Goal: Task Accomplishment & Management: Use online tool/utility

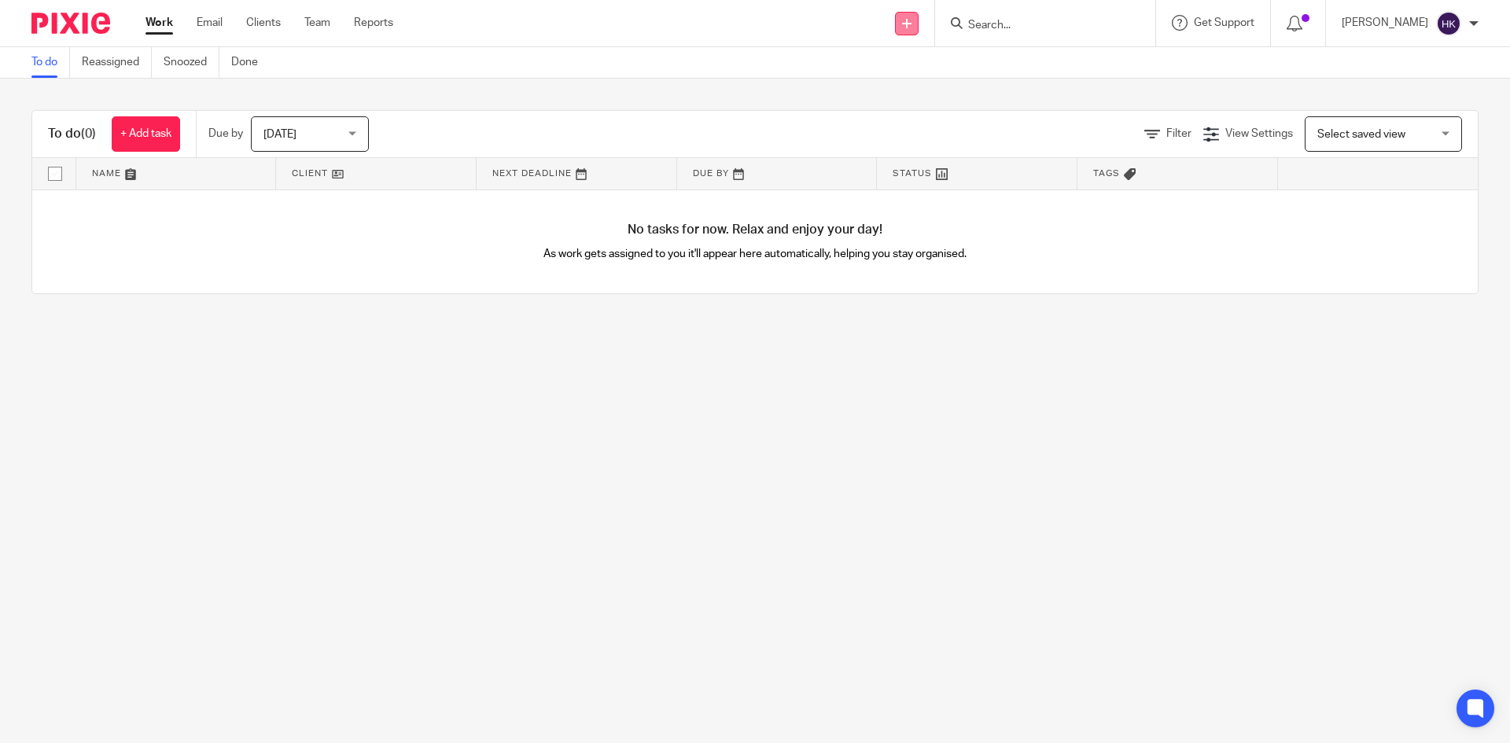
click at [917, 24] on link at bounding box center [907, 24] width 24 height 24
click at [902, 143] on link "Request signature" at bounding box center [923, 142] width 110 height 23
click at [753, 28] on input "Search" at bounding box center [1038, 26] width 142 height 14
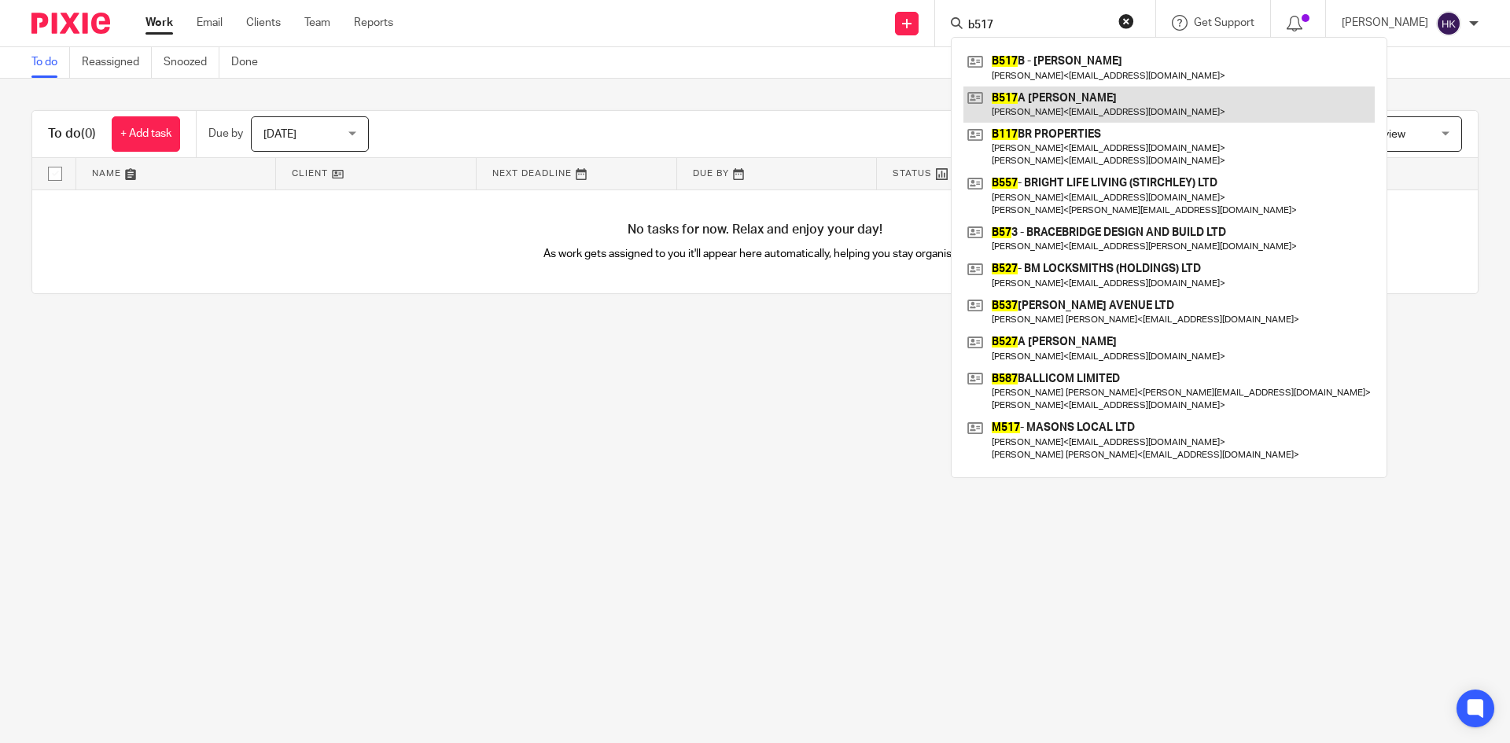
type input "b517"
click at [753, 105] on link at bounding box center [1168, 105] width 411 height 36
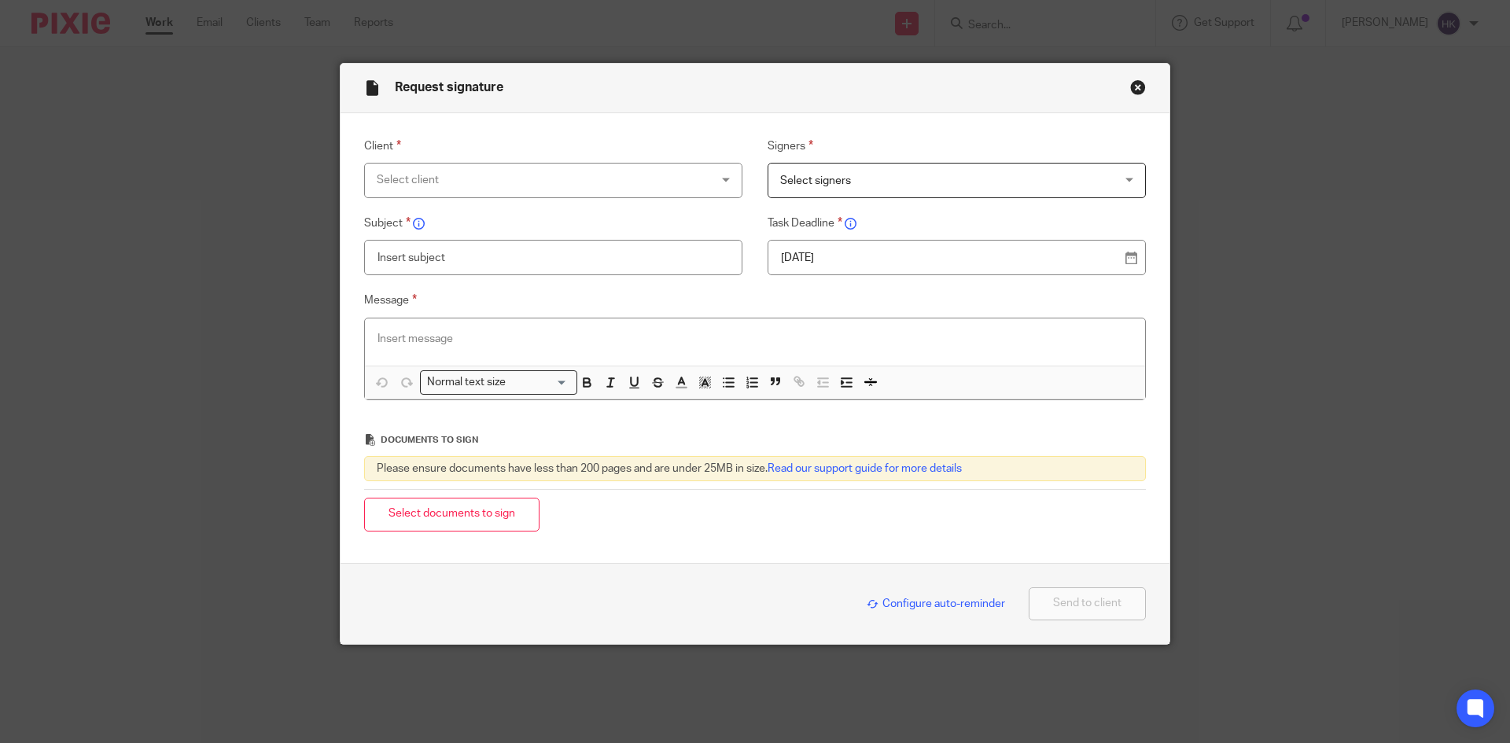
click at [416, 186] on div "Select client" at bounding box center [523, 180] width 293 height 33
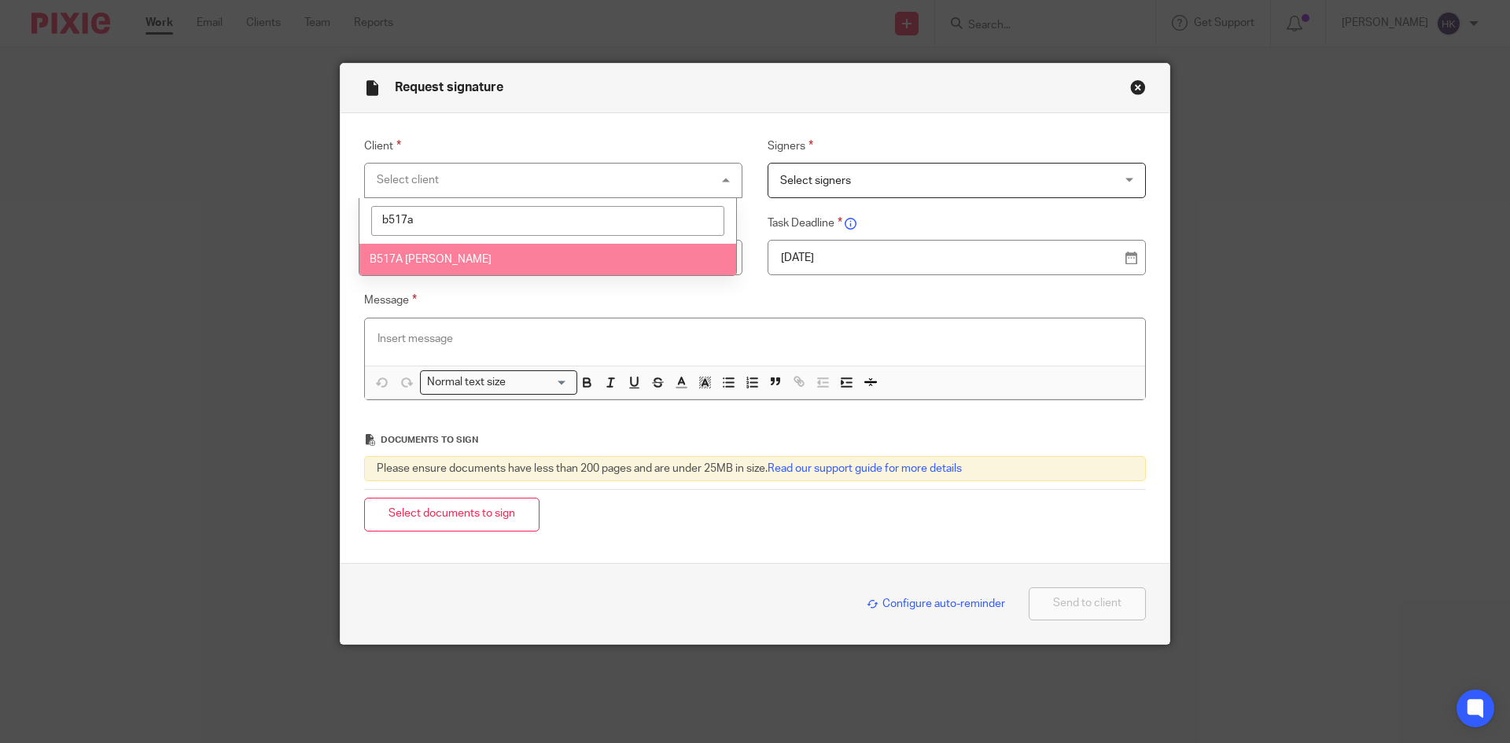
type input "b517a"
click at [414, 262] on span "B517A [PERSON_NAME]" at bounding box center [431, 259] width 122 height 11
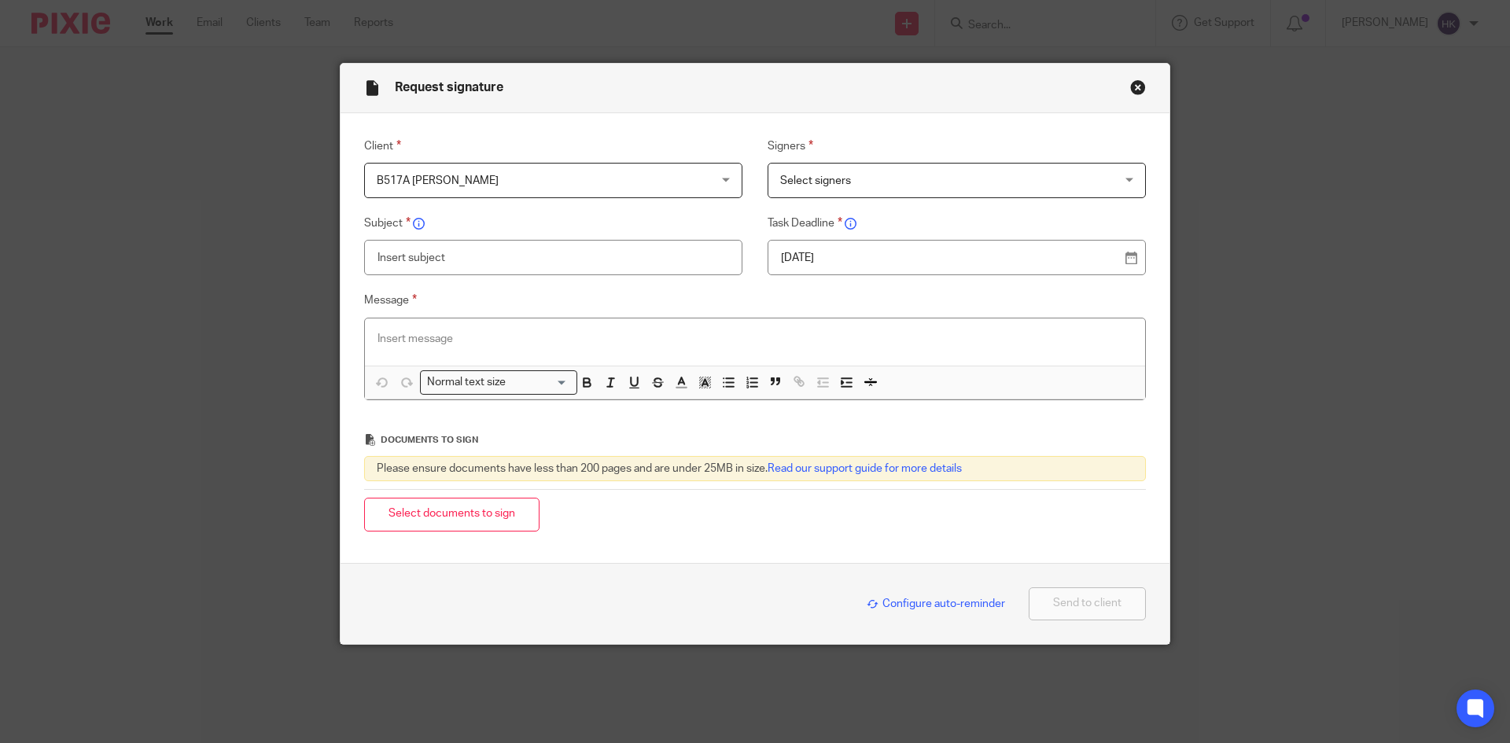
click at [927, 179] on span "Select signers" at bounding box center [926, 180] width 293 height 33
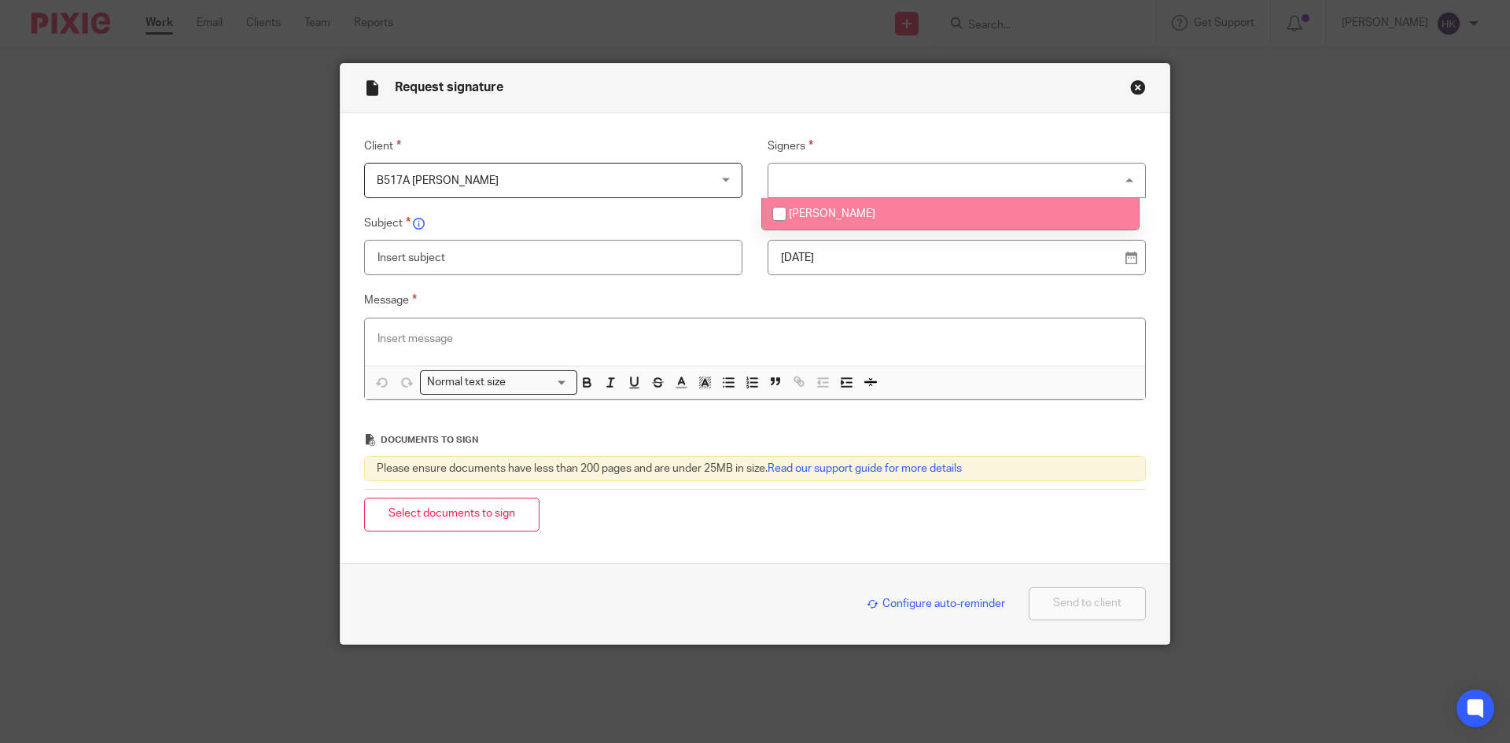
click at [935, 226] on li "[PERSON_NAME]" at bounding box center [950, 214] width 377 height 32
checkbox input "true"
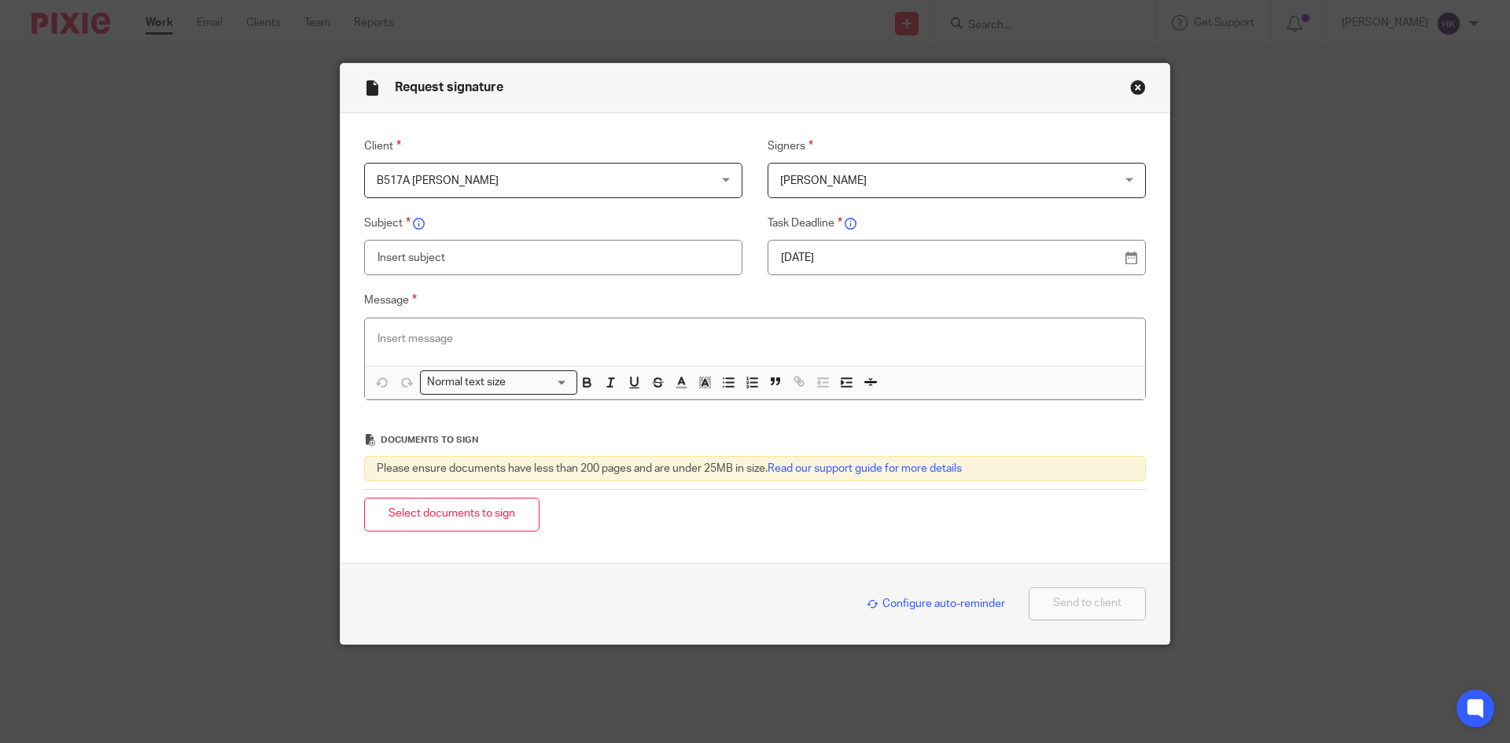
click at [933, 258] on p "19 Aug 2025" at bounding box center [950, 258] width 339 height 16
click at [490, 257] on input "text" at bounding box center [553, 257] width 378 height 35
type input "B517A - Personal Tax Return Pack"
paste div
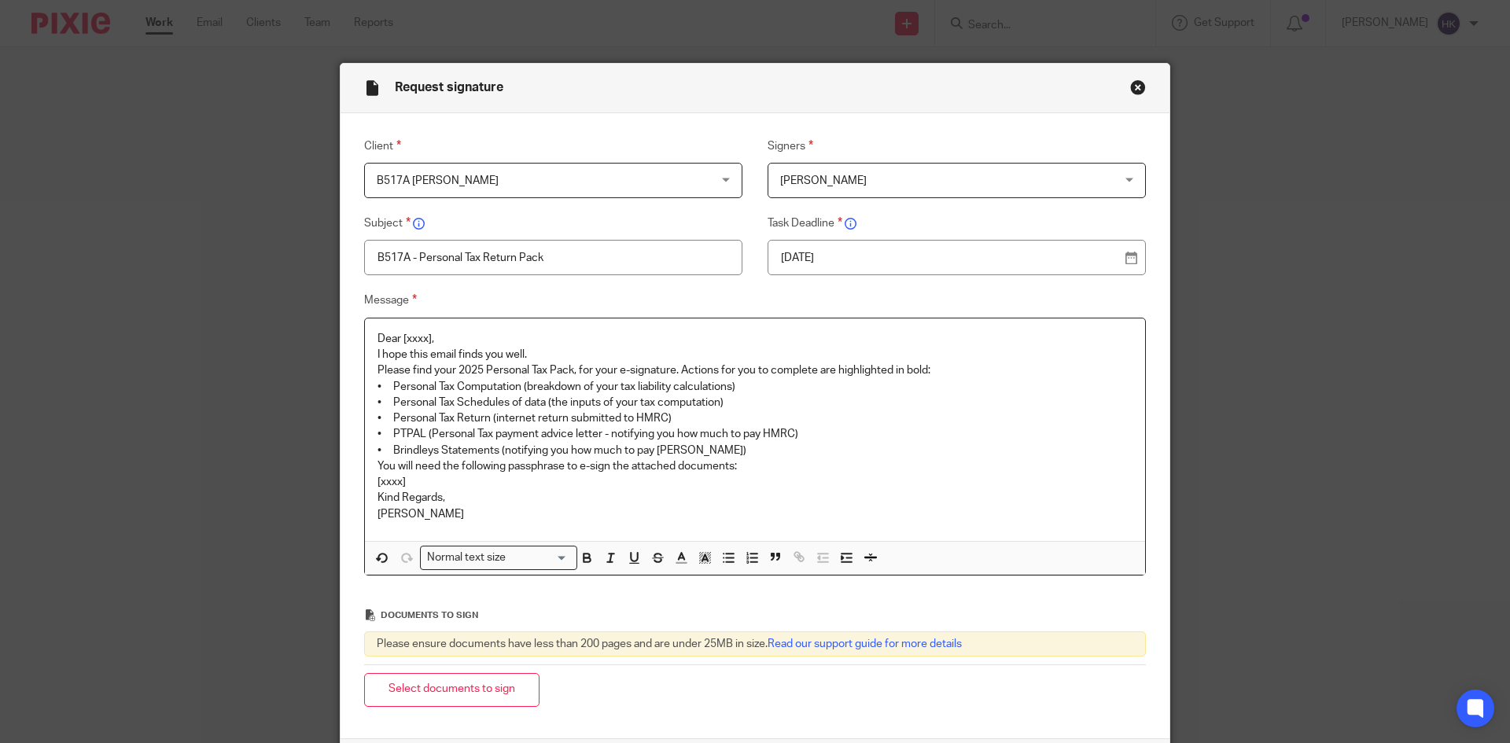
click at [454, 338] on p "Dear [xxxx]," at bounding box center [755, 339] width 755 height 16
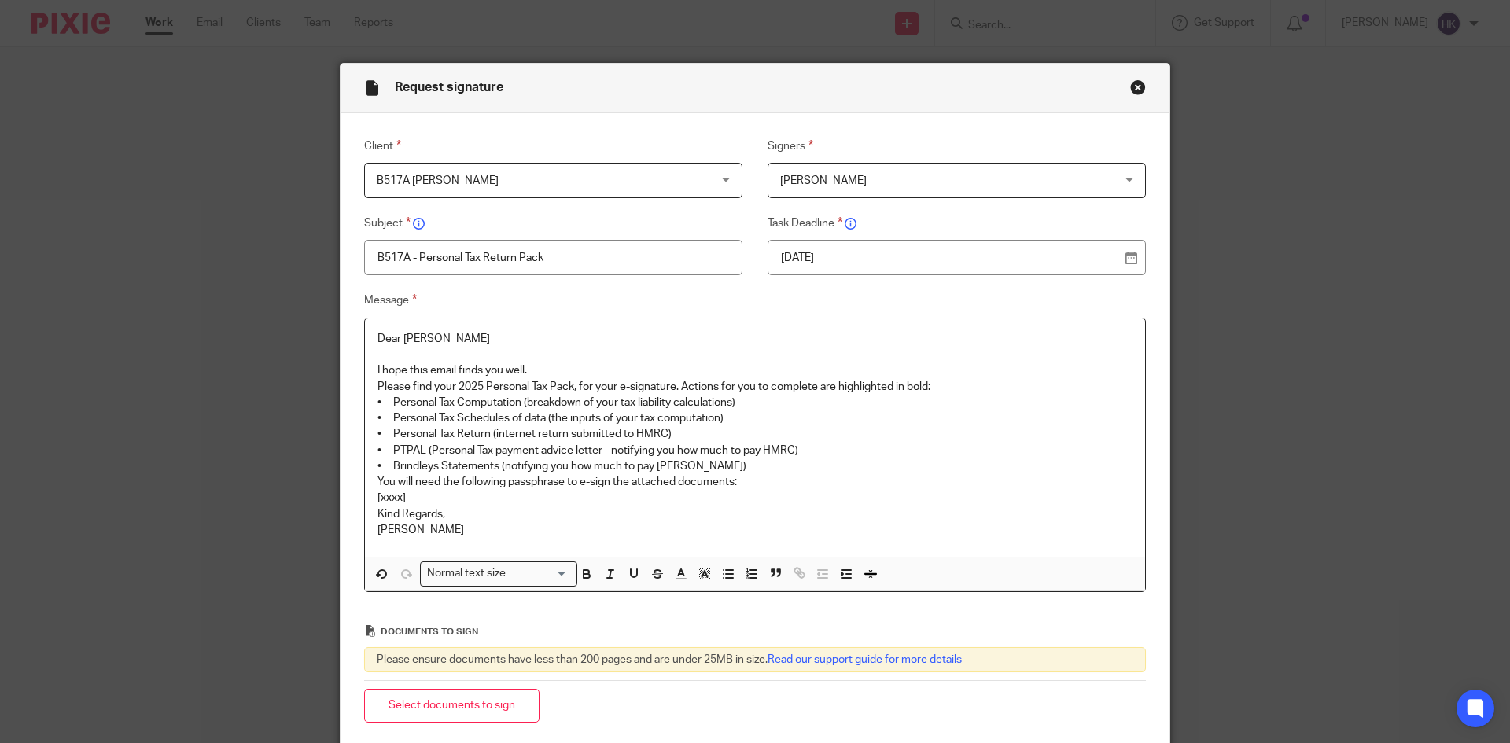
click at [540, 373] on p "I hope this email finds you well." at bounding box center [755, 371] width 755 height 16
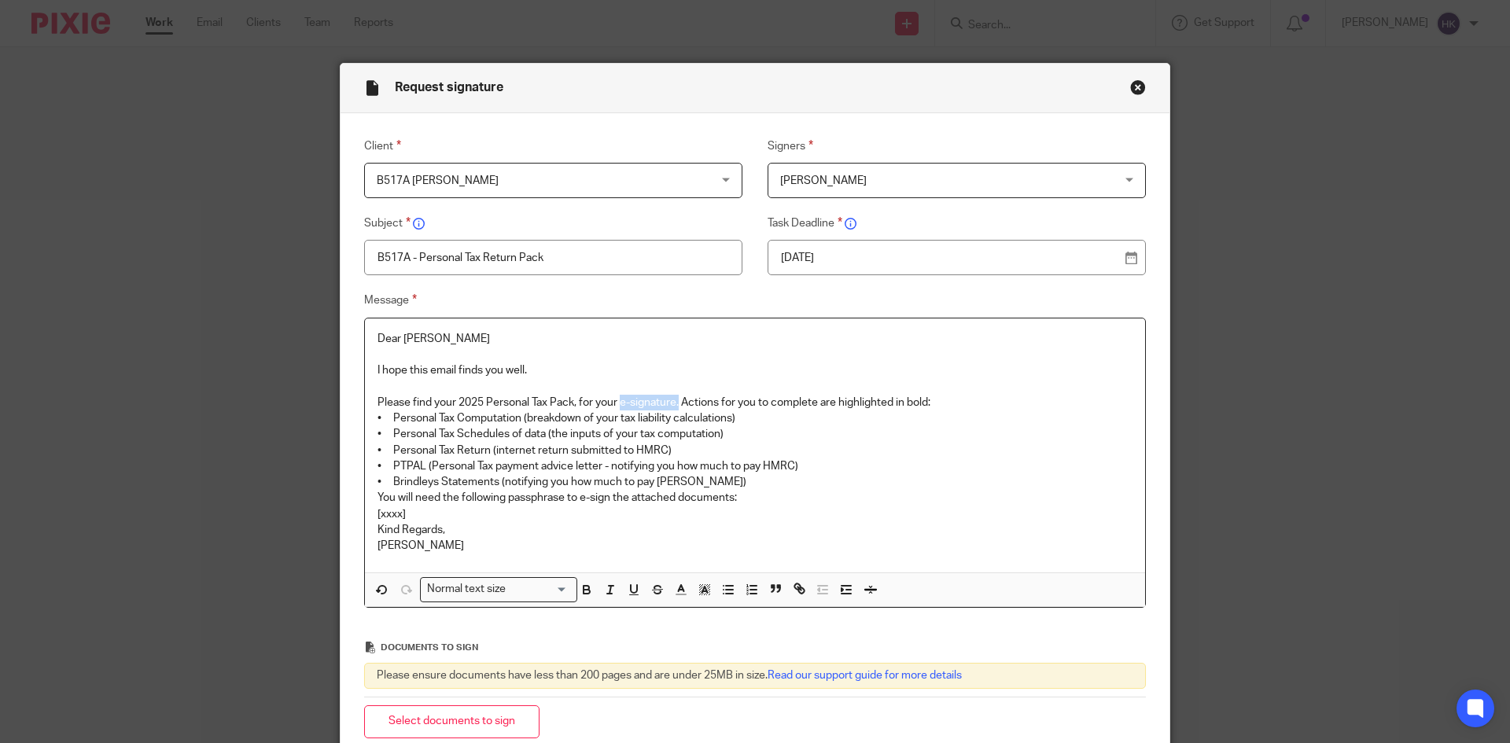
drag, startPoint x: 615, startPoint y: 402, endPoint x: 675, endPoint y: 406, distance: 59.9
click at [675, 406] on p "Please find your 2025 Personal Tax Pack, for your e-signature. Actions for you …" at bounding box center [755, 403] width 755 height 16
click at [945, 400] on p "Please find your 2025 Personal Tax Pack, for your e-signature. Actions for you …" at bounding box center [755, 403] width 755 height 16
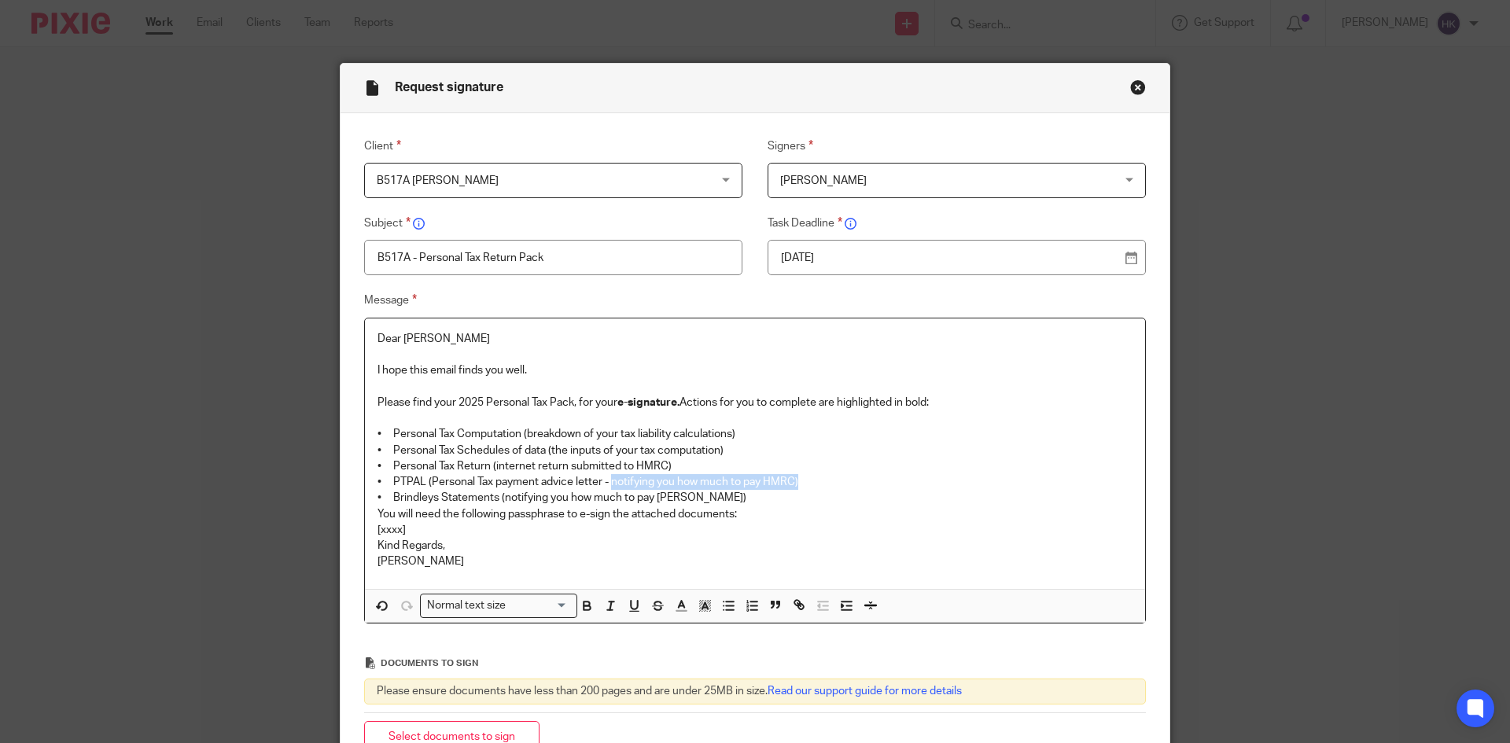
drag, startPoint x: 607, startPoint y: 477, endPoint x: 823, endPoint y: 477, distance: 215.5
click at [823, 477] on p "• PTPAL (Personal Tax payment advice letter - notifying you how much to pay HMR…" at bounding box center [755, 482] width 755 height 16
drag, startPoint x: 497, startPoint y: 497, endPoint x: 702, endPoint y: 499, distance: 204.5
click at [702, 499] on p "• Brindleys Statements (notifying you how much to pay Brindleys)" at bounding box center [755, 498] width 755 height 16
click at [736, 499] on p "• Brindleys Statements (notifying you how much to pay Brindleys)" at bounding box center [755, 498] width 755 height 16
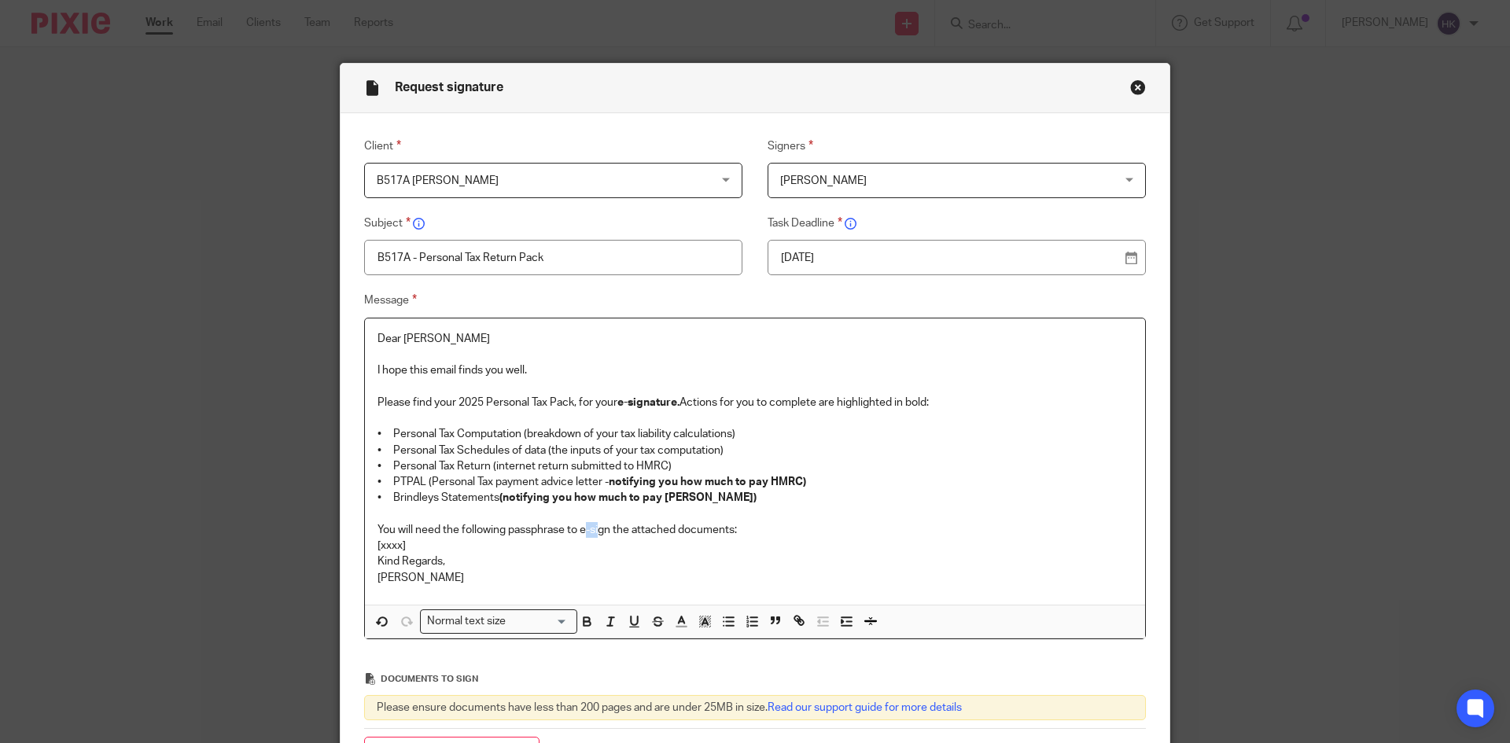
drag, startPoint x: 580, startPoint y: 527, endPoint x: 594, endPoint y: 529, distance: 14.2
click at [594, 529] on p "You will need the following passphrase to e-sign the attached documents:" at bounding box center [755, 530] width 755 height 16
drag, startPoint x: 577, startPoint y: 529, endPoint x: 605, endPoint y: 535, distance: 28.2
click at [605, 535] on p "You will need the following passphrase to e-sign the attached documents:" at bounding box center [755, 530] width 755 height 16
drag, startPoint x: 420, startPoint y: 543, endPoint x: 358, endPoint y: 547, distance: 62.2
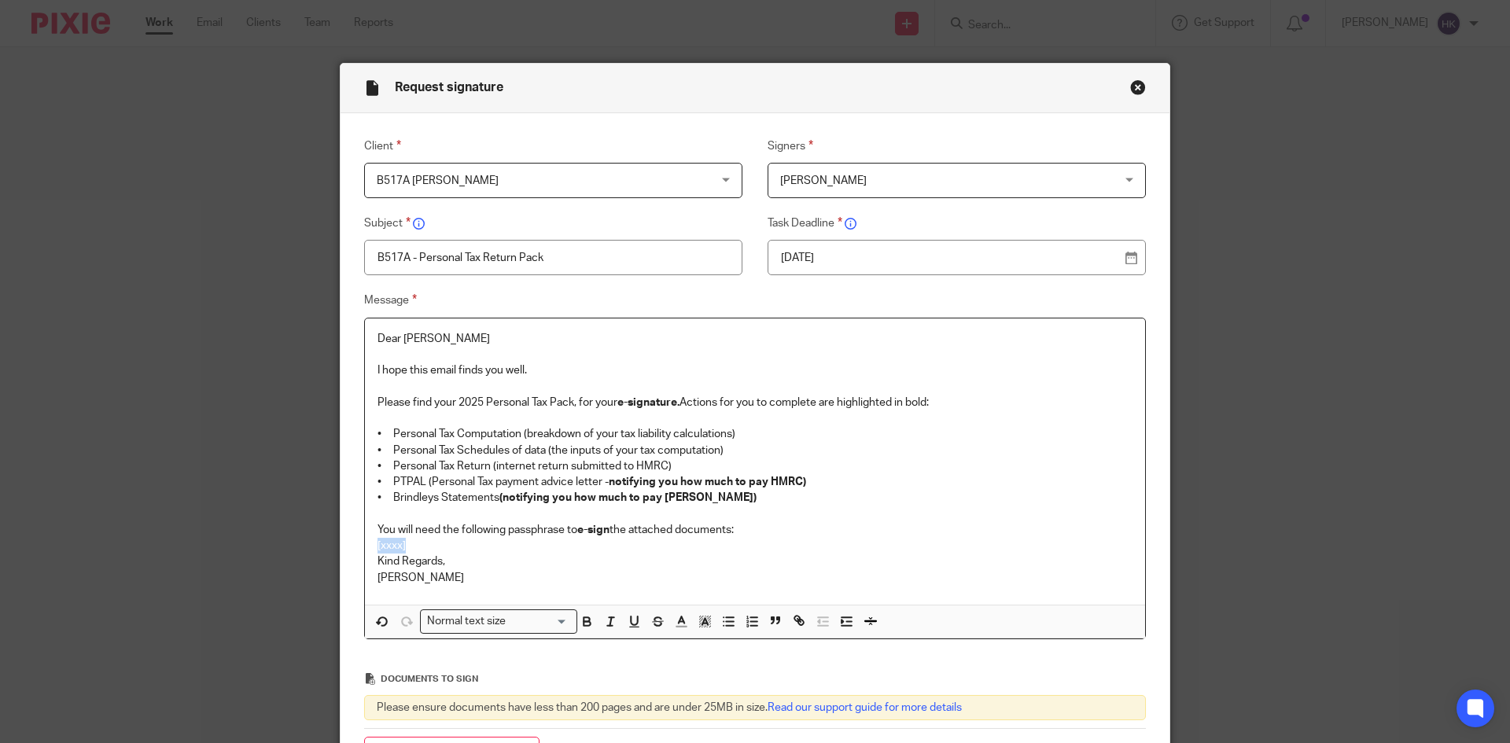
click at [364, 547] on div "Dear Balakrishnan I hope this email finds you well. Please find your 2025 Perso…" at bounding box center [755, 479] width 782 height 322
drag, startPoint x: 473, startPoint y: 553, endPoint x: 353, endPoint y: 551, distance: 120.4
click at [353, 551] on div "Message Dear Balakrishnan I hope this email finds you well. Please find your 20…" at bounding box center [743, 465] width 806 height 348
click at [470, 621] on div "Normal text size" at bounding box center [495, 620] width 149 height 20
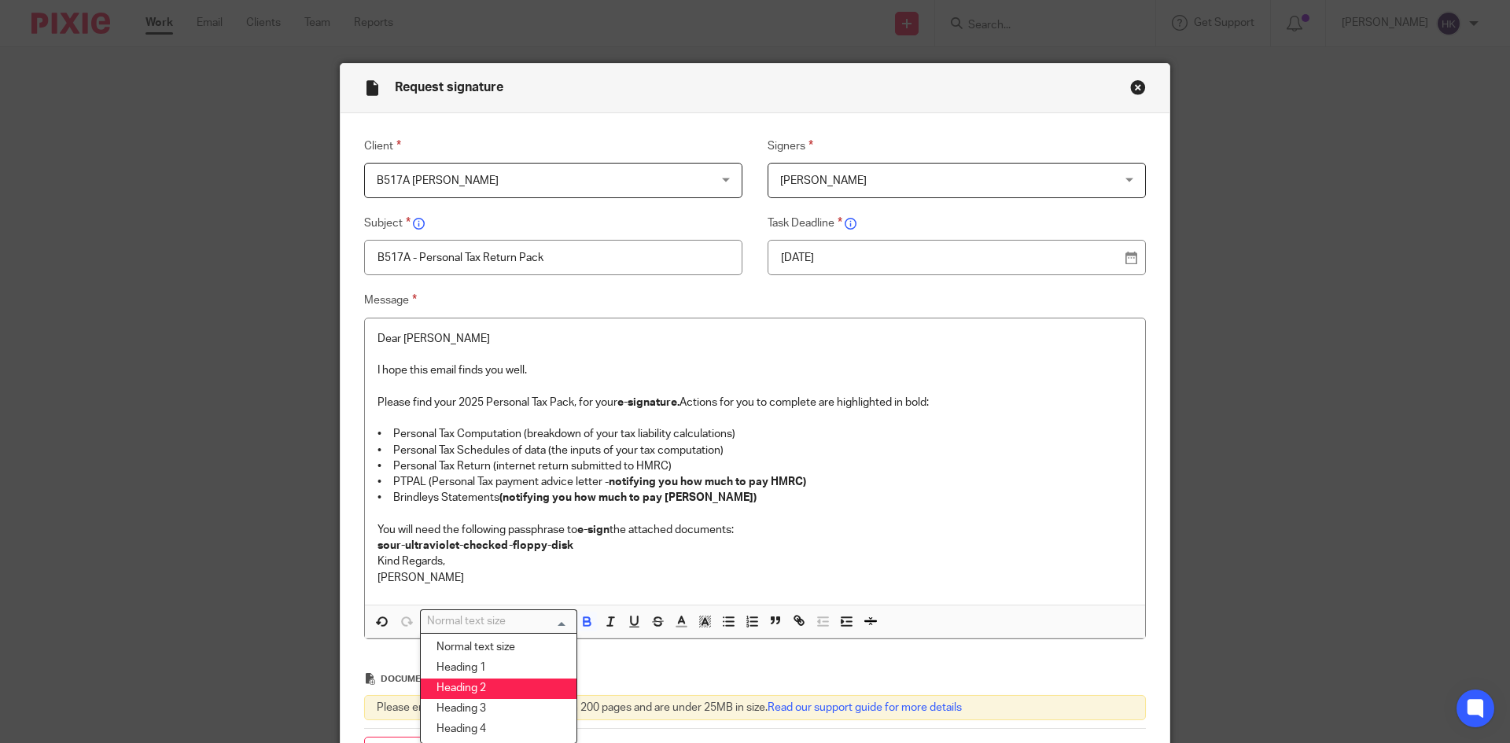
click at [484, 695] on li "Heading 2" at bounding box center [499, 689] width 156 height 20
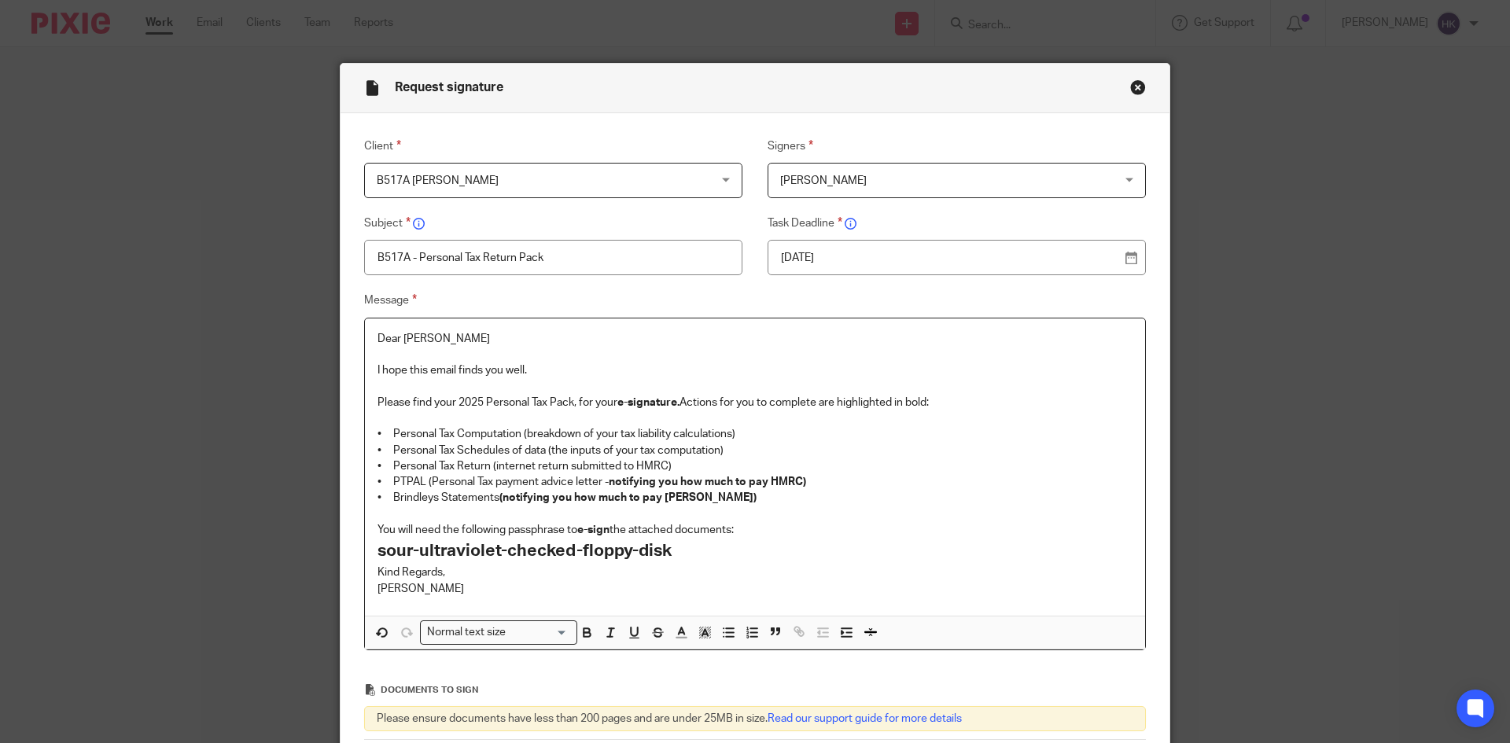
click at [759, 532] on p "You will need the following passphrase to e-sign the attached documents:" at bounding box center [755, 530] width 755 height 16
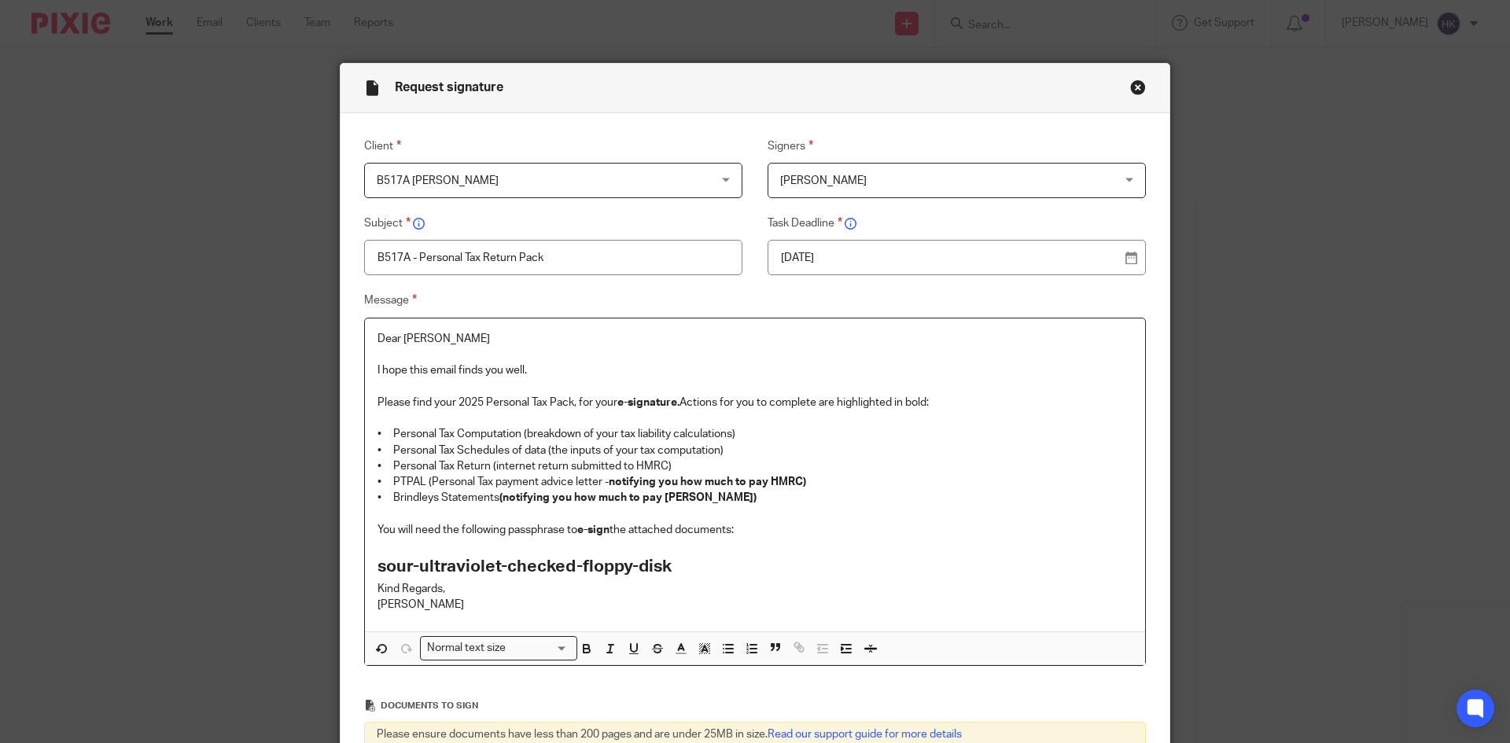
click at [695, 572] on h2 "sour-ultraviolet-checked-floppy-disk" at bounding box center [755, 567] width 755 height 27
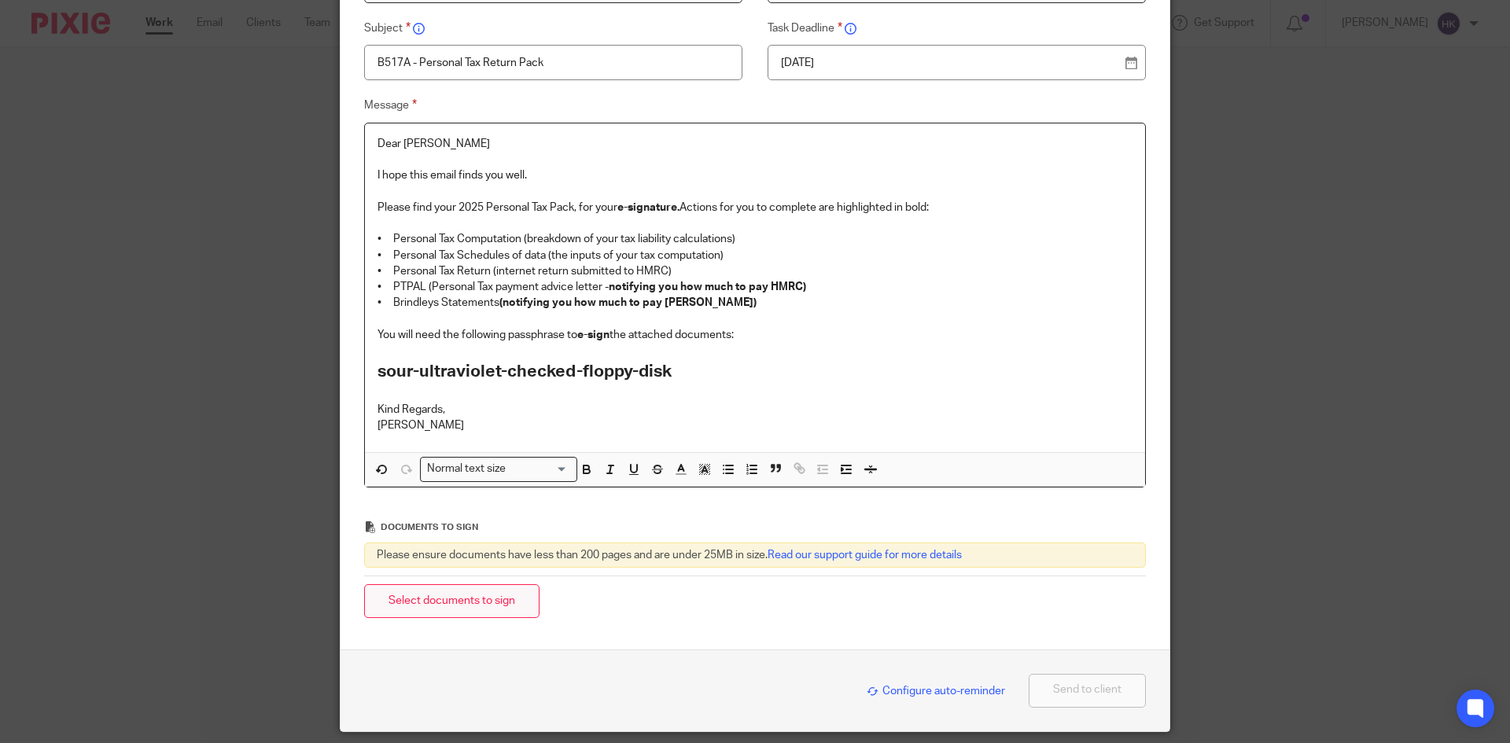
scroll to position [236, 0]
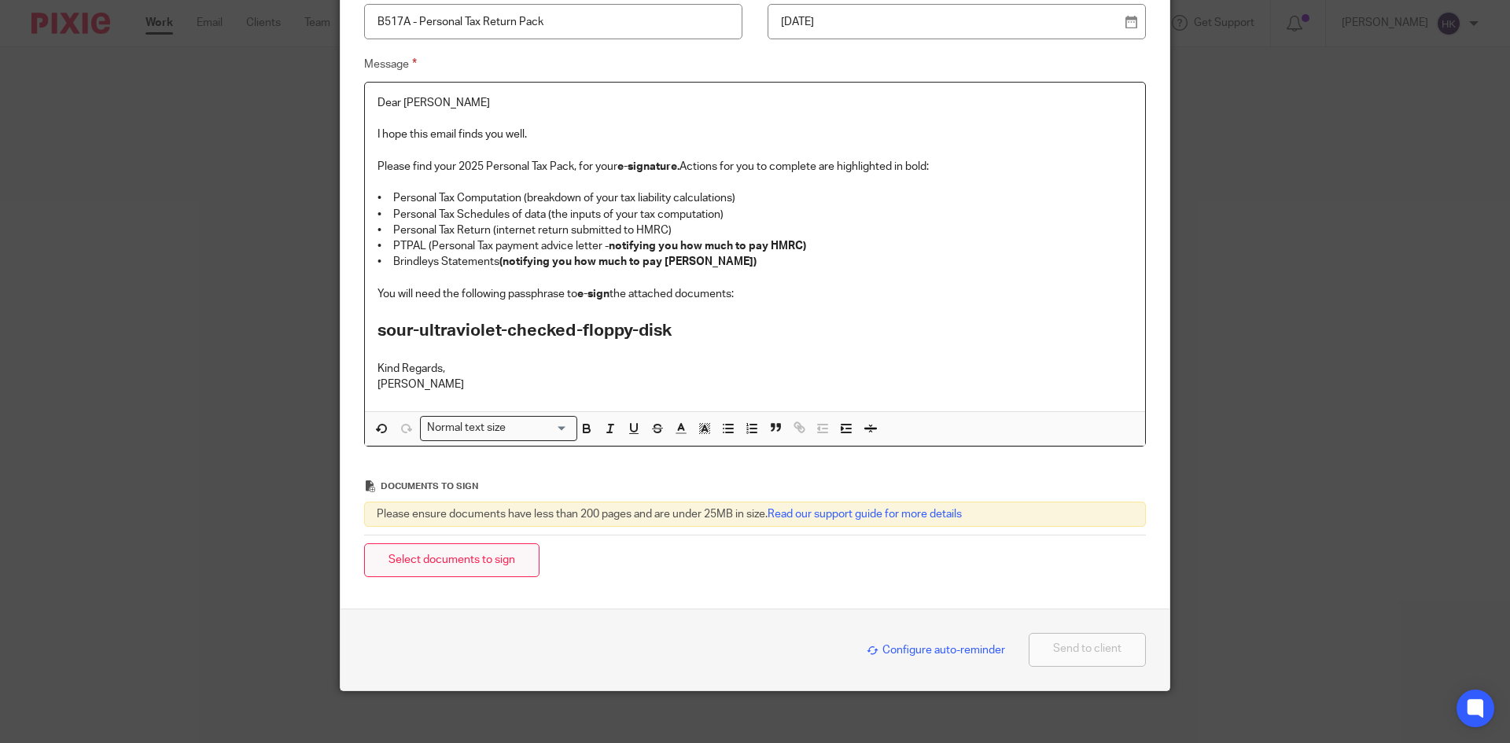
click at [453, 564] on button "Select documents to sign" at bounding box center [451, 560] width 175 height 34
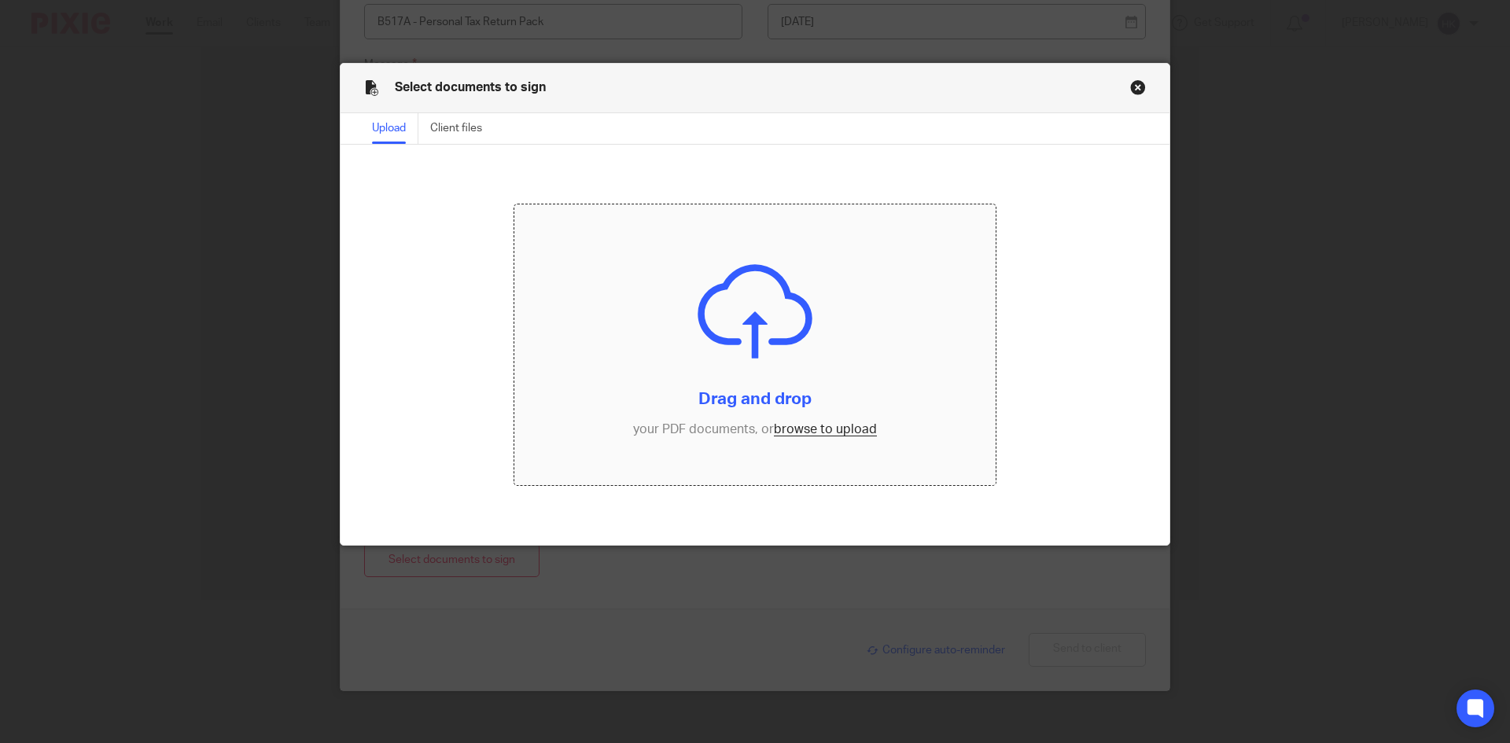
click at [848, 430] on input "file" at bounding box center [755, 345] width 482 height 282
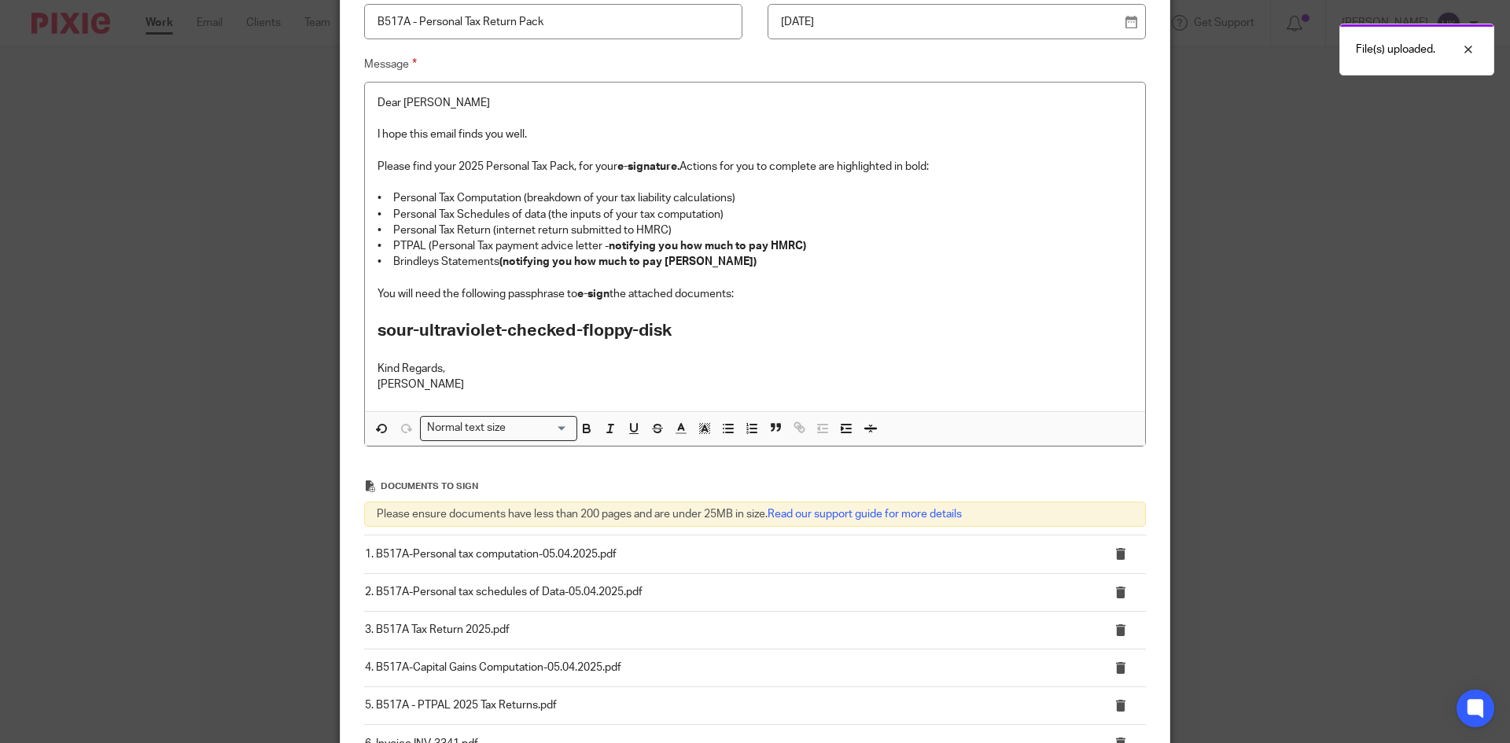
scroll to position [473, 0]
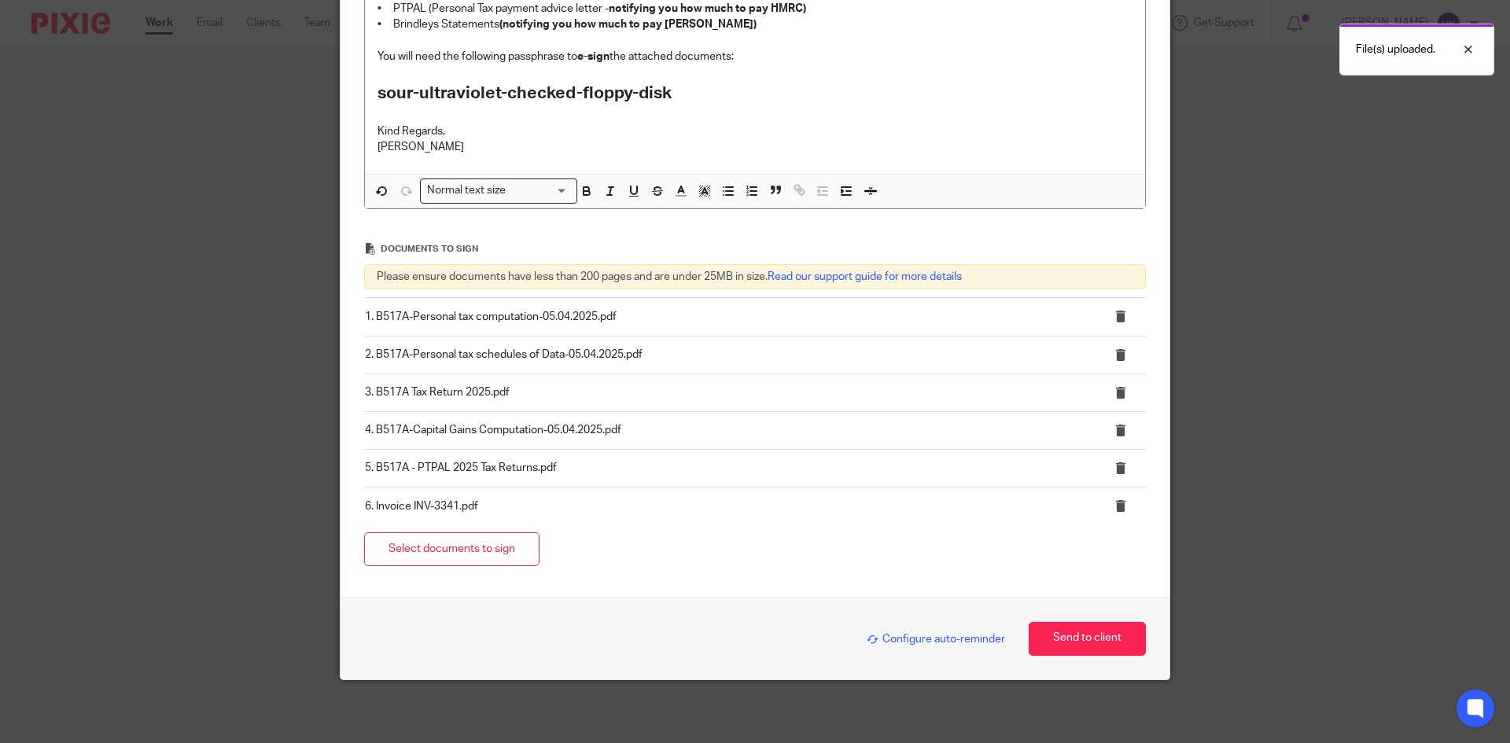
click at [927, 634] on span "Configure auto-reminder" at bounding box center [936, 639] width 138 height 11
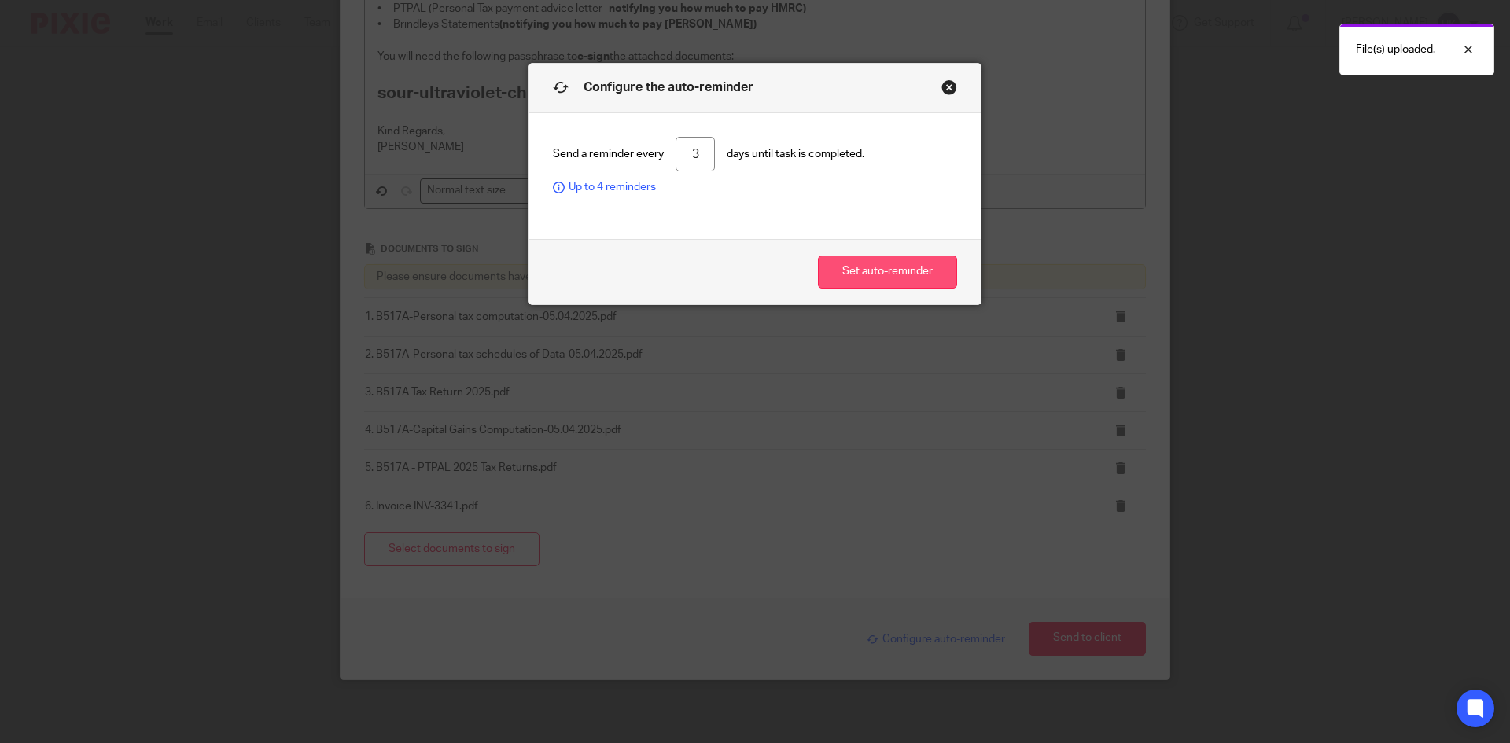
click at [886, 267] on button "Set auto-reminder" at bounding box center [887, 273] width 139 height 34
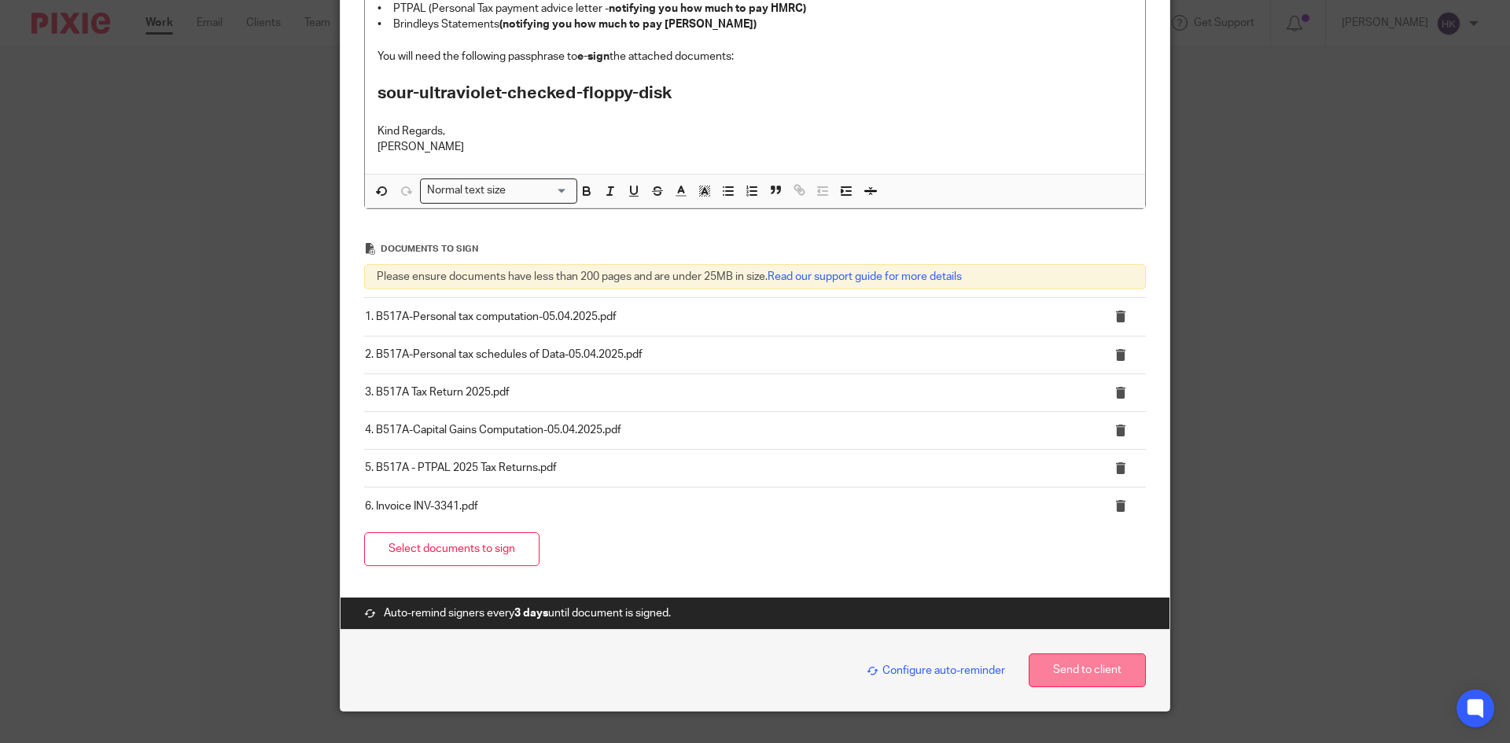
click at [1083, 677] on button "Send to client" at bounding box center [1087, 671] width 117 height 34
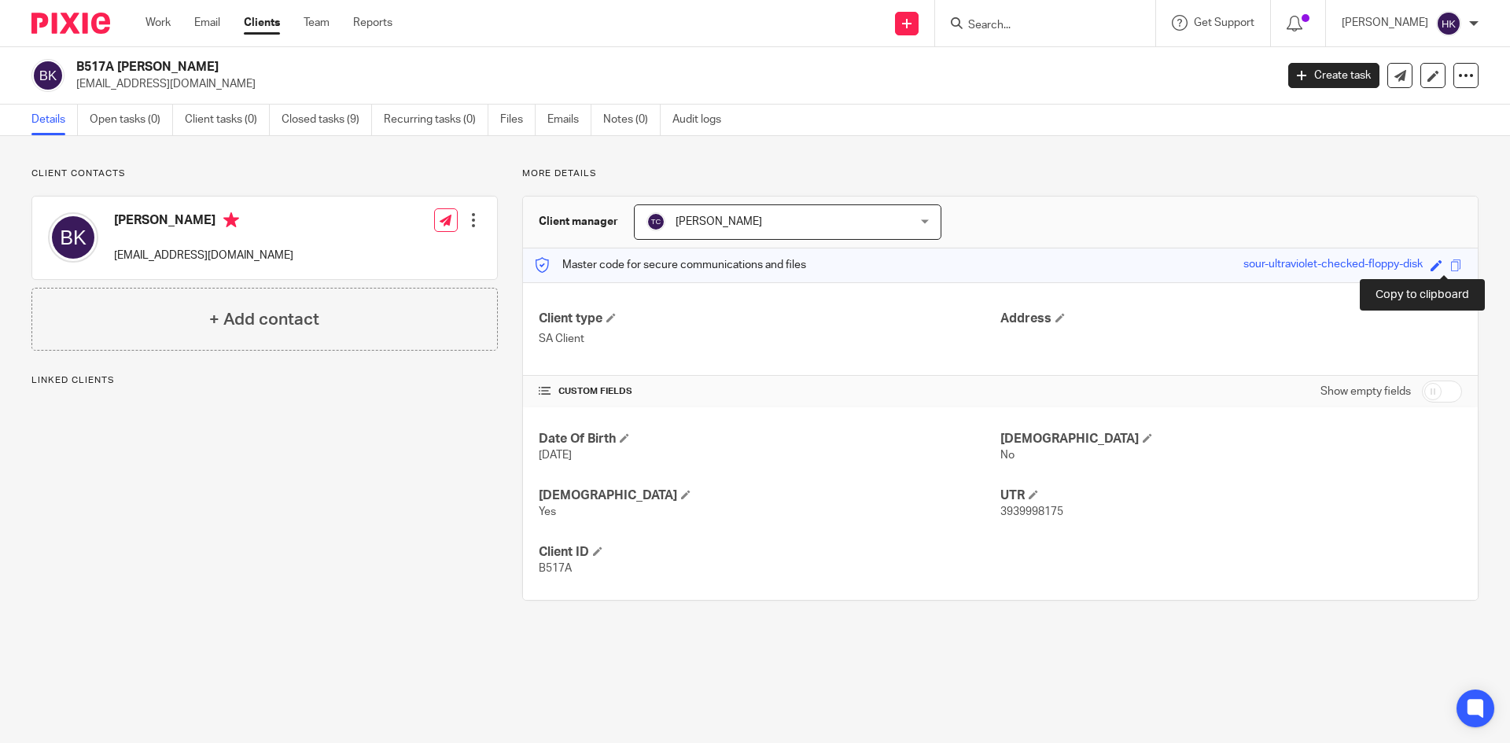
click at [1450, 264] on span at bounding box center [1456, 266] width 12 height 12
click at [1063, 19] on input "Search" at bounding box center [1038, 26] width 142 height 14
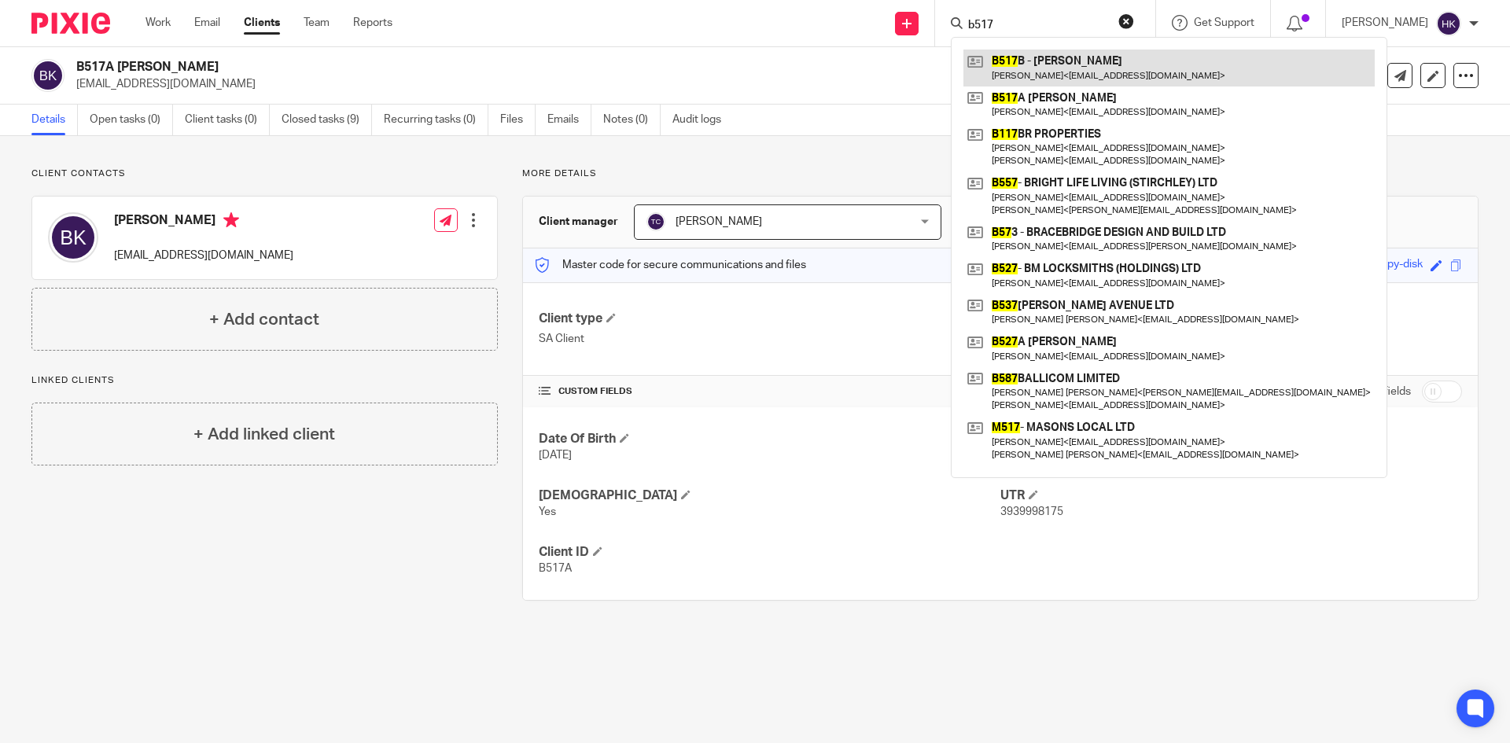
type input "b517"
drag, startPoint x: 1043, startPoint y: 58, endPoint x: 1077, endPoint y: 53, distance: 34.3
click at [1043, 58] on link at bounding box center [1168, 68] width 411 height 36
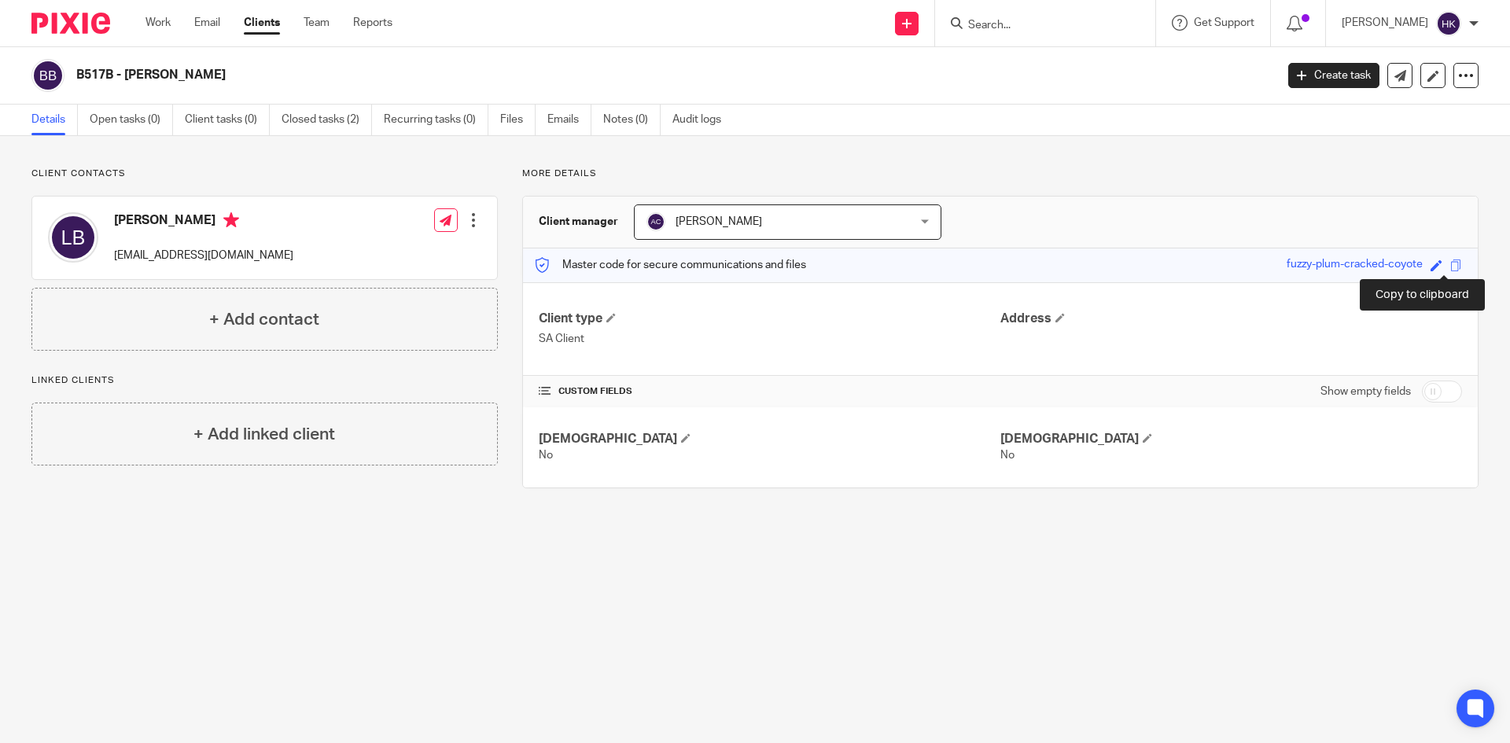
click at [1450, 265] on span at bounding box center [1456, 266] width 12 height 12
click at [1005, 28] on input "Search" at bounding box center [1038, 26] width 142 height 14
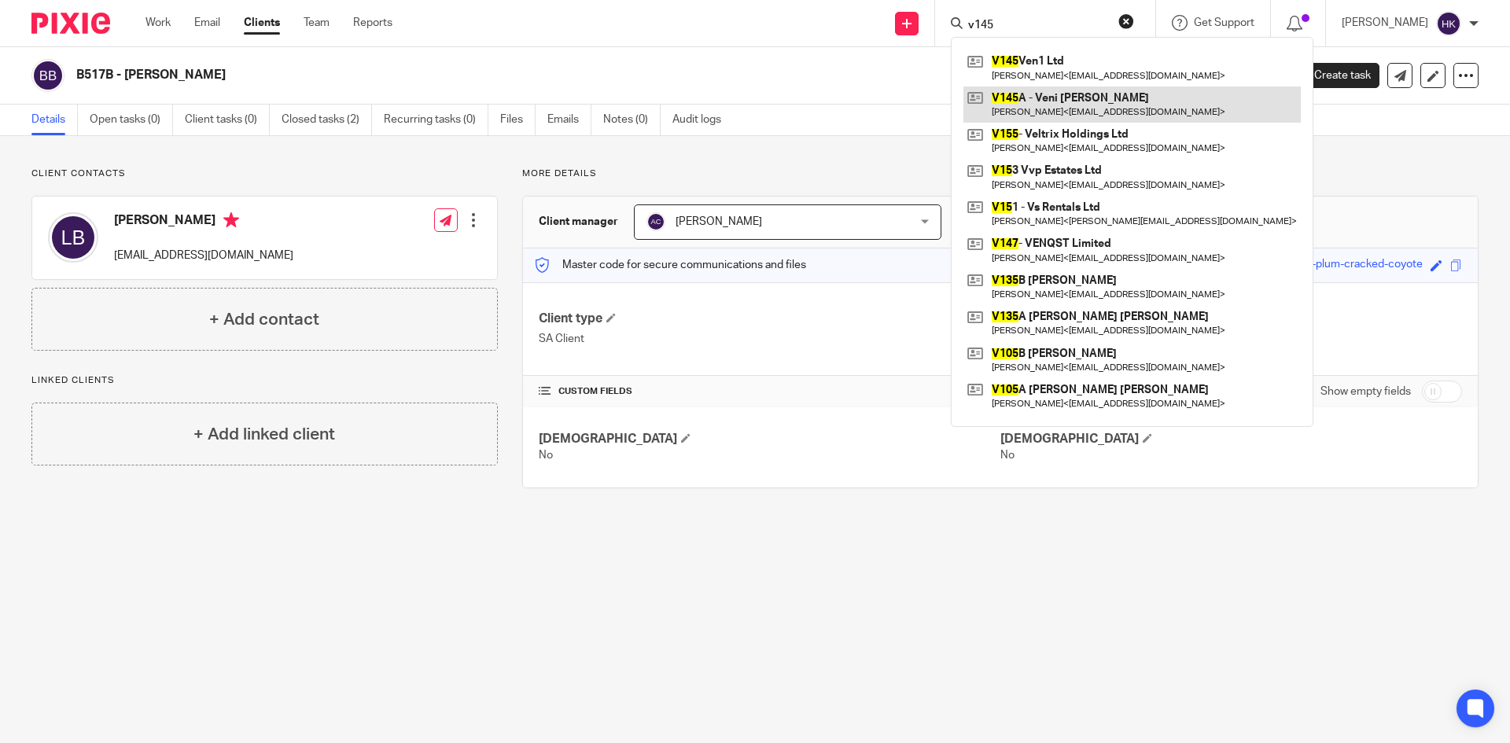
type input "v145"
click at [1063, 107] on link at bounding box center [1131, 105] width 337 height 36
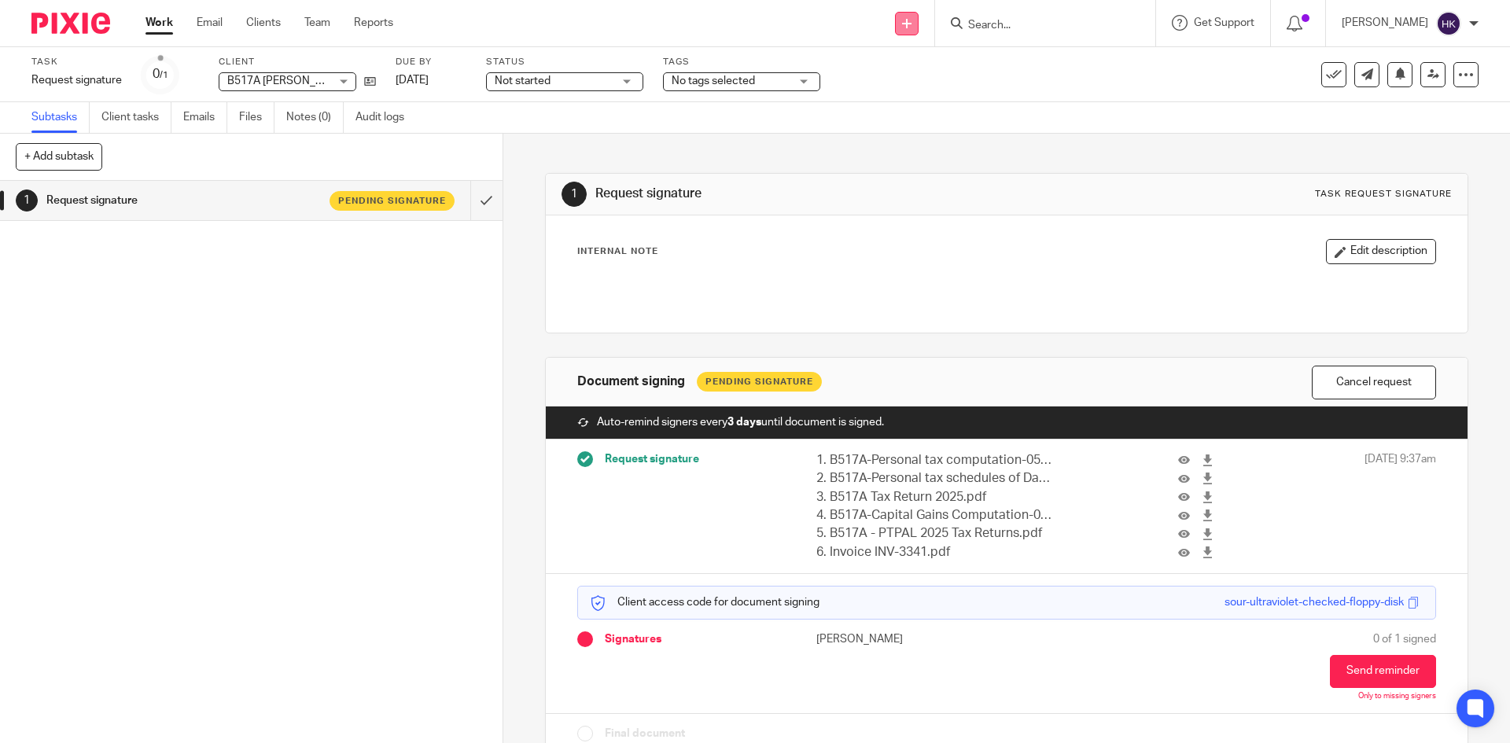
click at [912, 28] on icon at bounding box center [906, 23] width 9 height 9
drag, startPoint x: 896, startPoint y: 145, endPoint x: 735, endPoint y: 118, distance: 163.4
click at [896, 145] on link "Request signature" at bounding box center [923, 142] width 110 height 23
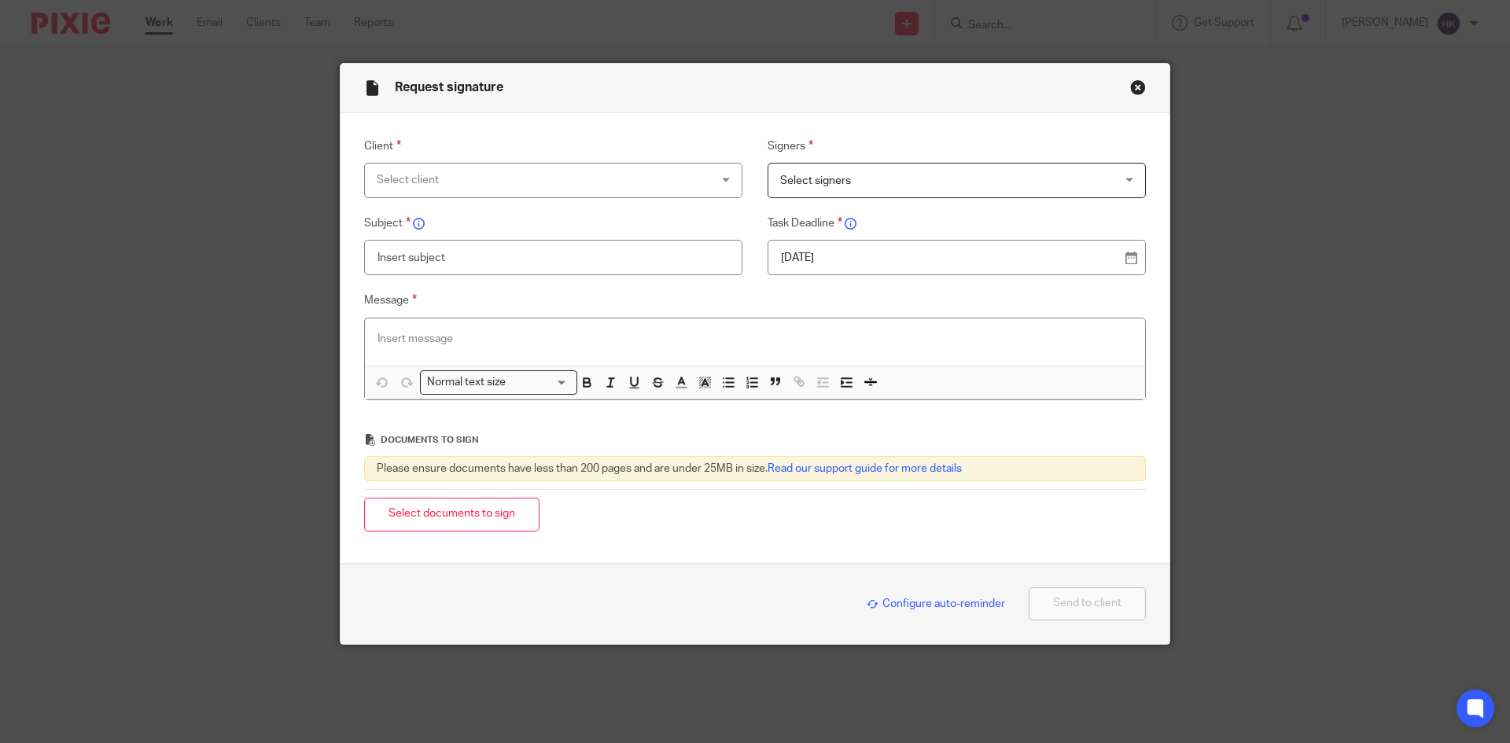
click at [408, 172] on div "Select client" at bounding box center [523, 180] width 293 height 33
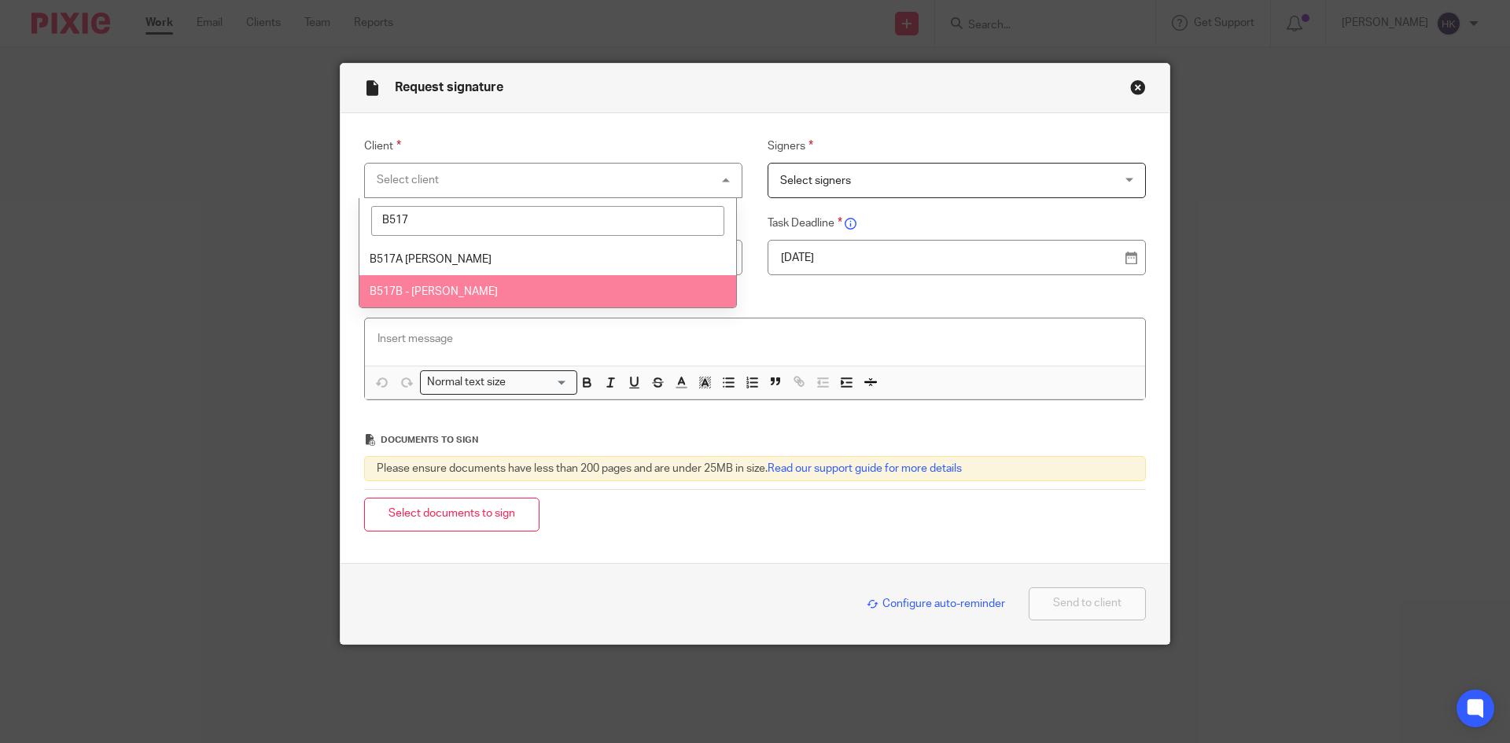
type input "B517"
click at [452, 295] on span "B517B - Mrs Lalitha Balakrishnan" at bounding box center [434, 291] width 128 height 11
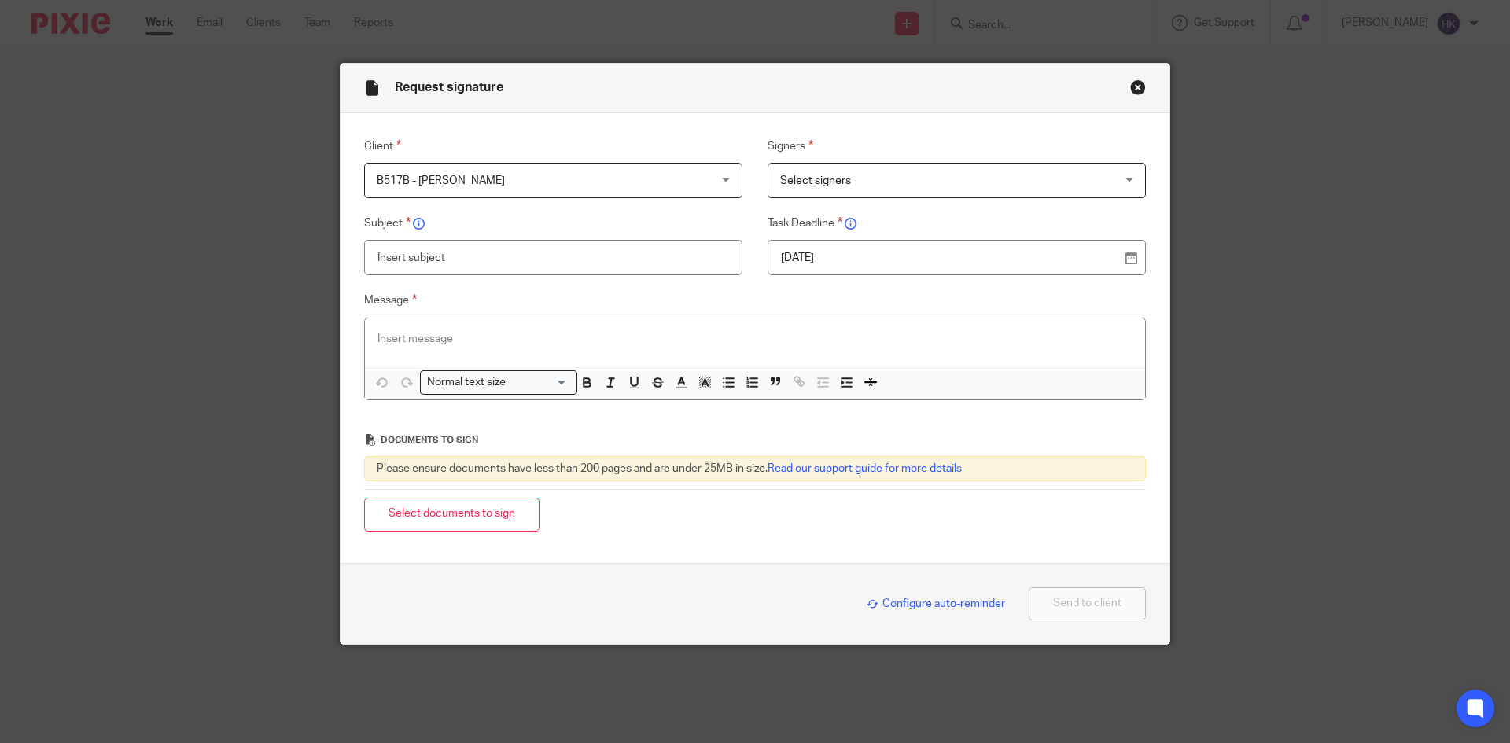
click at [855, 179] on span "Select signers" at bounding box center [926, 180] width 293 height 33
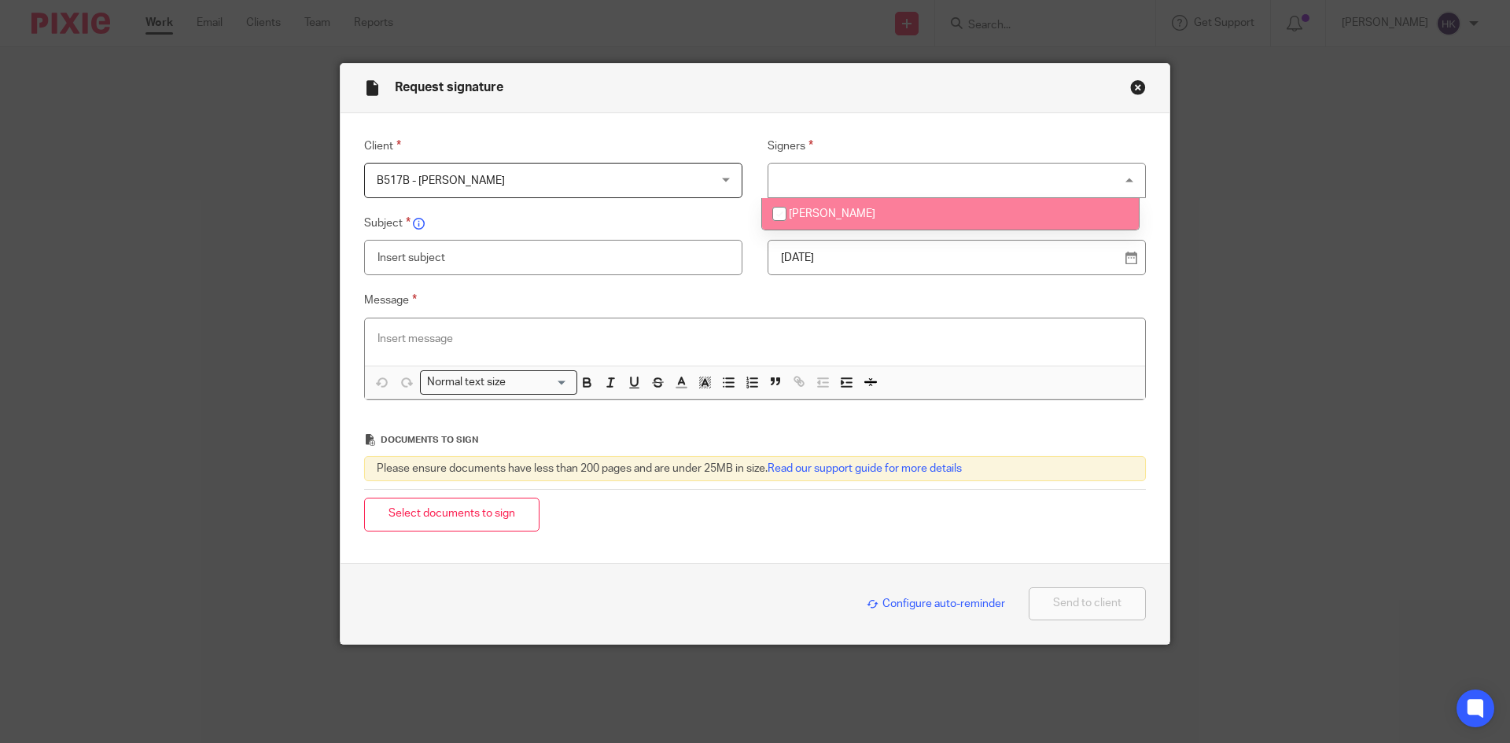
click at [860, 217] on span "Lalitha Balakrishnan" at bounding box center [832, 213] width 87 height 11
checkbox input "true"
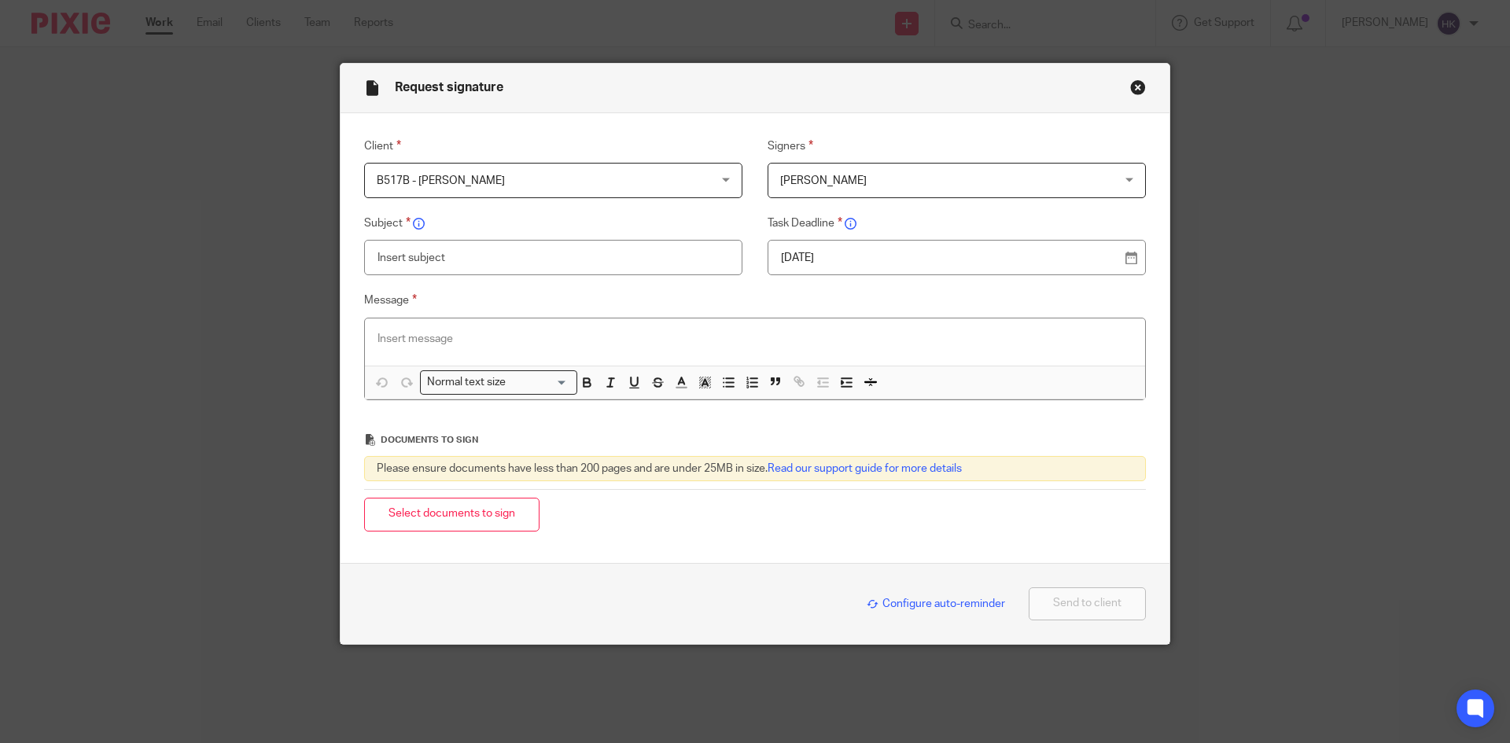
click at [897, 258] on p "19 Aug 2025" at bounding box center [950, 258] width 339 height 16
click at [476, 255] on input "text" at bounding box center [553, 257] width 378 height 35
type input "B517B - Personal Tax Return Pack"
paste div
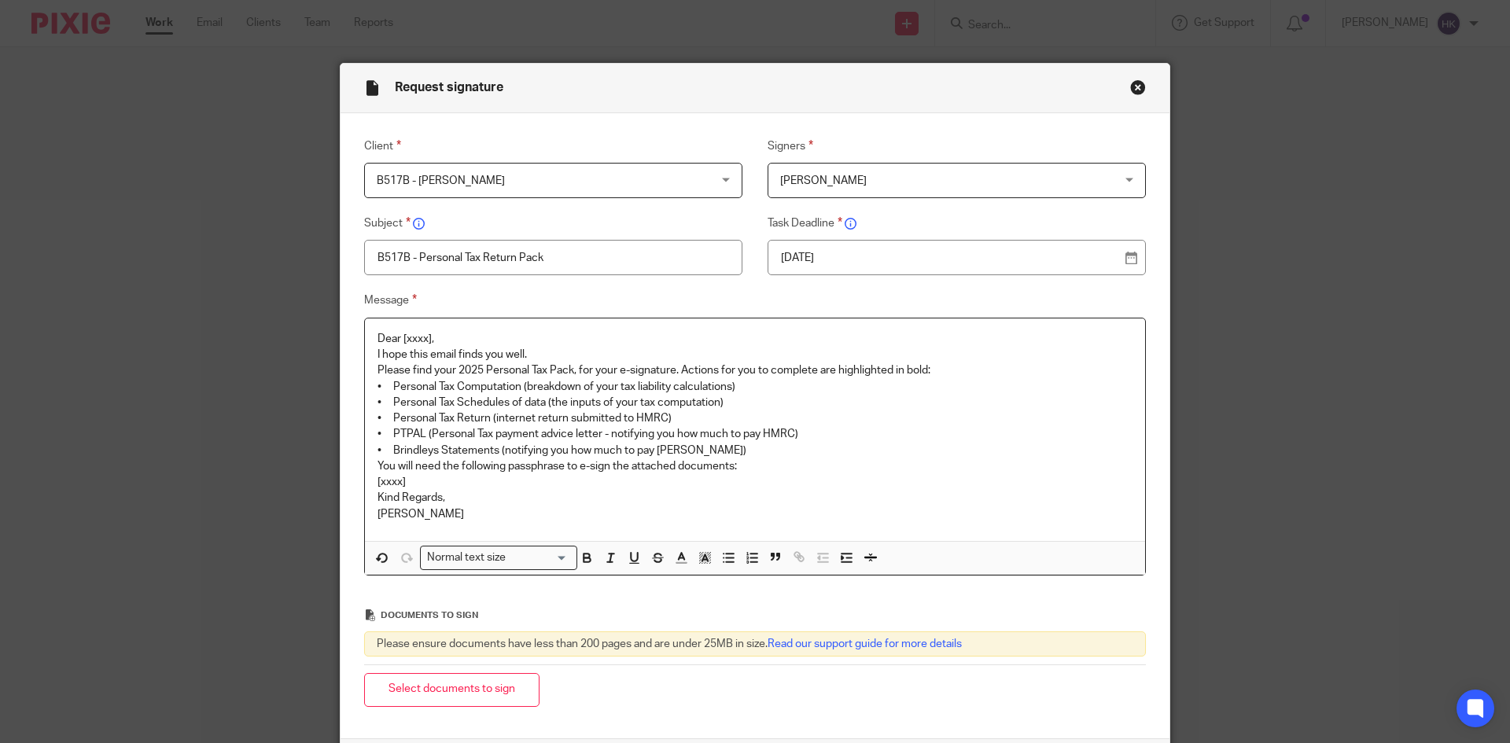
click at [437, 332] on p "Dear [xxxx]," at bounding box center [755, 339] width 755 height 16
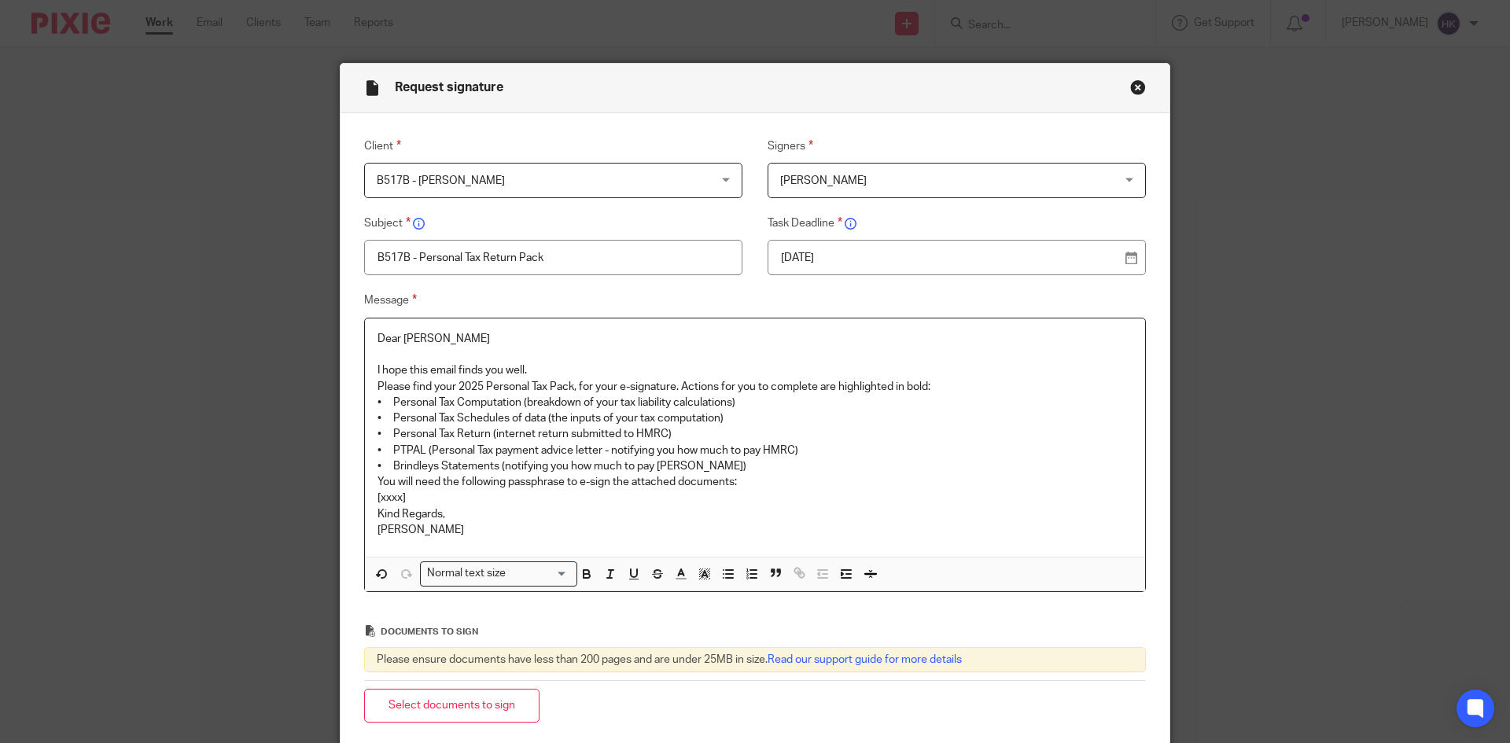
click at [546, 374] on p "I hope this email finds you well." at bounding box center [755, 371] width 755 height 16
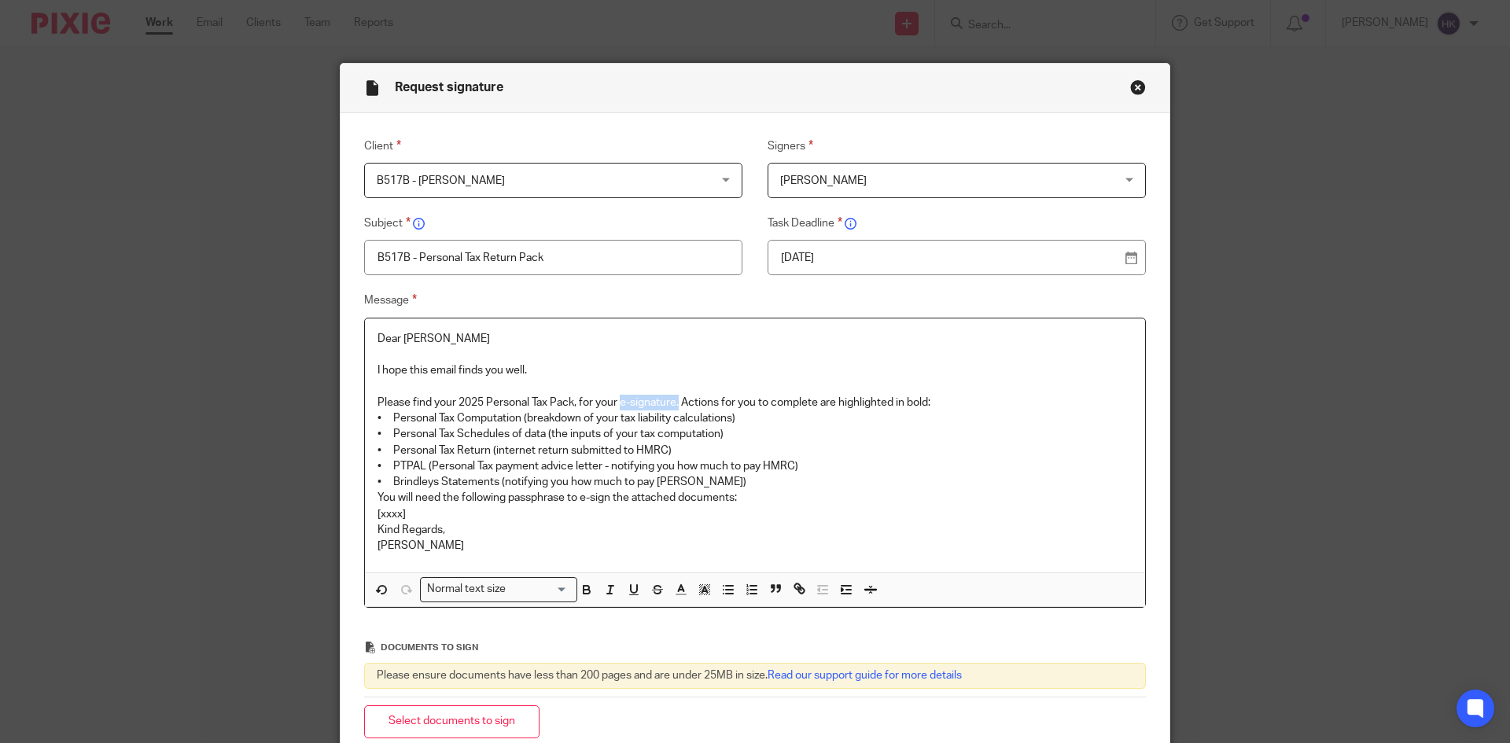
drag, startPoint x: 617, startPoint y: 400, endPoint x: 674, endPoint y: 404, distance: 56.8
click at [674, 404] on p "Please find your 2025 Personal Tax Pack, for your e-signature. Actions for you …" at bounding box center [755, 403] width 755 height 16
click at [934, 400] on p "Please find your 2025 Personal Tax Pack, for your e-signature. Actions for you …" at bounding box center [755, 403] width 755 height 16
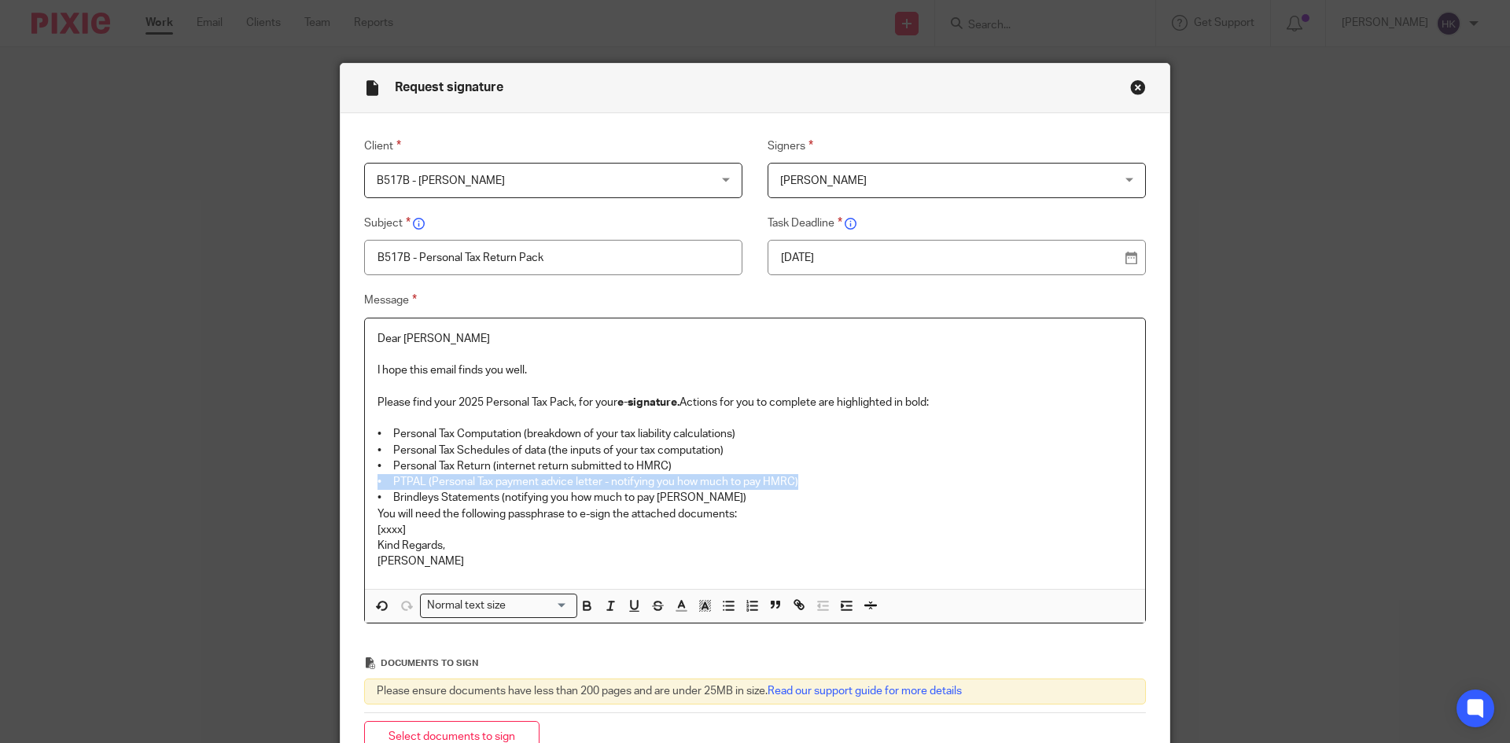
drag, startPoint x: 372, startPoint y: 481, endPoint x: 809, endPoint y: 485, distance: 437.3
click at [810, 480] on p "• PTPAL (Personal Tax payment advice letter - notifying you how much to pay HMR…" at bounding box center [755, 482] width 755 height 16
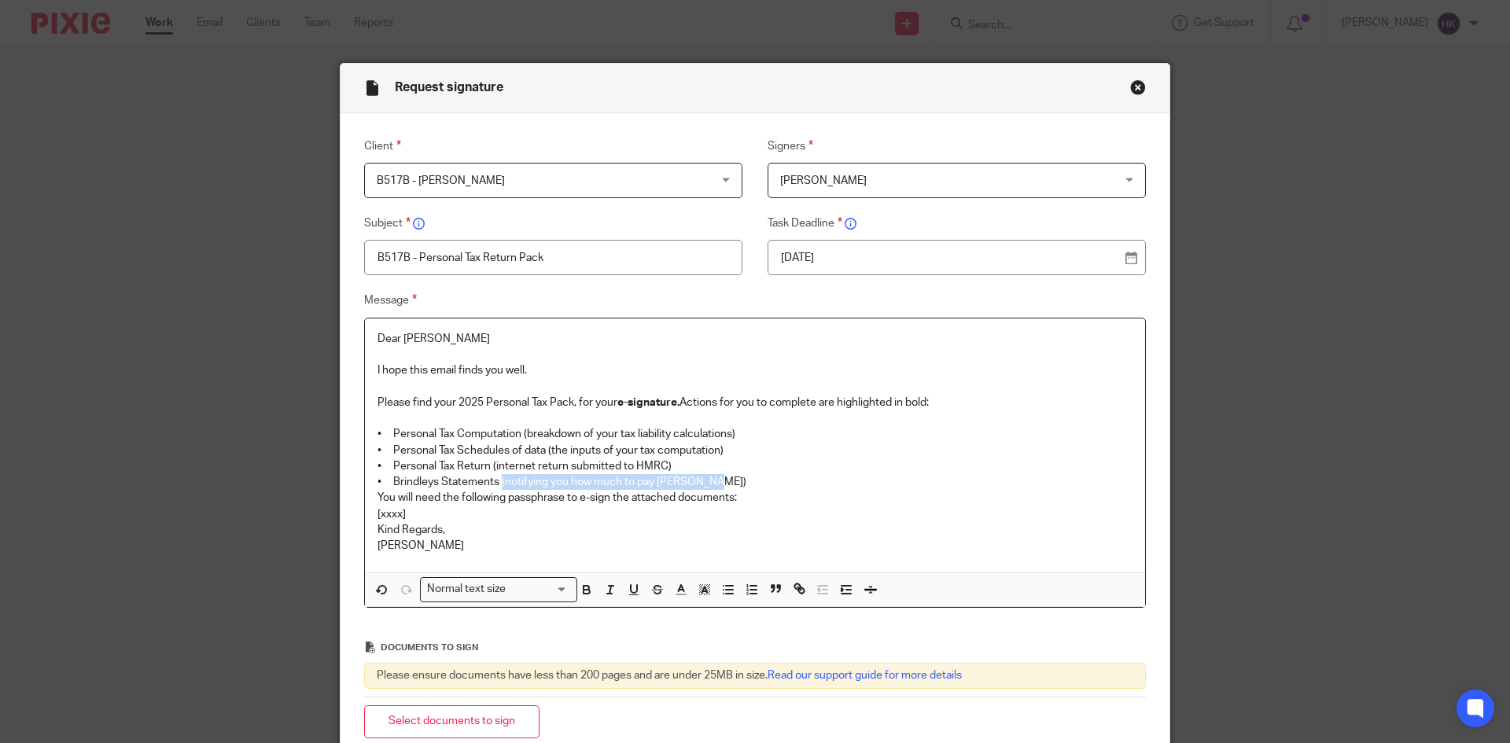
drag, startPoint x: 497, startPoint y: 484, endPoint x: 712, endPoint y: 482, distance: 214.7
click at [712, 482] on p "• Brindleys Statements (notifying you how much to pay Brindleys)" at bounding box center [755, 482] width 755 height 16
click at [709, 481] on strong "(notifying you how much to pay Brindleys)" at bounding box center [627, 482] width 257 height 11
click at [727, 482] on p "• Brindleys Statements (notifying you how much to pay Brindleys)" at bounding box center [755, 482] width 755 height 16
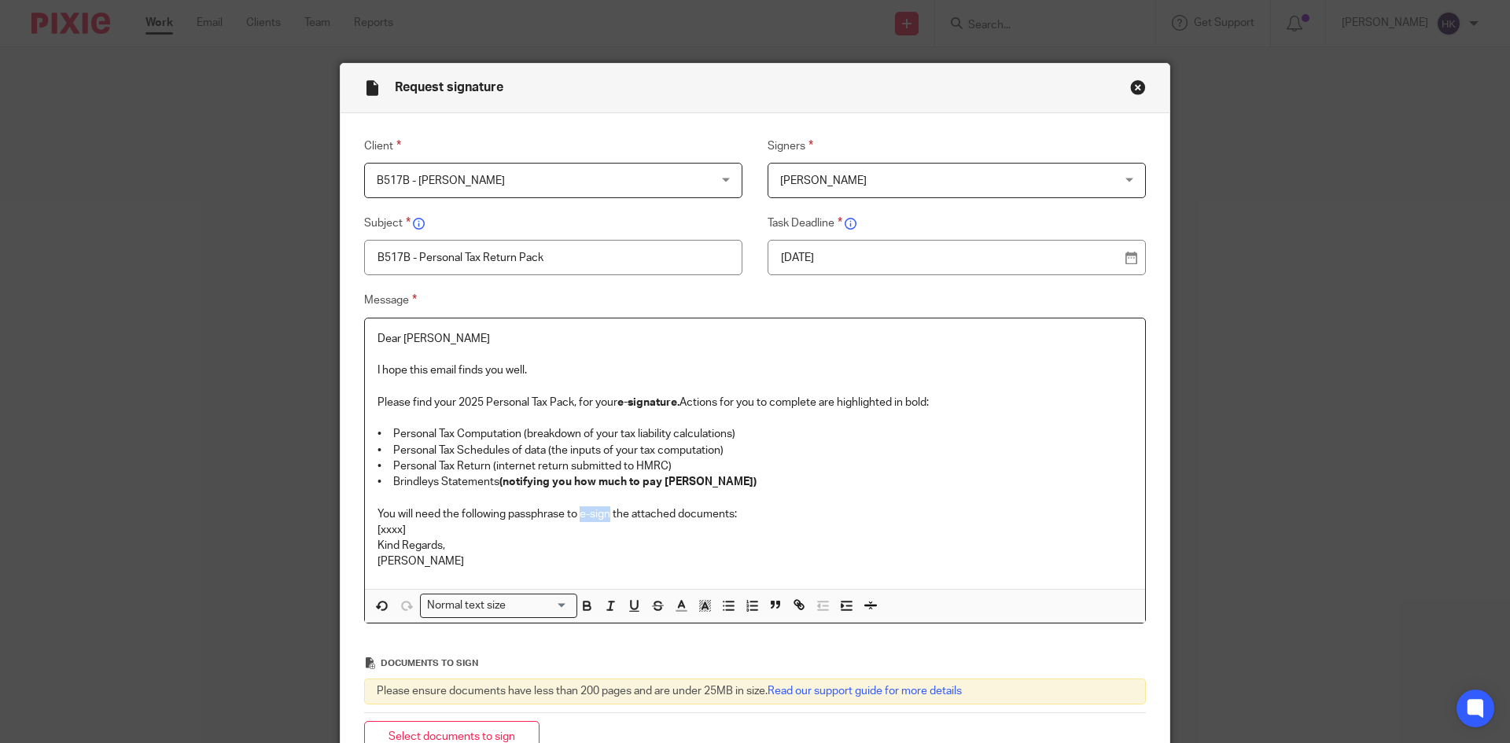
drag, startPoint x: 577, startPoint y: 514, endPoint x: 606, endPoint y: 515, distance: 29.1
click at [606, 515] on p "You will need the following passphrase to e-sign the attached documents:" at bounding box center [755, 515] width 755 height 16
drag, startPoint x: 406, startPoint y: 532, endPoint x: 352, endPoint y: 534, distance: 54.3
click at [352, 534] on div "Message Dear Lalitha I hope this email finds you well. Please find your 2025 Pe…" at bounding box center [743, 457] width 806 height 333
drag, startPoint x: 514, startPoint y: 532, endPoint x: 367, endPoint y: 532, distance: 146.3
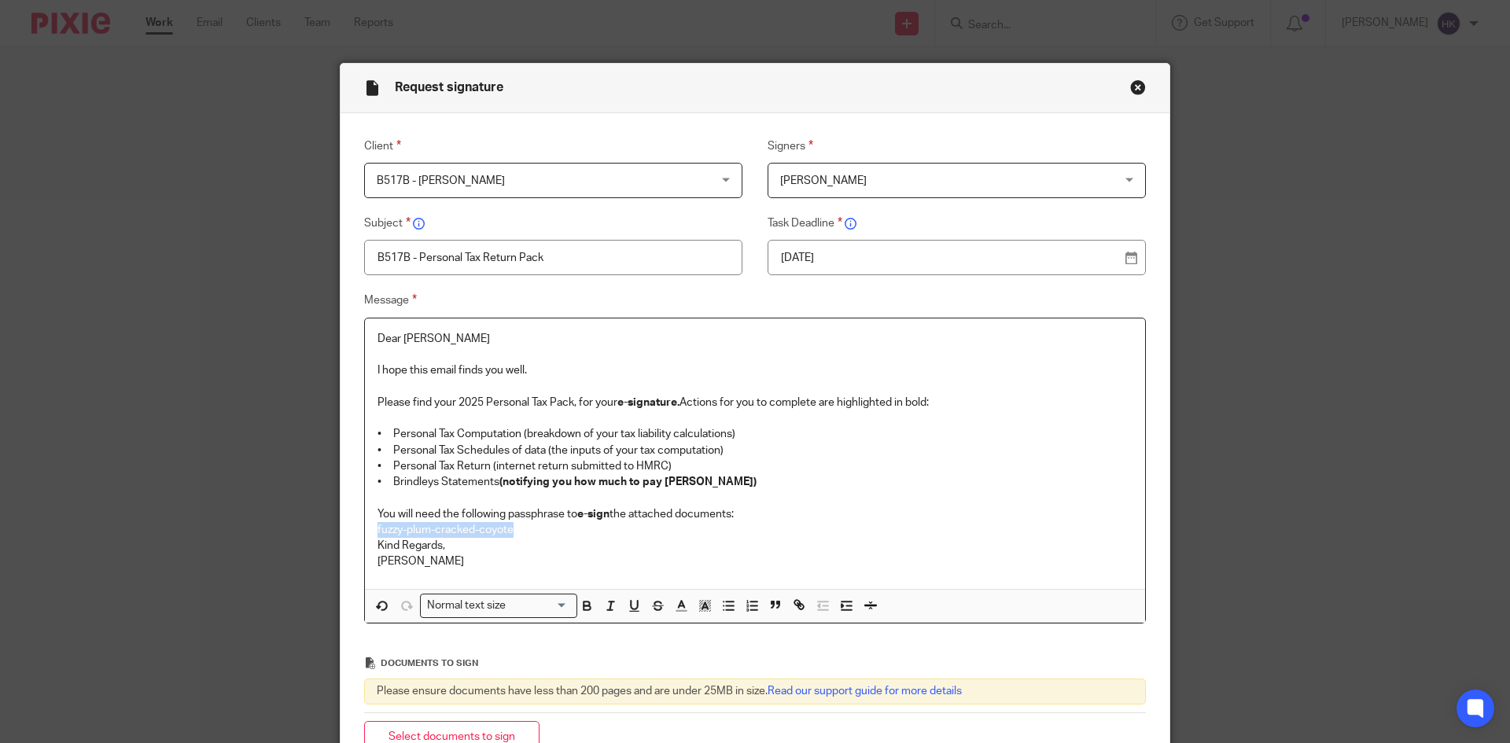
click at [367, 532] on div "Dear Lalitha I hope this email finds you well. Please find your 2025 Personal T…" at bounding box center [755, 454] width 780 height 271
click at [504, 611] on div "Normal text size" at bounding box center [495, 605] width 149 height 20
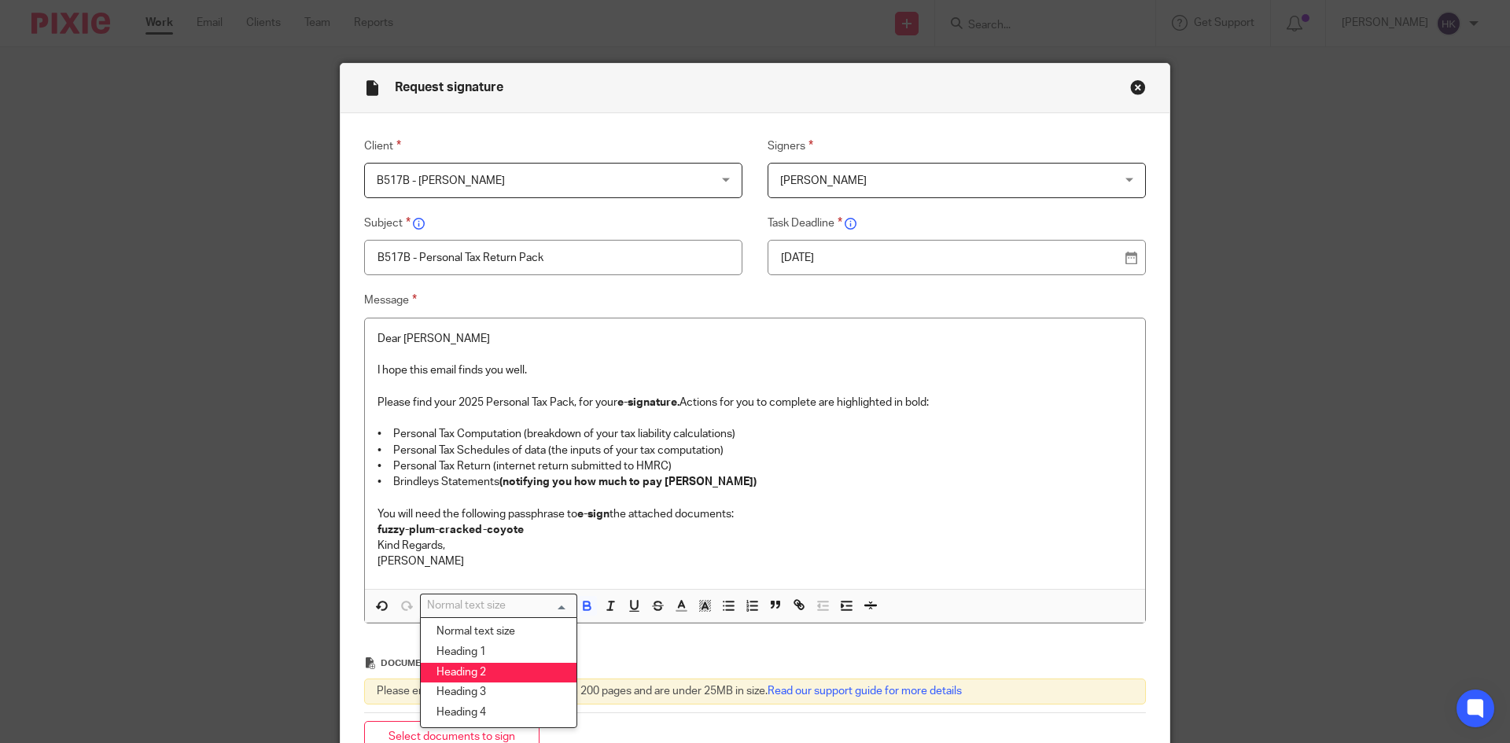
click at [498, 671] on li "Heading 2" at bounding box center [499, 673] width 156 height 20
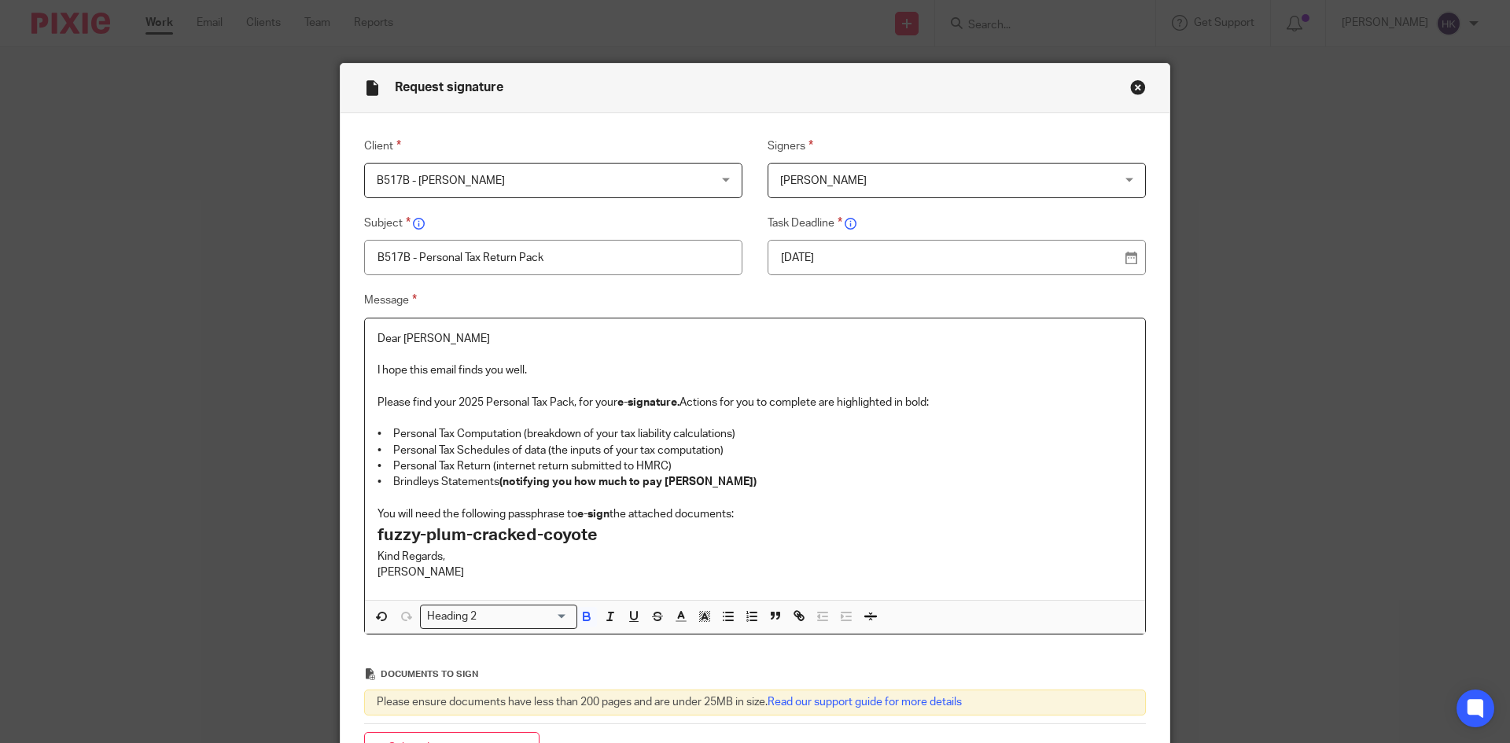
drag, startPoint x: 750, startPoint y: 515, endPoint x: 741, endPoint y: 514, distance: 9.5
click at [749, 515] on p "You will need the following passphrase to e-sign the attached documents:" at bounding box center [755, 515] width 755 height 16
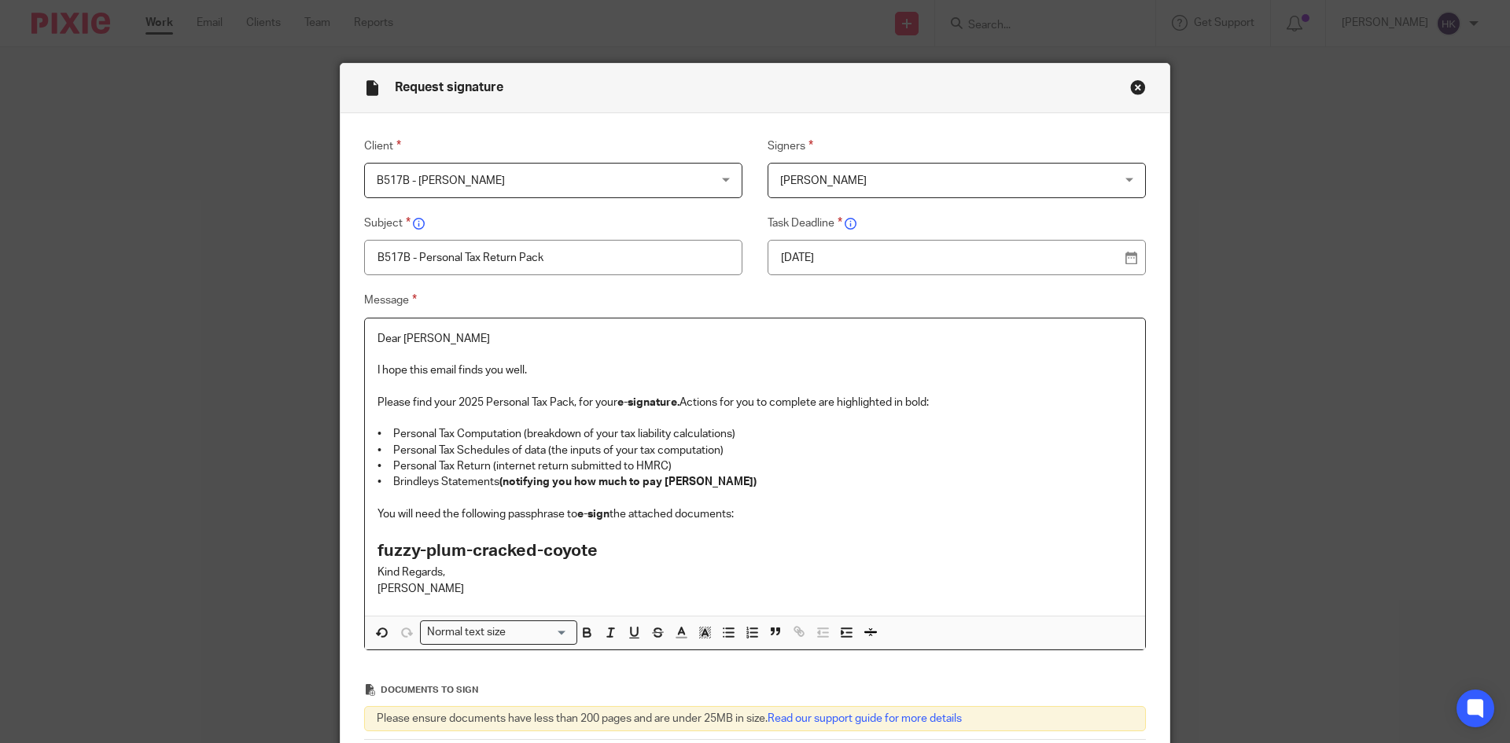
click at [593, 554] on h2 "fuzzy-plum-cracked-coyote" at bounding box center [755, 551] width 755 height 27
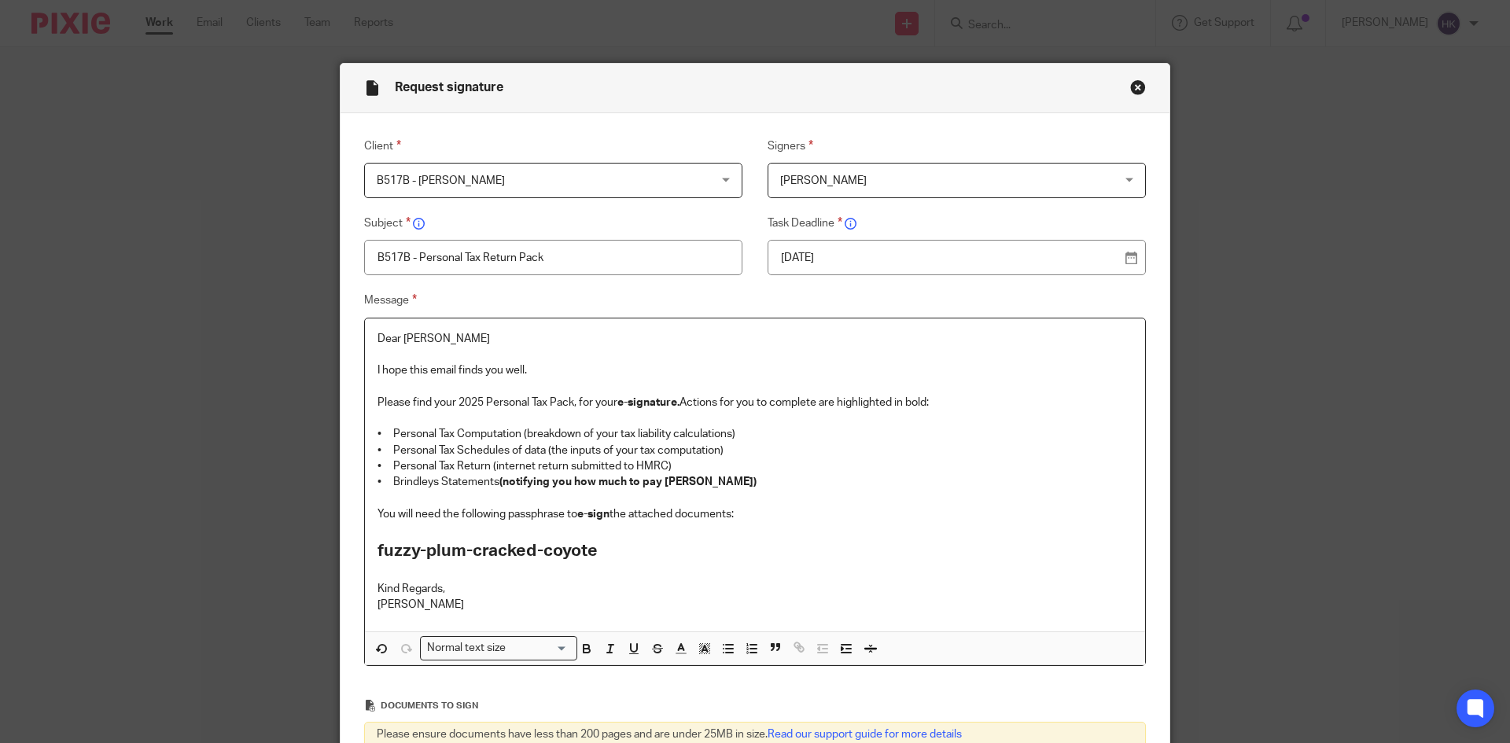
scroll to position [231, 0]
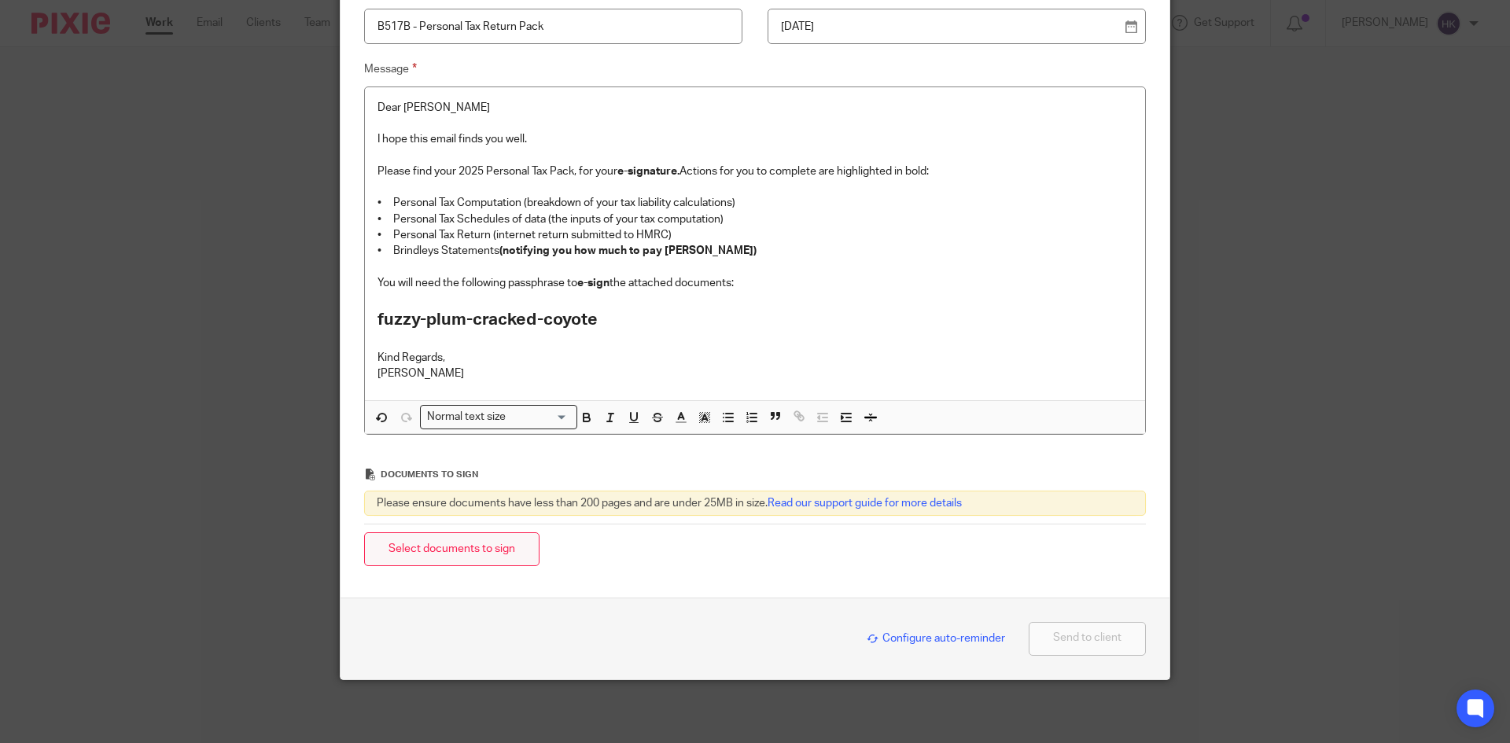
click at [498, 556] on button "Select documents to sign" at bounding box center [451, 549] width 175 height 34
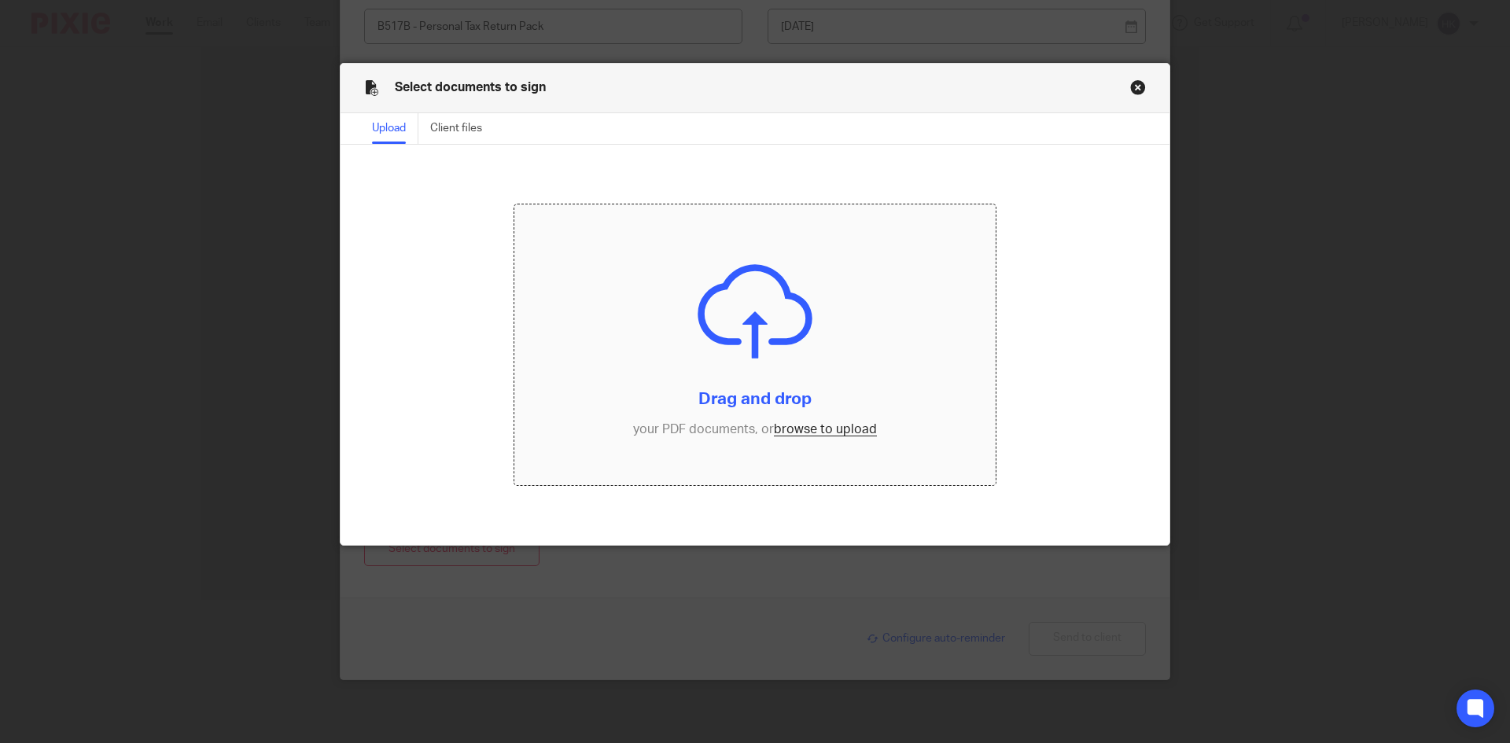
click at [801, 429] on input "file" at bounding box center [755, 345] width 482 height 282
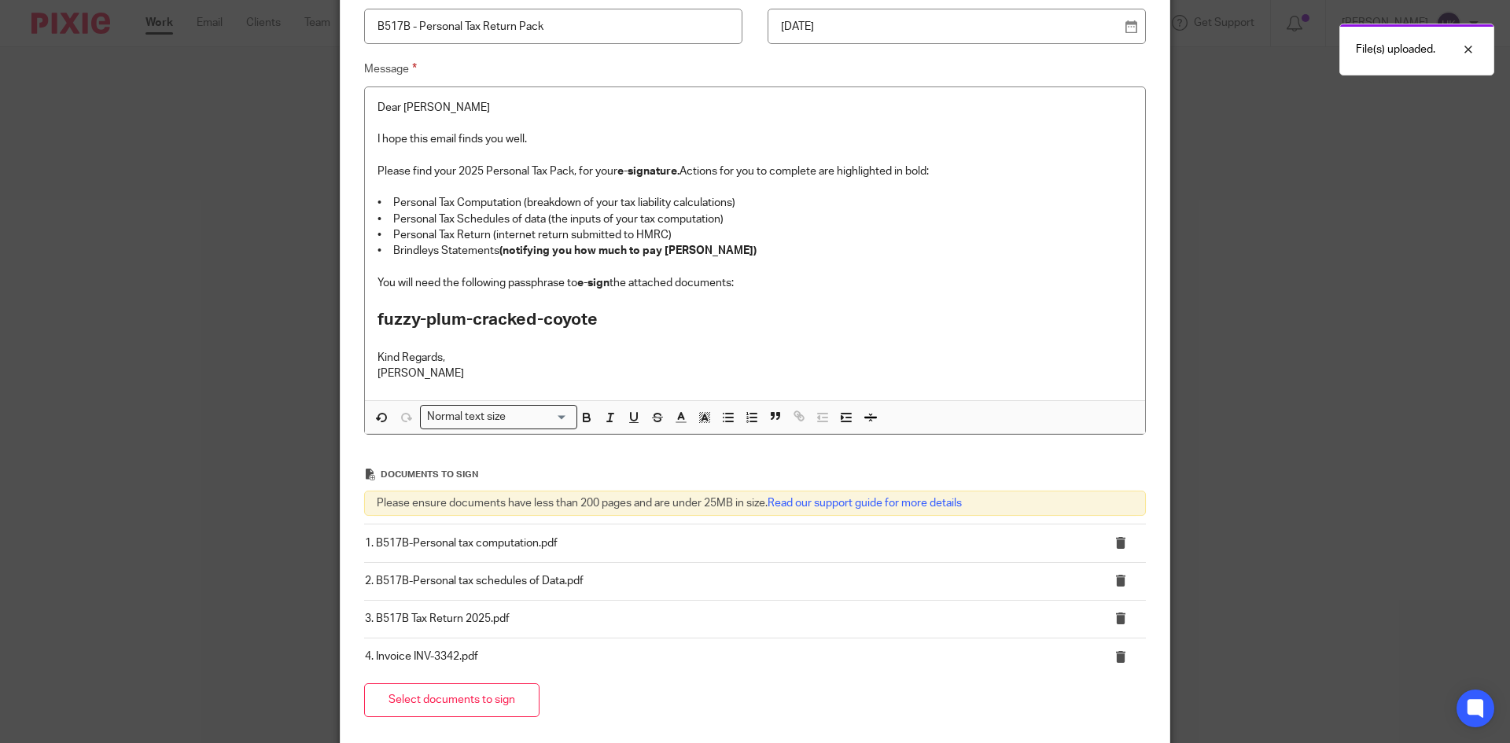
scroll to position [382, 0]
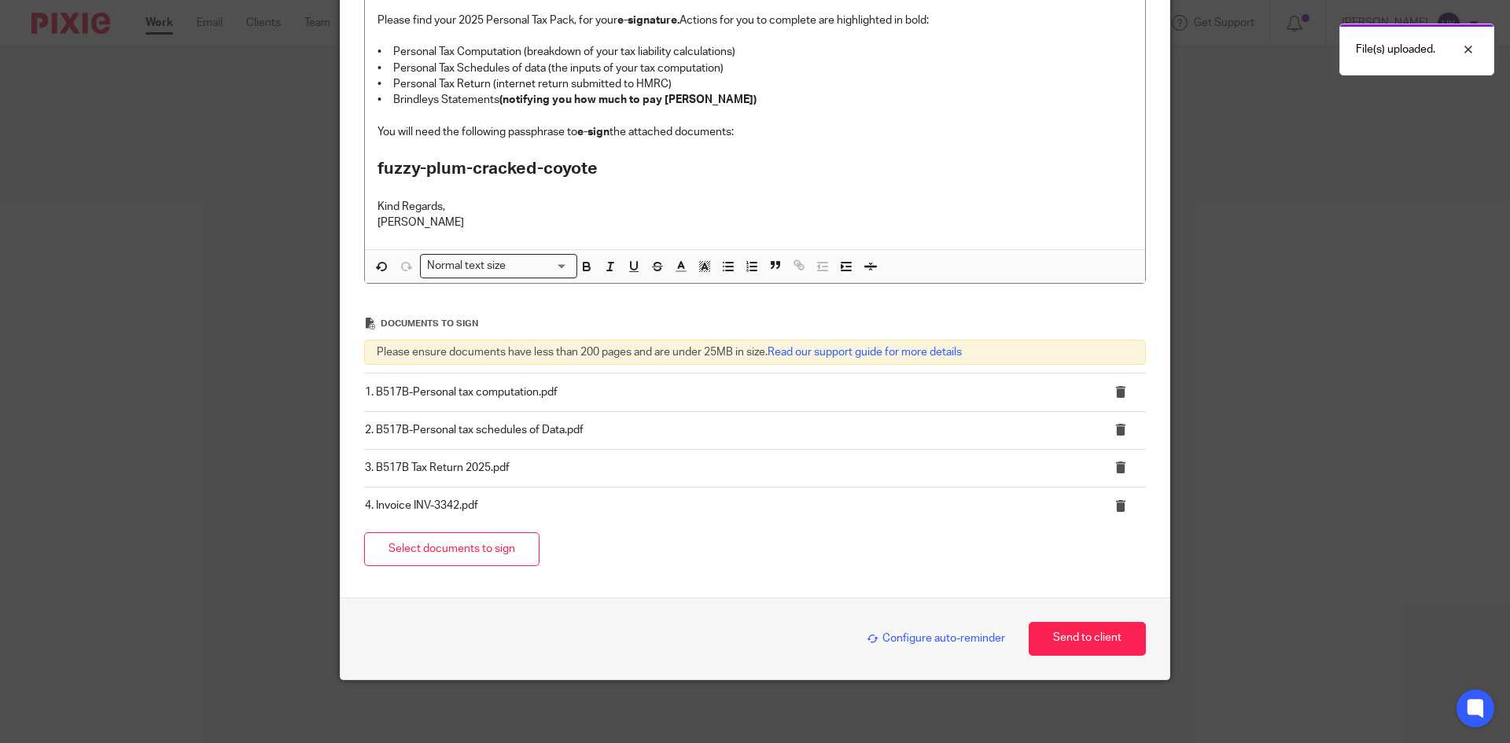
click at [919, 636] on span "Configure auto-reminder" at bounding box center [936, 638] width 138 height 11
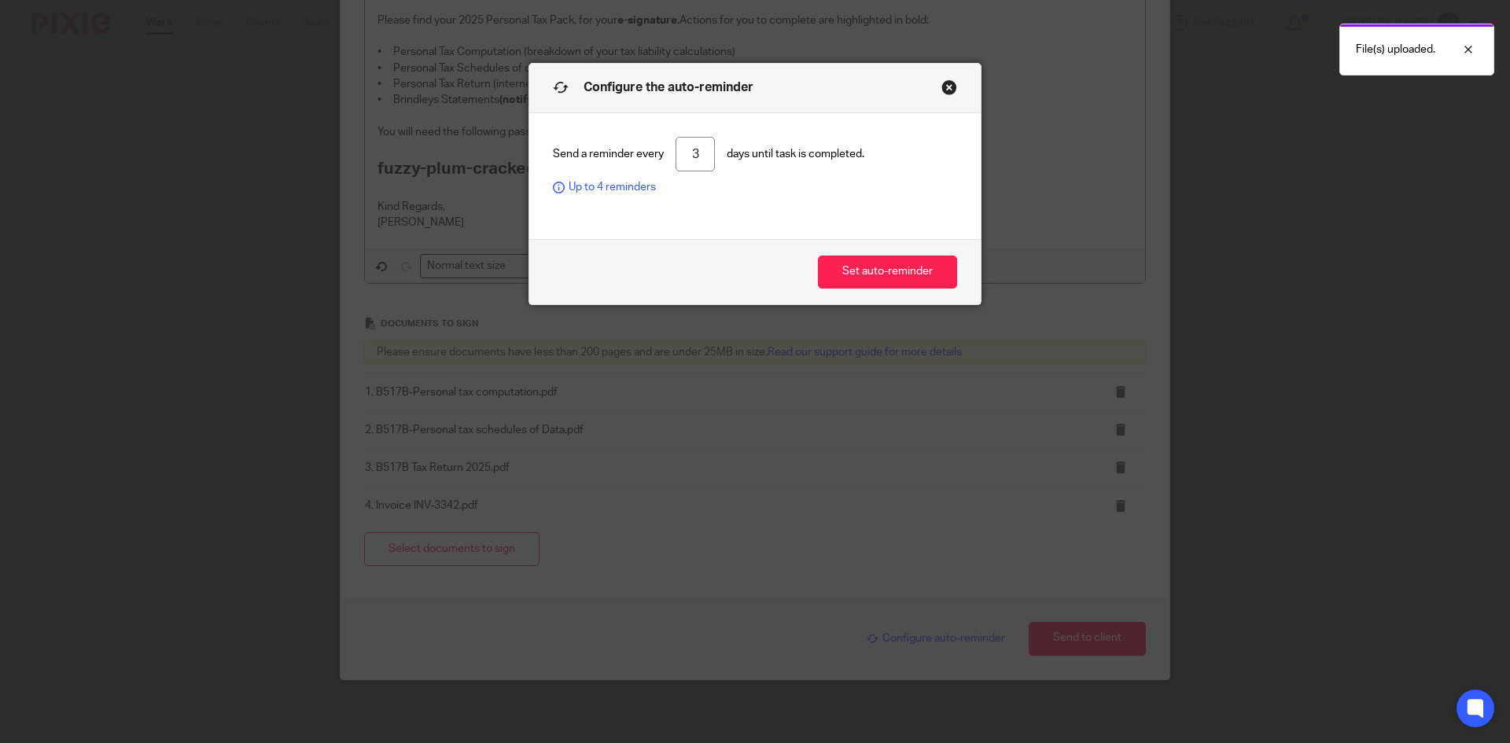
click at [884, 253] on div "Set auto-reminder" at bounding box center [754, 272] width 451 height 66
click at [872, 278] on button "Set auto-reminder" at bounding box center [887, 273] width 139 height 34
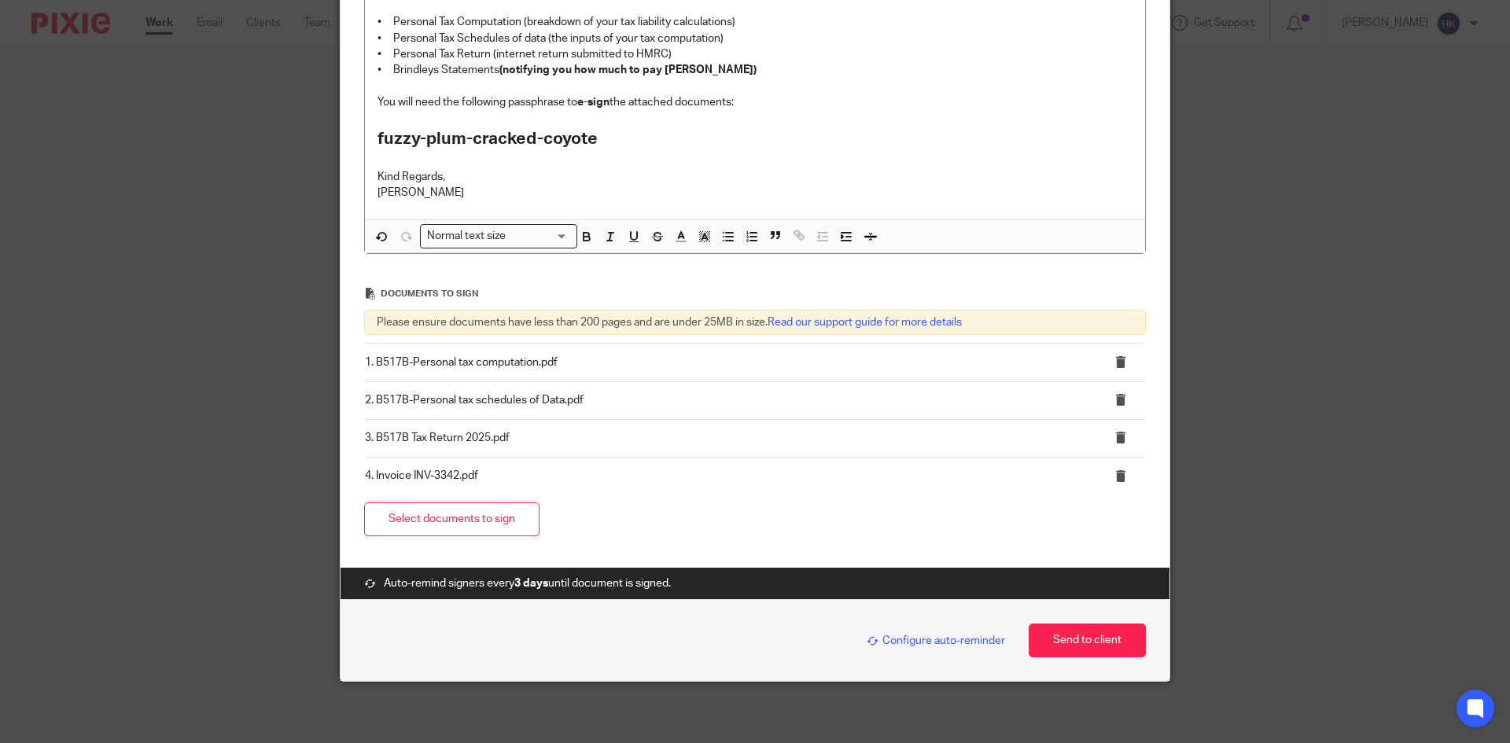
scroll to position [414, 0]
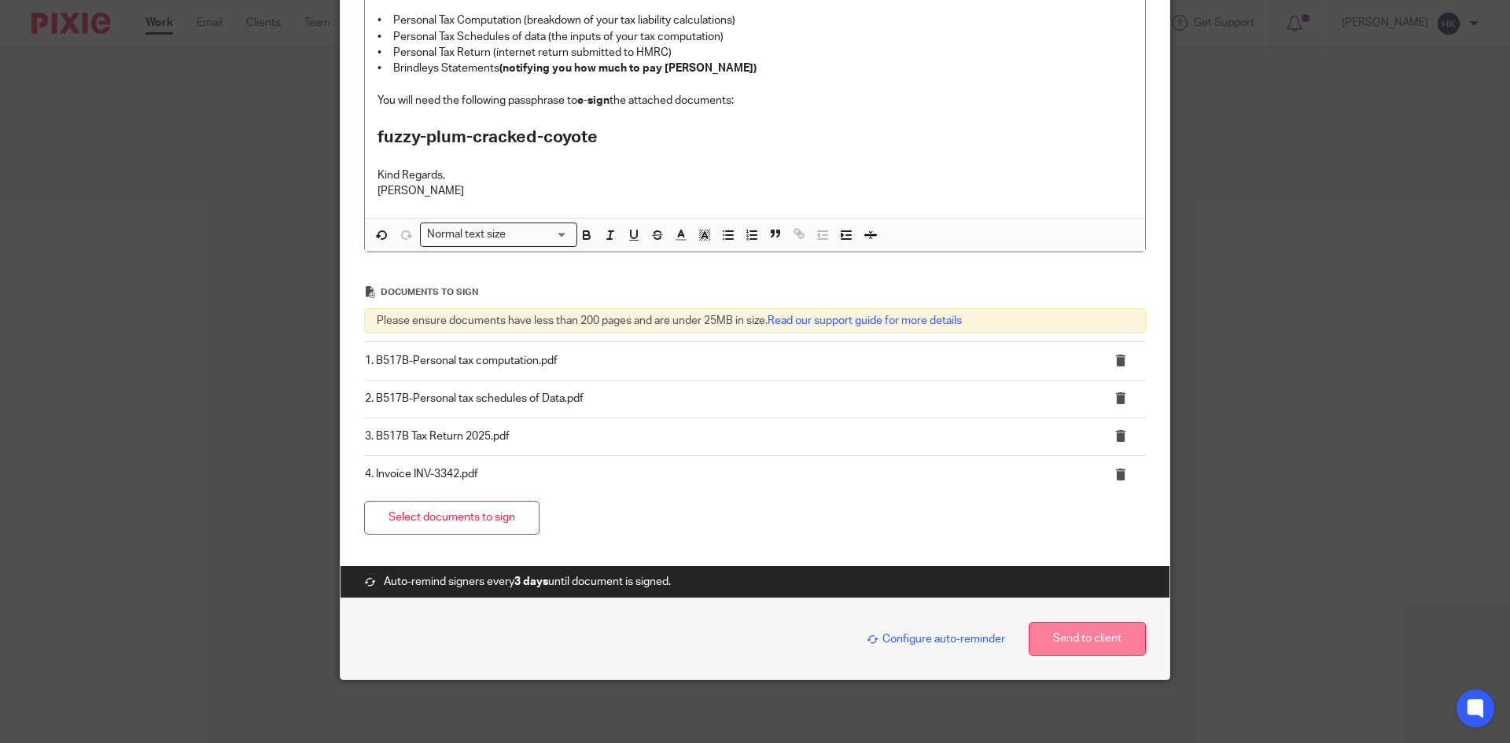
click at [1085, 654] on button "Send to client" at bounding box center [1087, 639] width 117 height 34
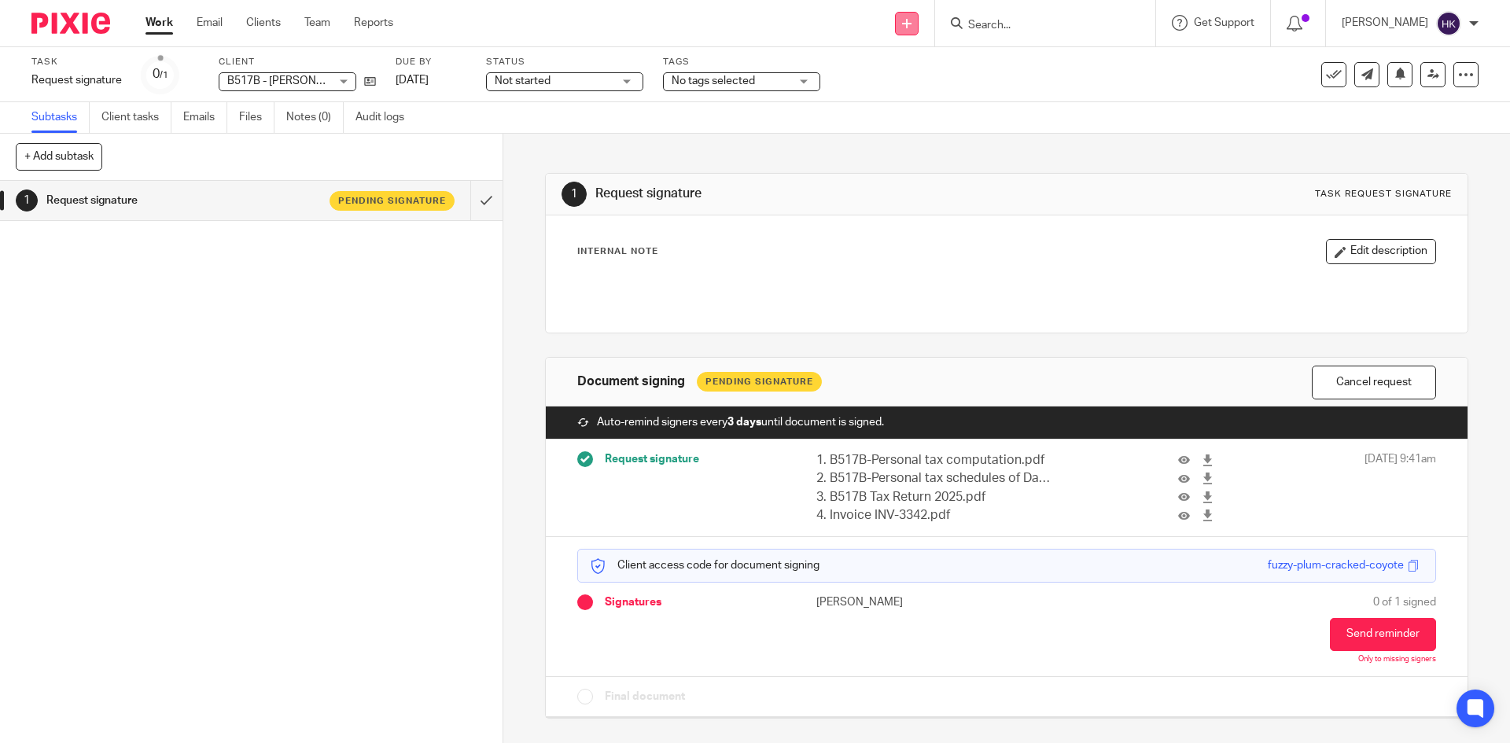
click at [912, 24] on icon at bounding box center [906, 23] width 9 height 9
drag, startPoint x: 923, startPoint y: 141, endPoint x: 912, endPoint y: 141, distance: 10.2
click at [923, 141] on link "Request signature" at bounding box center [923, 142] width 110 height 23
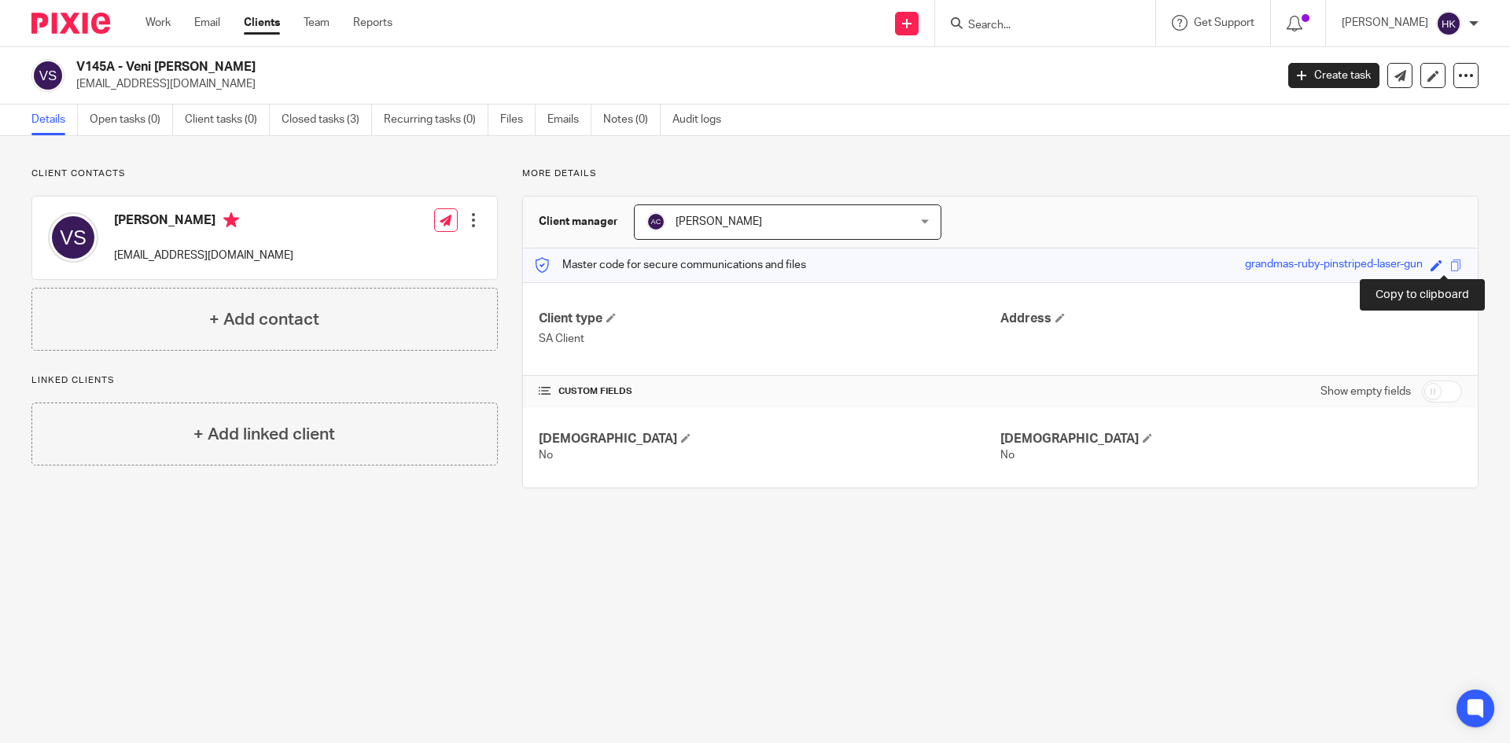
drag, startPoint x: 1445, startPoint y: 265, endPoint x: 1491, endPoint y: 276, distance: 47.7
click at [1450, 265] on span at bounding box center [1456, 266] width 12 height 12
click at [1061, 24] on input "Search" at bounding box center [1038, 26] width 142 height 14
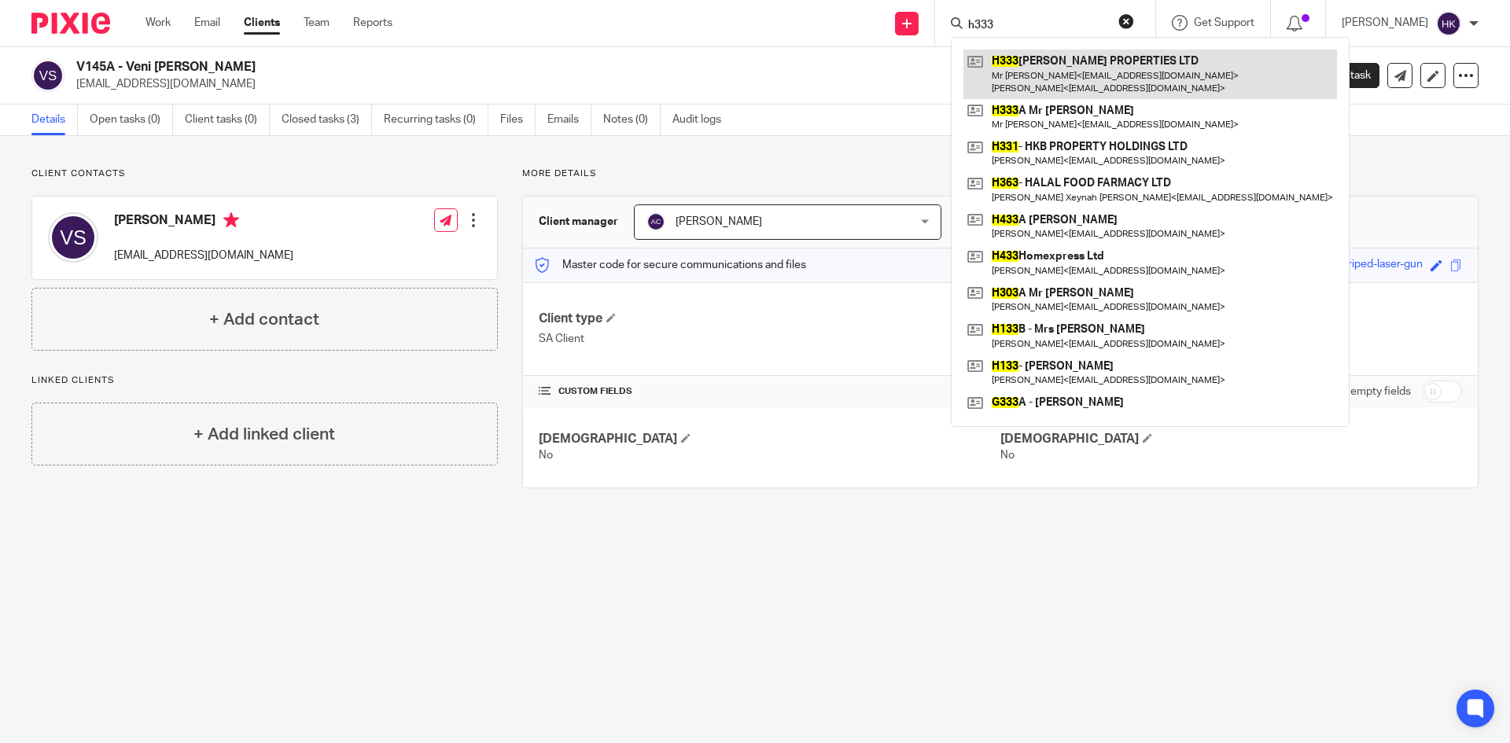
type input "h333"
click at [1085, 83] on link at bounding box center [1150, 74] width 374 height 49
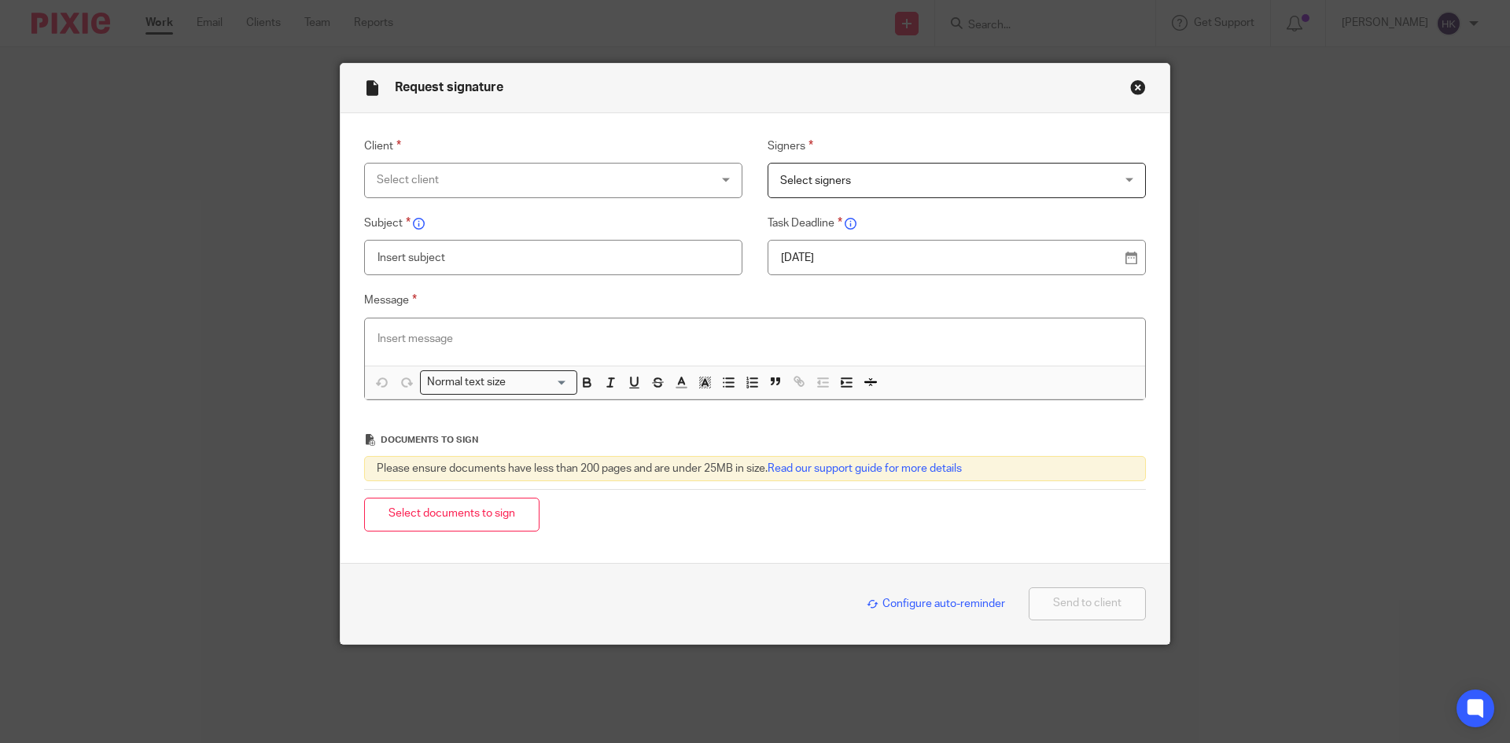
click at [392, 189] on div "Select client" at bounding box center [523, 180] width 293 height 33
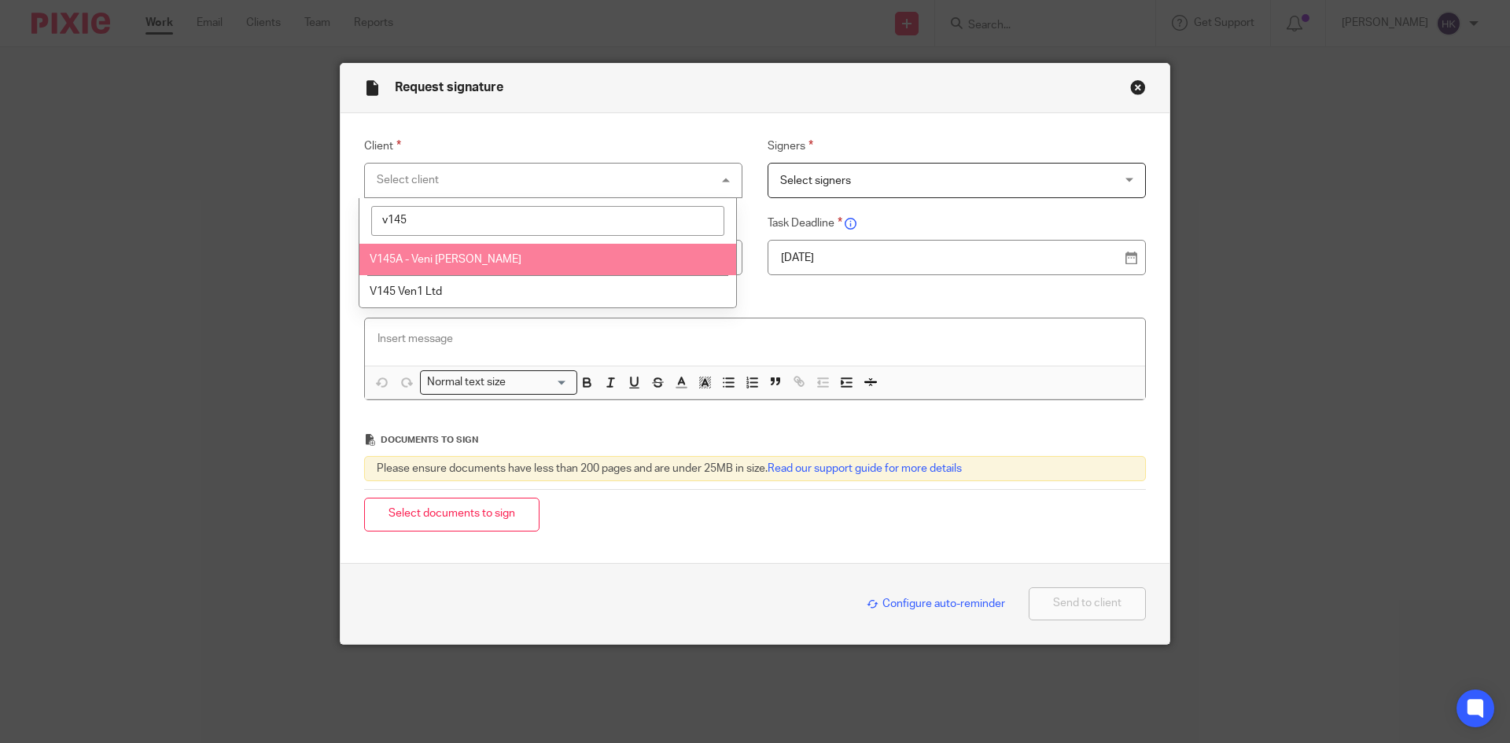
type input "v145"
click at [410, 262] on span "V145A - Veni [PERSON_NAME]" at bounding box center [446, 259] width 152 height 11
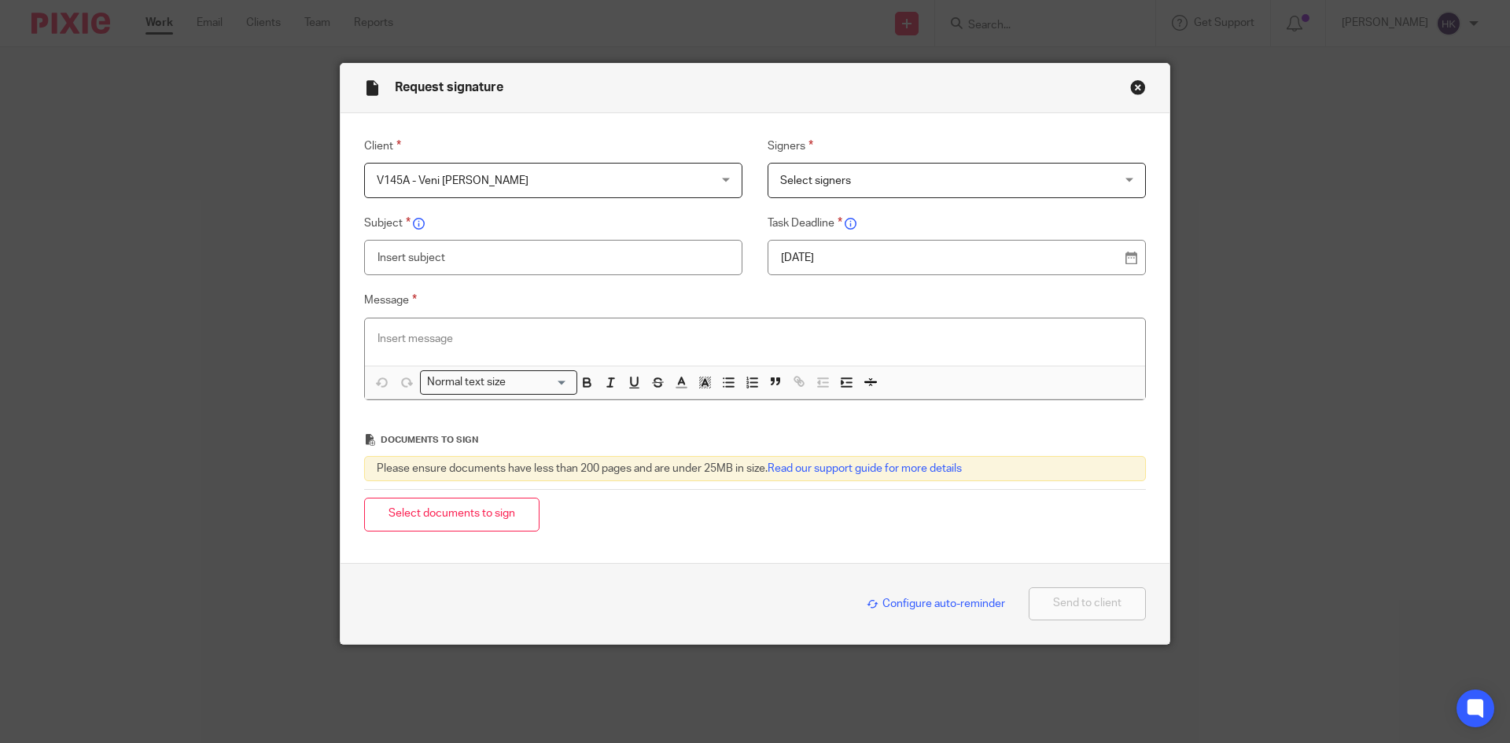
click at [880, 181] on span "Select signers" at bounding box center [926, 180] width 293 height 33
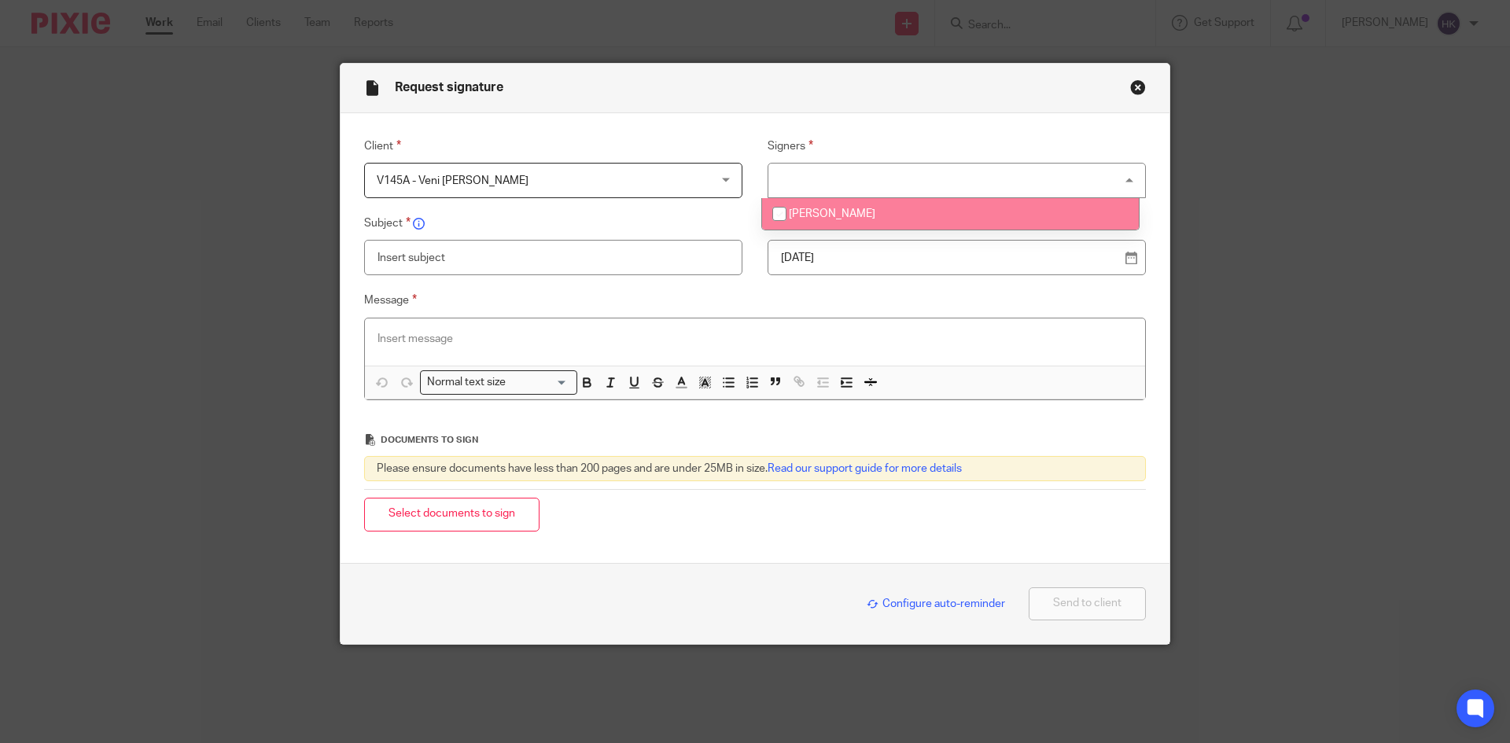
click at [871, 214] on li "[PERSON_NAME]" at bounding box center [950, 214] width 377 height 32
checkbox input "true"
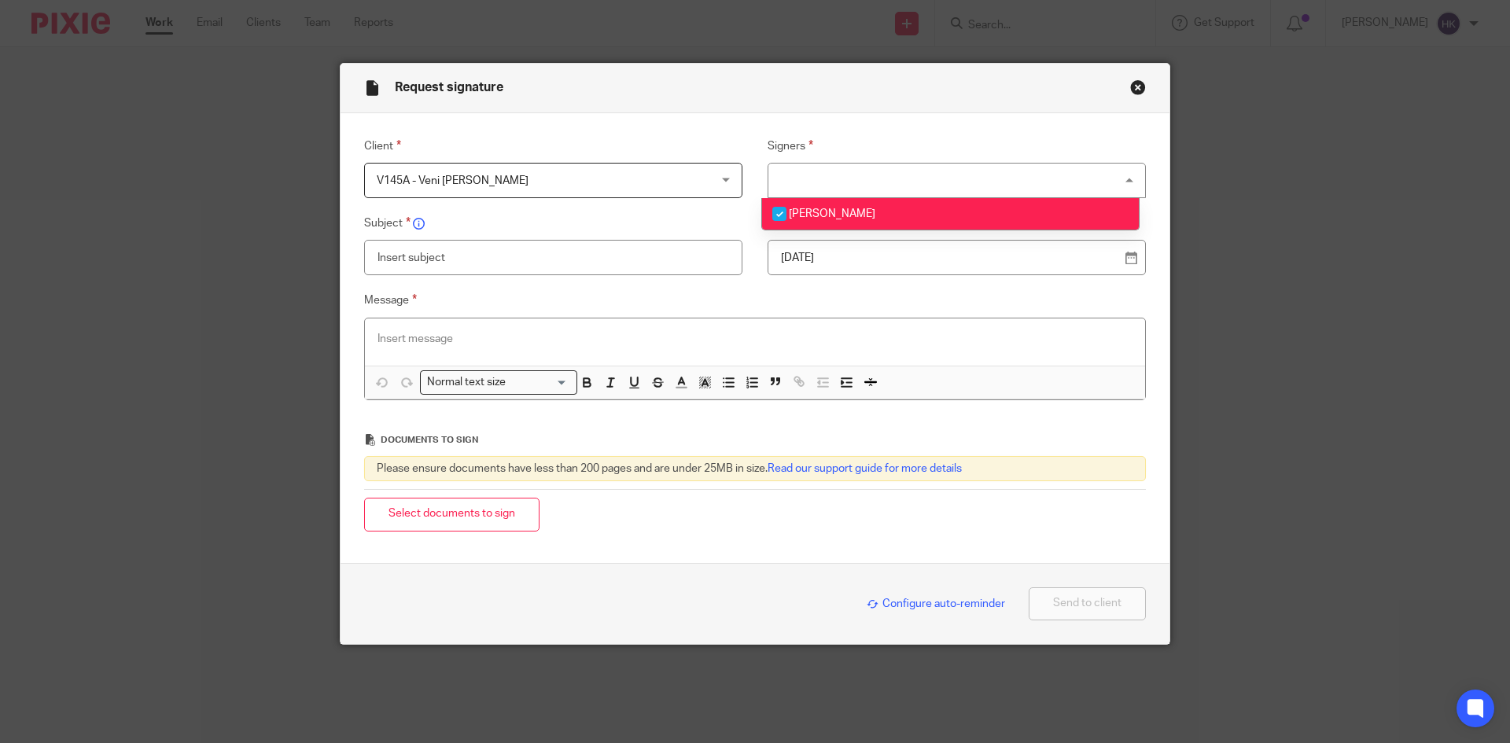
click at [838, 264] on p "19 Aug 2025" at bounding box center [950, 258] width 339 height 16
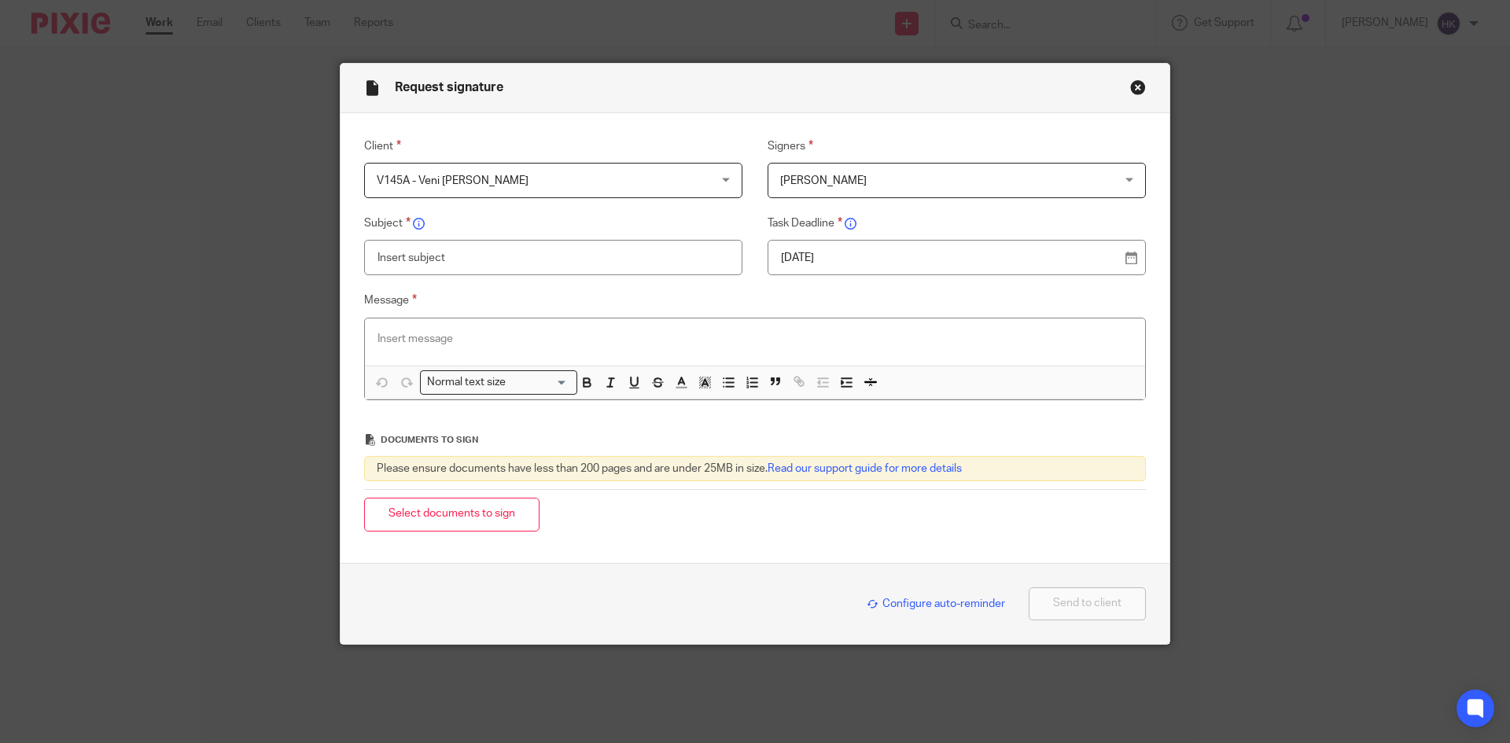
click at [429, 260] on input "text" at bounding box center [553, 257] width 378 height 35
type input "V145A - Personal Tax Return Pack"
paste div
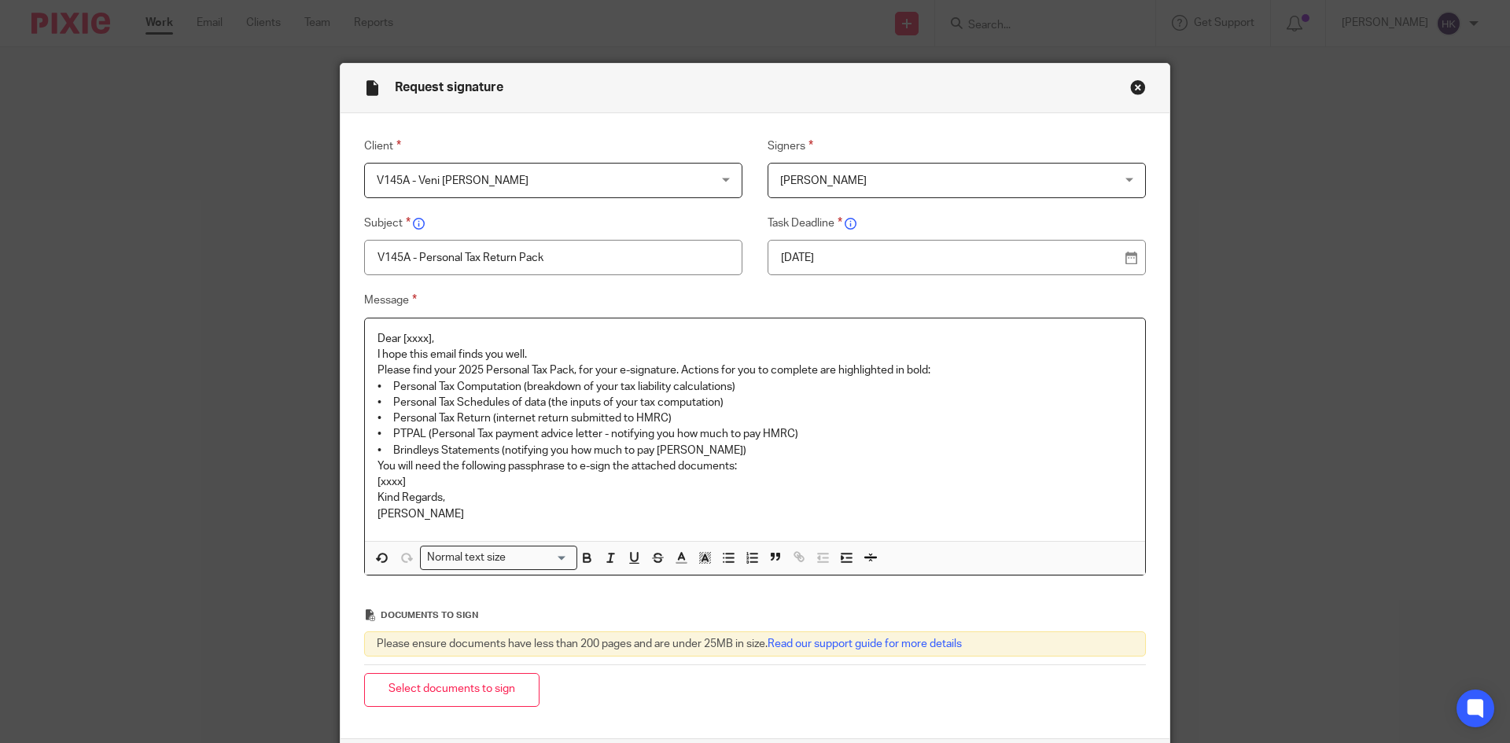
click at [450, 333] on p "Dear [xxxx]," at bounding box center [755, 339] width 755 height 16
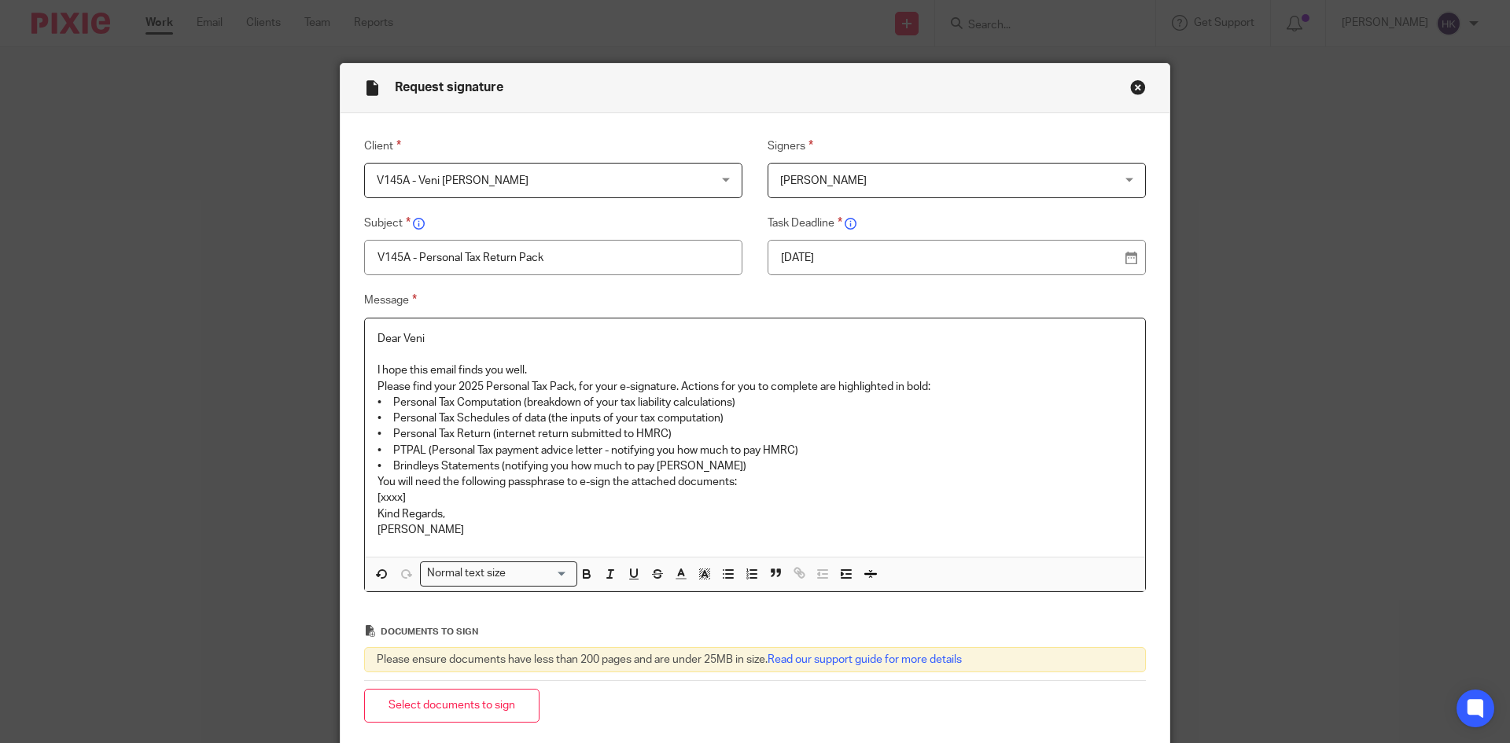
click at [551, 368] on p "I hope this email finds you well." at bounding box center [755, 371] width 755 height 16
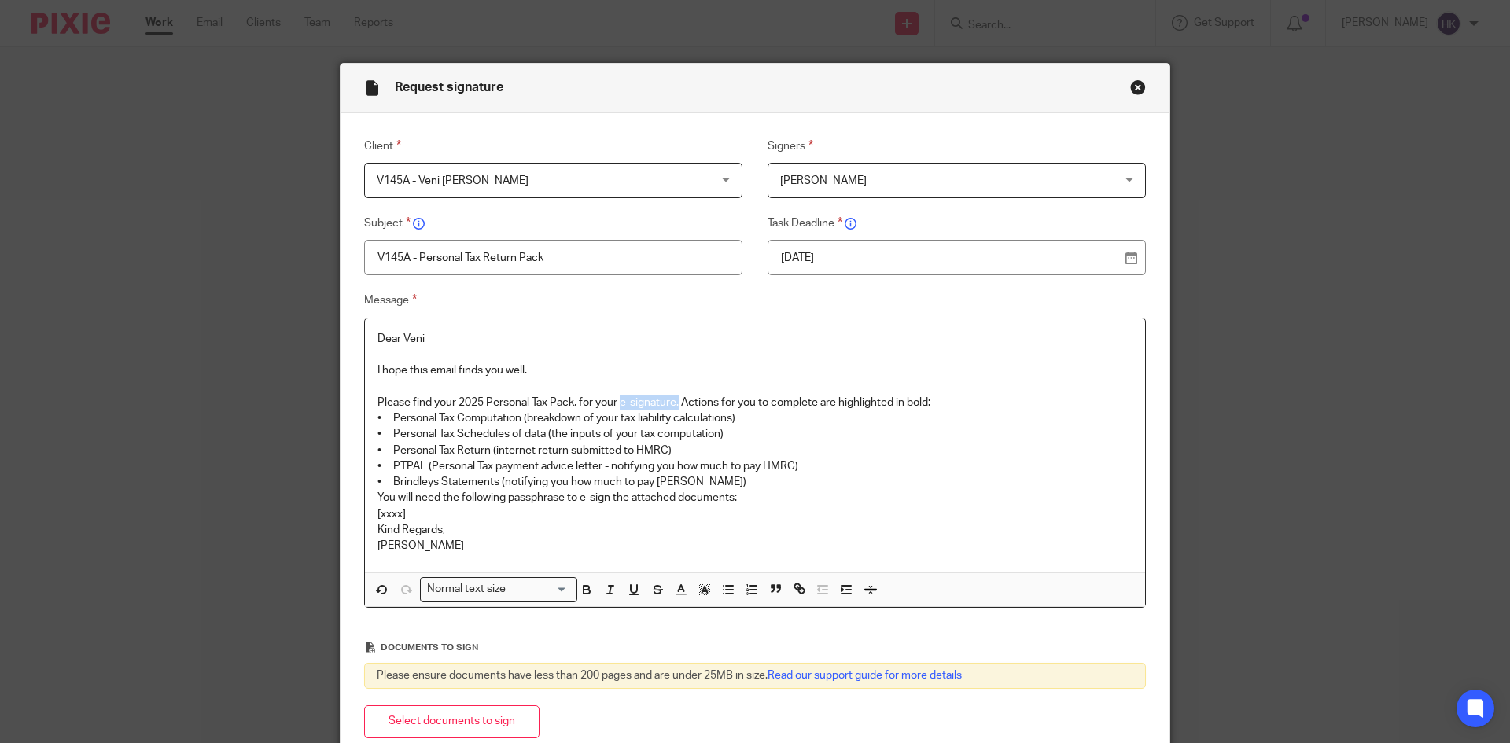
drag, startPoint x: 617, startPoint y: 399, endPoint x: 674, endPoint y: 397, distance: 56.7
click at [674, 397] on p "Please find your 2025 Personal Tax Pack, for your e-signature. Actions for you …" at bounding box center [755, 403] width 755 height 16
click at [954, 401] on p "Please find your 2025 Personal Tax Pack, for your e-signature. Actions for you …" at bounding box center [755, 403] width 755 height 16
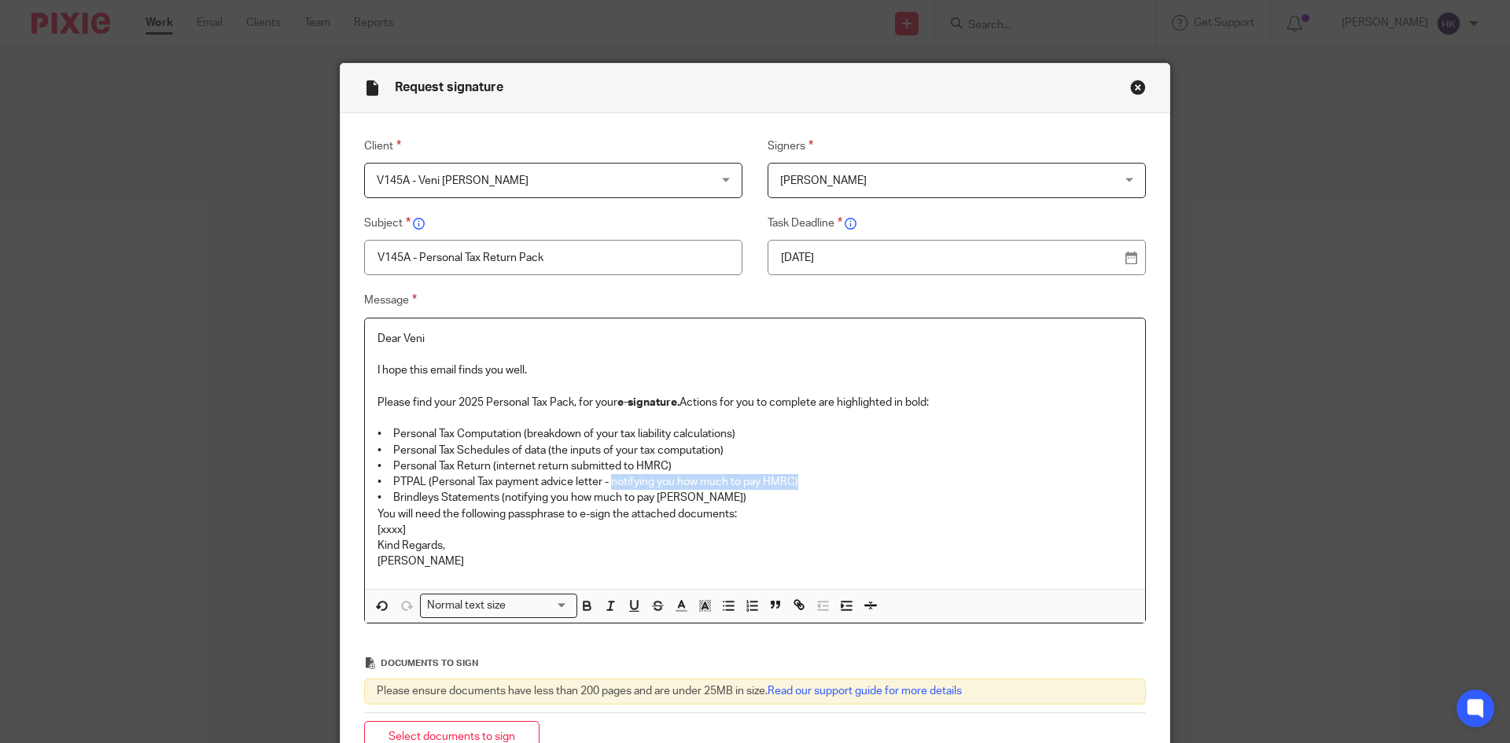
drag, startPoint x: 607, startPoint y: 481, endPoint x: 805, endPoint y: 476, distance: 198.3
click at [805, 476] on p "• PTPAL (Personal Tax payment advice letter - notifying you how much to pay HMR…" at bounding box center [755, 482] width 755 height 16
drag, startPoint x: 706, startPoint y: 492, endPoint x: 363, endPoint y: 503, distance: 342.3
click at [365, 503] on div "Dear Veni I hope this email finds you well. Please find your 2025 Personal Tax …" at bounding box center [755, 454] width 780 height 271
drag, startPoint x: 576, startPoint y: 514, endPoint x: 605, endPoint y: 518, distance: 29.4
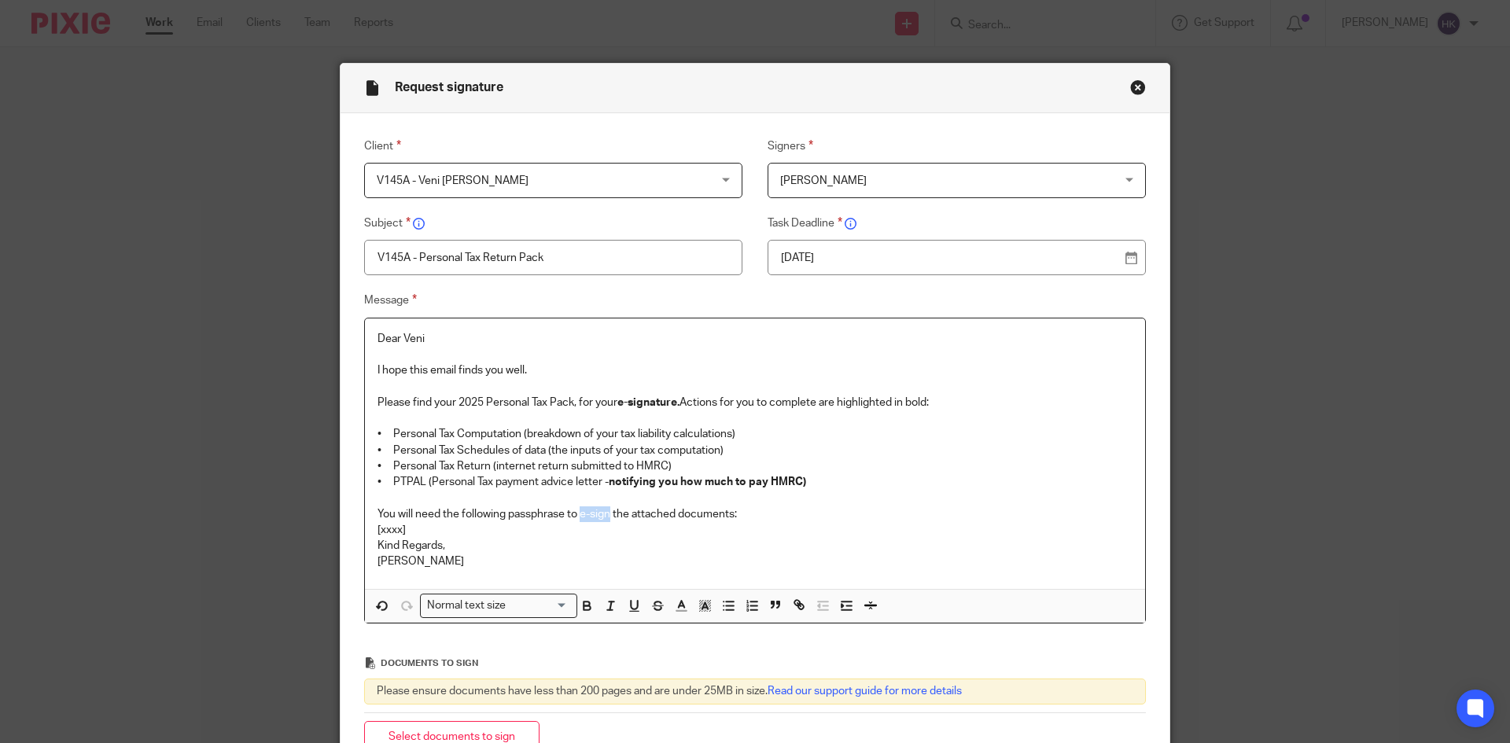
click at [605, 518] on p "You will need the following passphrase to e-sign the attached documents:" at bounding box center [755, 515] width 755 height 16
drag, startPoint x: 411, startPoint y: 525, endPoint x: 350, endPoint y: 529, distance: 60.7
click at [350, 529] on div "Message Dear Veni I hope this email finds you well. Please find your 2025 Perso…" at bounding box center [743, 457] width 806 height 333
drag, startPoint x: 573, startPoint y: 530, endPoint x: 344, endPoint y: 534, distance: 228.9
click at [344, 534] on div "Message Dear Veni I hope this email finds you well. Please find your 2025 Perso…" at bounding box center [743, 457] width 806 height 333
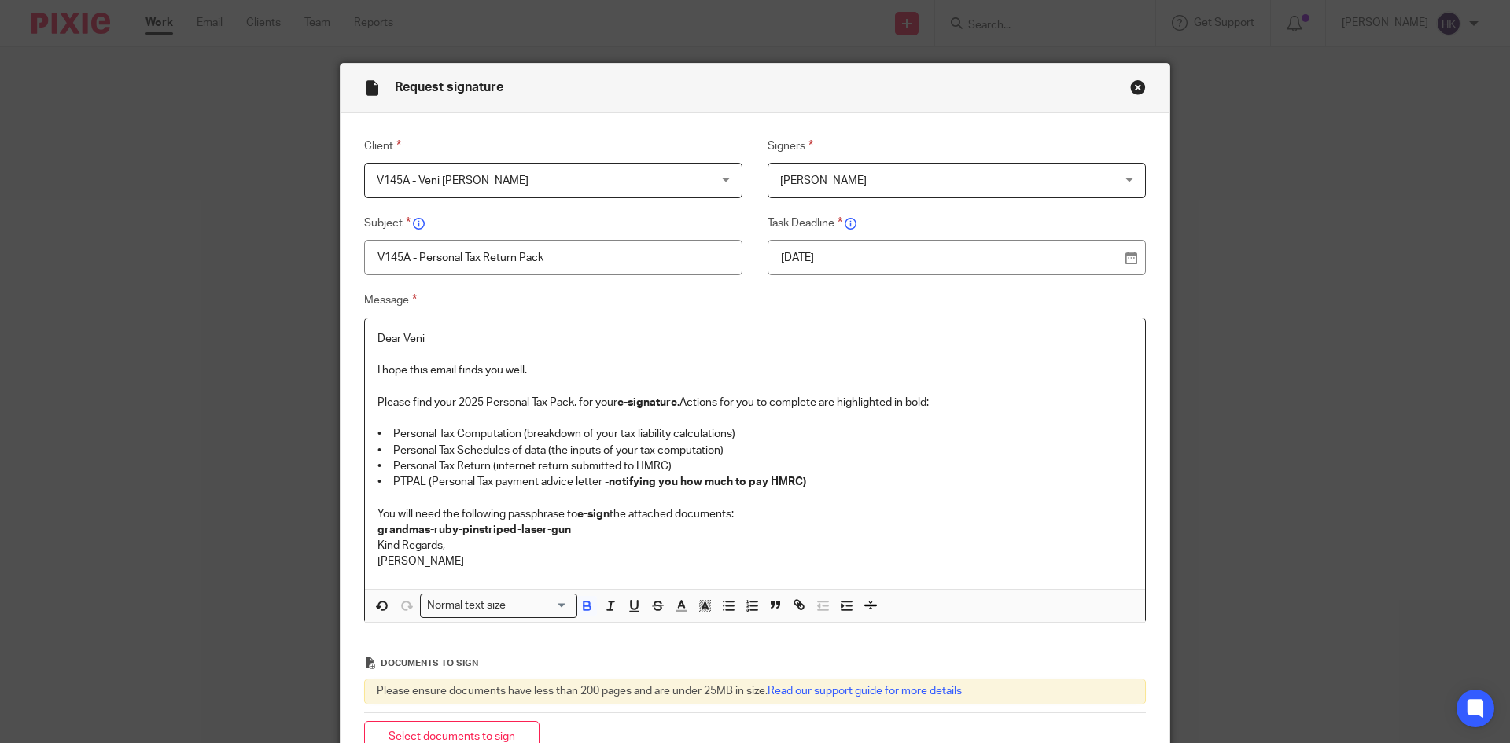
click at [454, 601] on div "Normal text size" at bounding box center [495, 605] width 149 height 20
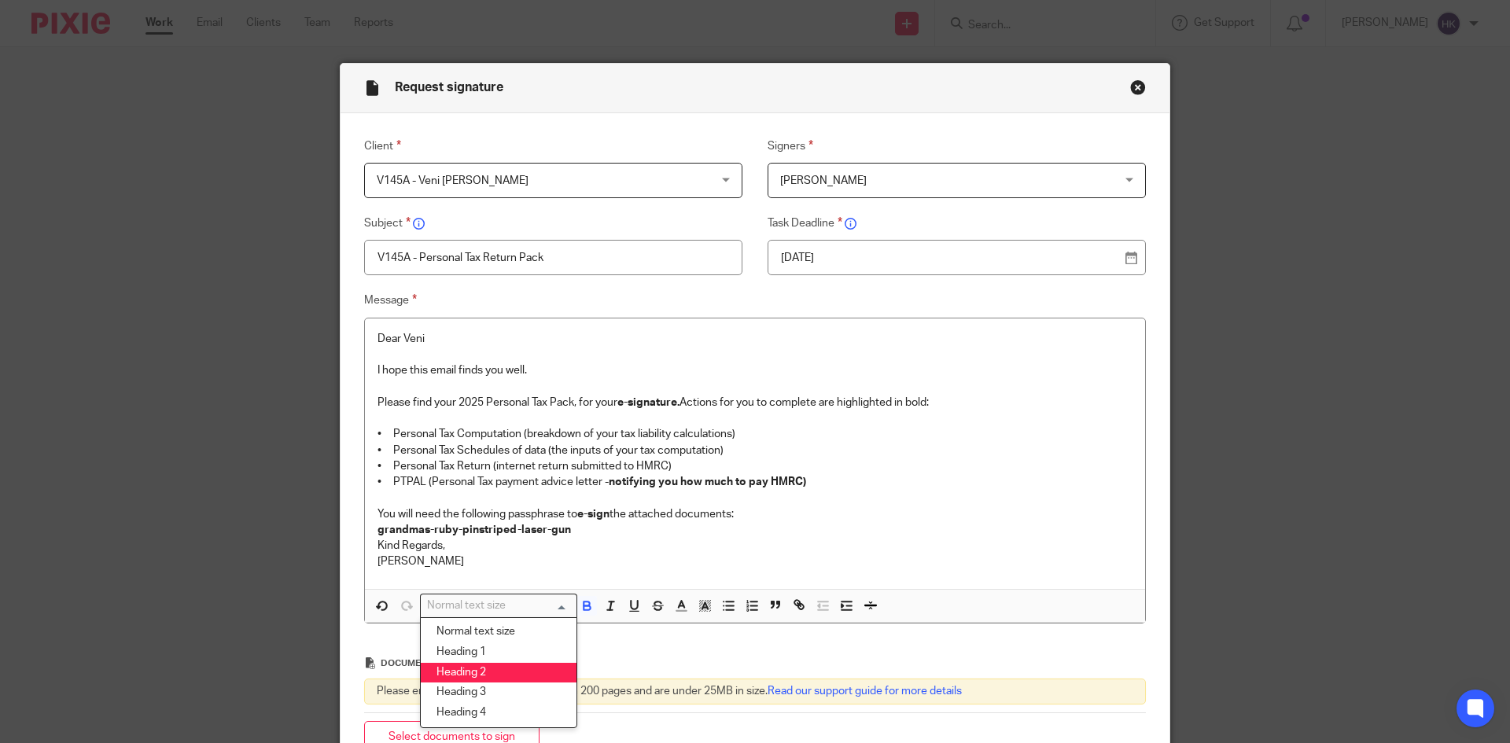
click at [473, 671] on li "Heading 2" at bounding box center [499, 673] width 156 height 20
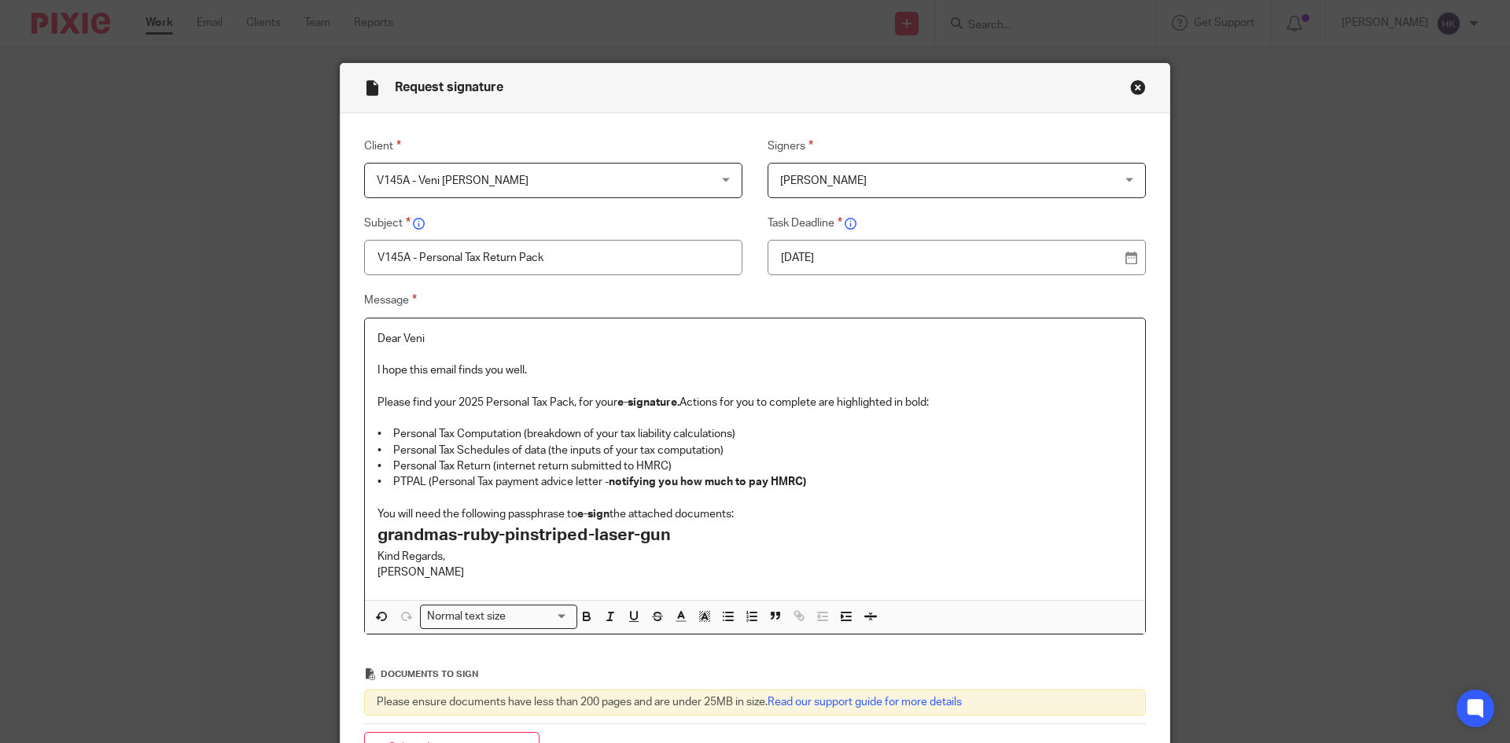
click at [765, 510] on p "You will need the following passphrase to e-sign the attached documents:" at bounding box center [755, 515] width 755 height 16
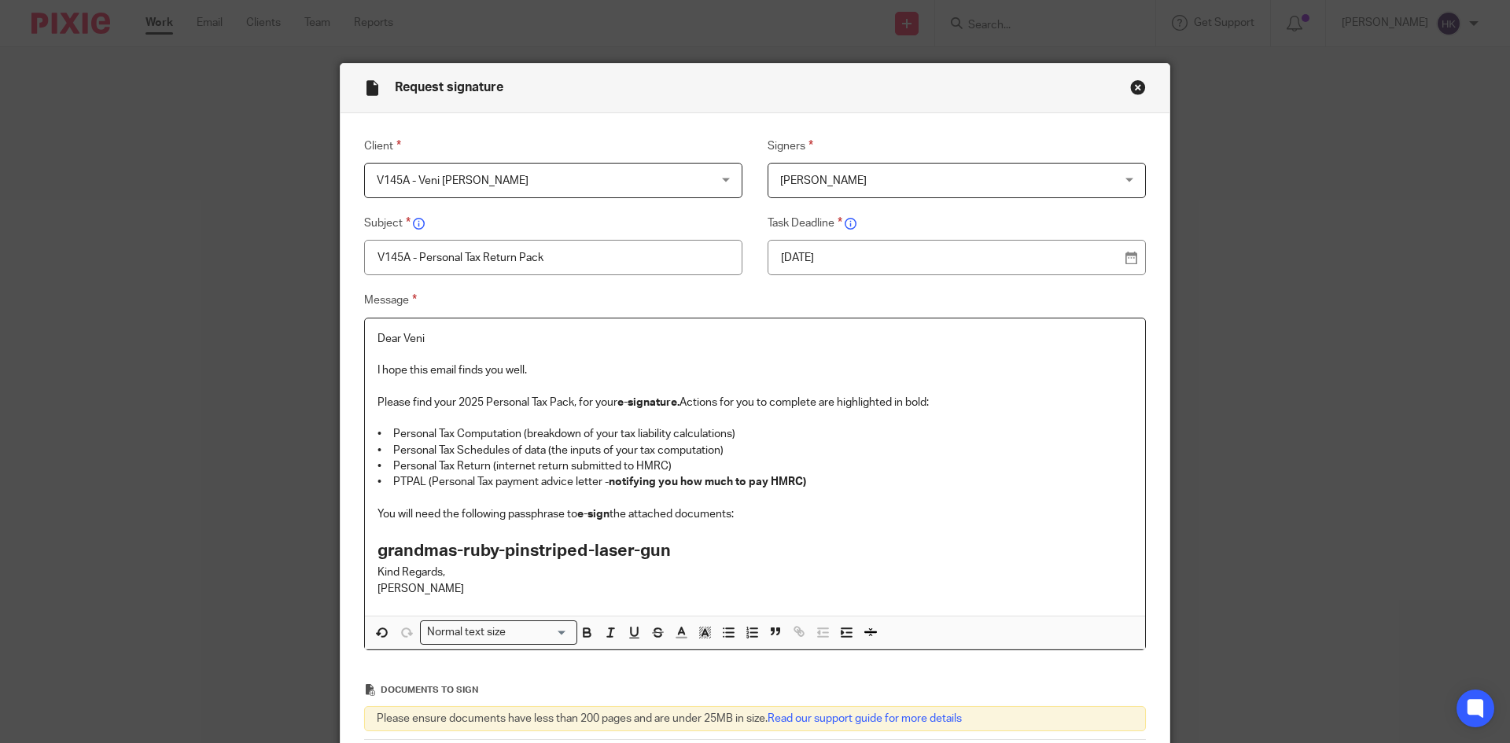
click at [684, 546] on h2 "grandmas-ruby-pinstriped-laser-gun" at bounding box center [755, 551] width 755 height 27
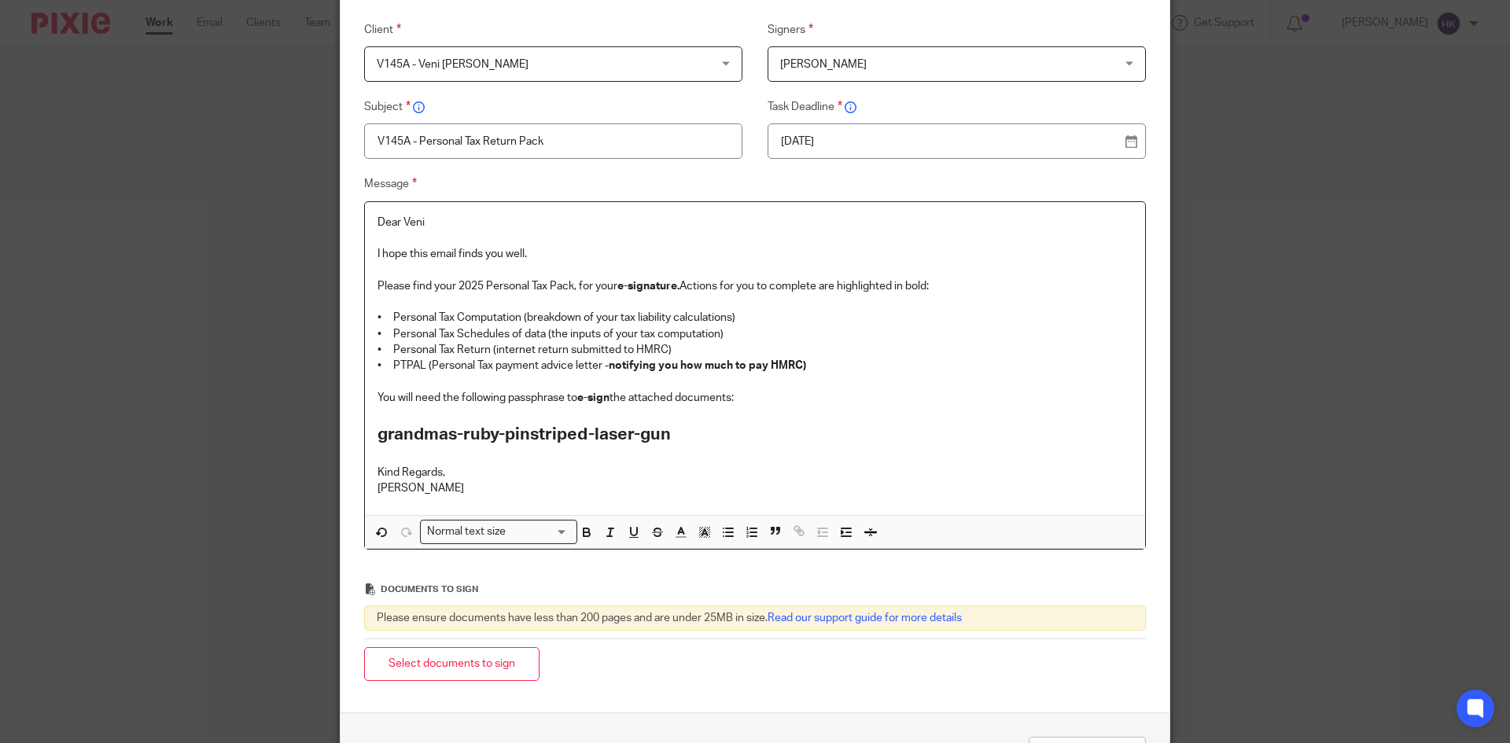
scroll to position [231, 0]
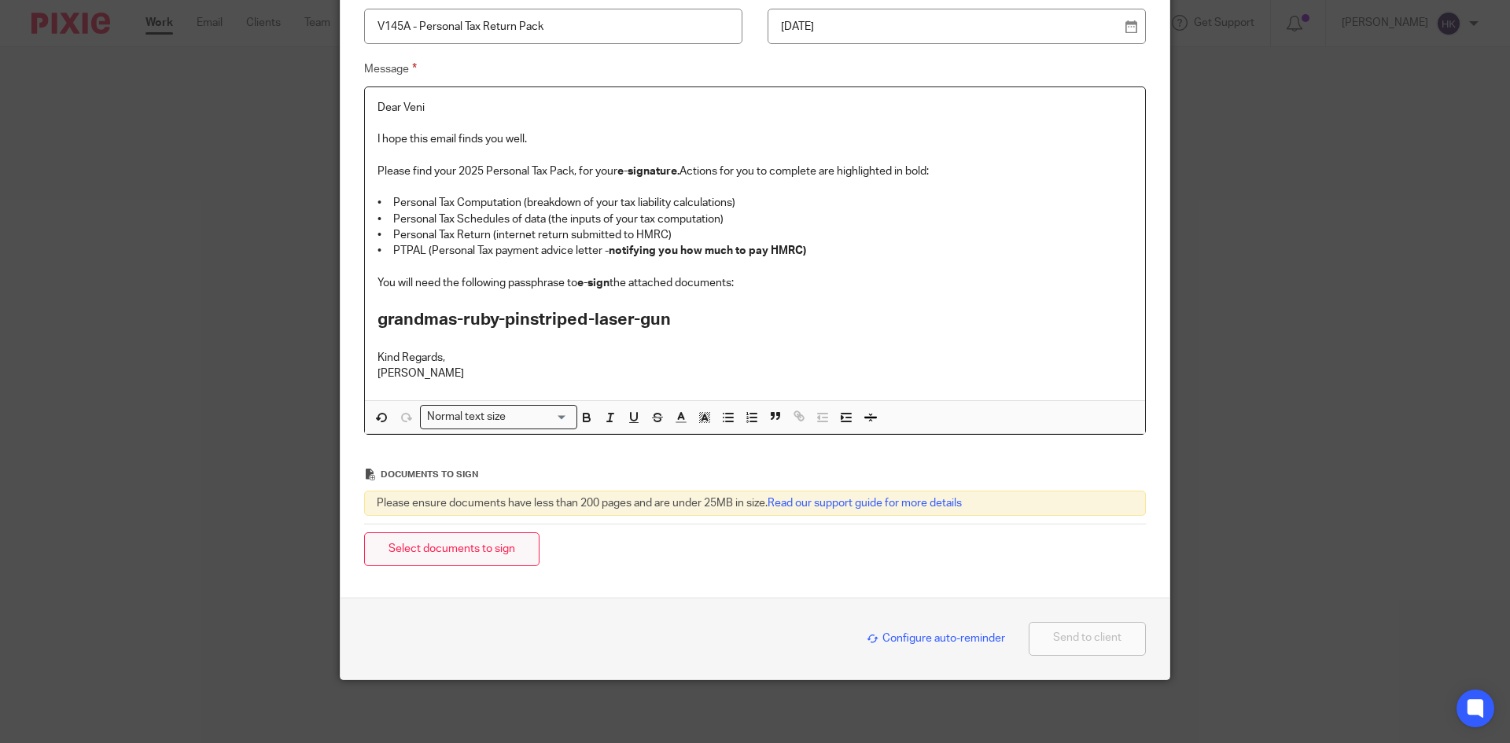
click at [462, 564] on button "Select documents to sign" at bounding box center [451, 549] width 175 height 34
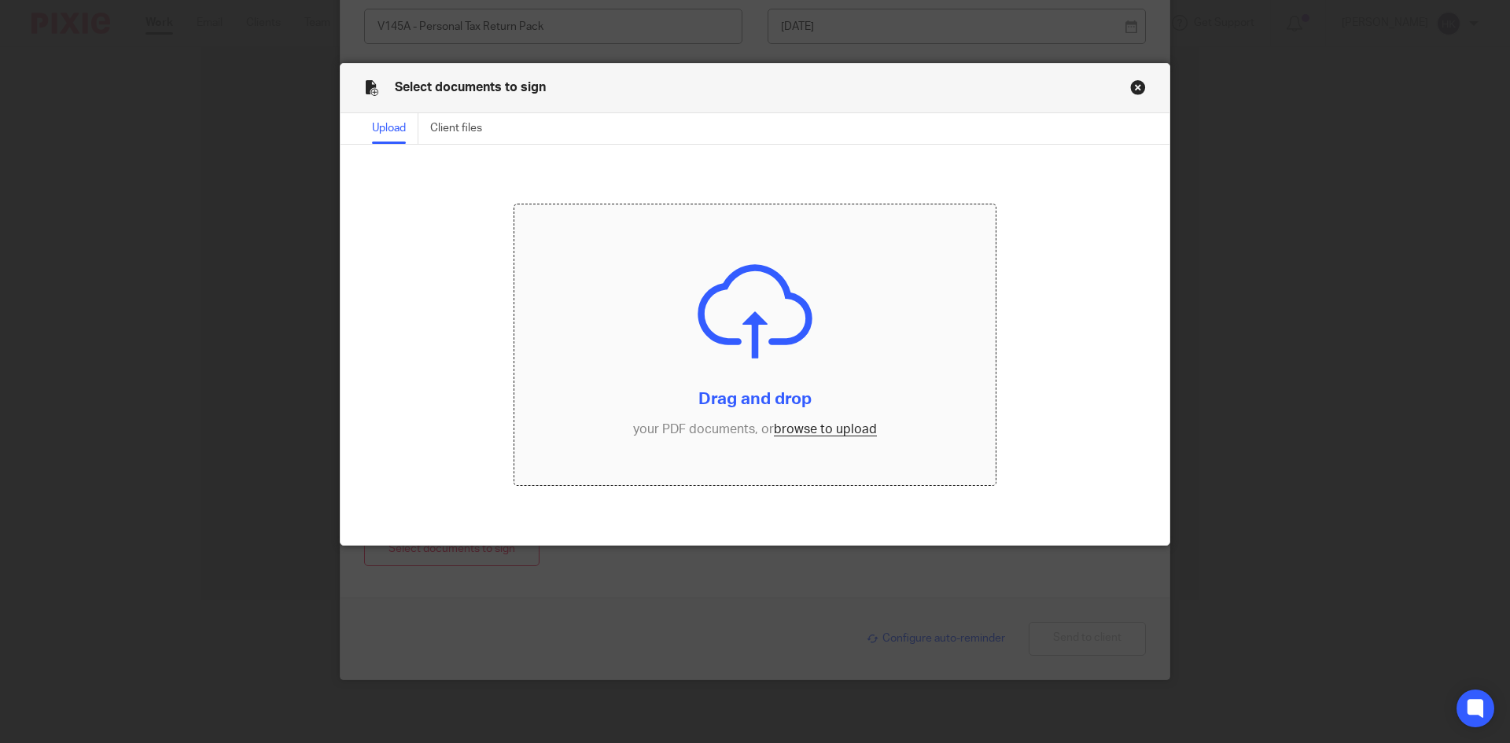
click at [810, 431] on input "file" at bounding box center [755, 345] width 482 height 282
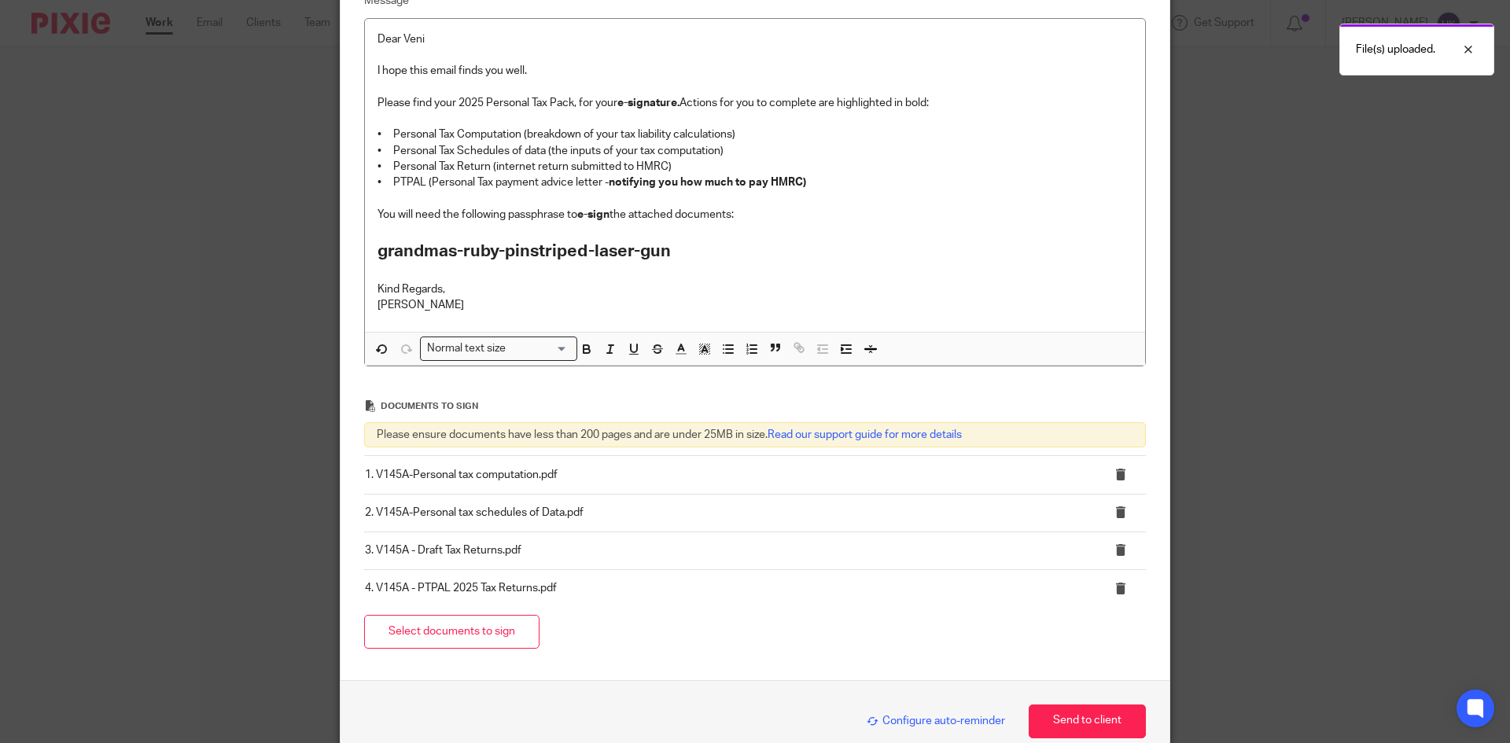
scroll to position [382, 0]
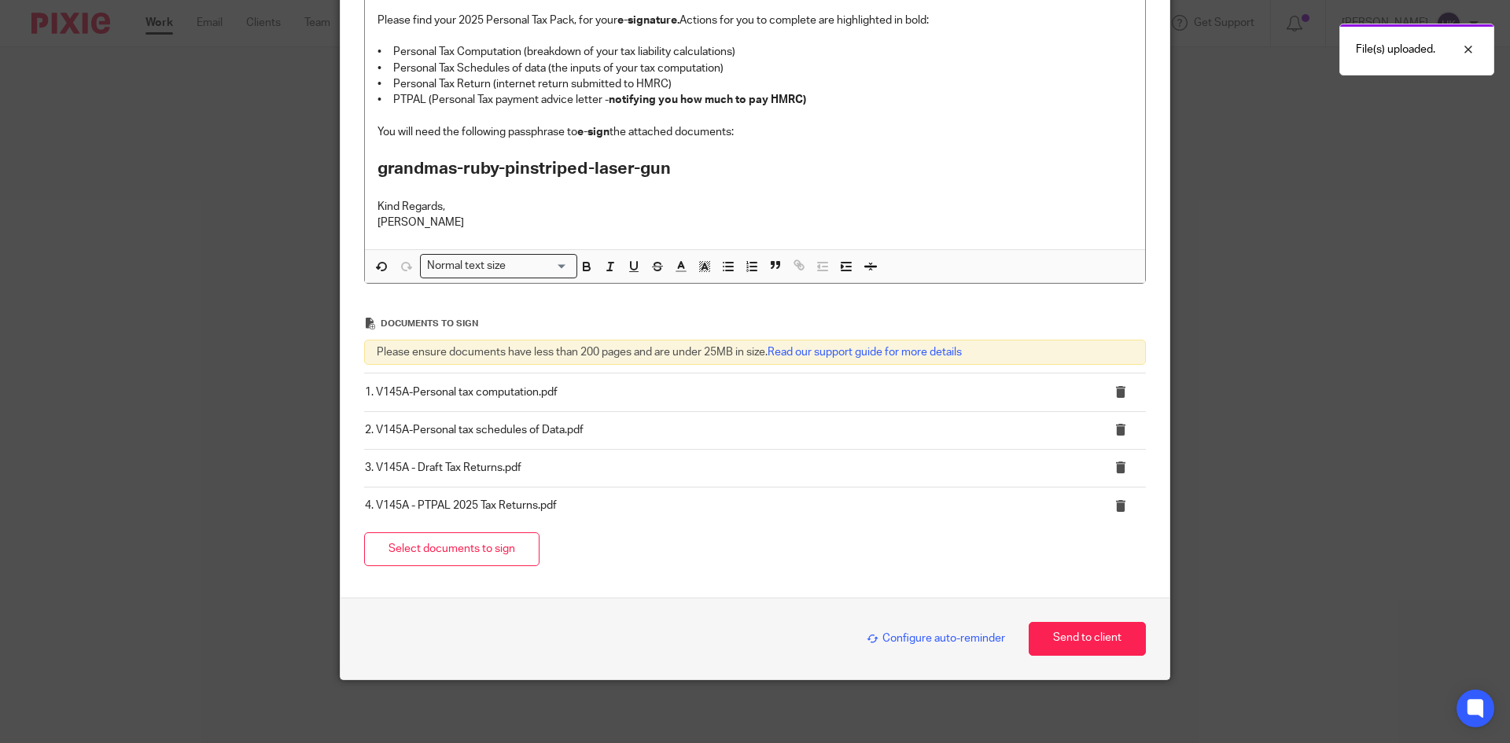
click at [923, 642] on span "Configure auto-reminder" at bounding box center [936, 638] width 138 height 11
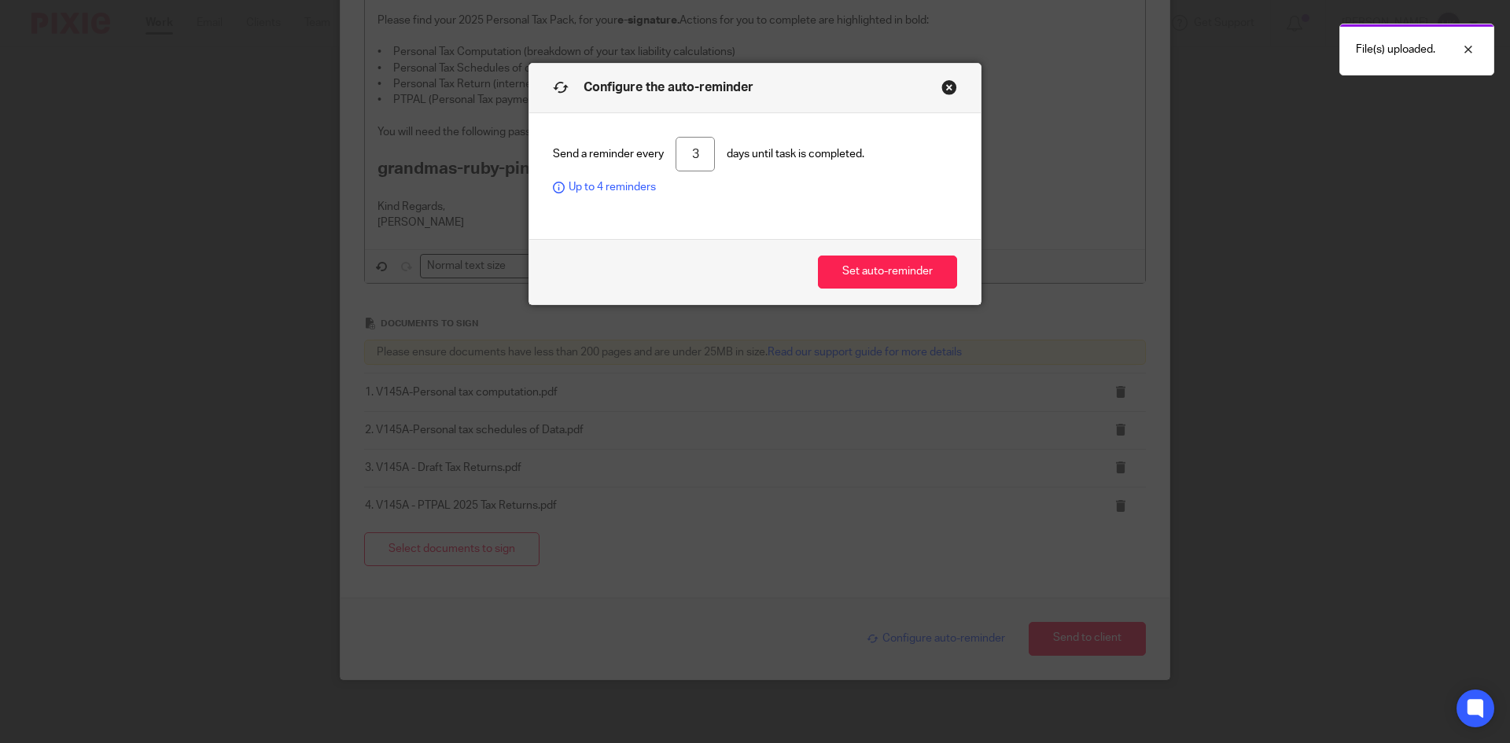
click at [851, 247] on div "Set auto-reminder" at bounding box center [754, 272] width 451 height 66
click at [860, 266] on button "Set auto-reminder" at bounding box center [887, 273] width 139 height 34
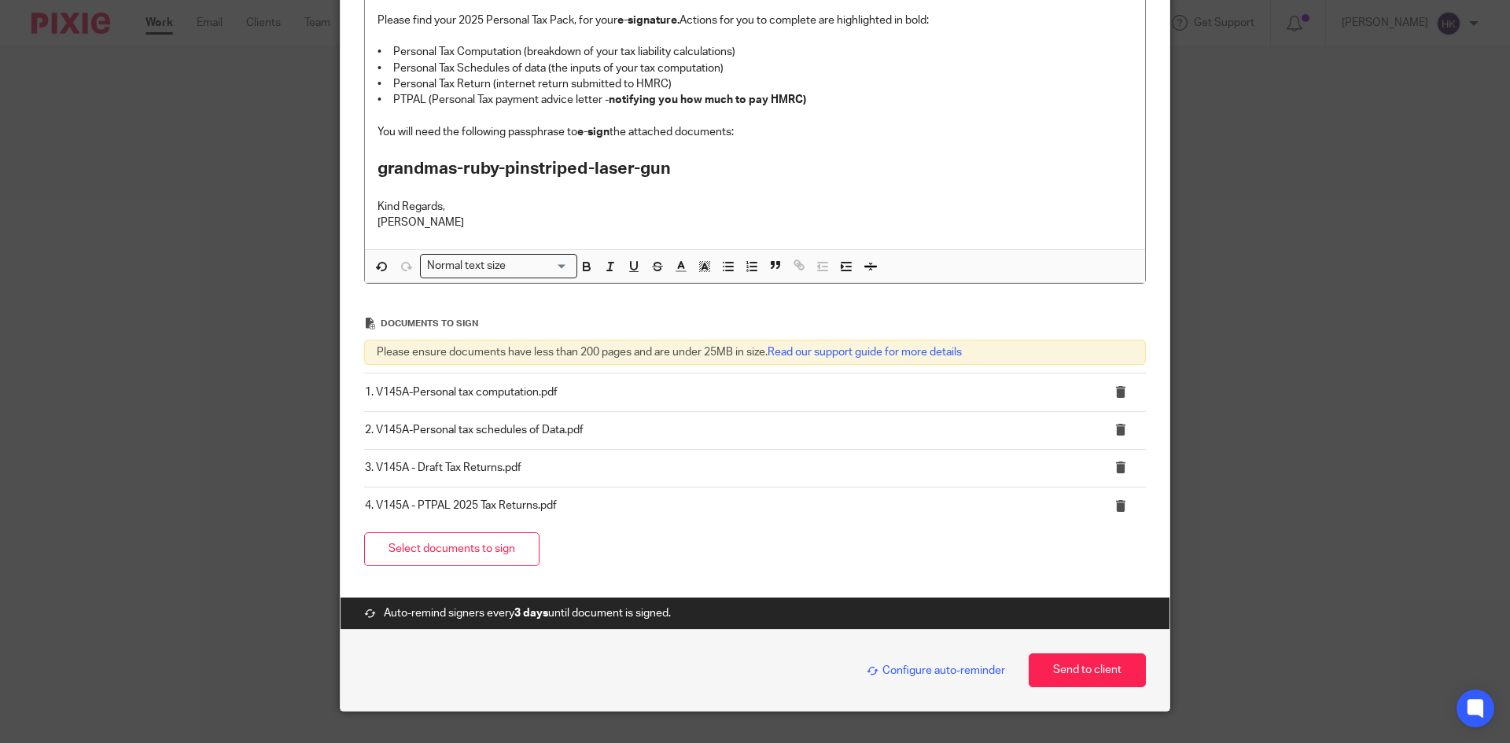
drag, startPoint x: 1083, startPoint y: 669, endPoint x: 827, endPoint y: 402, distance: 369.9
click at [827, 402] on div "Request signature Client V145A - Veni Sarna V145A - Veni Sarna 247365 ACCOUNTAN…" at bounding box center [755, 196] width 829 height 1030
click at [1114, 672] on button "Send to client" at bounding box center [1087, 671] width 117 height 34
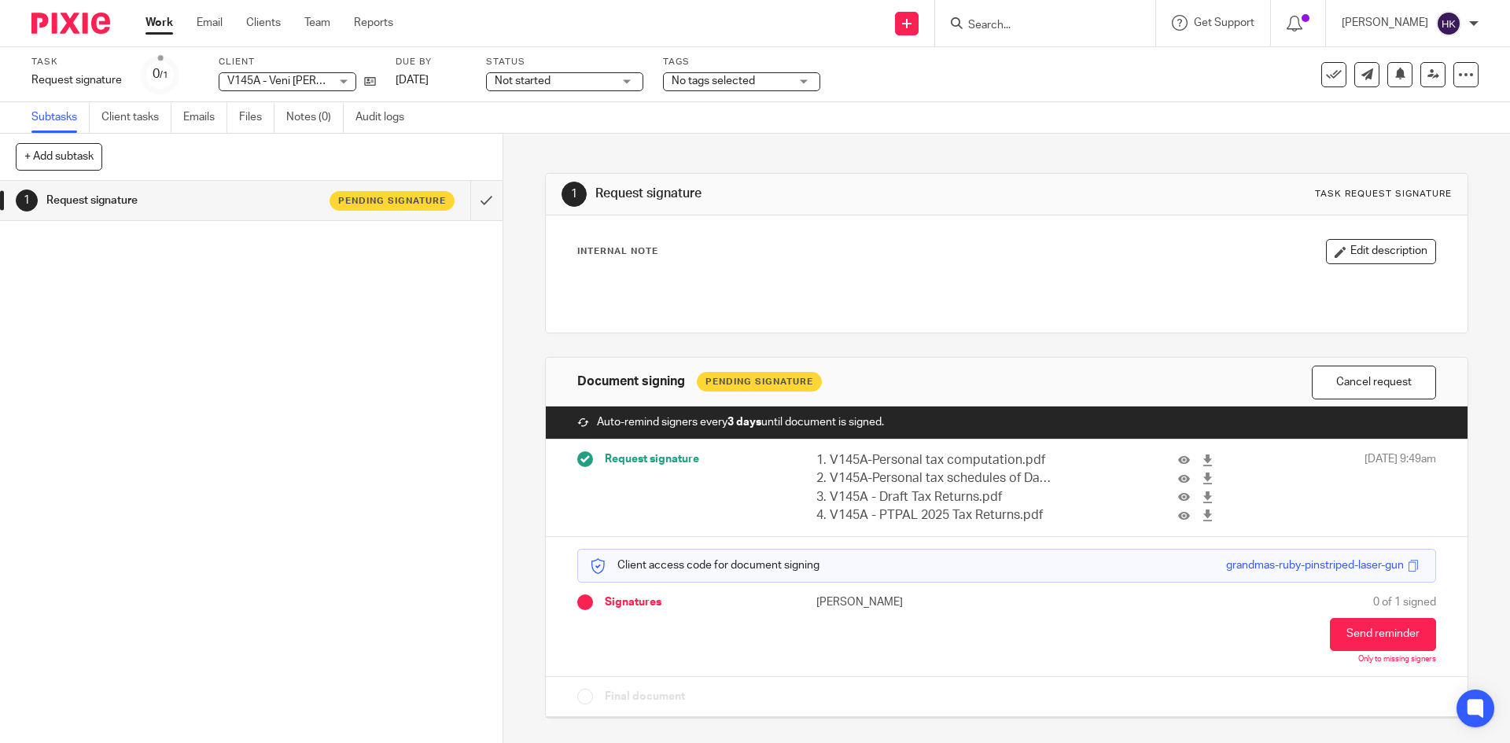
drag, startPoint x: 91, startPoint y: 22, endPoint x: 39, endPoint y: 47, distance: 57.7
click at [91, 22] on img at bounding box center [70, 23] width 79 height 21
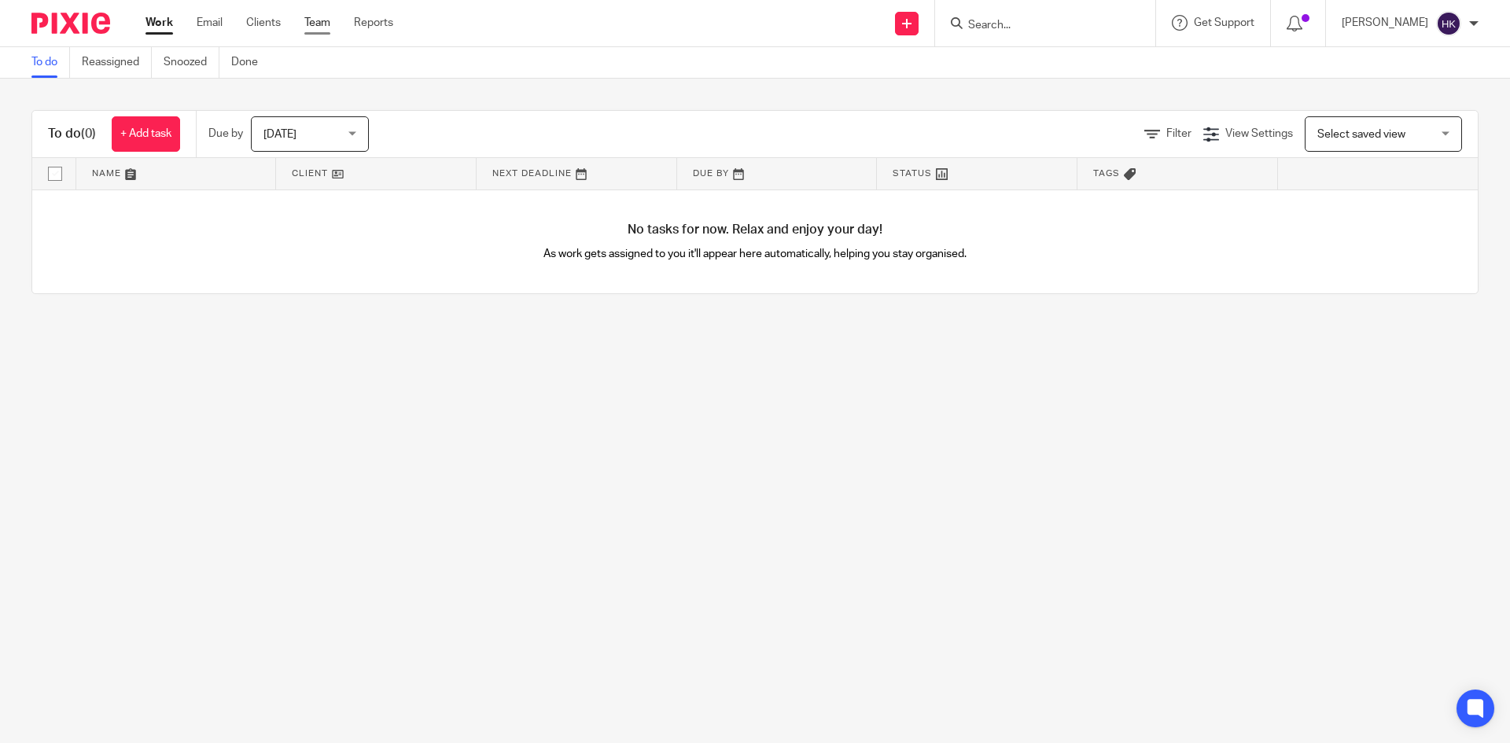
click at [326, 20] on link "Team" at bounding box center [317, 23] width 26 height 16
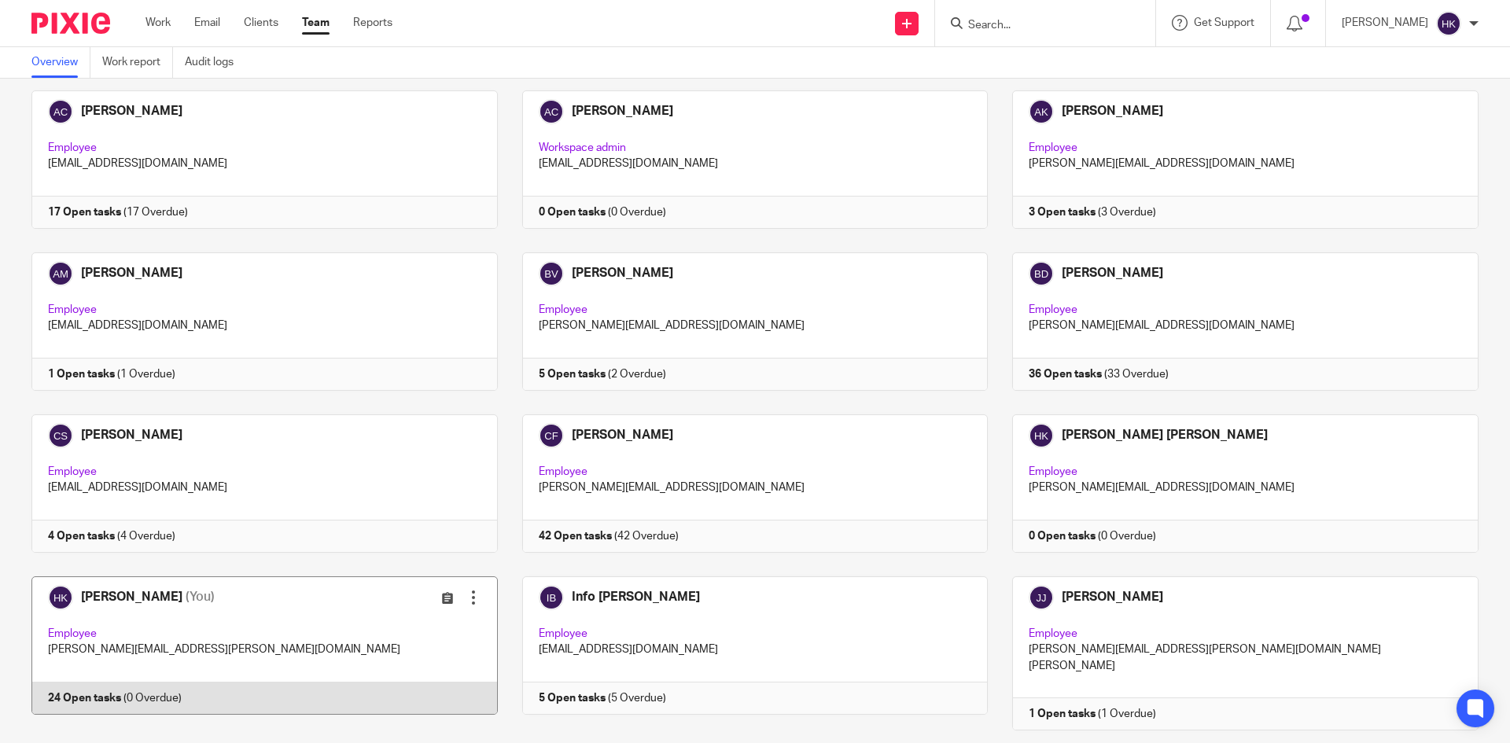
scroll to position [157, 0]
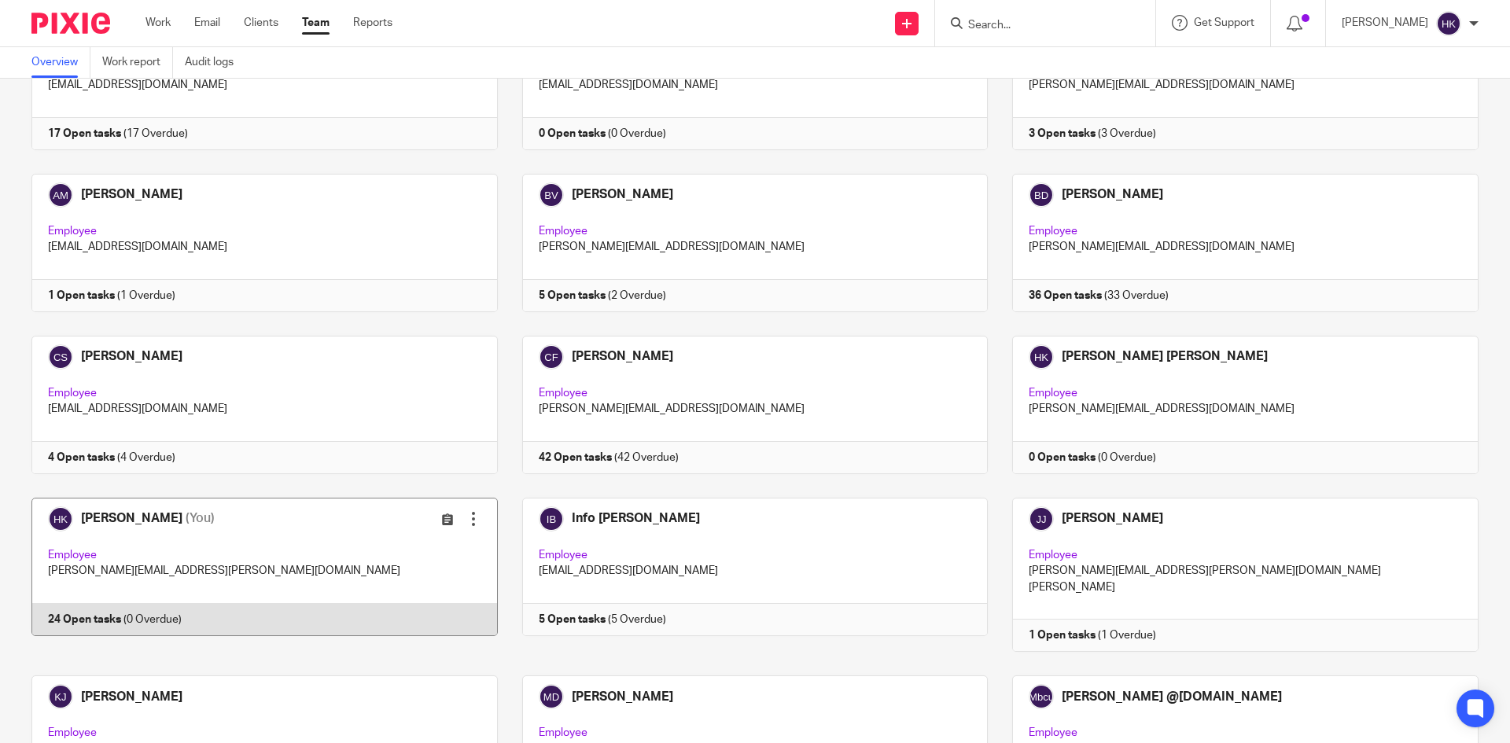
click at [110, 575] on link at bounding box center [252, 575] width 491 height 154
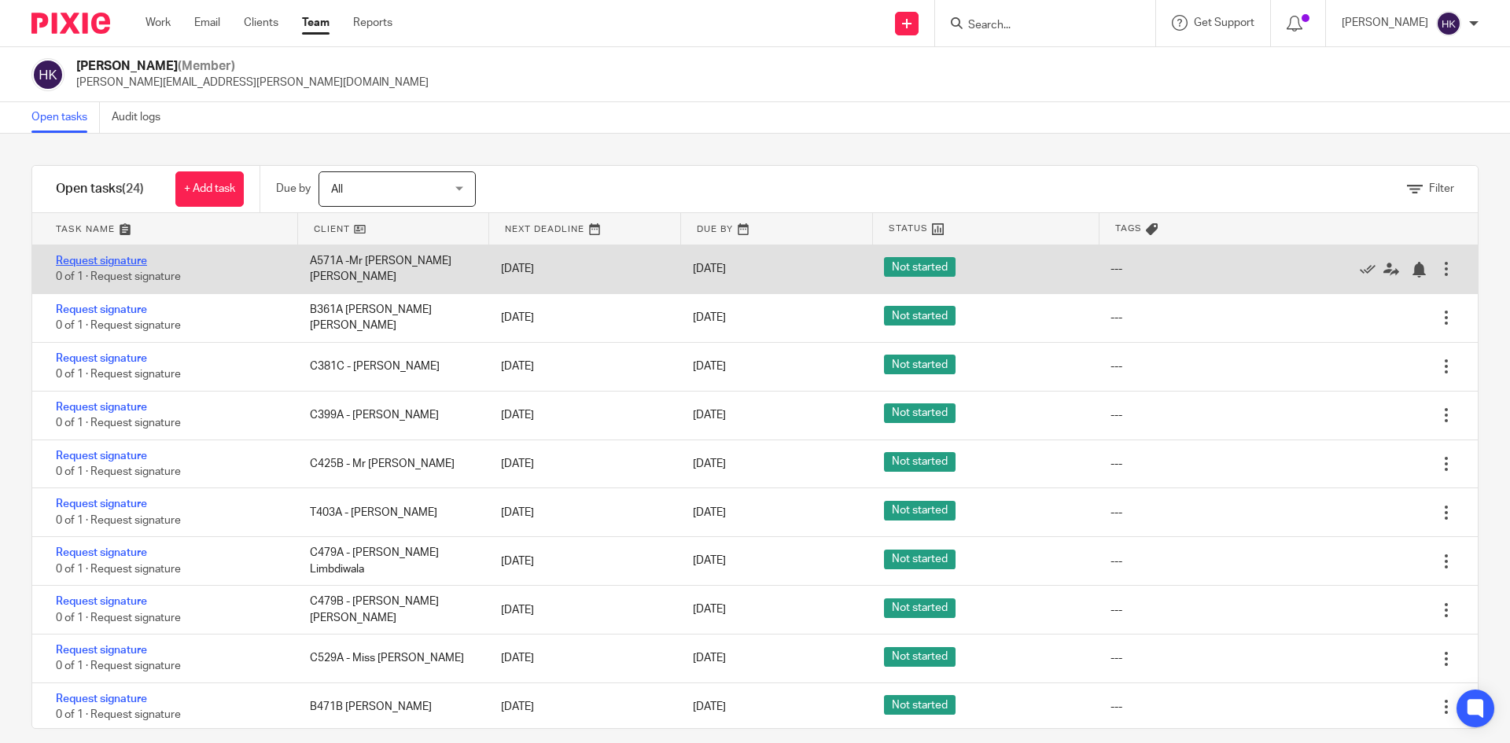
click at [117, 260] on link "Request signature" at bounding box center [101, 261] width 91 height 11
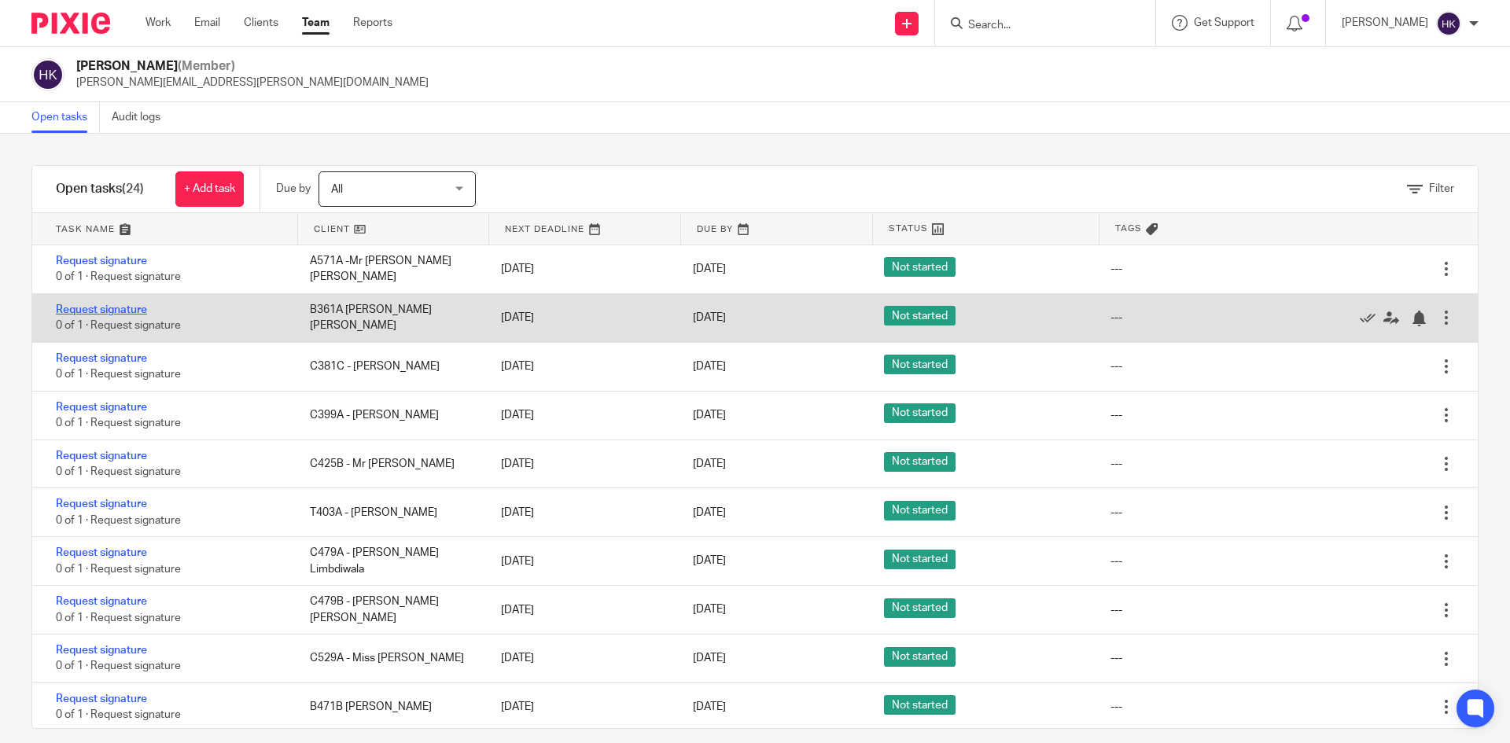
click at [114, 306] on link "Request signature" at bounding box center [101, 309] width 91 height 11
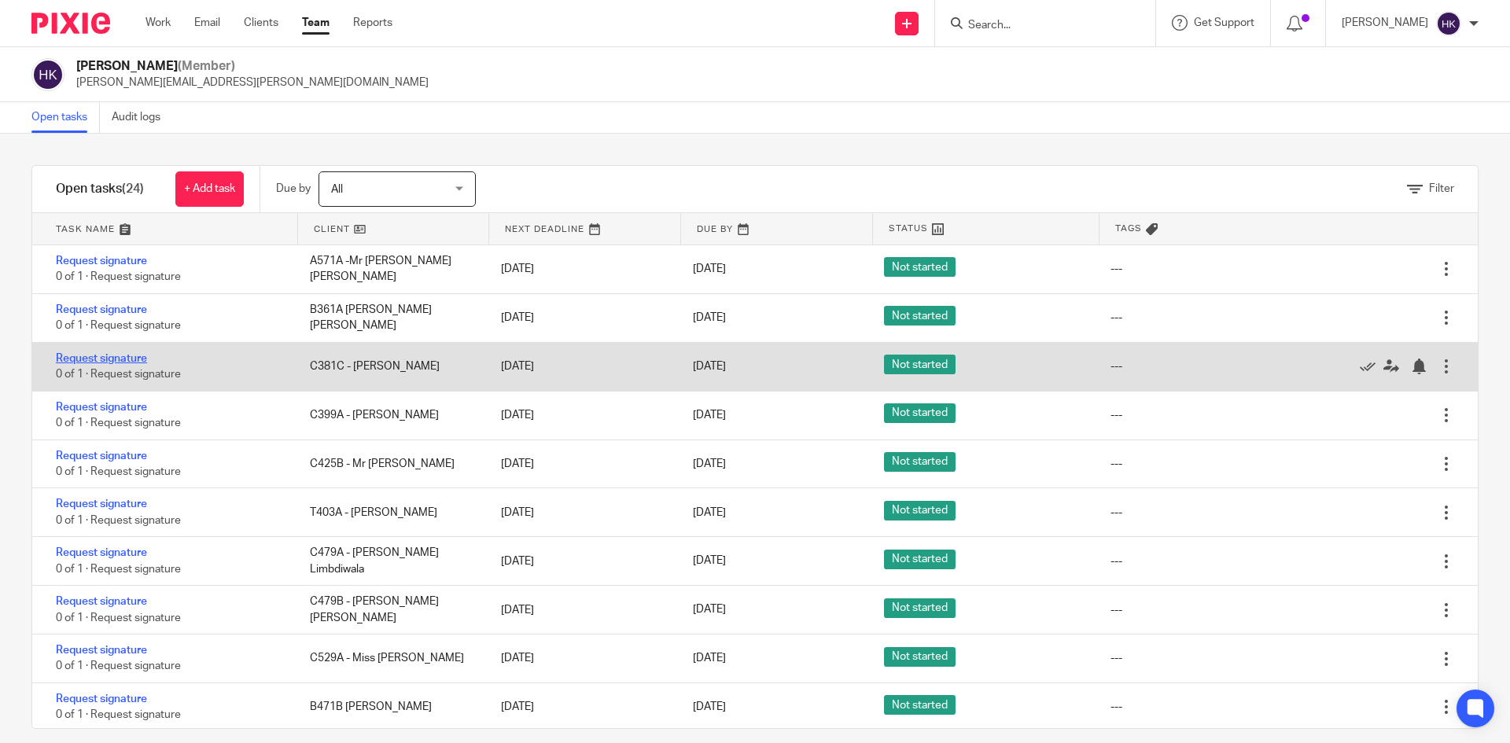
click at [119, 360] on link "Request signature" at bounding box center [101, 358] width 91 height 11
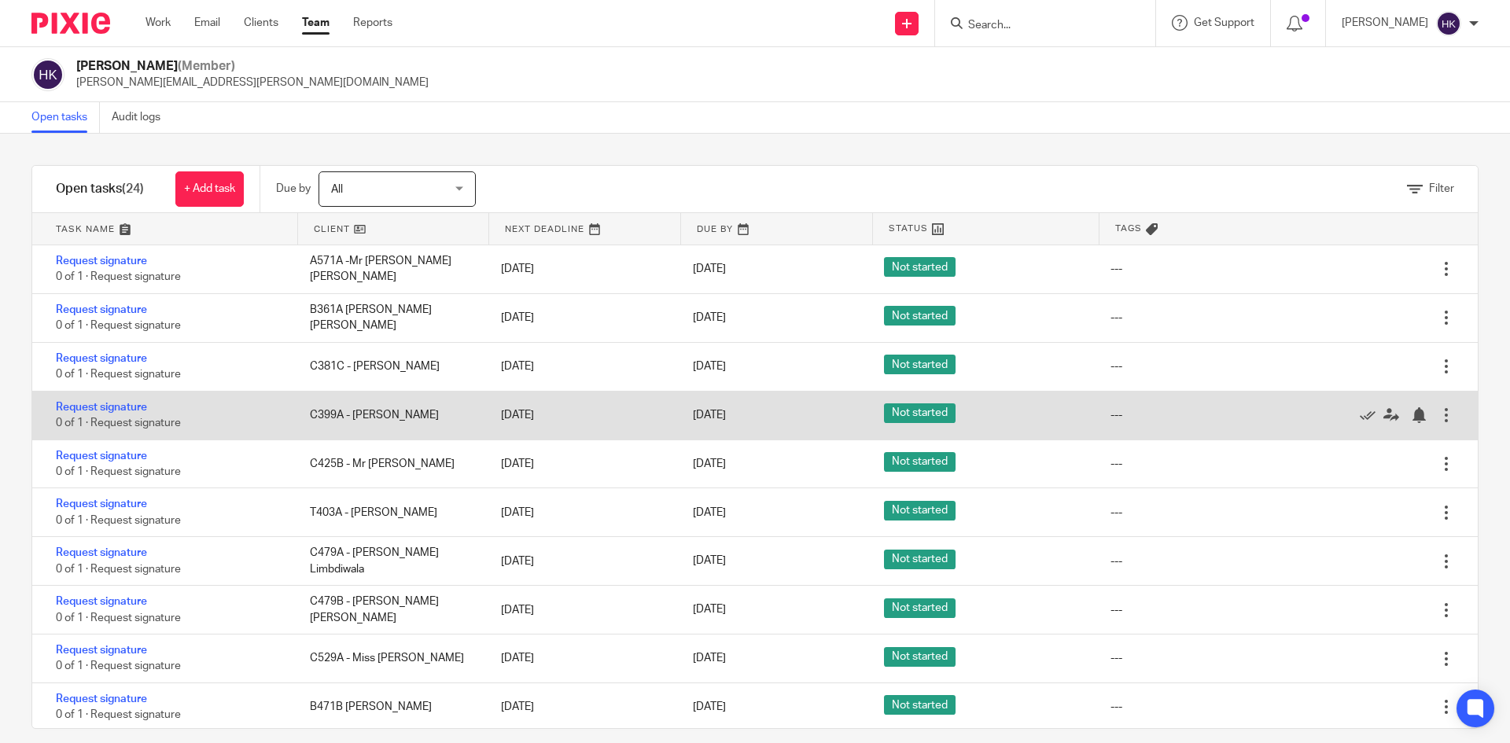
click at [120, 400] on div "Request signature 0 of 1 · Request signature" at bounding box center [163, 416] width 262 height 48
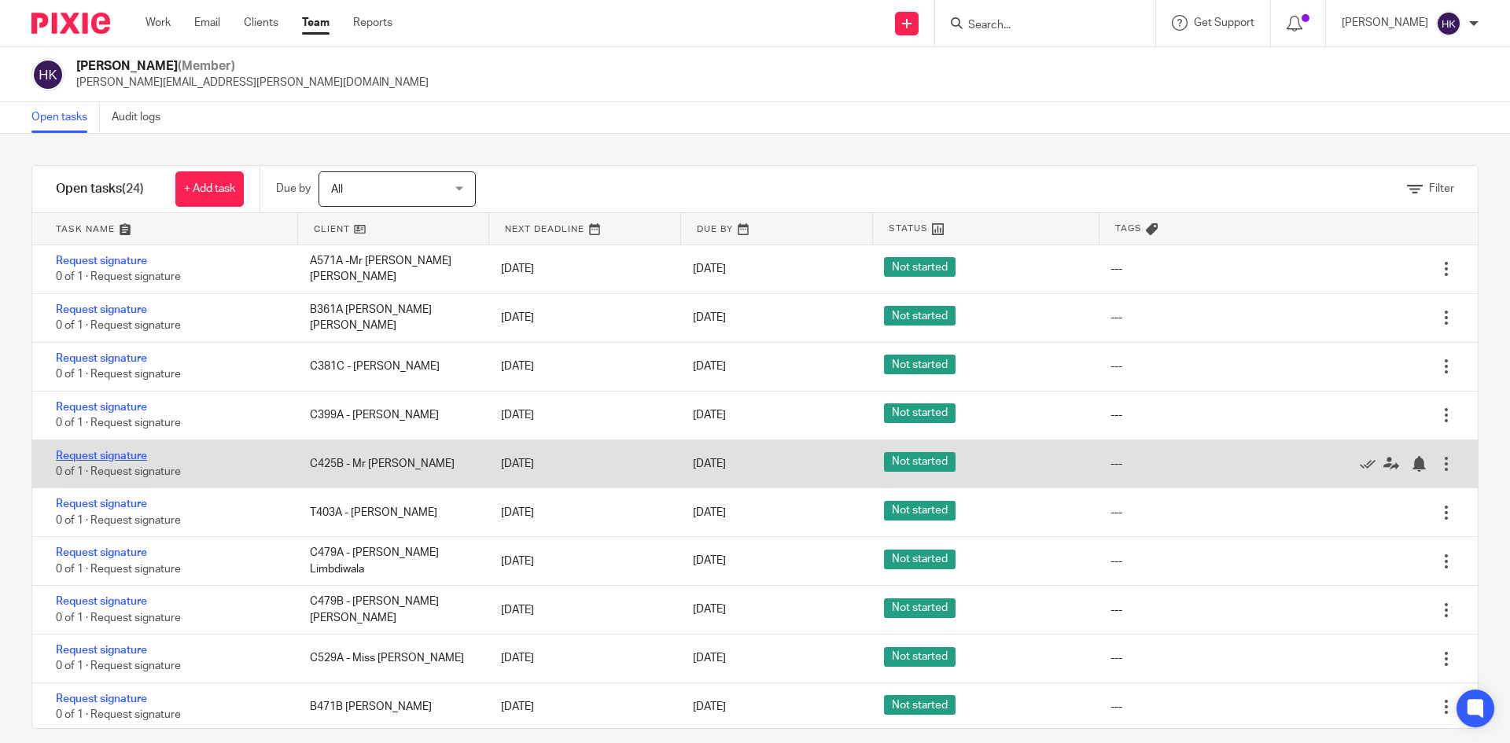
click at [124, 455] on link "Request signature" at bounding box center [101, 456] width 91 height 11
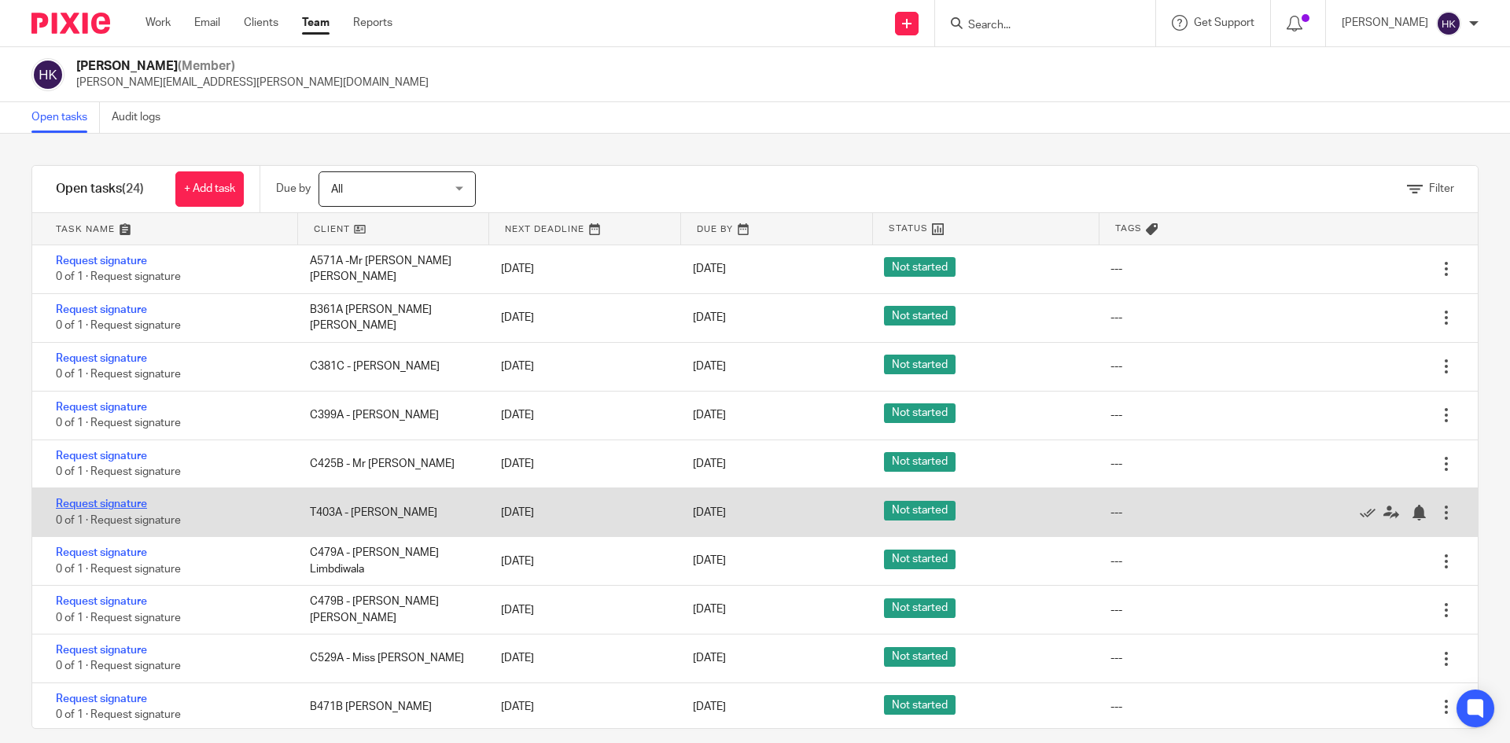
click at [118, 504] on link "Request signature" at bounding box center [101, 504] width 91 height 11
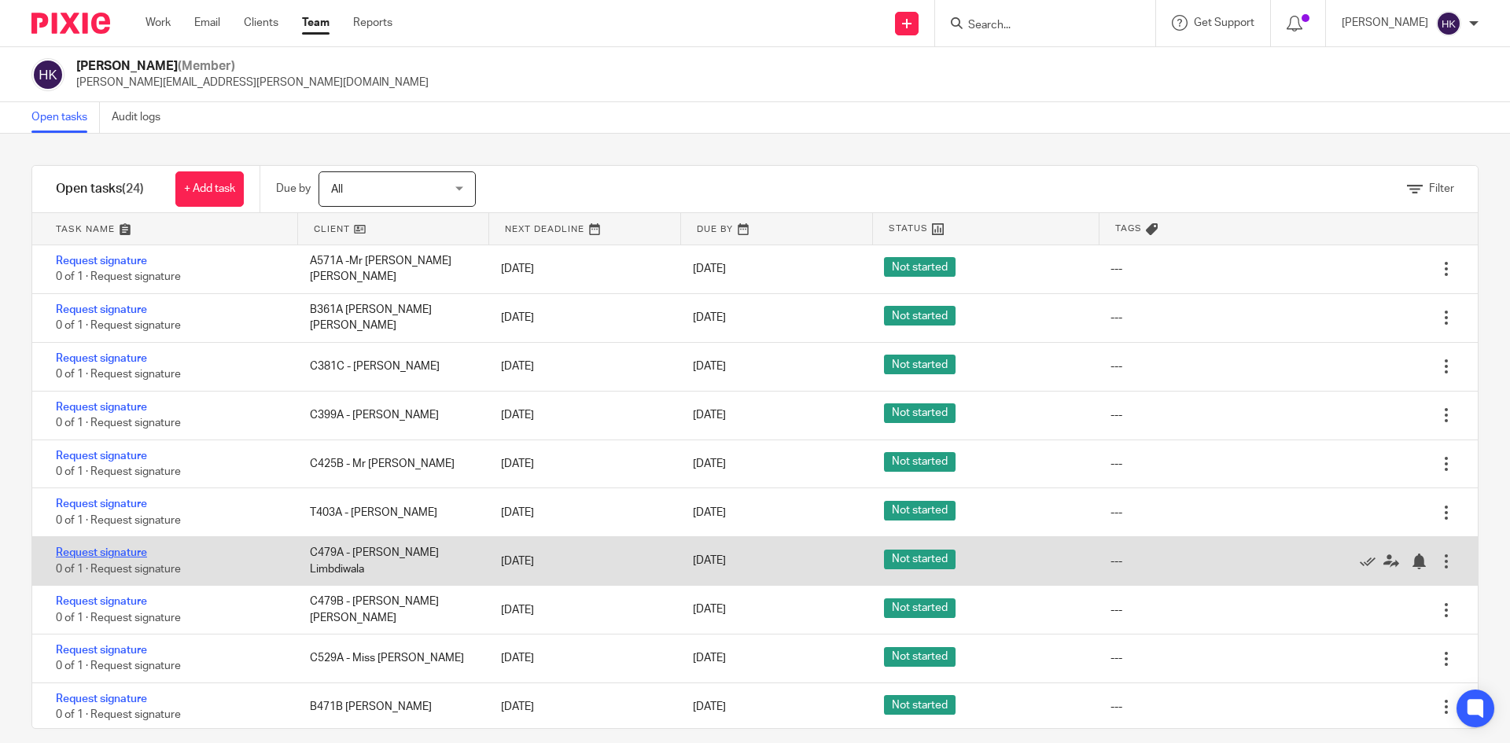
click at [119, 551] on link "Request signature" at bounding box center [101, 552] width 91 height 11
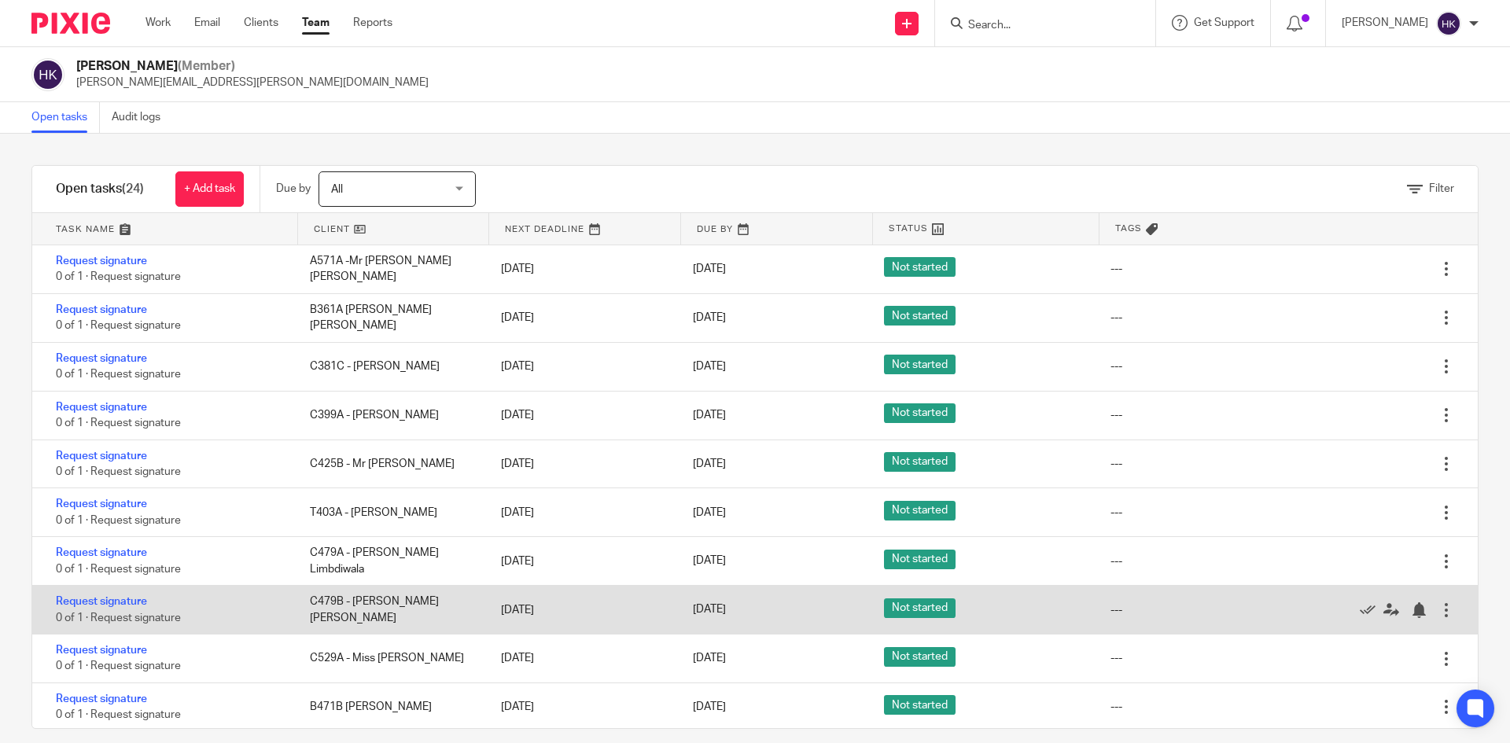
click at [120, 591] on div "Request signature 0 of 1 · Request signature" at bounding box center [163, 610] width 262 height 48
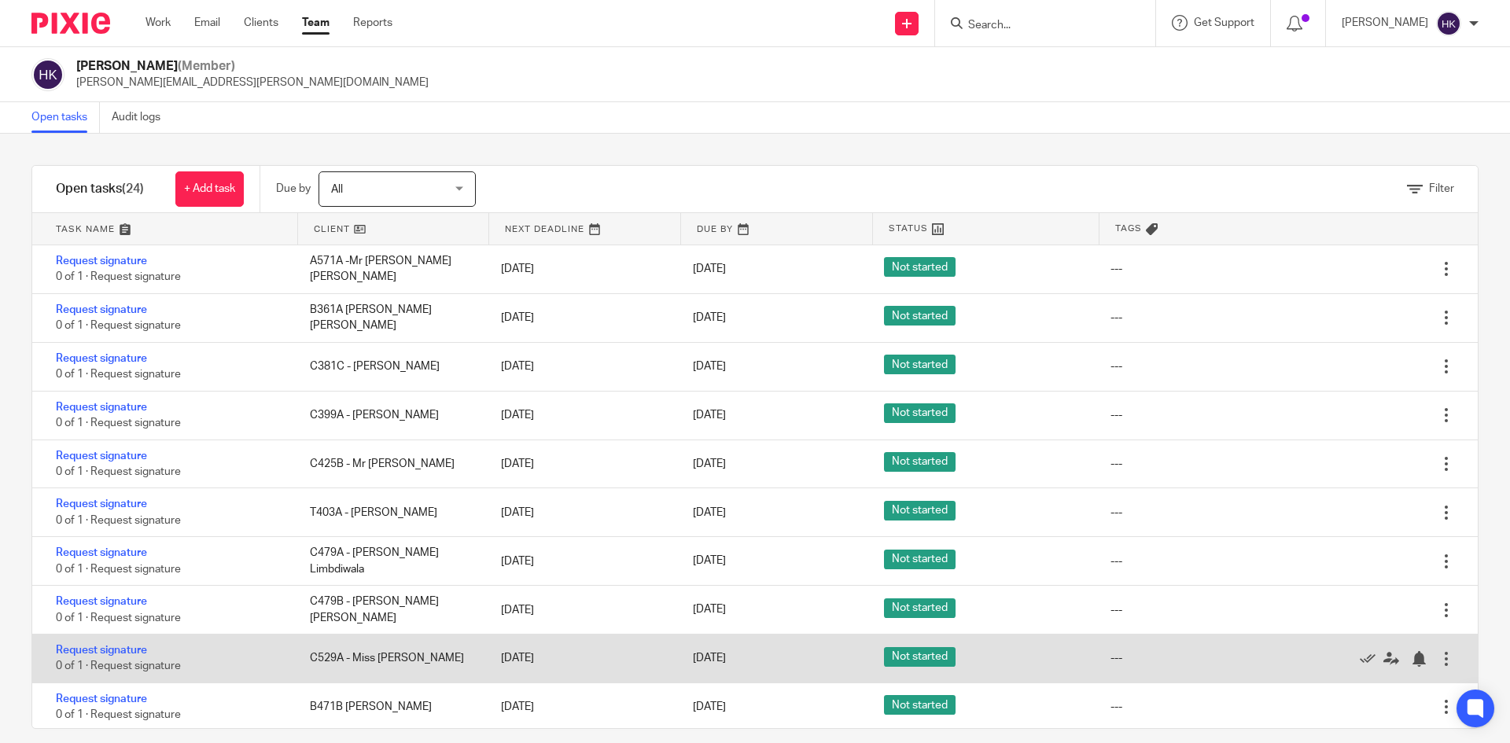
click at [120, 643] on div "Request signature 0 of 1 · Request signature" at bounding box center [163, 659] width 262 height 48
click at [119, 651] on link "Request signature" at bounding box center [101, 650] width 91 height 11
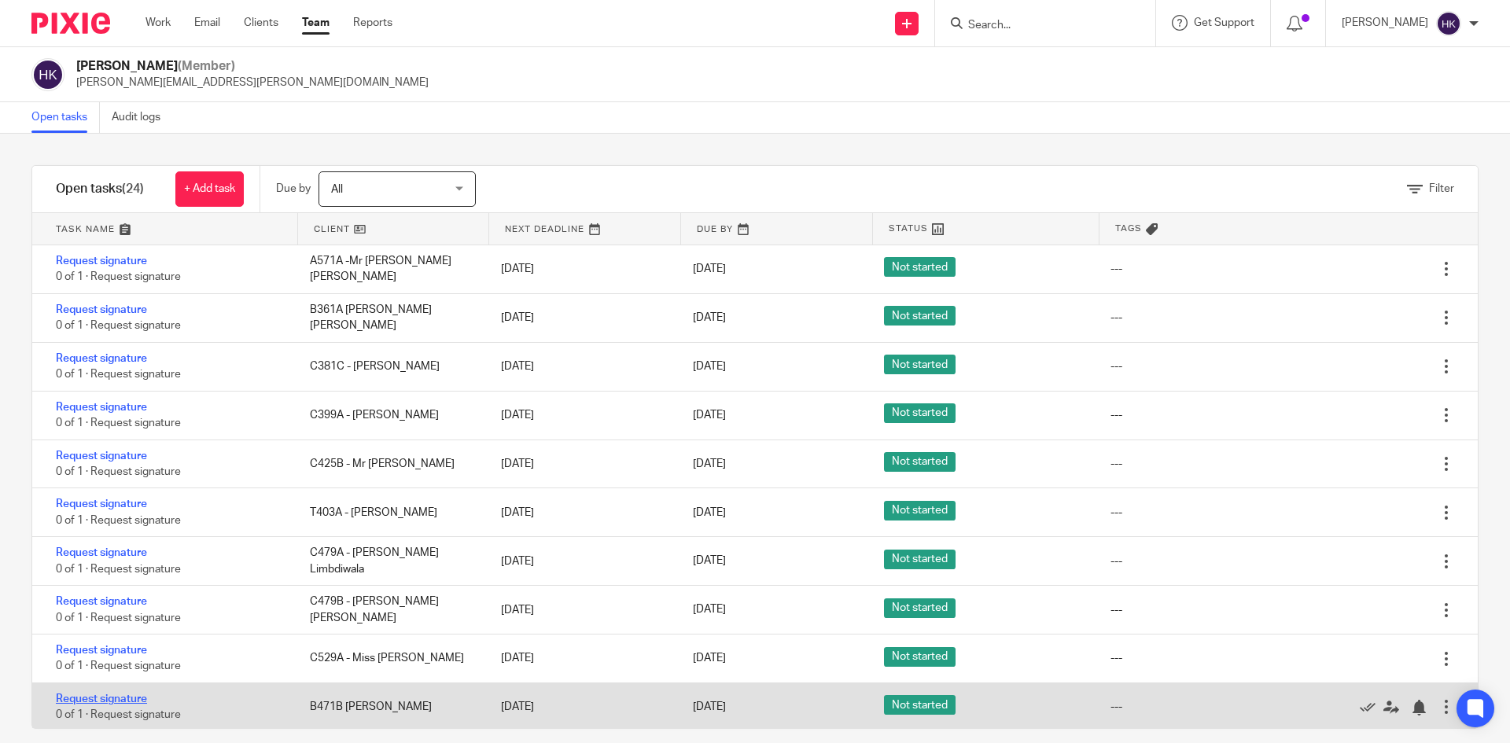
click at [107, 699] on link "Request signature" at bounding box center [101, 699] width 91 height 11
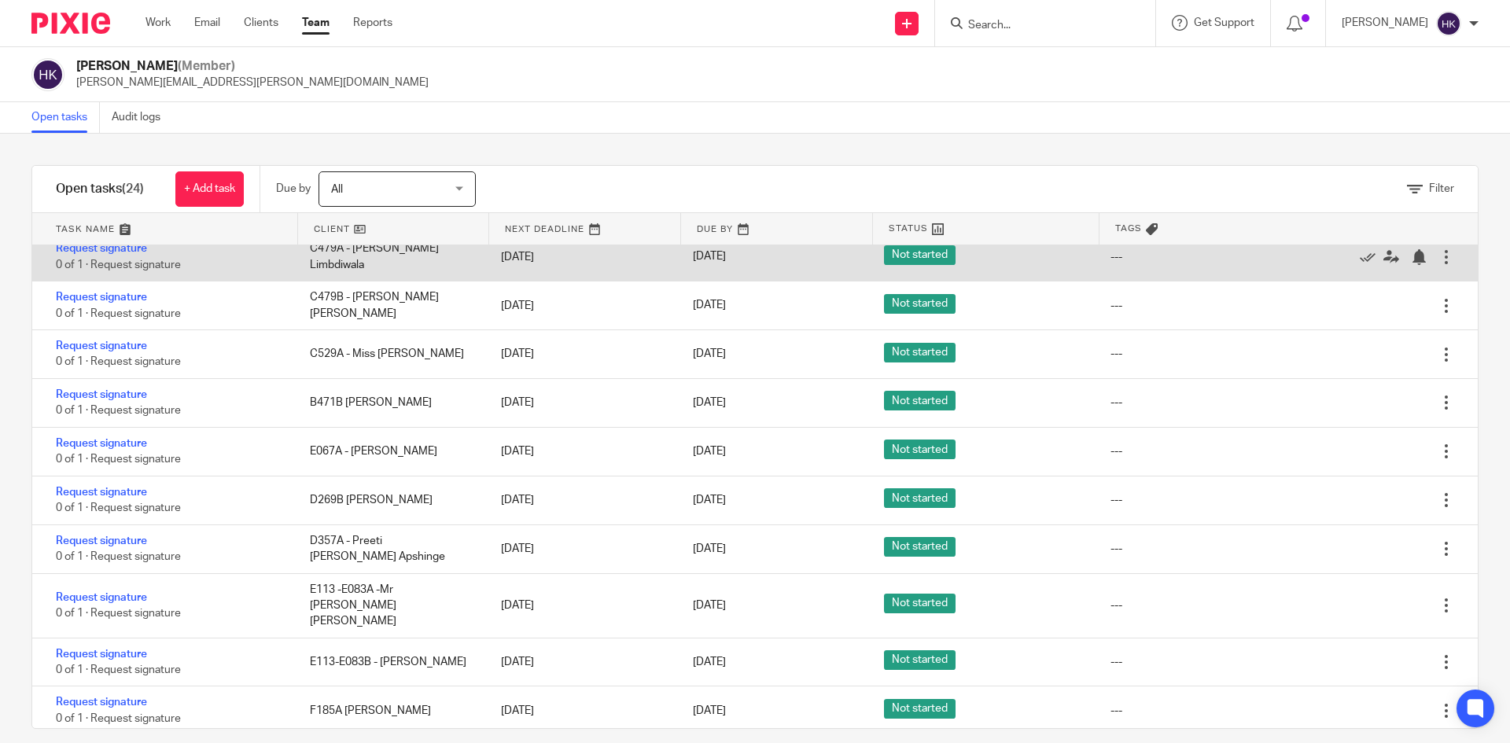
scroll to position [315, 0]
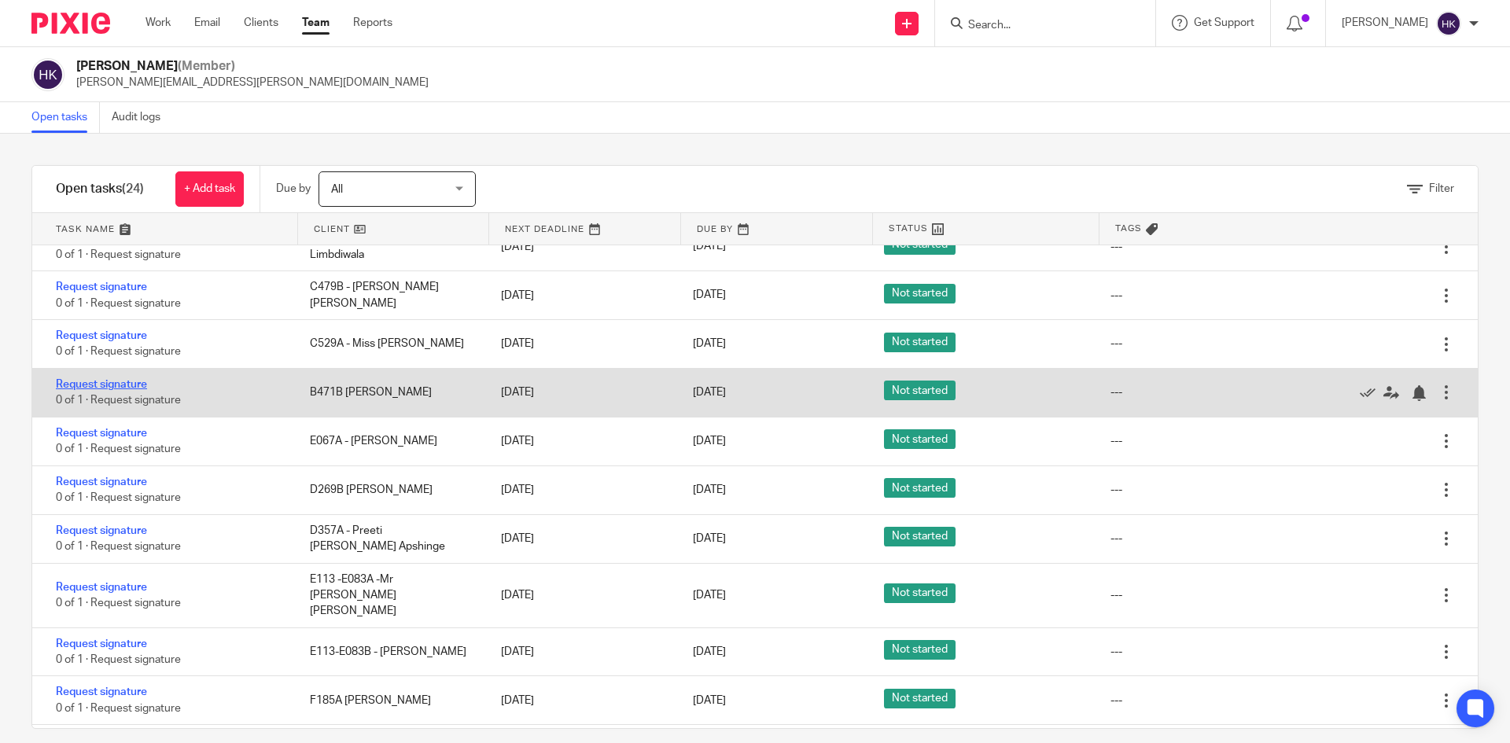
click at [109, 385] on link "Request signature" at bounding box center [101, 384] width 91 height 11
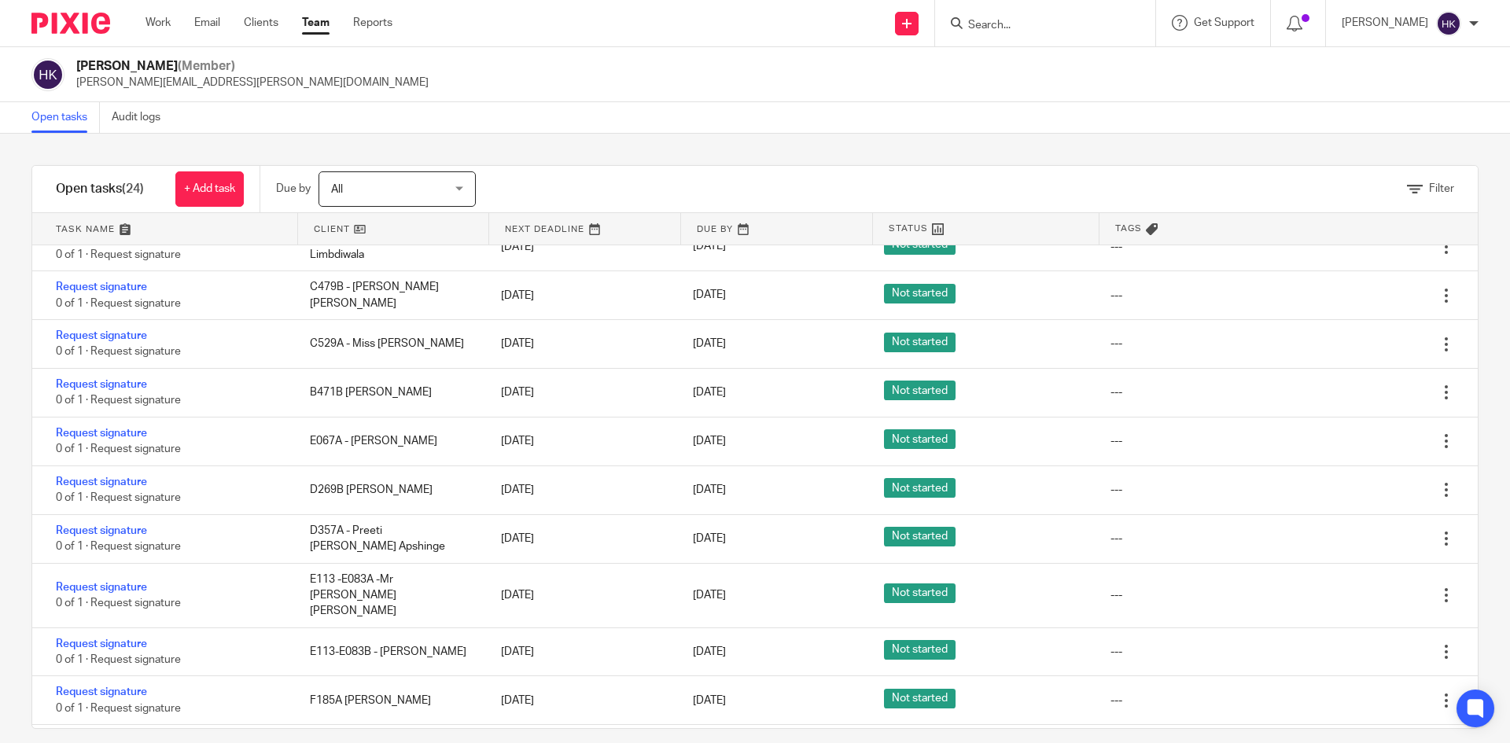
click at [62, 24] on img at bounding box center [70, 23] width 79 height 21
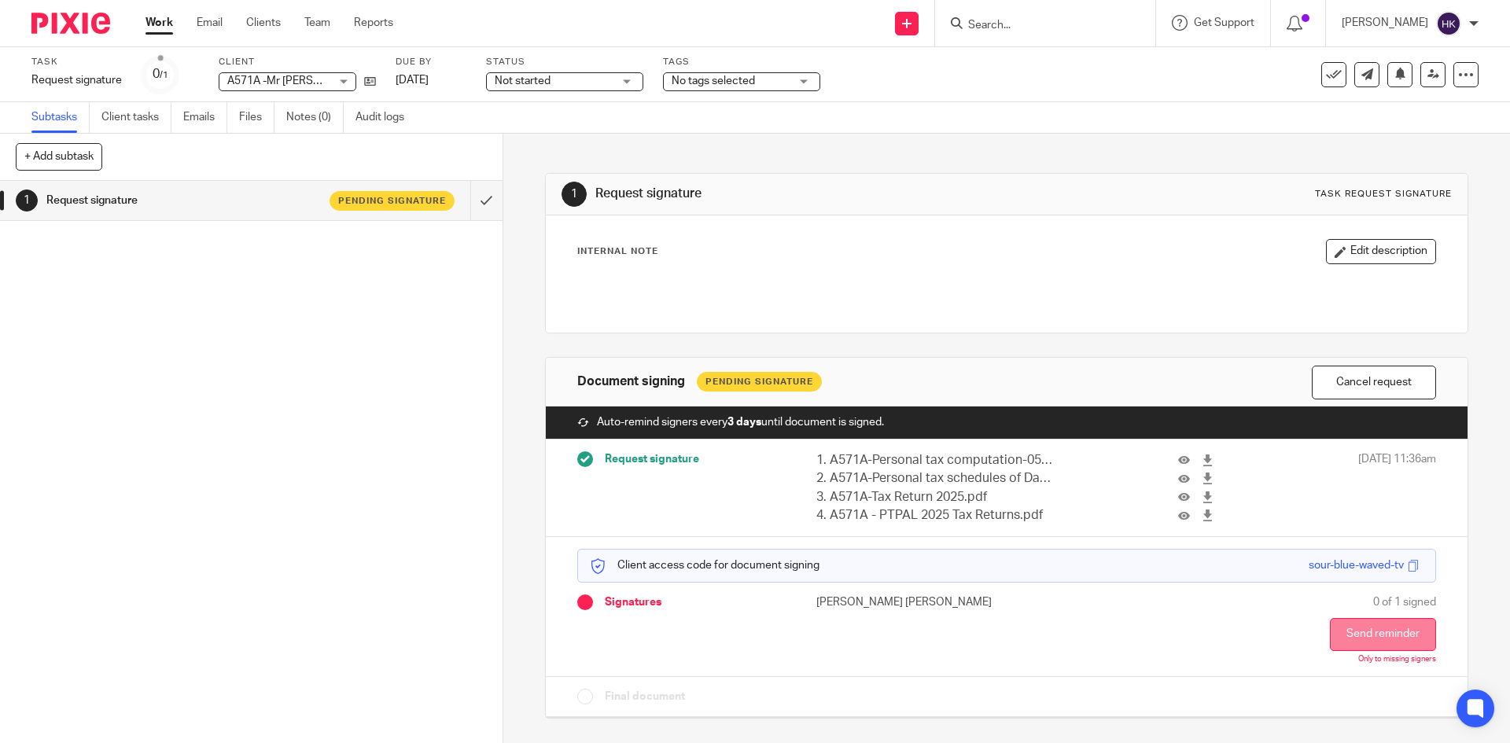
click at [1346, 629] on button "Send reminder" at bounding box center [1383, 634] width 106 height 33
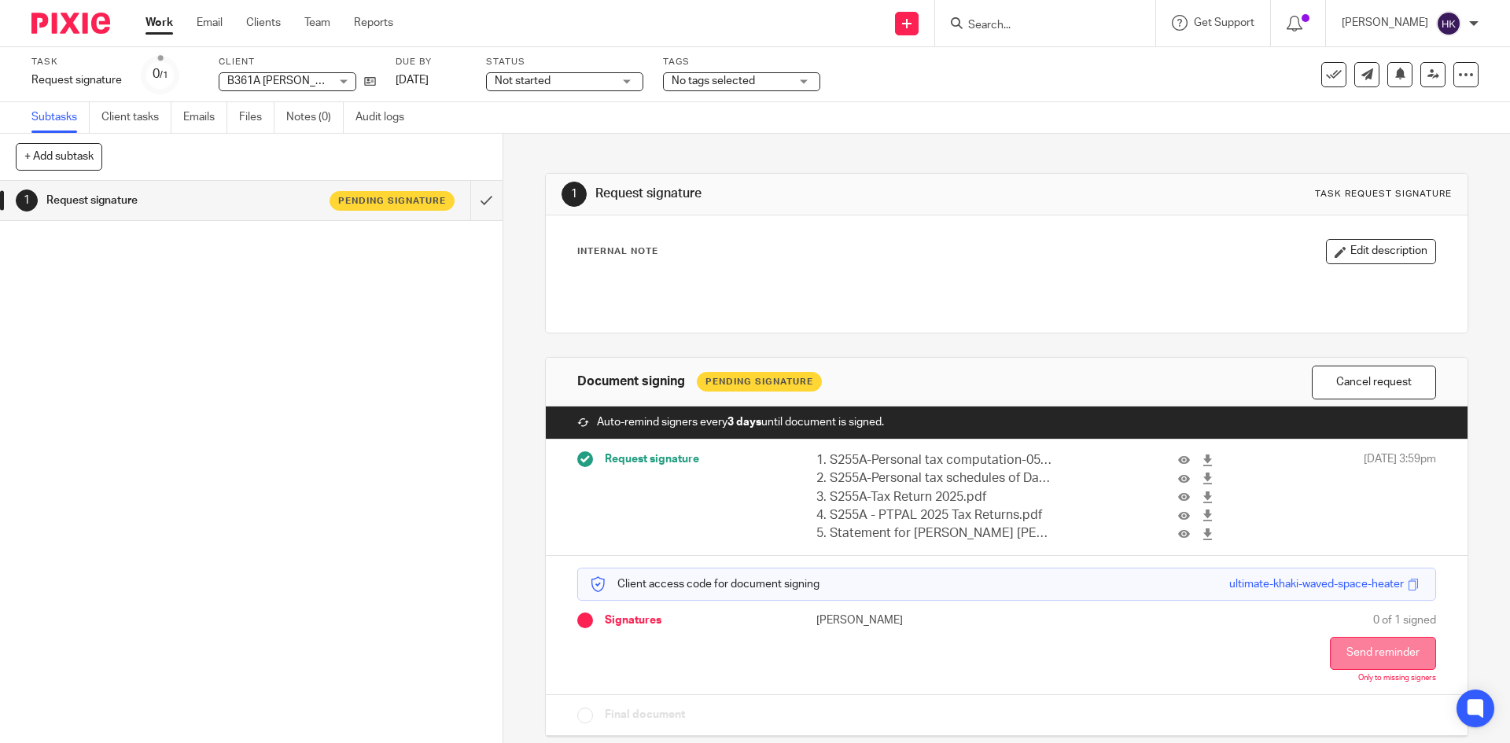
click at [1351, 663] on button "Send reminder" at bounding box center [1383, 653] width 106 height 33
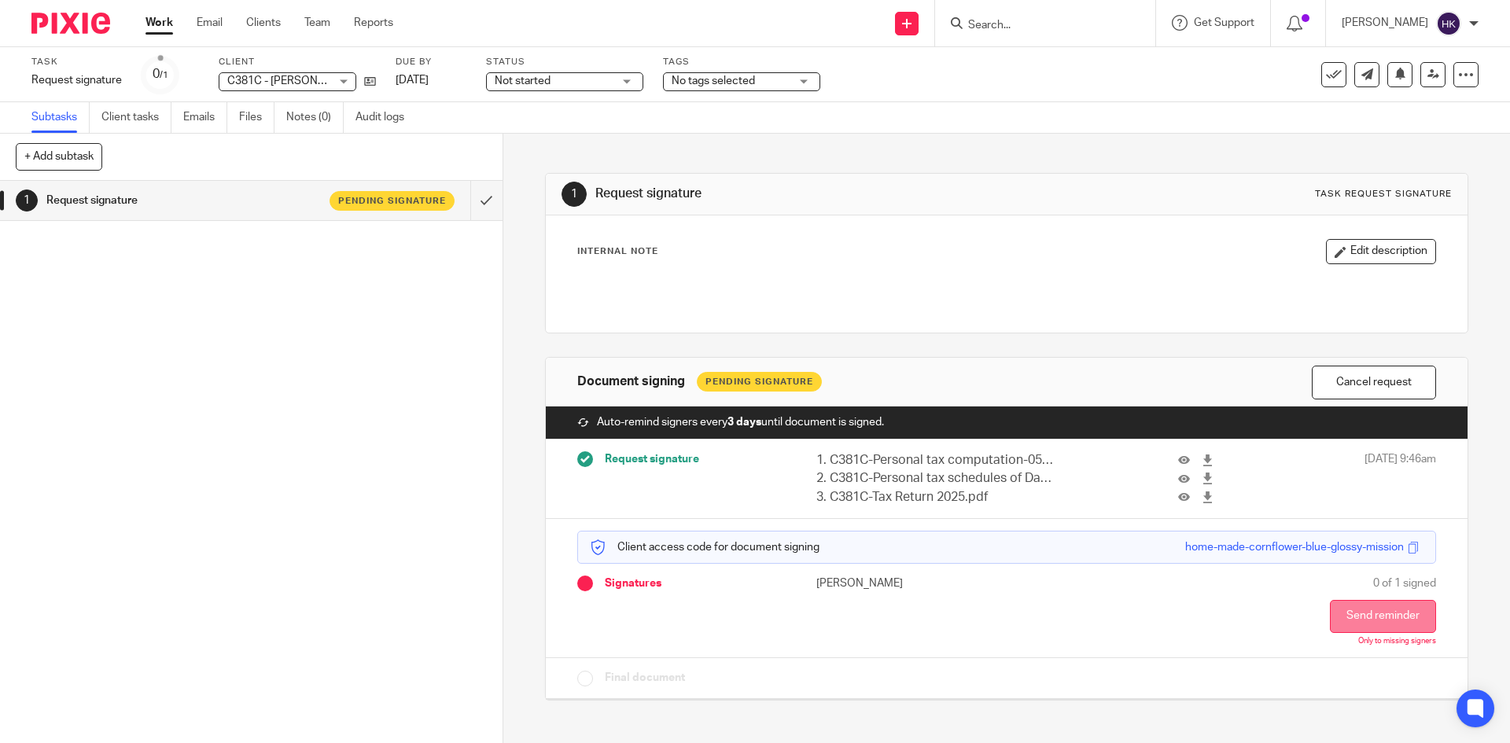
click at [1335, 617] on button "Send reminder" at bounding box center [1383, 616] width 106 height 33
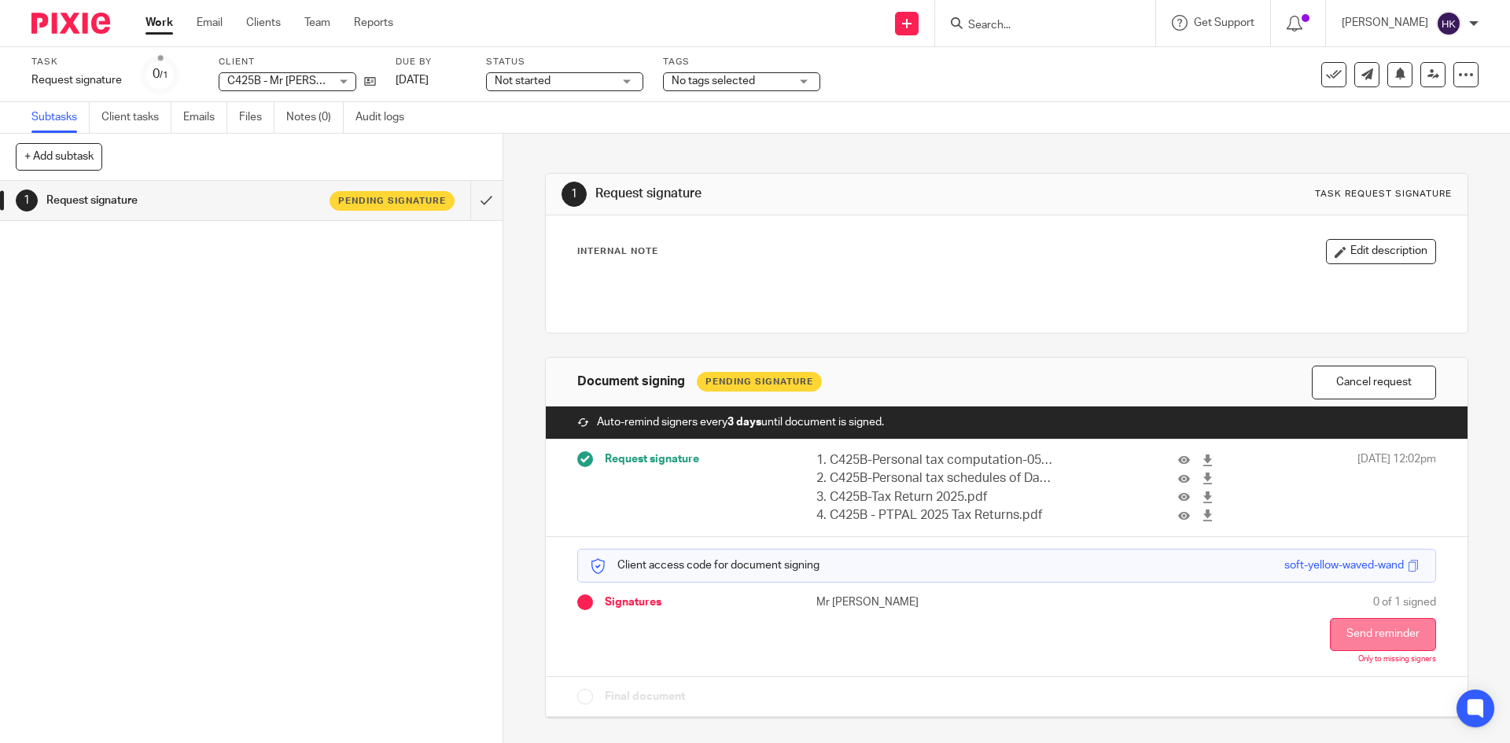
click at [1358, 638] on button "Send reminder" at bounding box center [1383, 634] width 106 height 33
click at [1349, 639] on button "Send reminder" at bounding box center [1383, 634] width 106 height 33
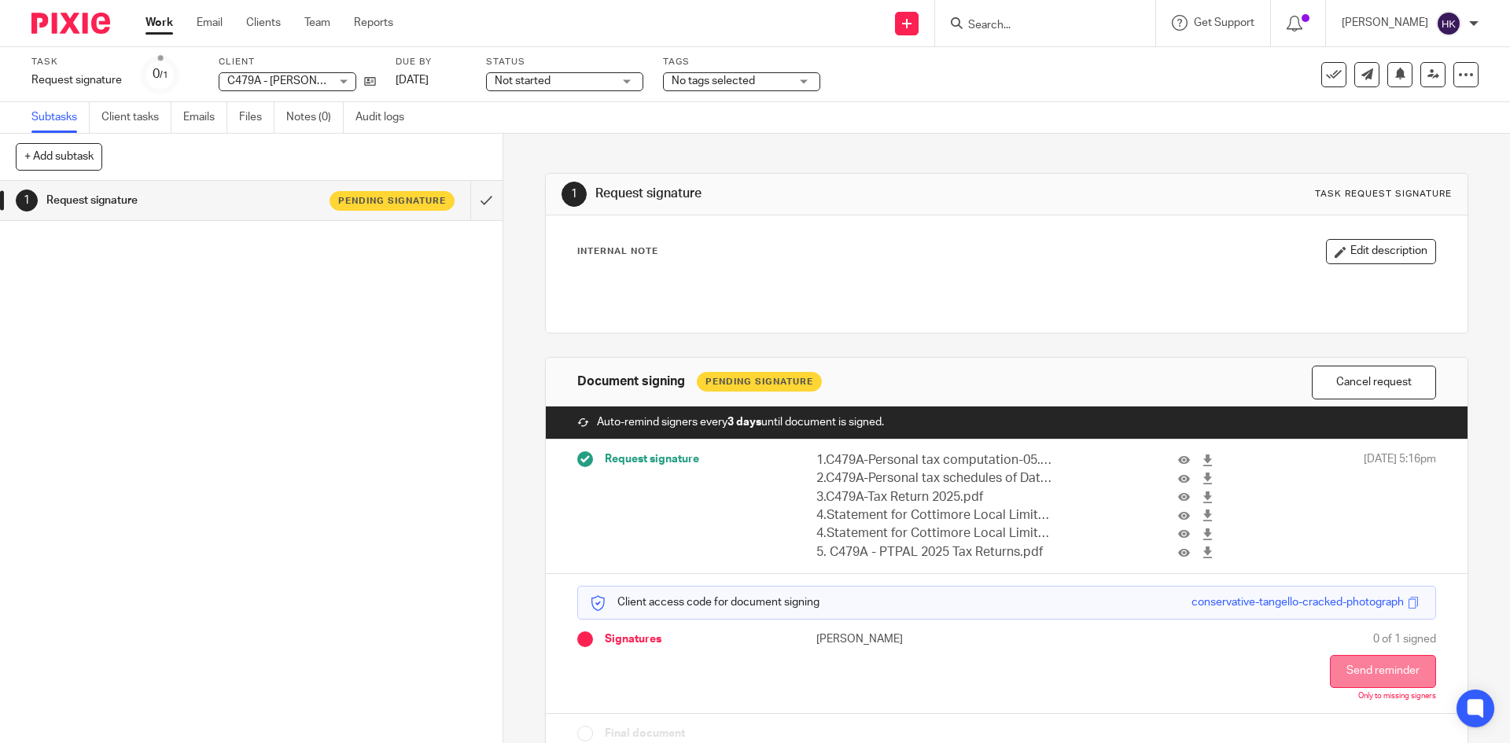
click at [1330, 673] on button "Send reminder" at bounding box center [1383, 671] width 106 height 33
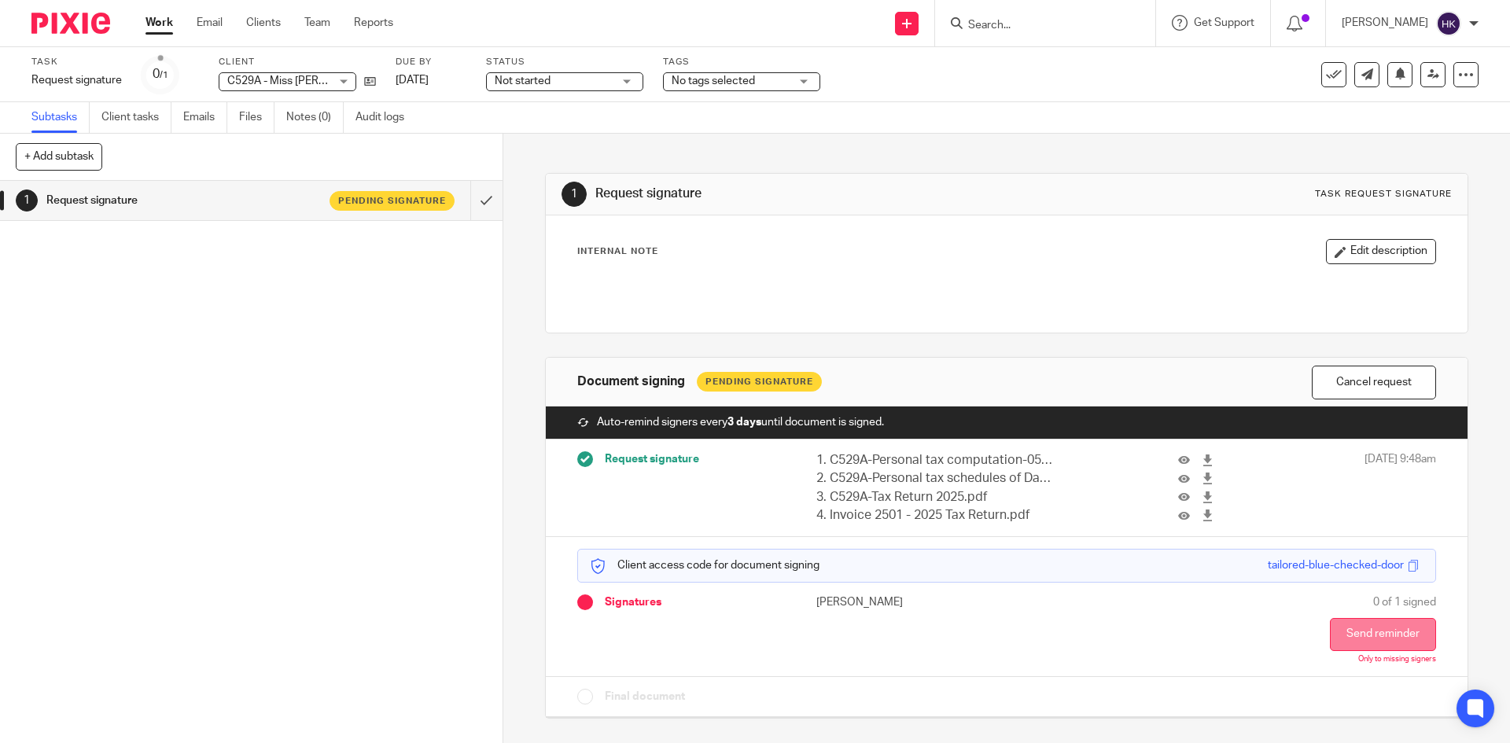
click at [1381, 644] on button "Send reminder" at bounding box center [1383, 634] width 106 height 33
click at [1349, 636] on button "Send reminder" at bounding box center [1383, 634] width 106 height 33
click at [1353, 636] on button "Send reminder" at bounding box center [1383, 634] width 106 height 33
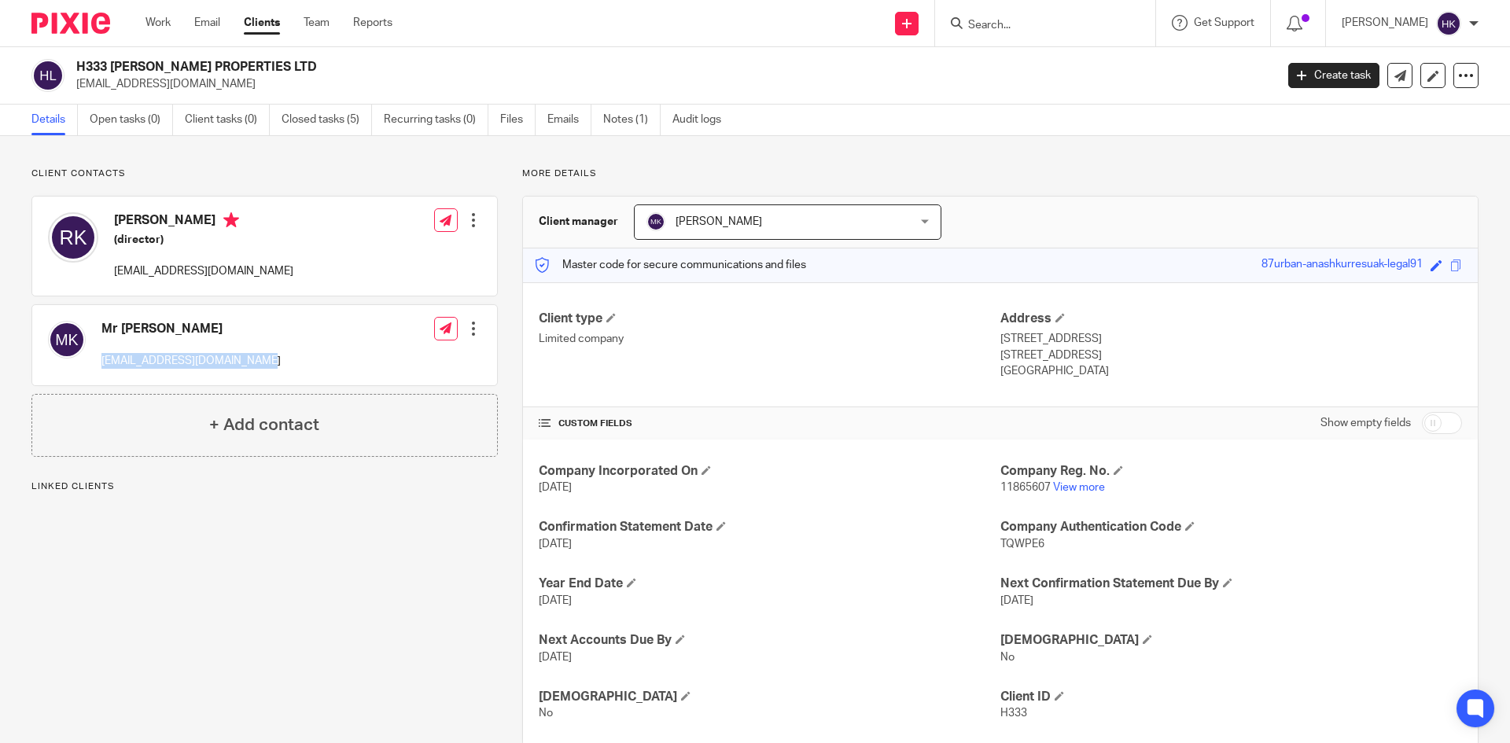
drag, startPoint x: 100, startPoint y: 365, endPoint x: 259, endPoint y: 366, distance: 158.9
click at [259, 366] on div "Mr [PERSON_NAME] [EMAIL_ADDRESS][DOMAIN_NAME] Edit contact Create client from c…" at bounding box center [264, 345] width 465 height 80
copy p "[EMAIL_ADDRESS][DOMAIN_NAME]"
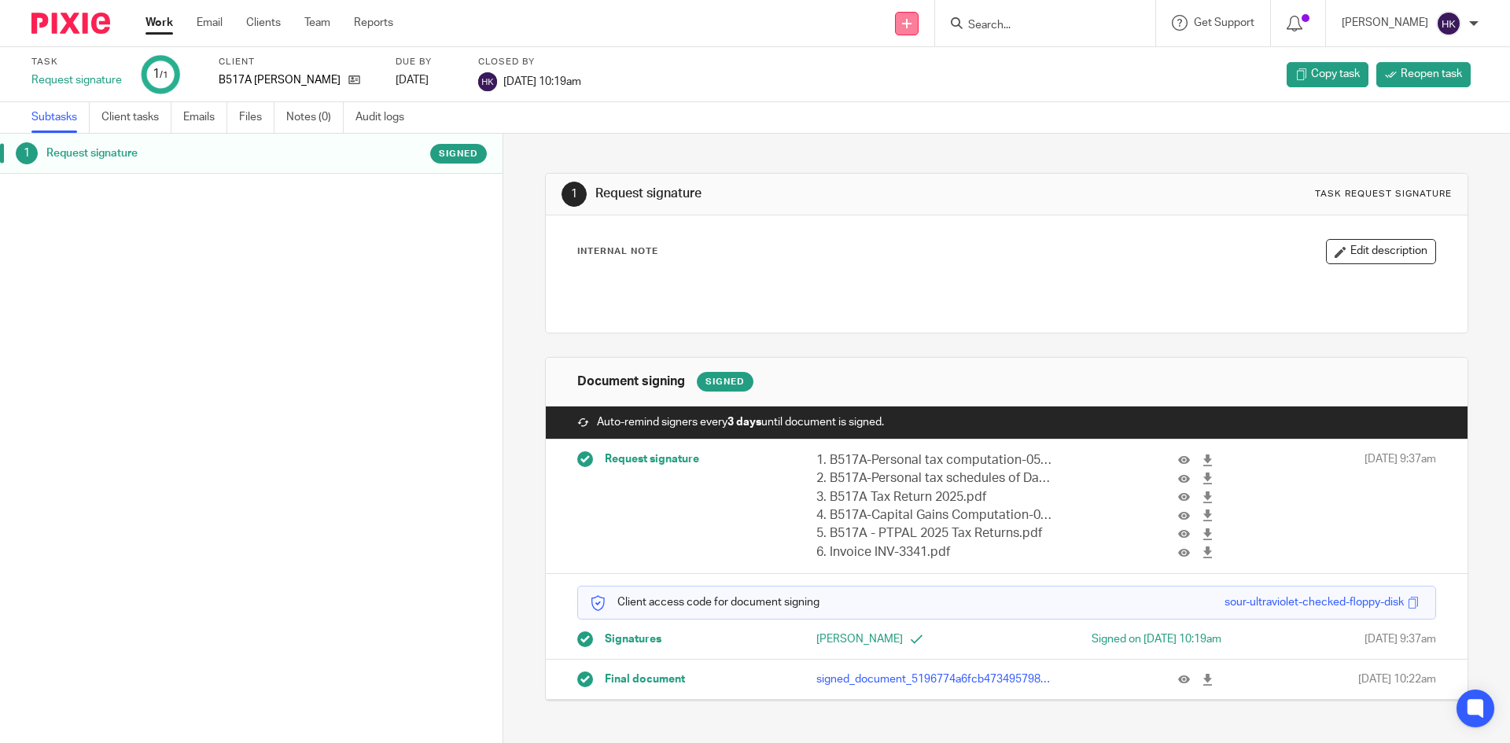
click at [912, 24] on icon at bounding box center [906, 23] width 9 height 9
click at [917, 146] on link "Request signature" at bounding box center [923, 142] width 110 height 23
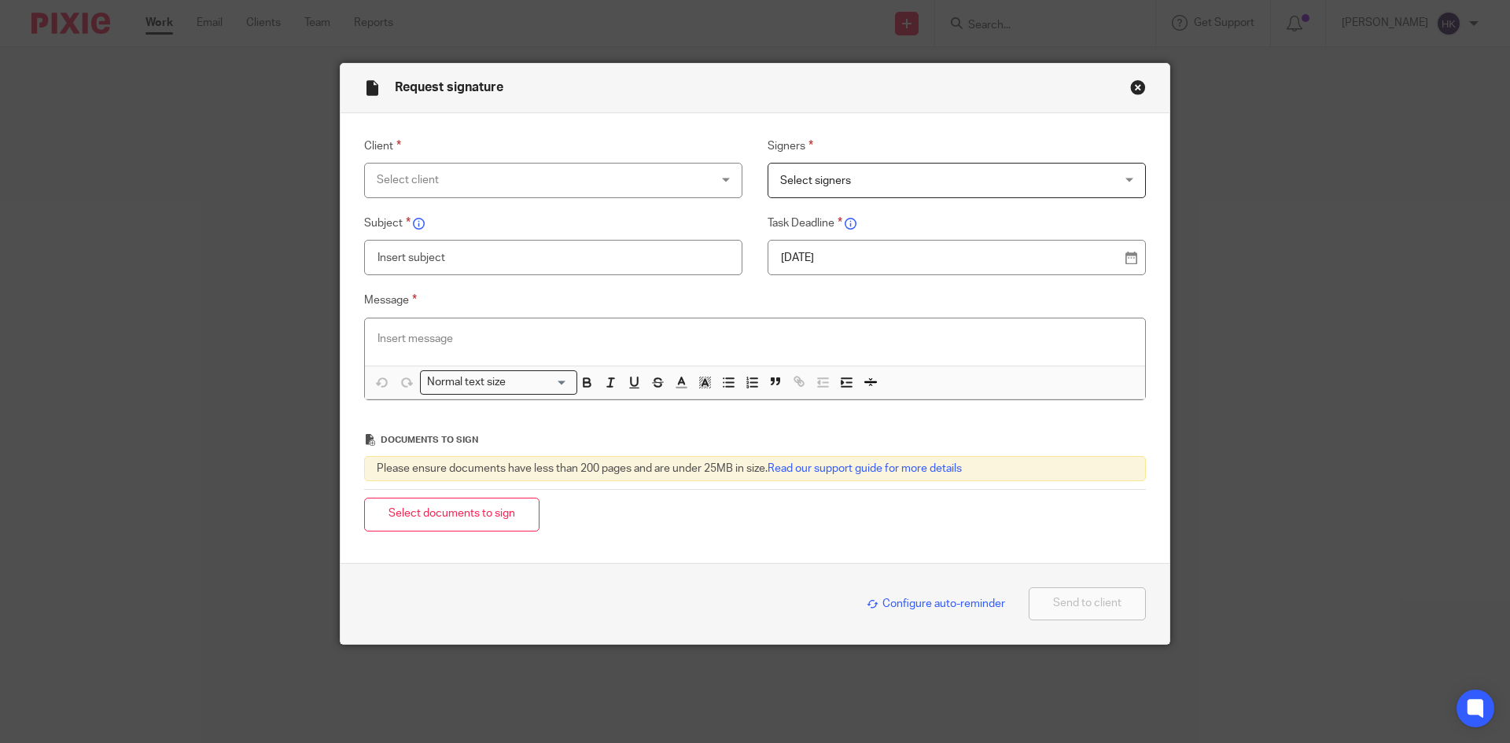
click at [404, 331] on p at bounding box center [755, 339] width 755 height 16
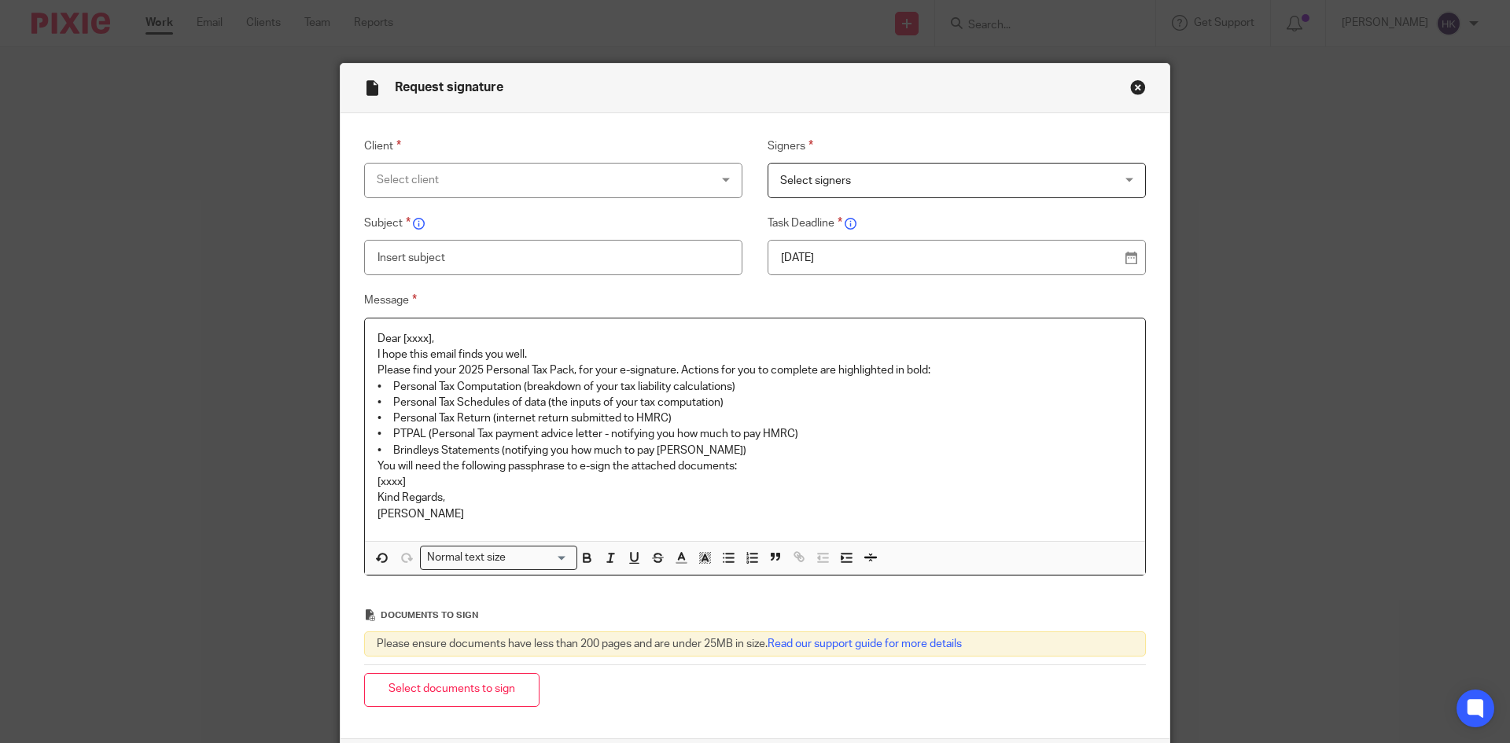
click at [459, 335] on p "Dear [xxxx]," at bounding box center [755, 339] width 755 height 16
click at [426, 177] on div "Select client" at bounding box center [523, 180] width 293 height 33
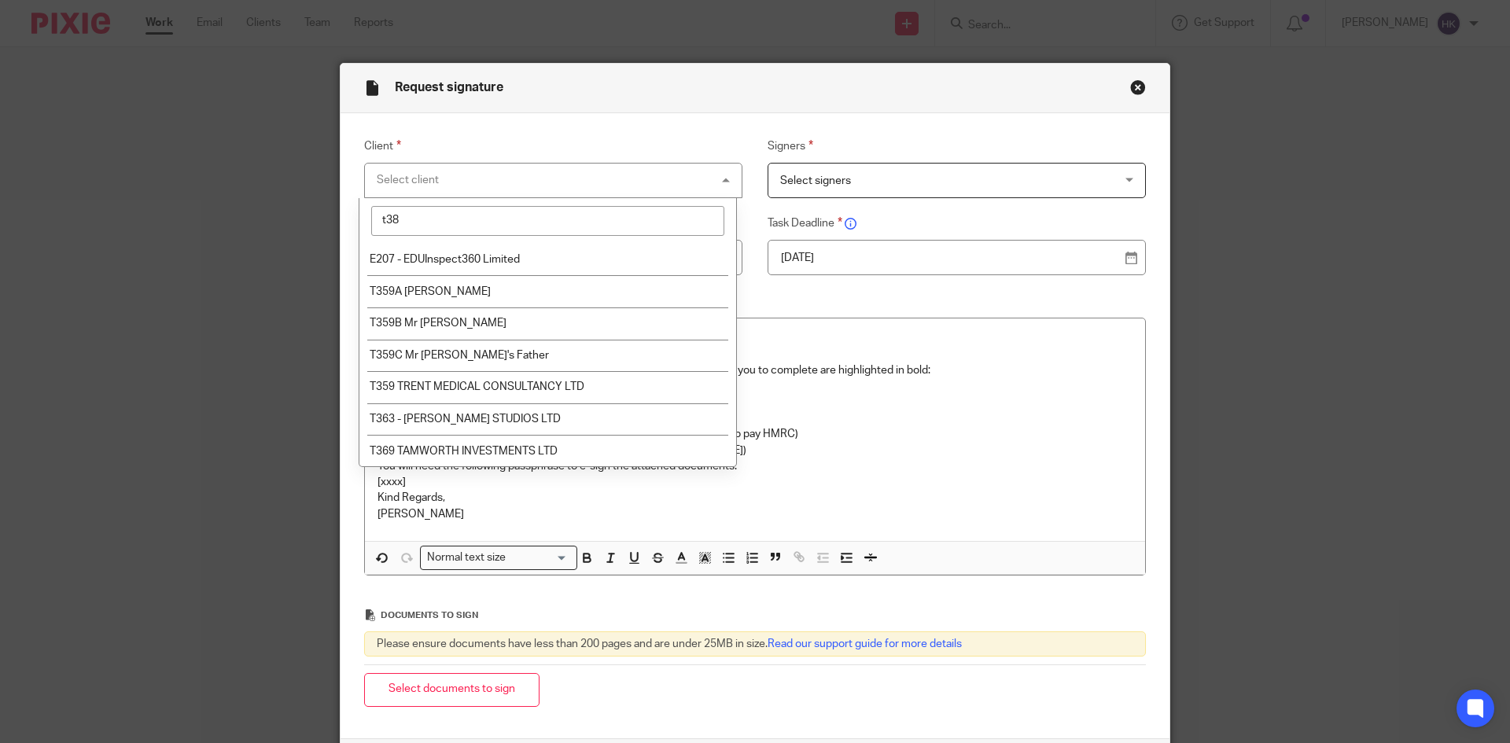
type input "t389"
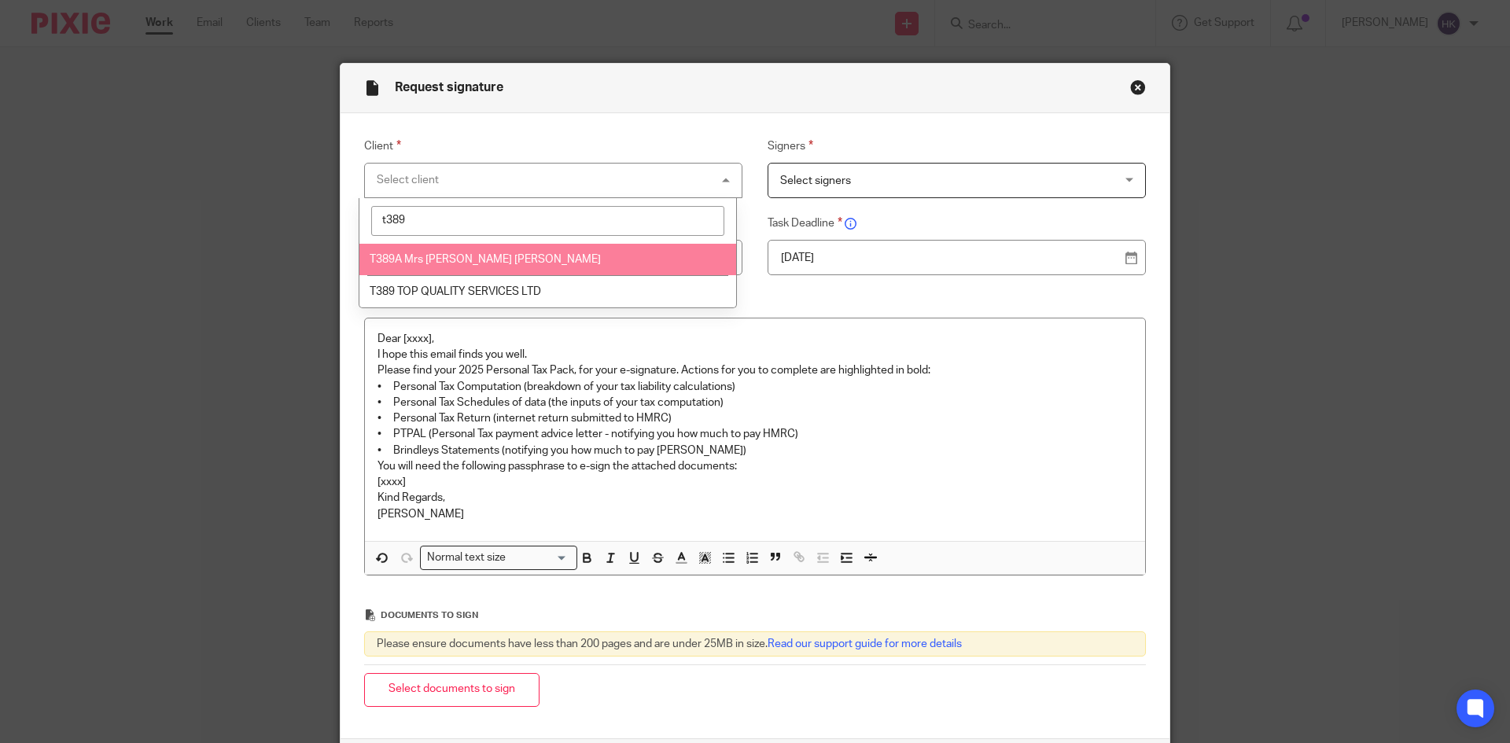
click at [445, 252] on li "T389A Mrs [PERSON_NAME] [PERSON_NAME]" at bounding box center [547, 260] width 377 height 32
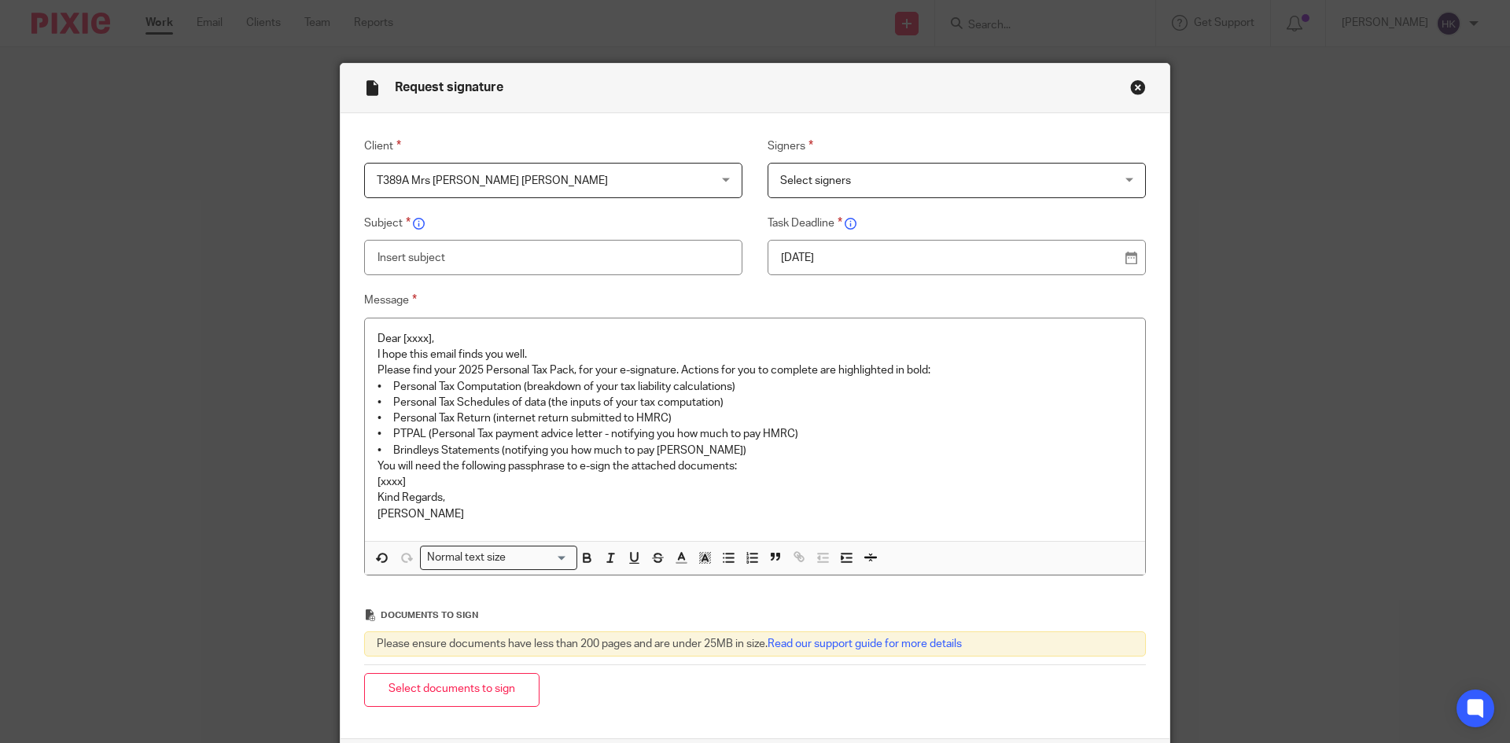
click at [875, 180] on span "Select signers" at bounding box center [926, 180] width 293 height 33
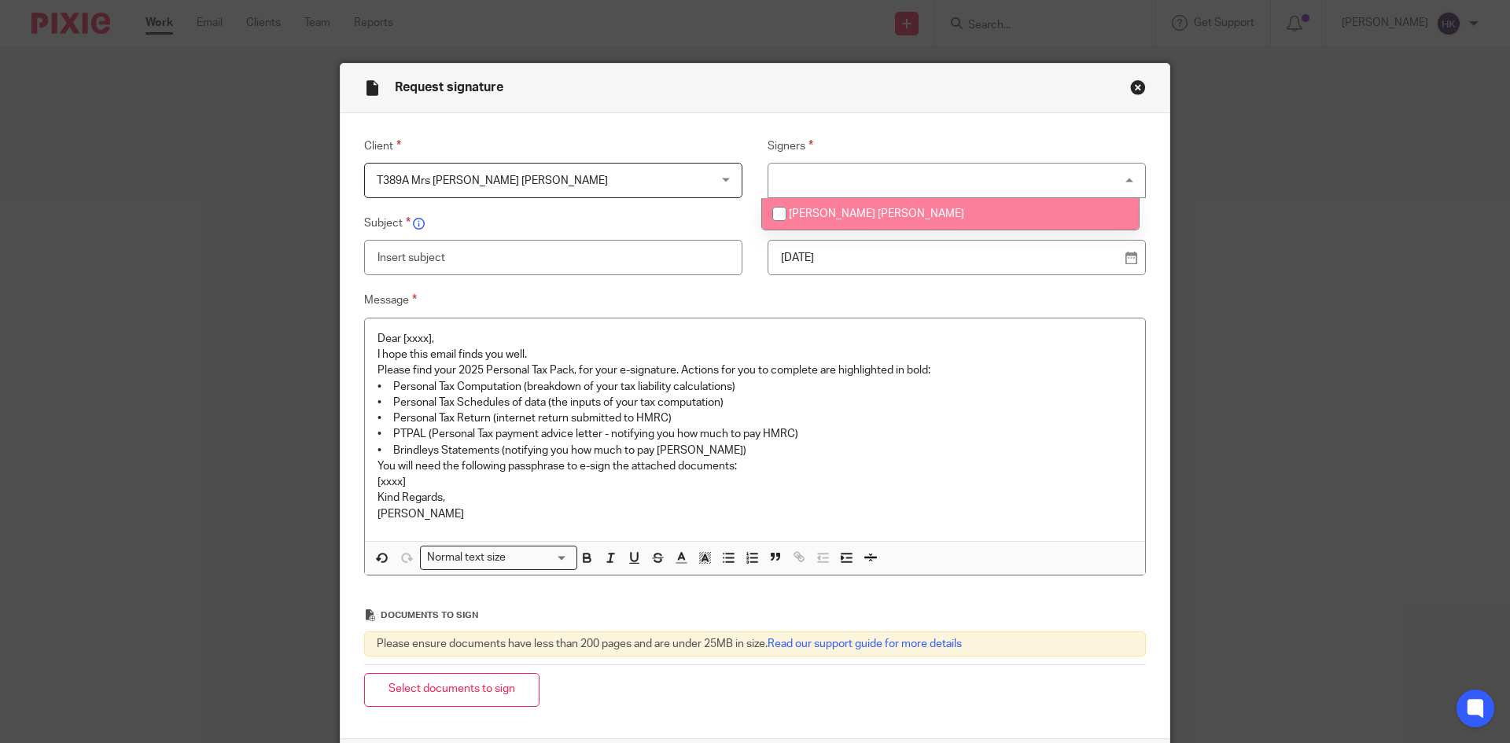
click at [892, 214] on span "Amandeep Kaur Mann" at bounding box center [876, 213] width 175 height 11
checkbox input "true"
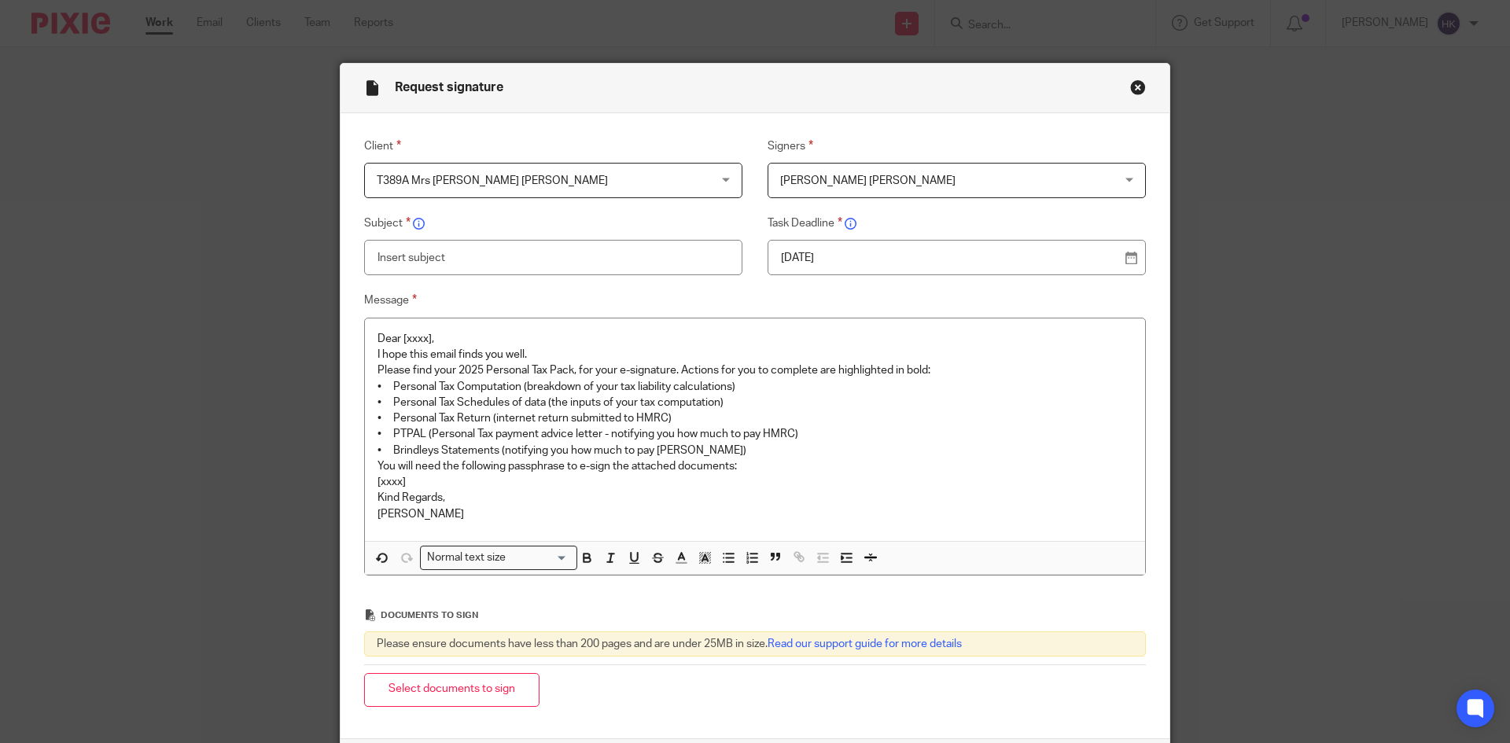
click at [903, 256] on p "19 Aug 2025" at bounding box center [950, 258] width 339 height 16
click at [423, 256] on input "text" at bounding box center [553, 257] width 378 height 35
type input "T389A - Personal Tax Return Pack"
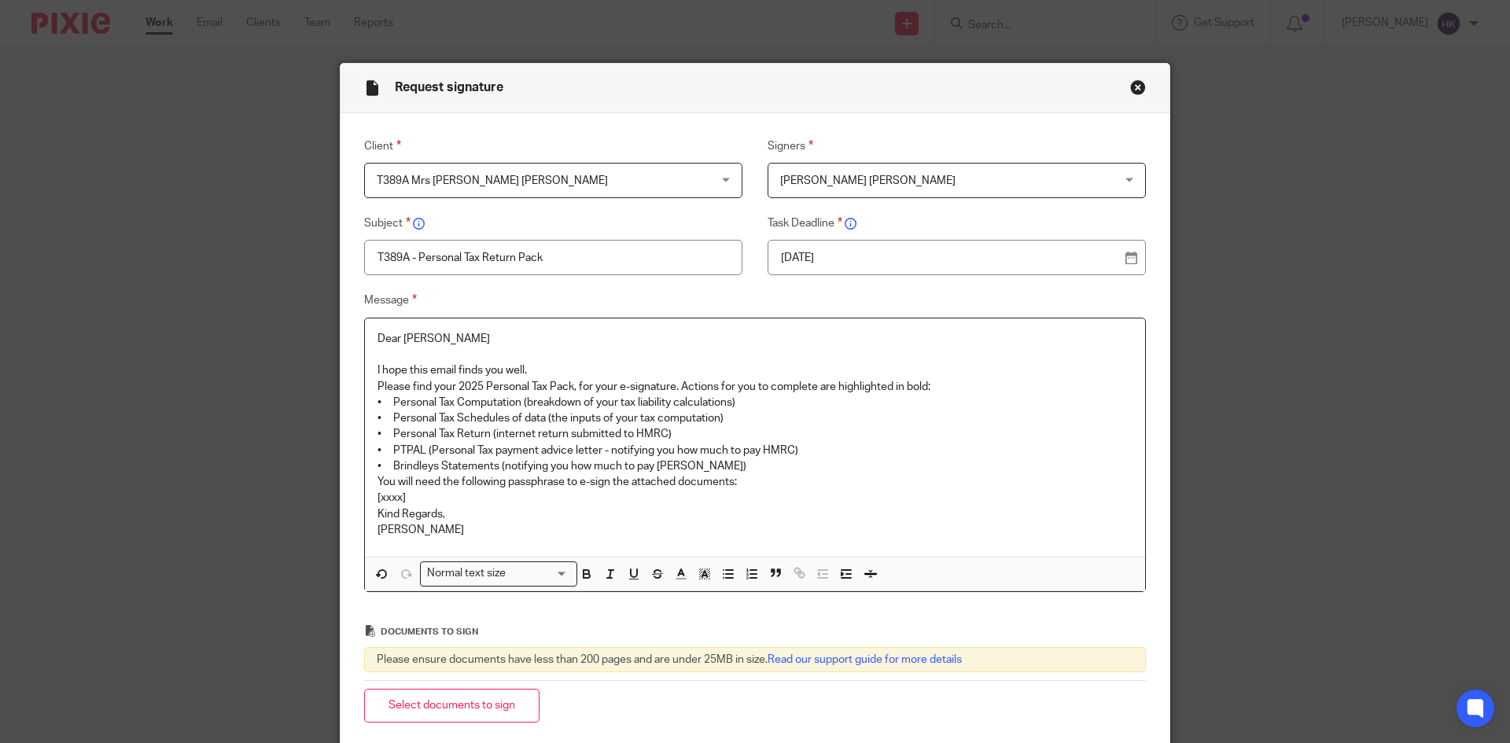
click at [535, 368] on p "I hope this email finds you well." at bounding box center [755, 371] width 755 height 16
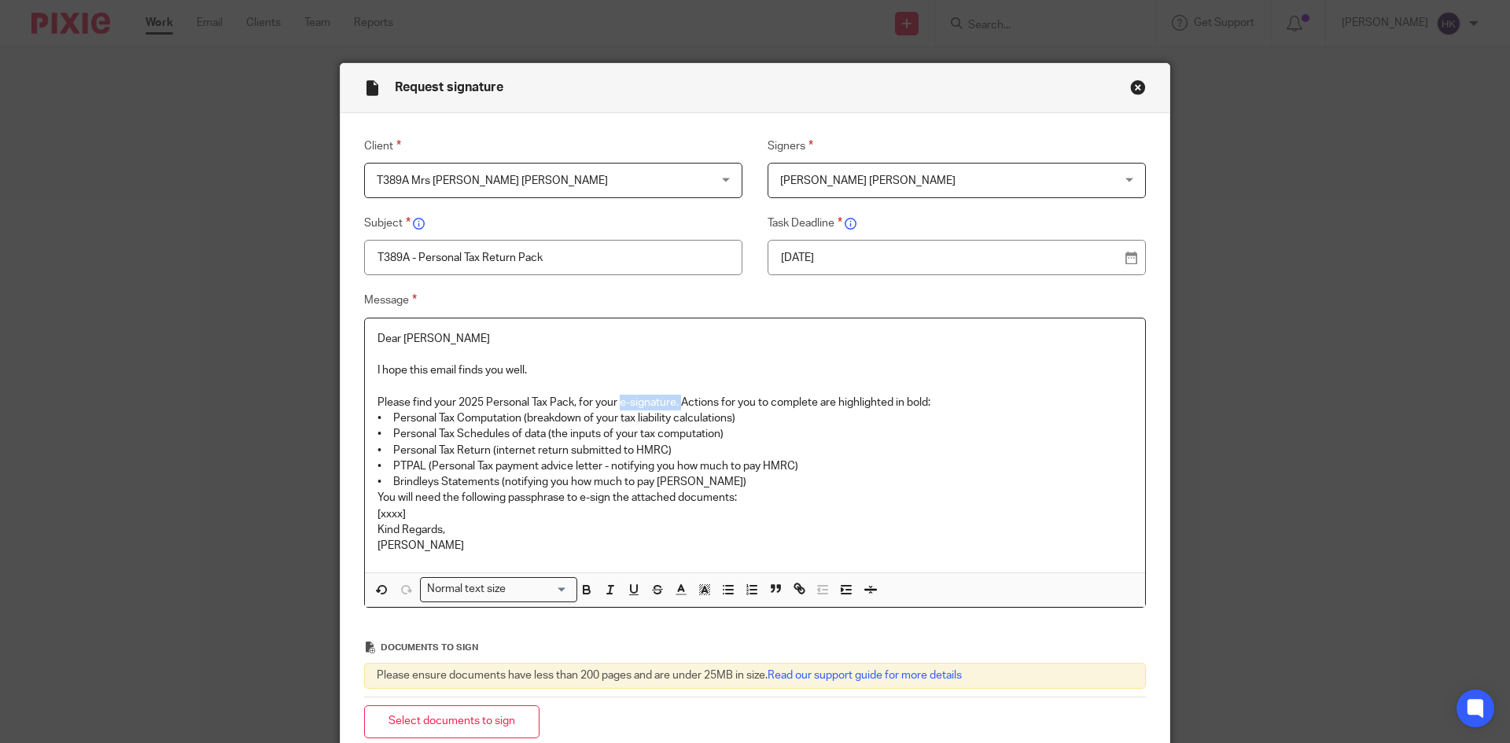
drag, startPoint x: 619, startPoint y: 399, endPoint x: 677, endPoint y: 402, distance: 58.3
click at [677, 402] on p "Please find your 2025 Personal Tax Pack, for your e-signature. Actions for you …" at bounding box center [755, 403] width 755 height 16
drag, startPoint x: 370, startPoint y: 481, endPoint x: 710, endPoint y: 480, distance: 340.6
click at [710, 480] on div "Dear Amandeep I hope this email finds you well. Please find your 2025 Personal …" at bounding box center [755, 446] width 780 height 255
drag, startPoint x: 608, startPoint y: 466, endPoint x: 798, endPoint y: 473, distance: 189.7
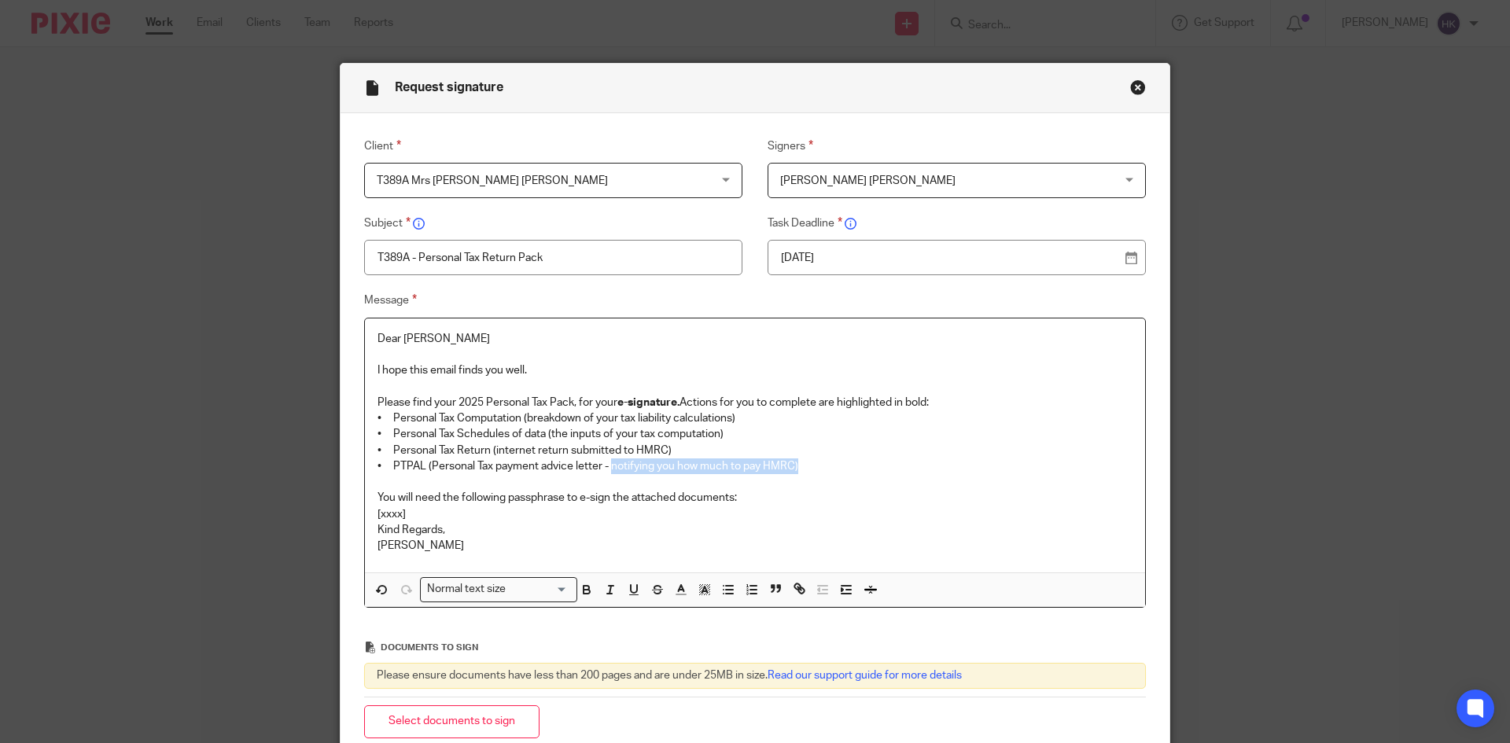
click at [798, 473] on p "• PTPAL (Personal Tax payment advice letter - notifying you how much to pay HMR…" at bounding box center [755, 467] width 755 height 16
drag, startPoint x: 576, startPoint y: 499, endPoint x: 605, endPoint y: 504, distance: 29.5
click at [605, 504] on p "You will need the following passphrase to e-sign the attached documents:" at bounding box center [755, 498] width 755 height 16
click at [757, 500] on p "You will need the following passphrase to e-sign the attached documents:" at bounding box center [755, 498] width 755 height 16
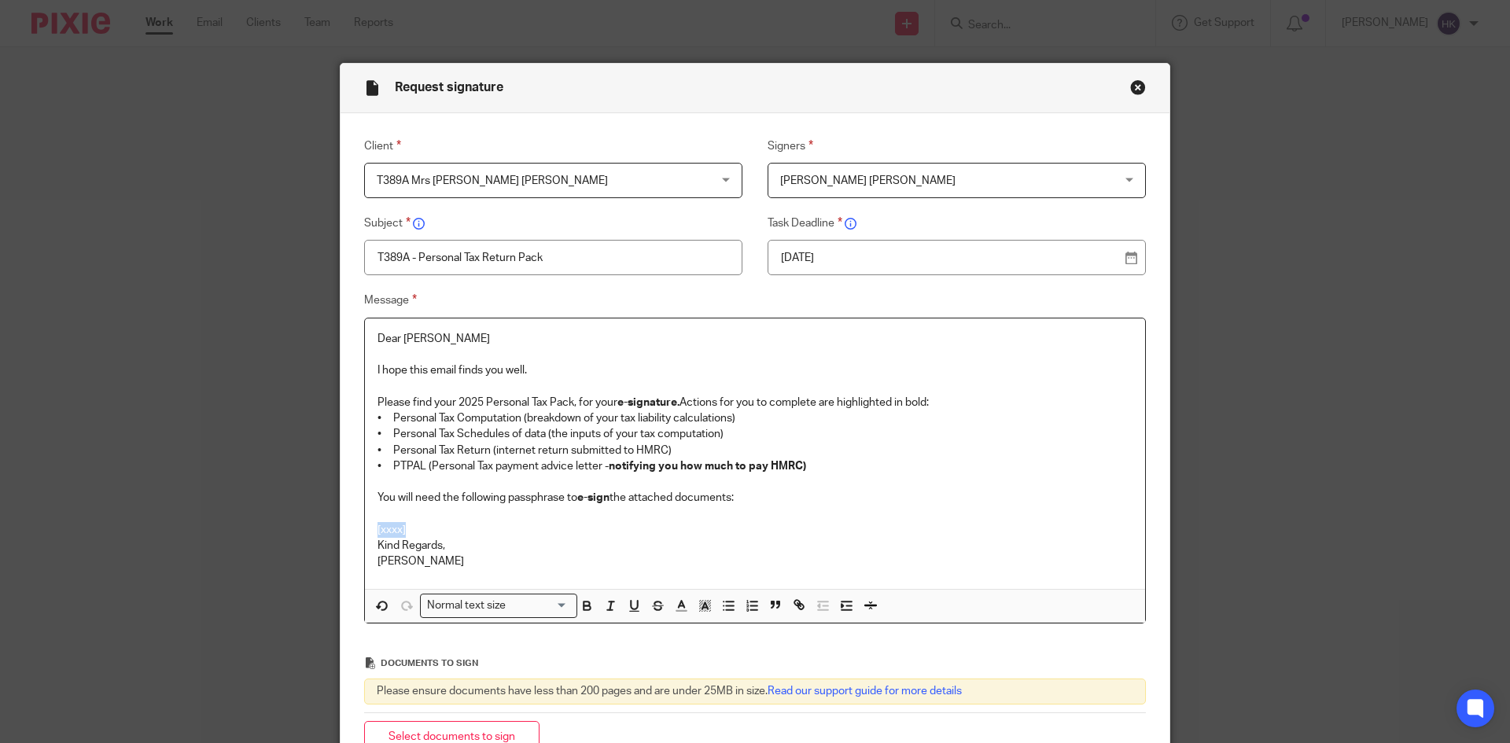
drag, startPoint x: 403, startPoint y: 530, endPoint x: 336, endPoint y: 531, distance: 67.6
click at [340, 531] on div "Message Dear Amandeep I hope this email finds you well. Please find your 2025 P…" at bounding box center [743, 457] width 806 height 333
drag, startPoint x: 514, startPoint y: 525, endPoint x: 333, endPoint y: 529, distance: 180.9
click at [340, 529] on div "Message Dear Amandeep I hope this email finds you well. Please find your 2025 P…" at bounding box center [743, 457] width 806 height 333
drag, startPoint x: 516, startPoint y: 526, endPoint x: 370, endPoint y: 531, distance: 146.4
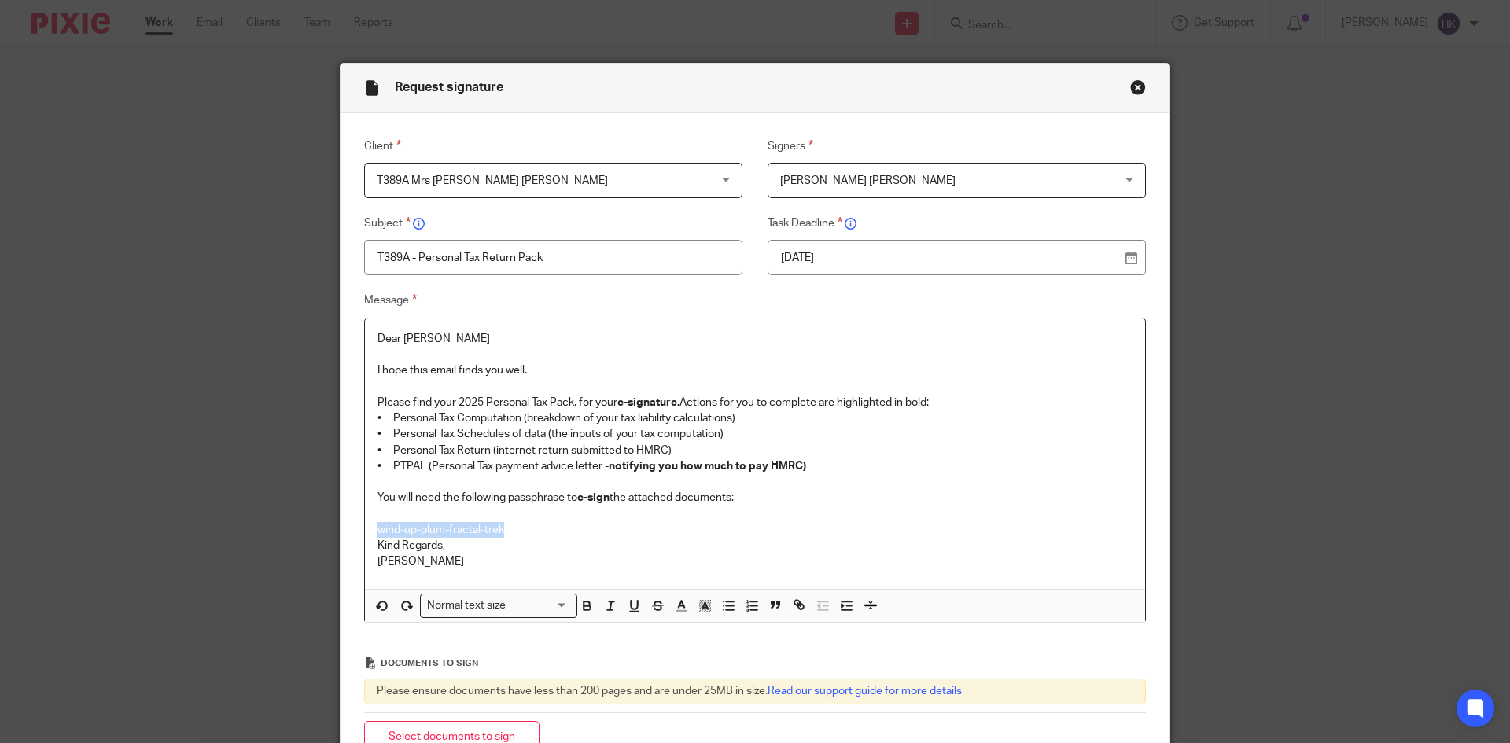
click at [370, 531] on div "Dear Amandeep I hope this email finds you well. Please find your 2025 Personal …" at bounding box center [755, 454] width 780 height 271
click at [462, 613] on div "Normal text size" at bounding box center [495, 605] width 149 height 20
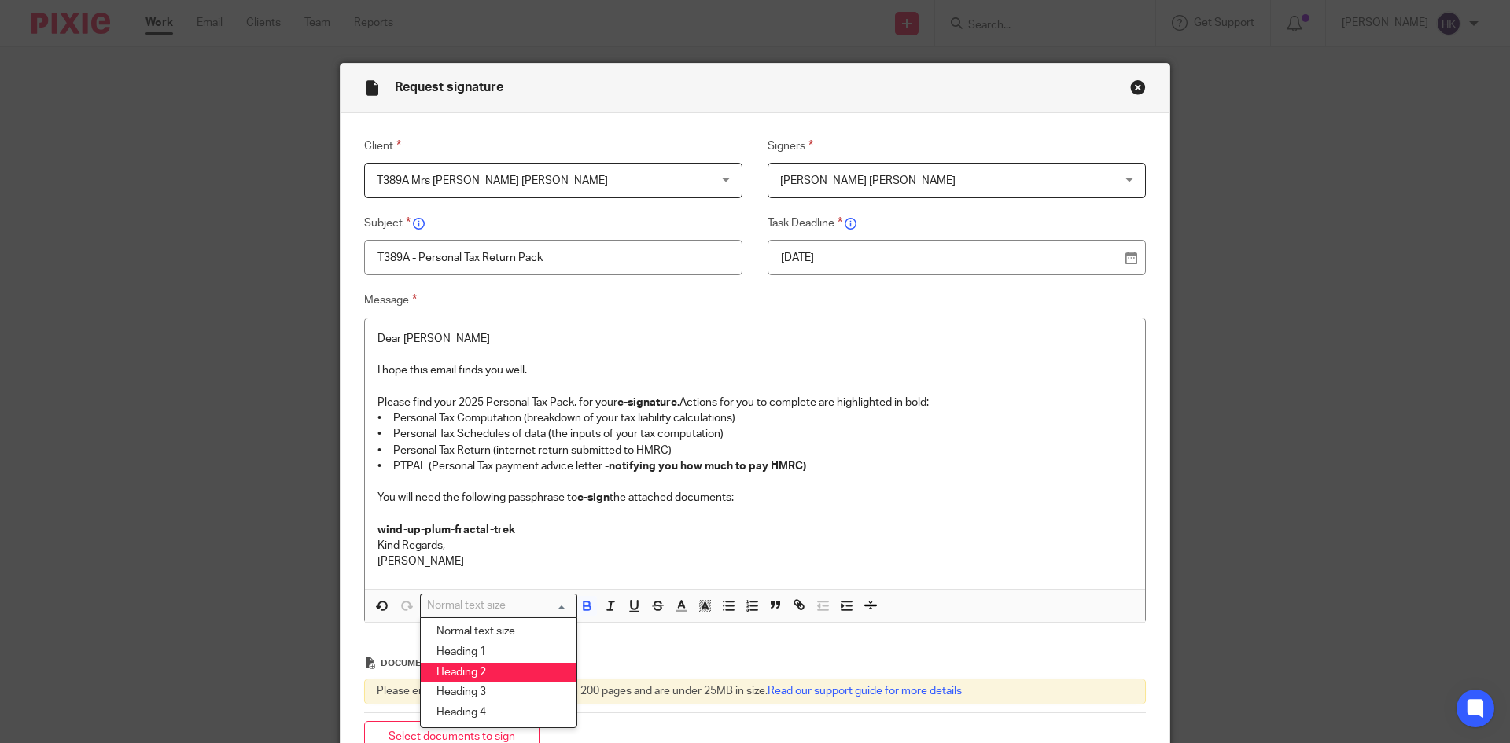
click at [483, 672] on li "Heading 2" at bounding box center [499, 673] width 156 height 20
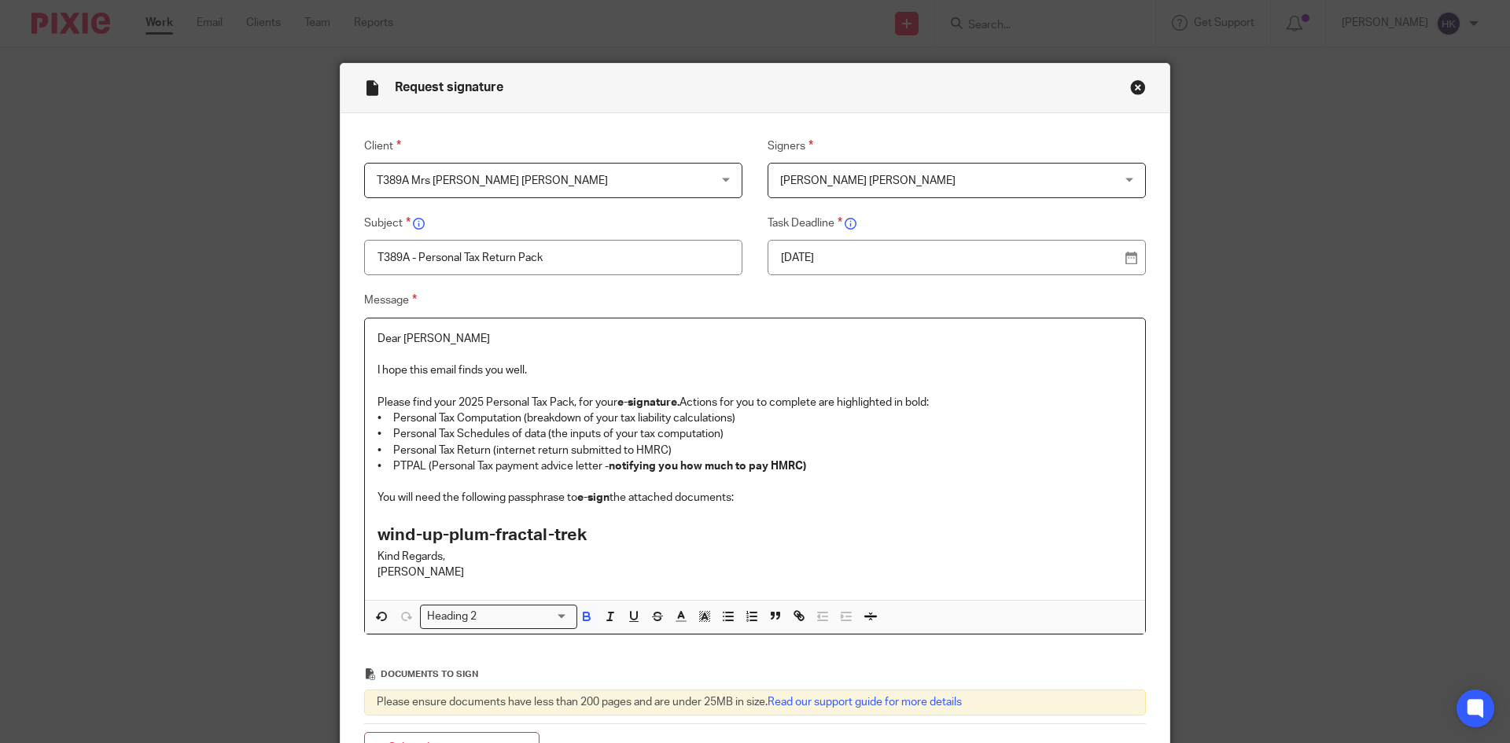
click at [598, 542] on h2 "wind-up-plum-fractal-trek" at bounding box center [755, 535] width 755 height 27
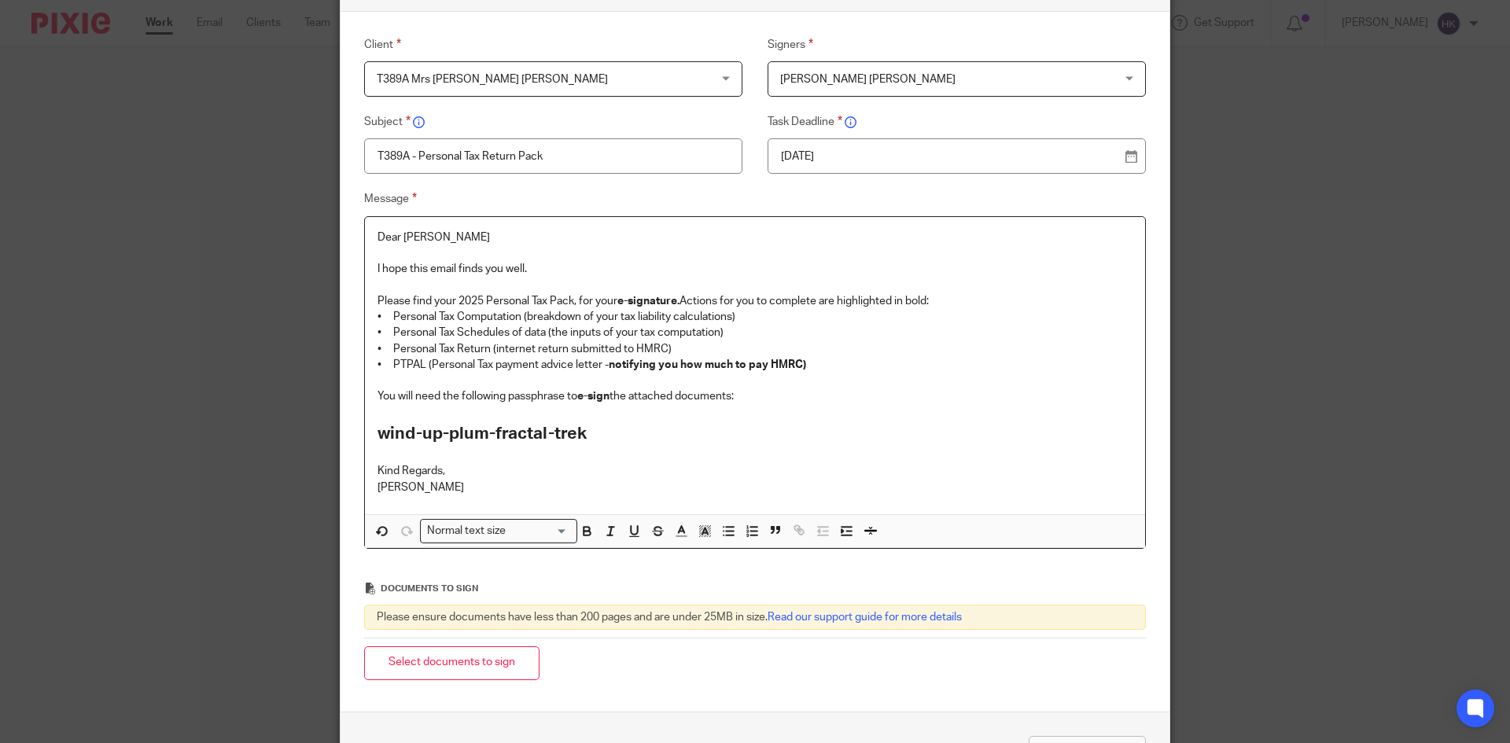
scroll to position [215, 0]
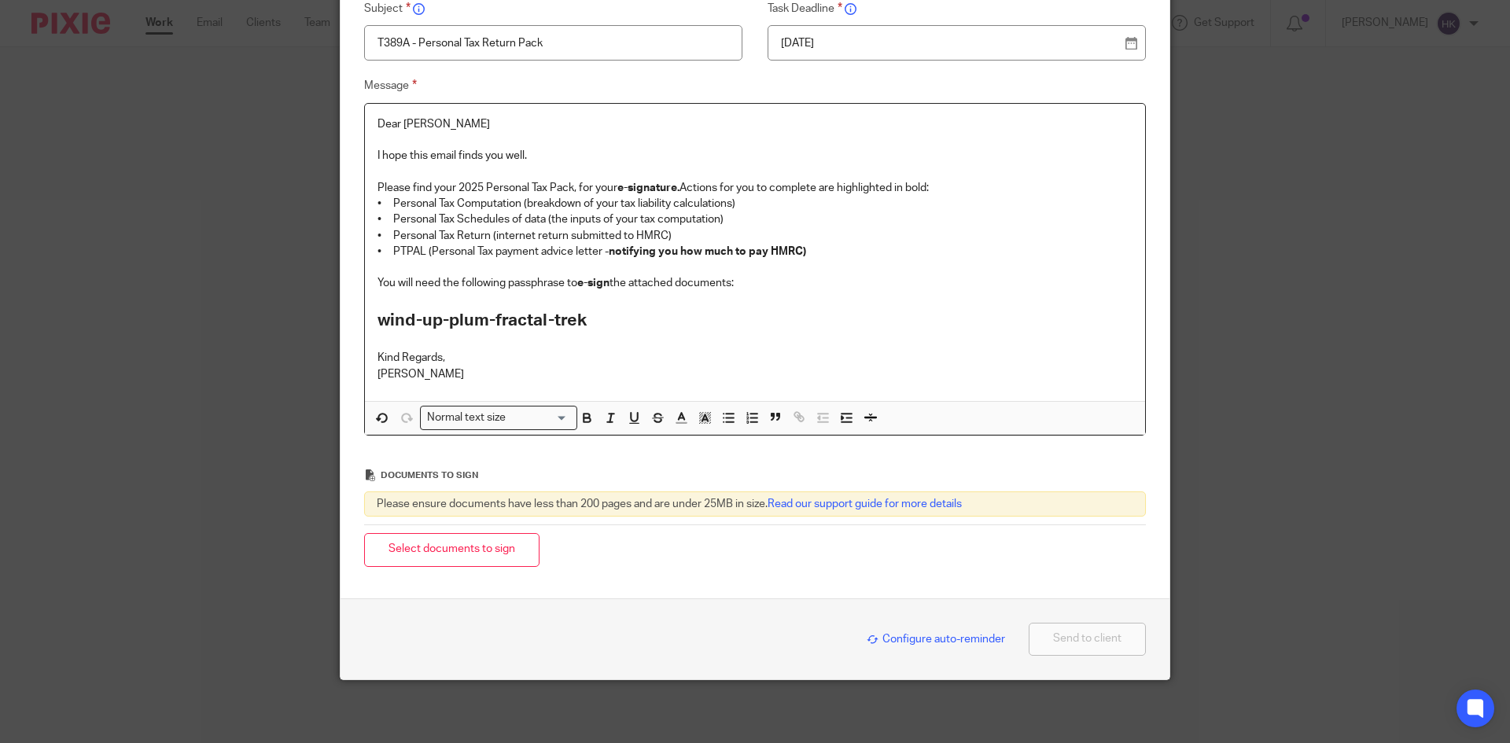
click at [422, 569] on div "Select documents to sign" at bounding box center [755, 550] width 782 height 50
click at [429, 553] on button "Select documents to sign" at bounding box center [451, 550] width 175 height 34
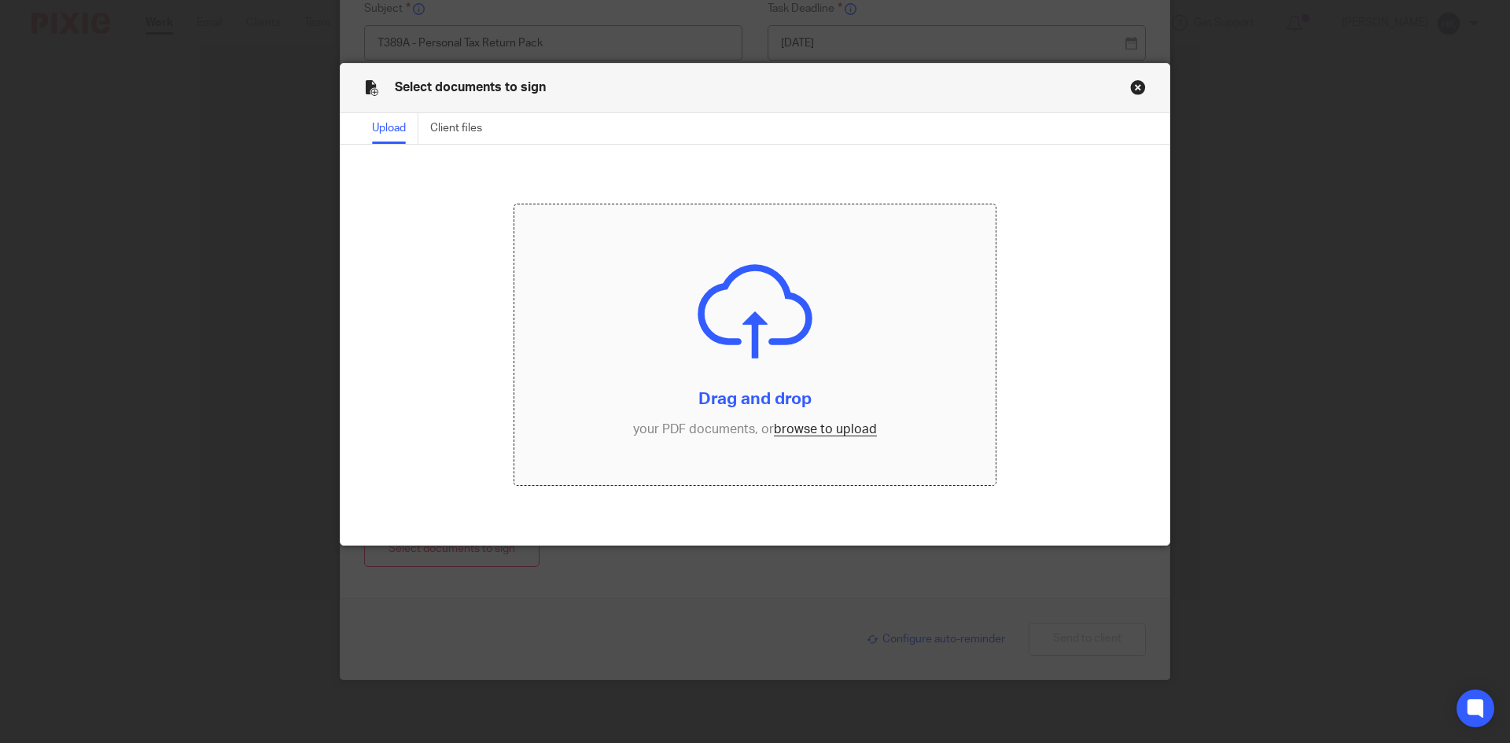
click at [819, 432] on input "file" at bounding box center [755, 345] width 482 height 282
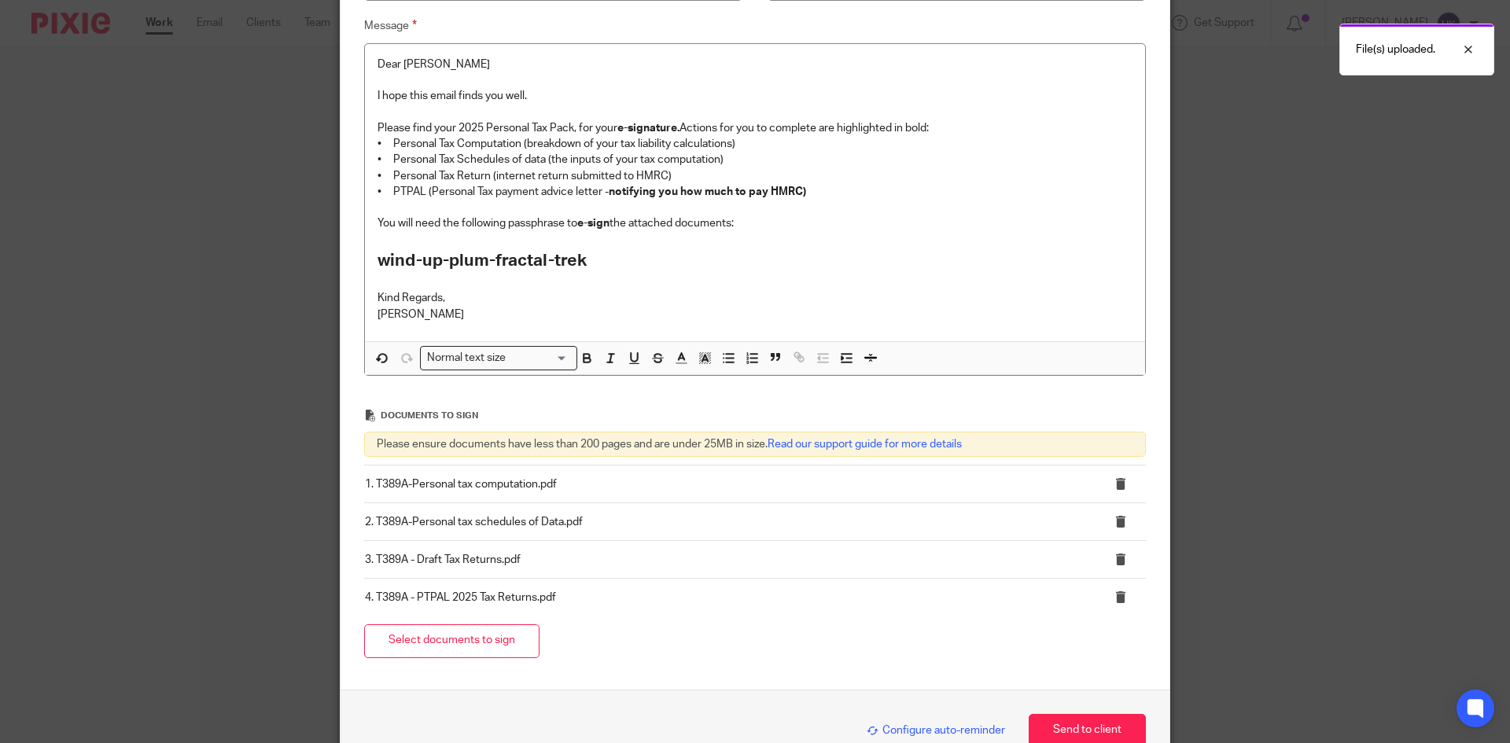
scroll to position [366, 0]
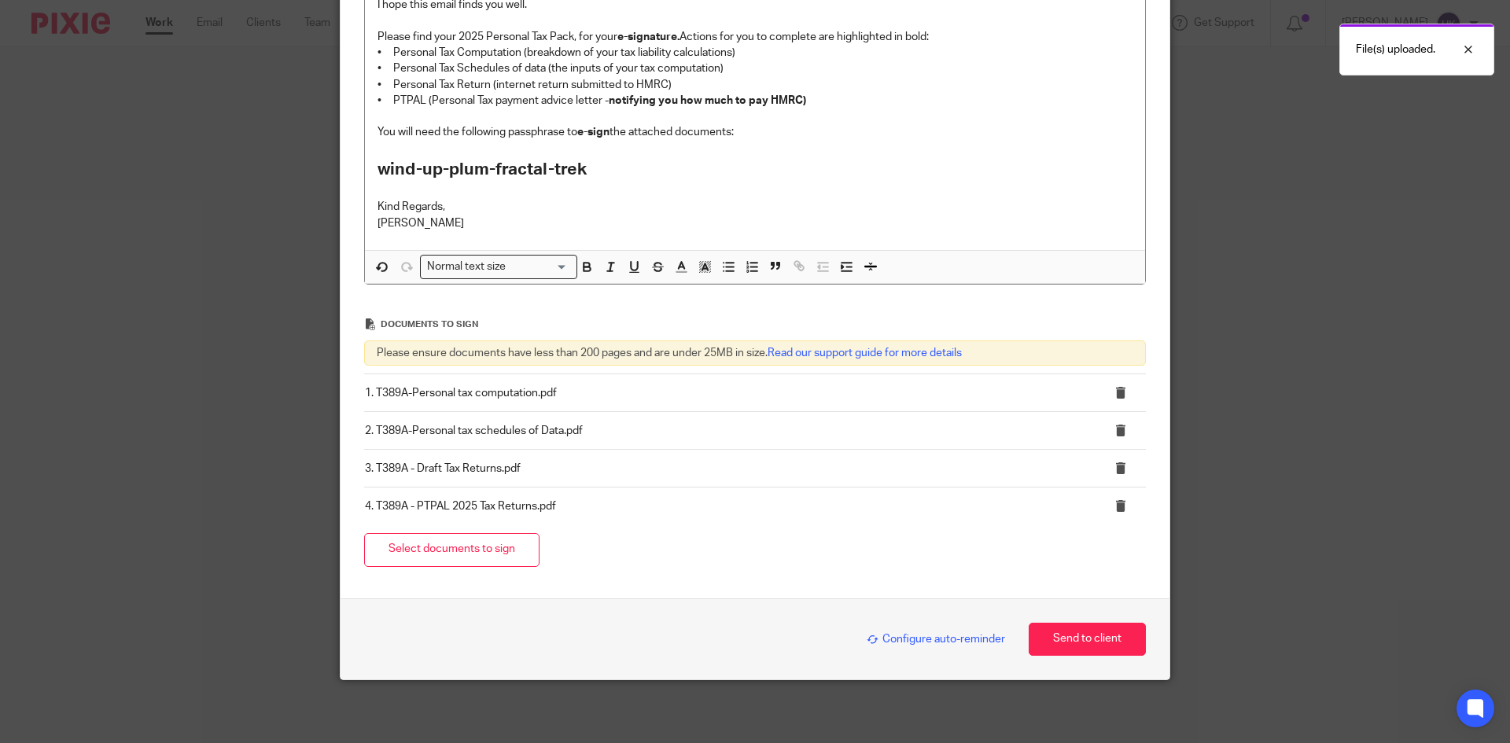
click at [904, 628] on div "Configure auto-reminder Send to client" at bounding box center [755, 640] width 782 height 34
click at [901, 635] on span "Configure auto-reminder" at bounding box center [936, 639] width 138 height 11
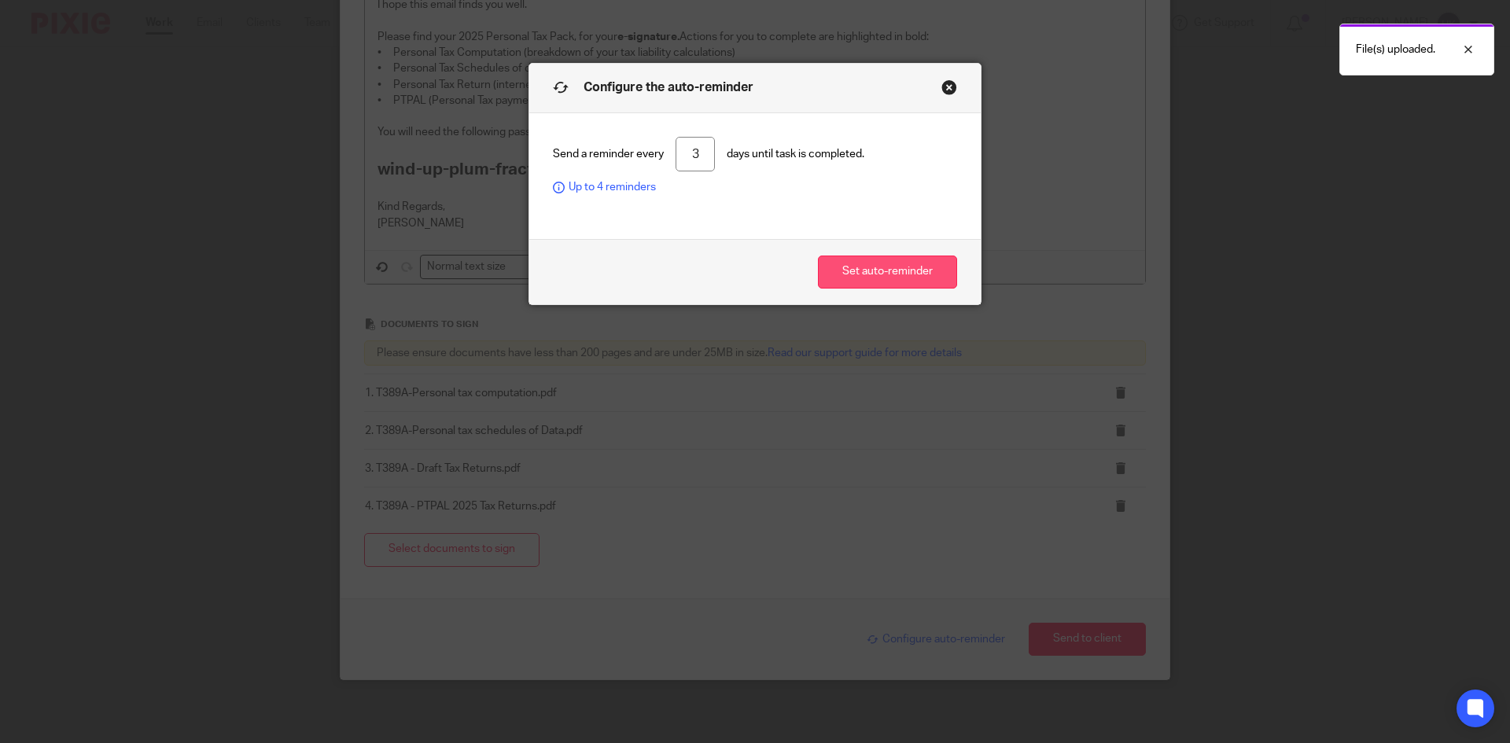
click at [835, 271] on button "Set auto-reminder" at bounding box center [887, 273] width 139 height 34
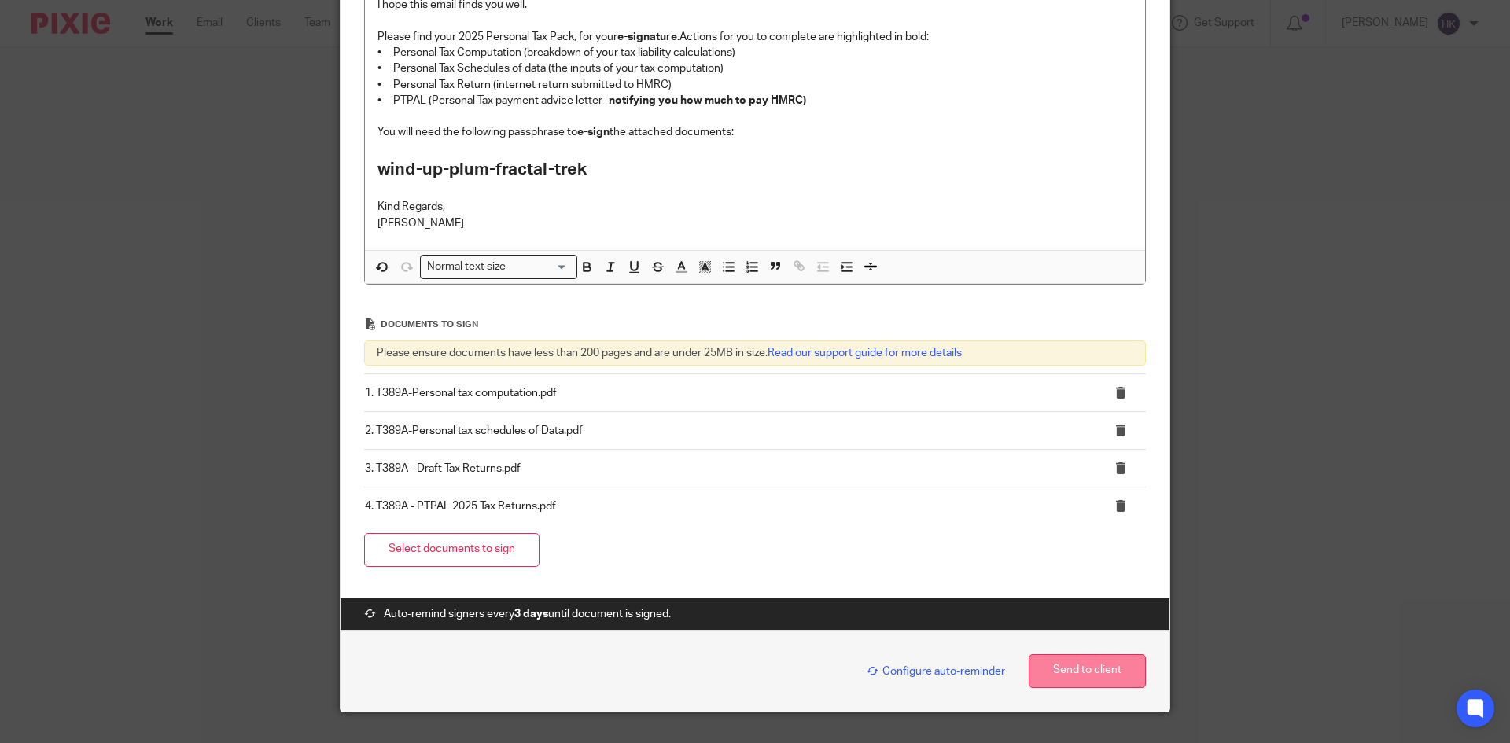
click at [1101, 674] on button "Send to client" at bounding box center [1087, 671] width 117 height 34
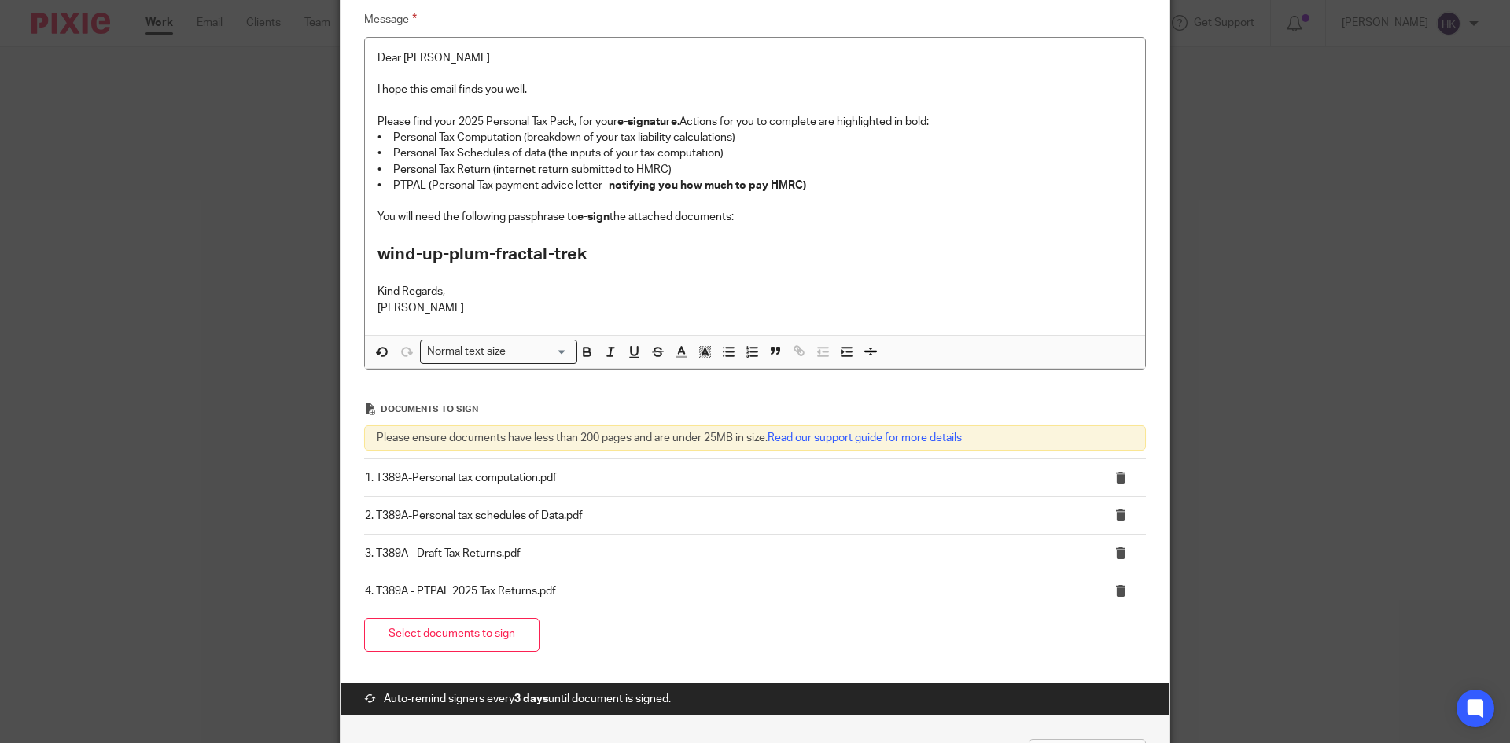
scroll to position [130, 0]
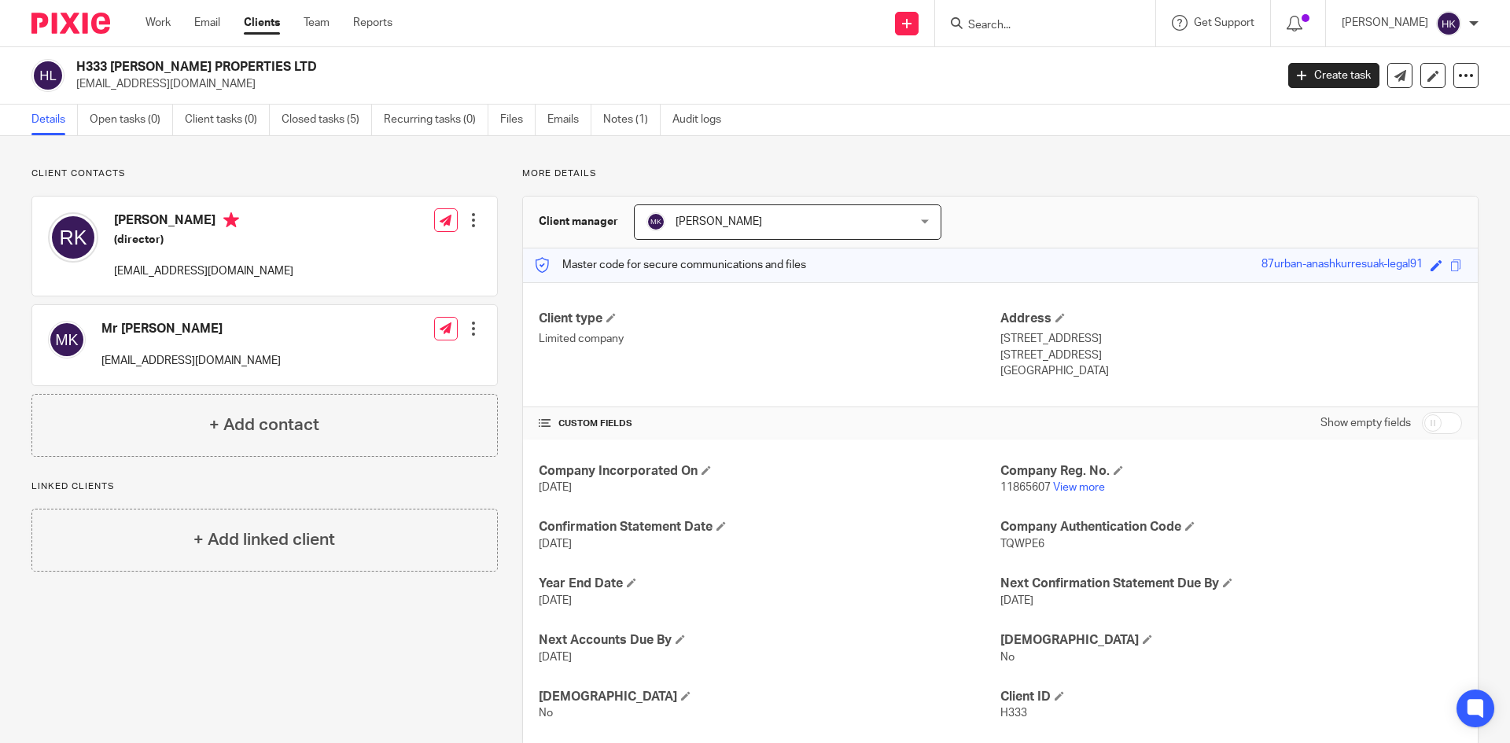
click at [1051, 15] on form at bounding box center [1051, 23] width 168 height 20
click at [1046, 25] on input "Search" at bounding box center [1038, 26] width 142 height 14
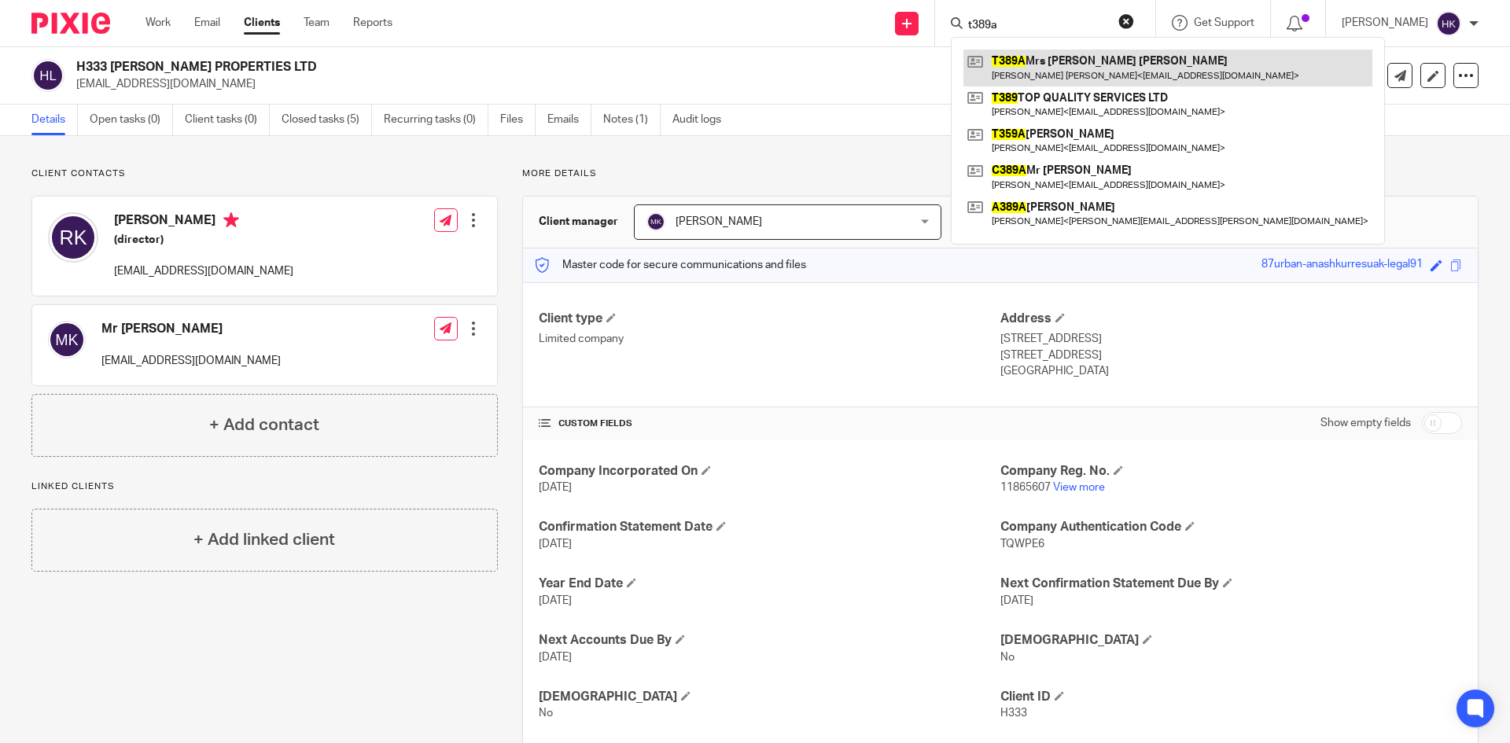
type input "t389a"
click at [1054, 68] on link at bounding box center [1167, 68] width 409 height 36
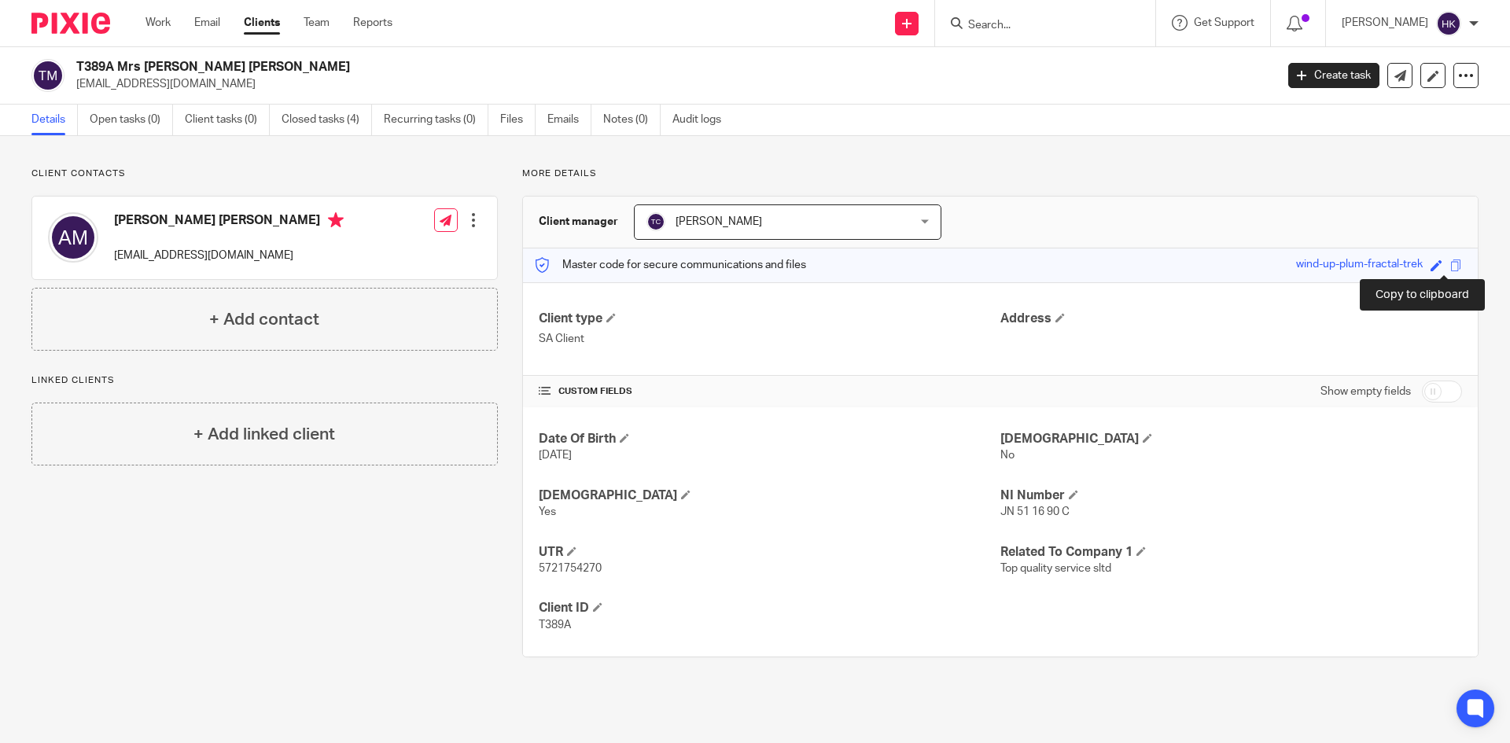
click at [1450, 263] on span at bounding box center [1456, 266] width 12 height 12
click at [1032, 26] on input "Search" at bounding box center [1038, 26] width 142 height 14
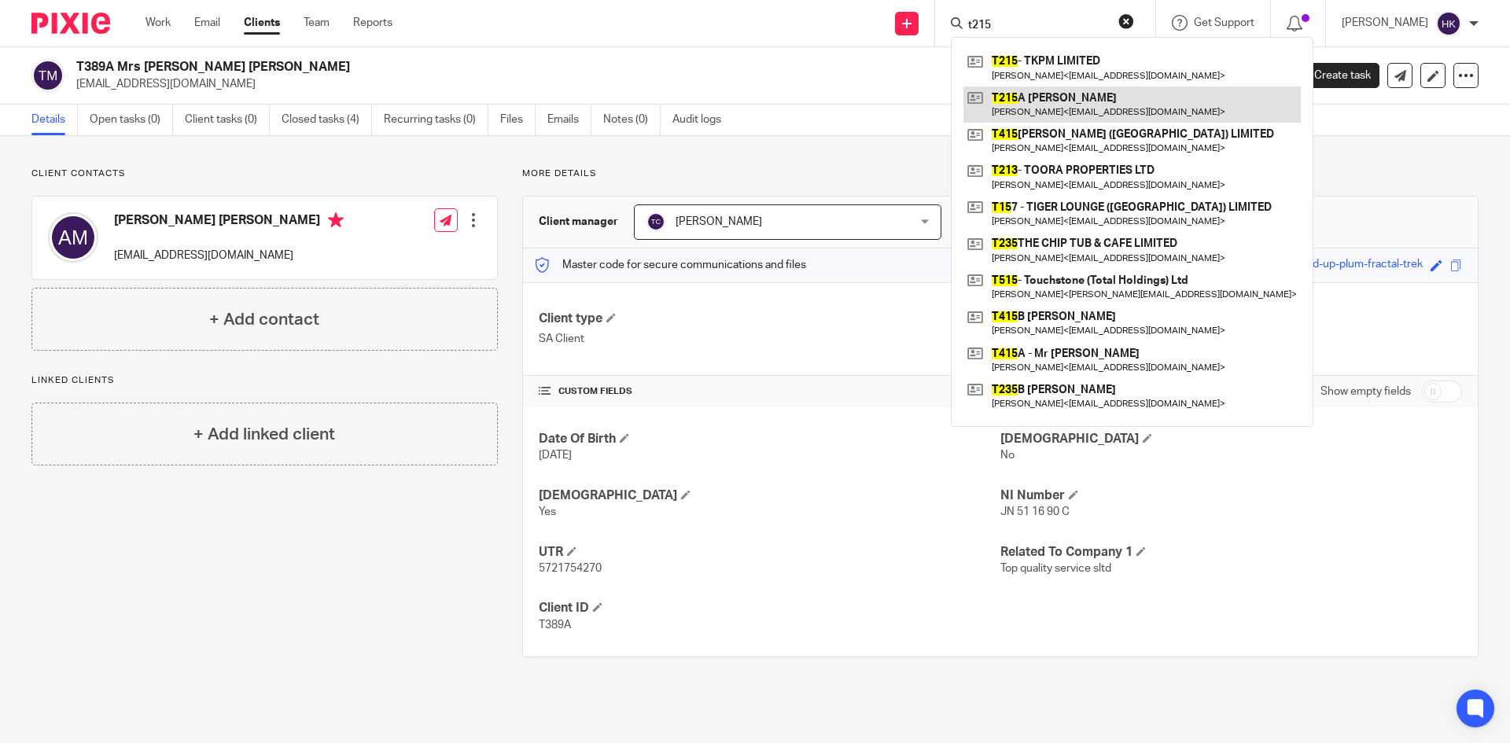
type input "t215"
click at [1062, 99] on link at bounding box center [1131, 105] width 337 height 36
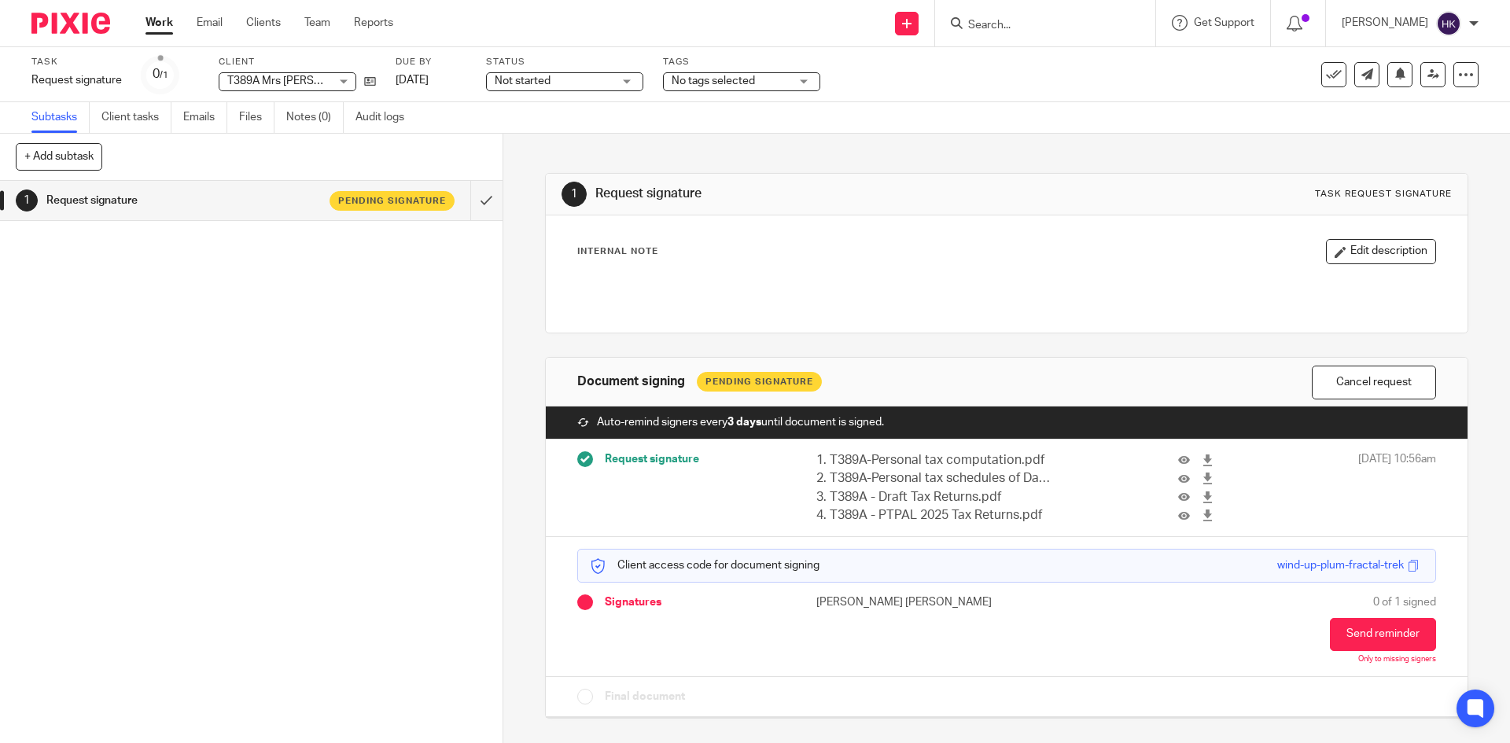
click at [1023, 31] on input "Search" at bounding box center [1038, 26] width 142 height 14
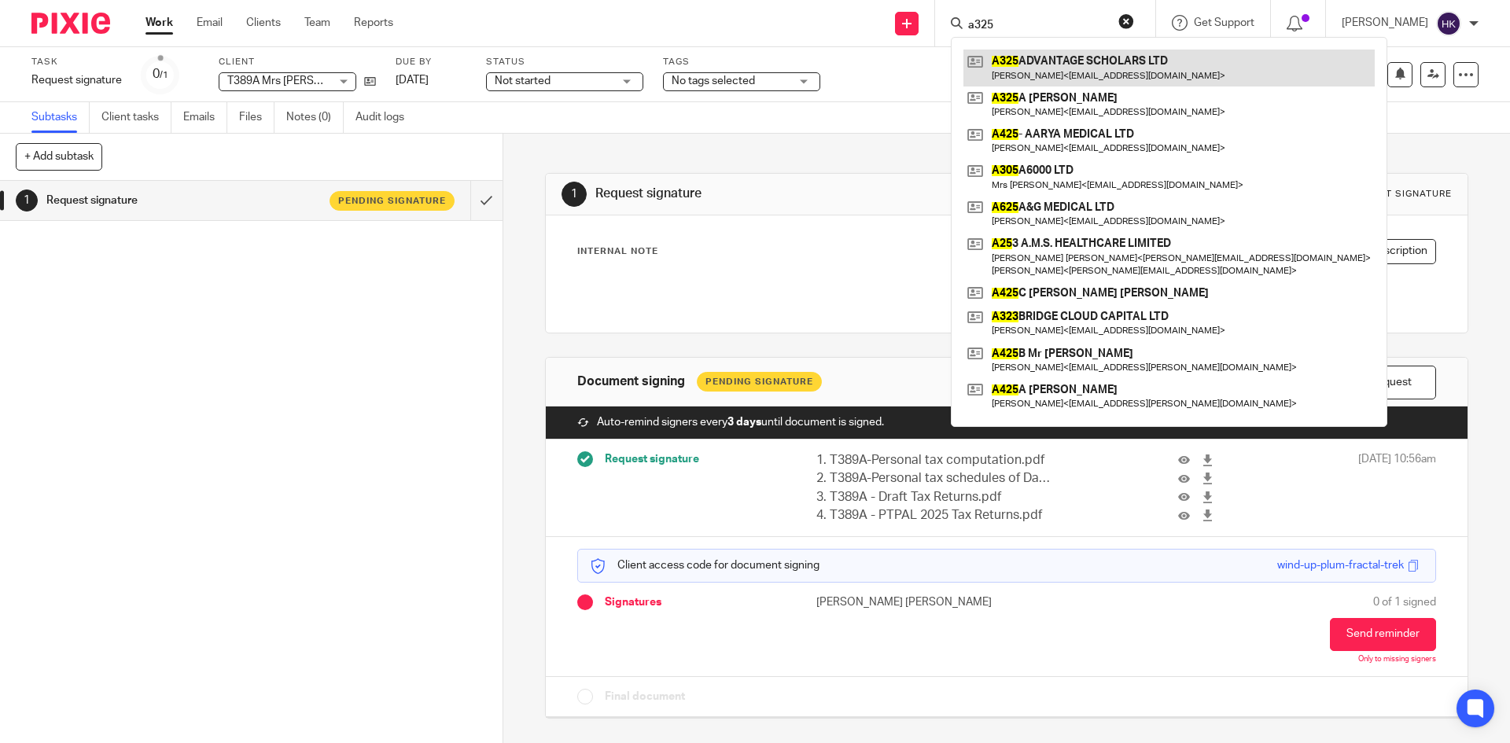
type input "a325"
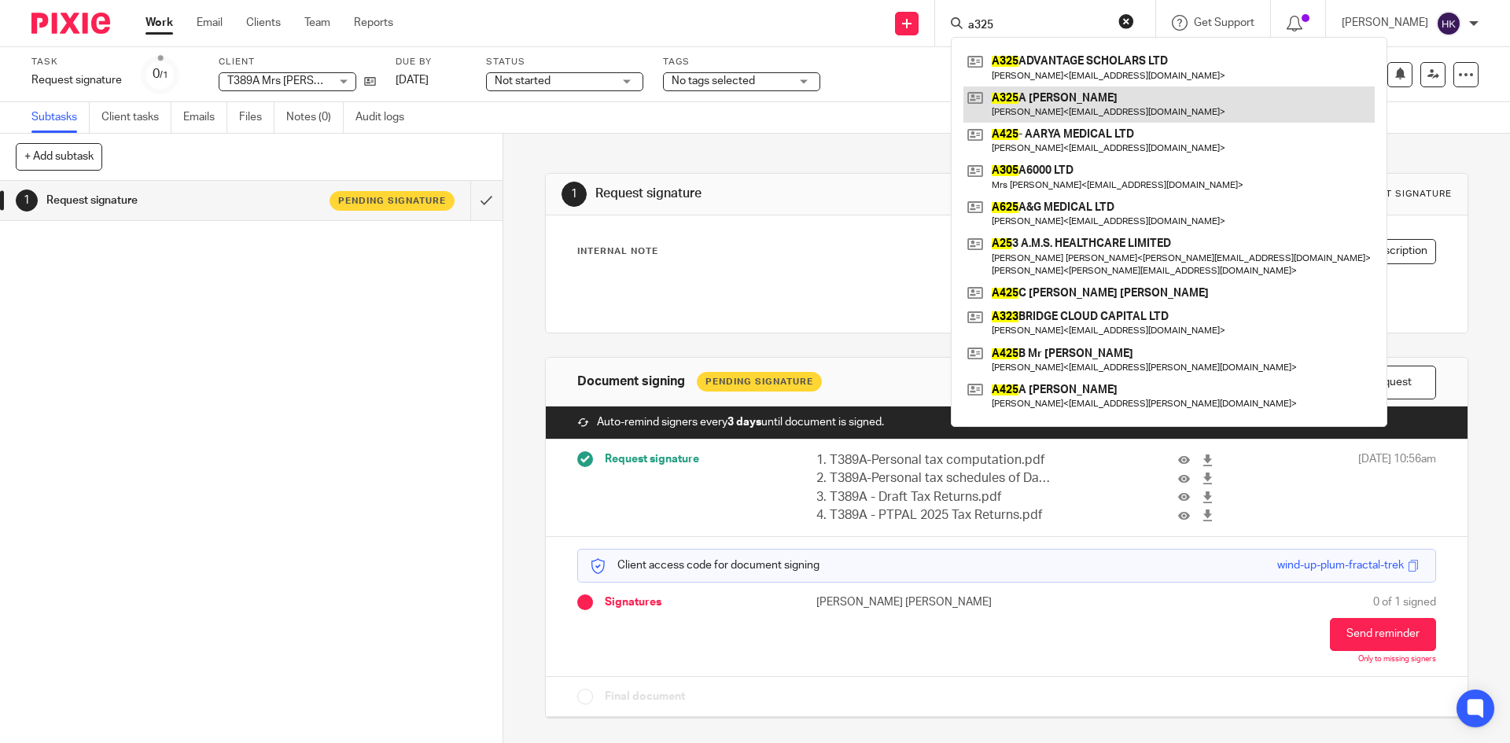
drag, startPoint x: 1055, startPoint y: 68, endPoint x: 986, endPoint y: 87, distance: 71.2
click at [1055, 68] on link at bounding box center [1168, 68] width 411 height 36
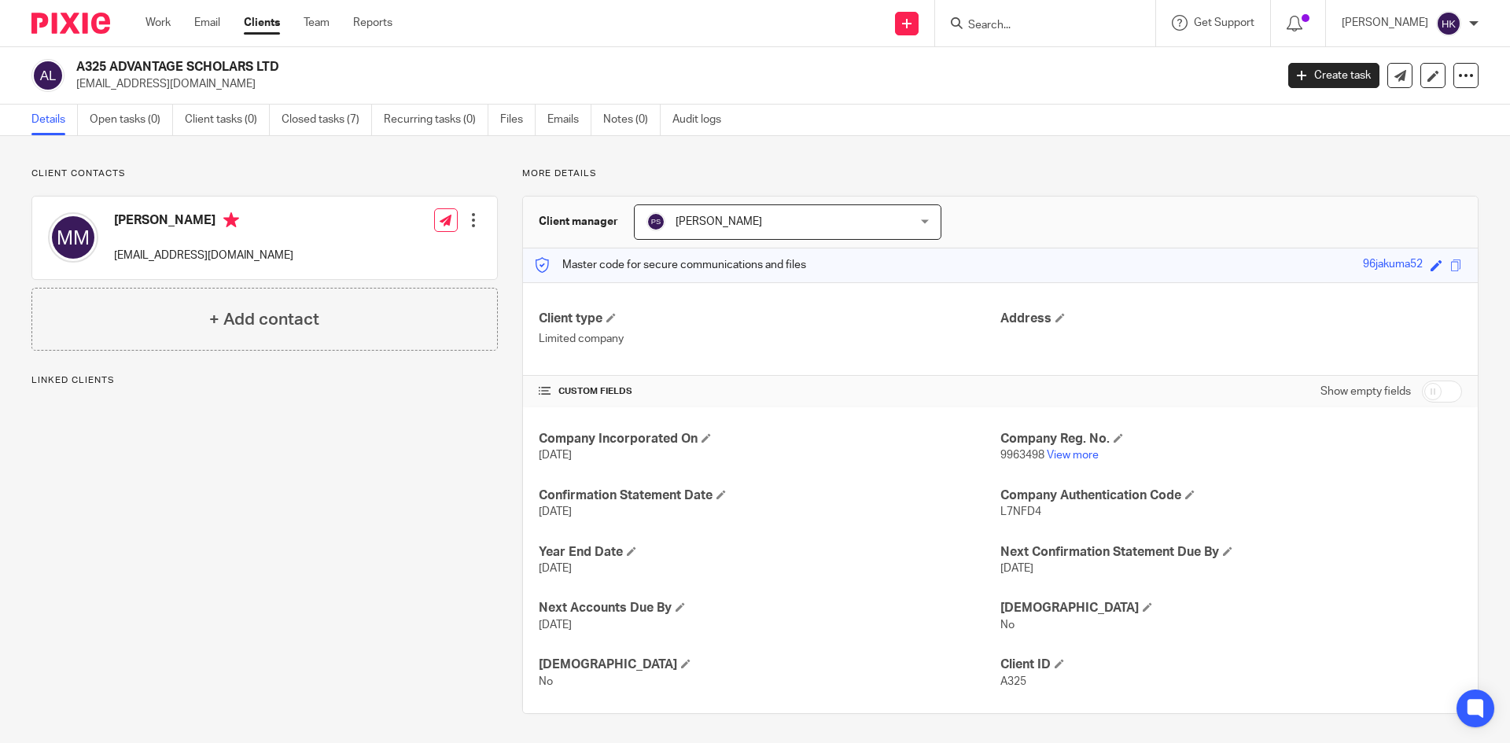
drag, startPoint x: 72, startPoint y: 90, endPoint x: 188, endPoint y: 98, distance: 116.7
click at [188, 98] on div "A325 ADVANTAGE SCHOLARS LTD jagga89@icloud.com Create task Update from Companie…" at bounding box center [755, 75] width 1510 height 57
copy p "jagga89@icloud.com"
click at [912, 26] on icon at bounding box center [906, 23] width 9 height 9
drag, startPoint x: 940, startPoint y: 138, endPoint x: 804, endPoint y: 146, distance: 136.3
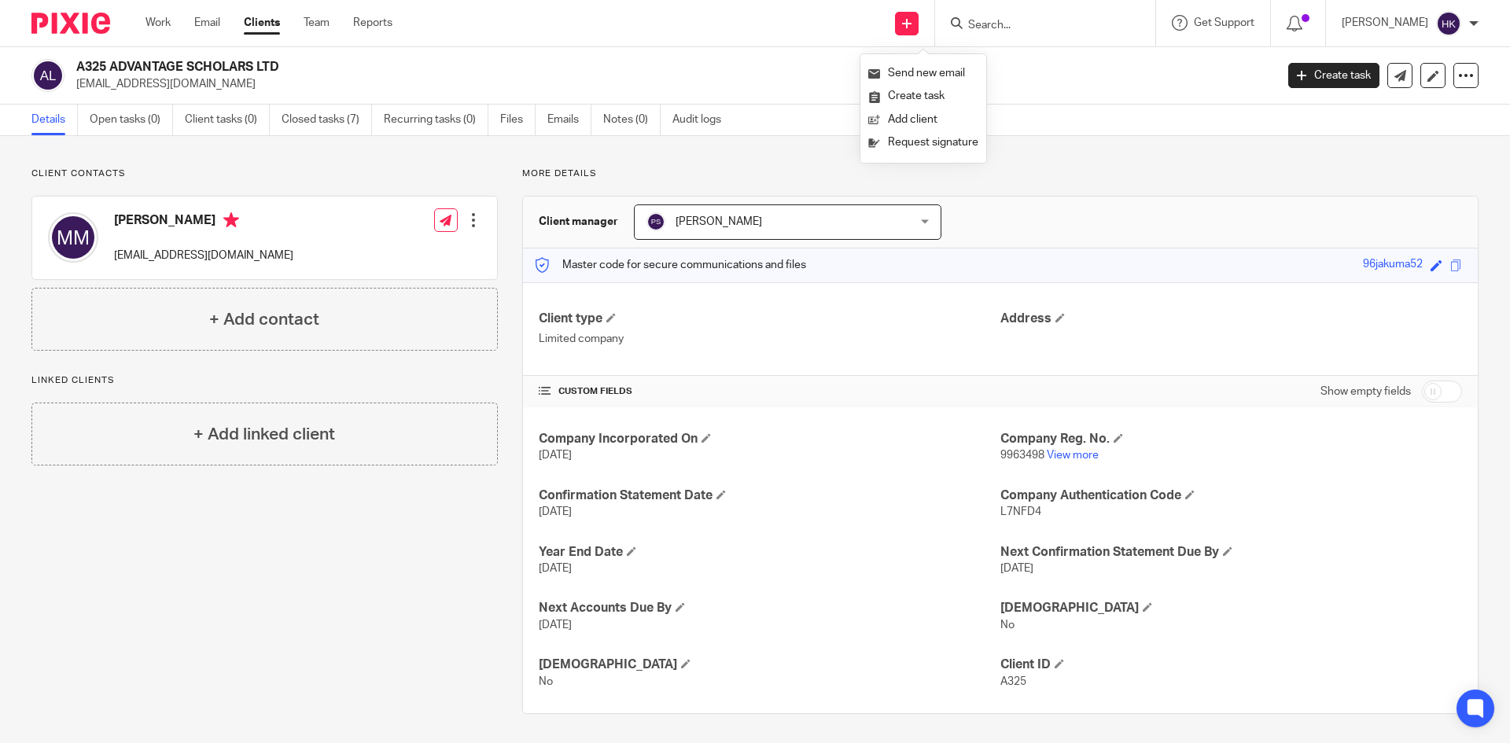
click at [940, 138] on link "Request signature" at bounding box center [923, 142] width 110 height 23
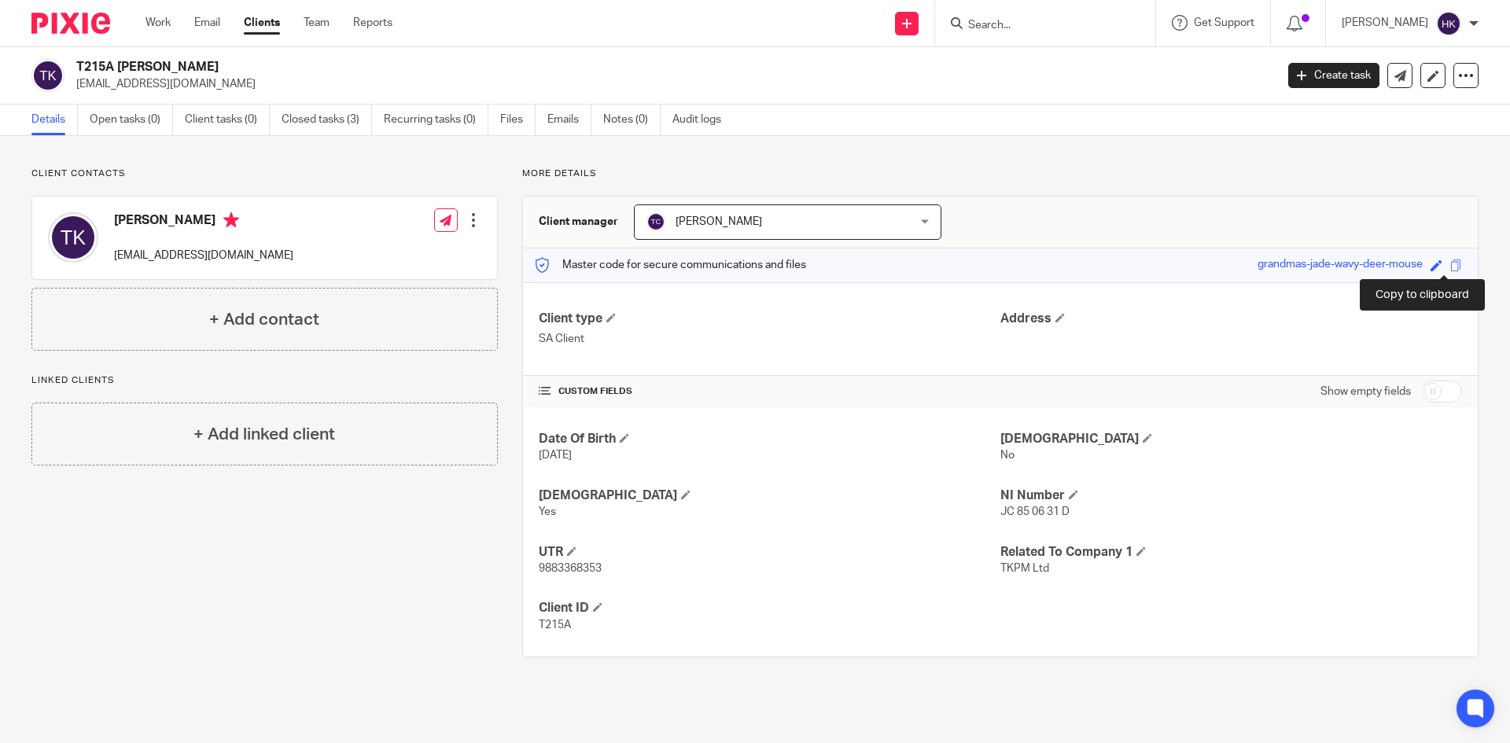
click at [1450, 267] on span at bounding box center [1456, 266] width 12 height 12
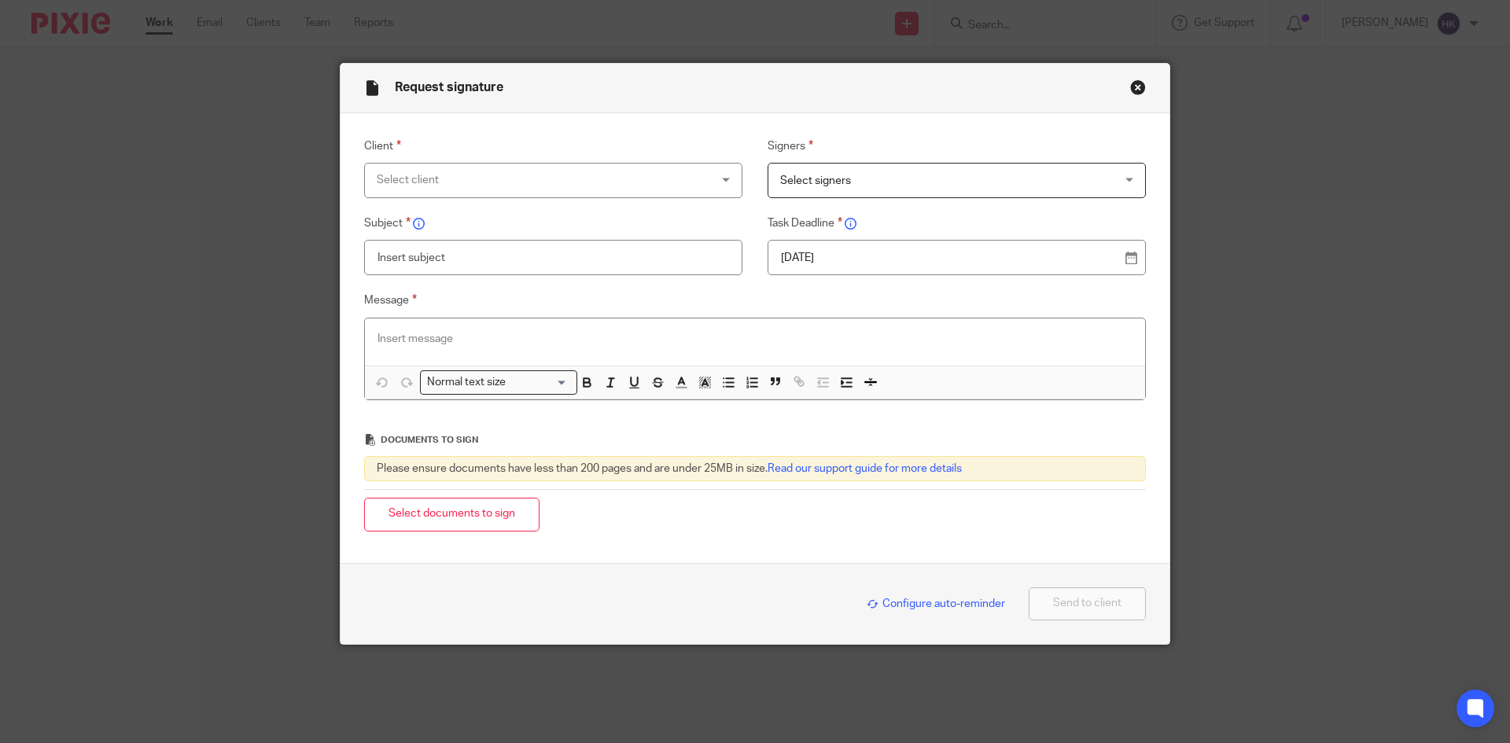
click at [422, 189] on div "Select client" at bounding box center [523, 180] width 293 height 33
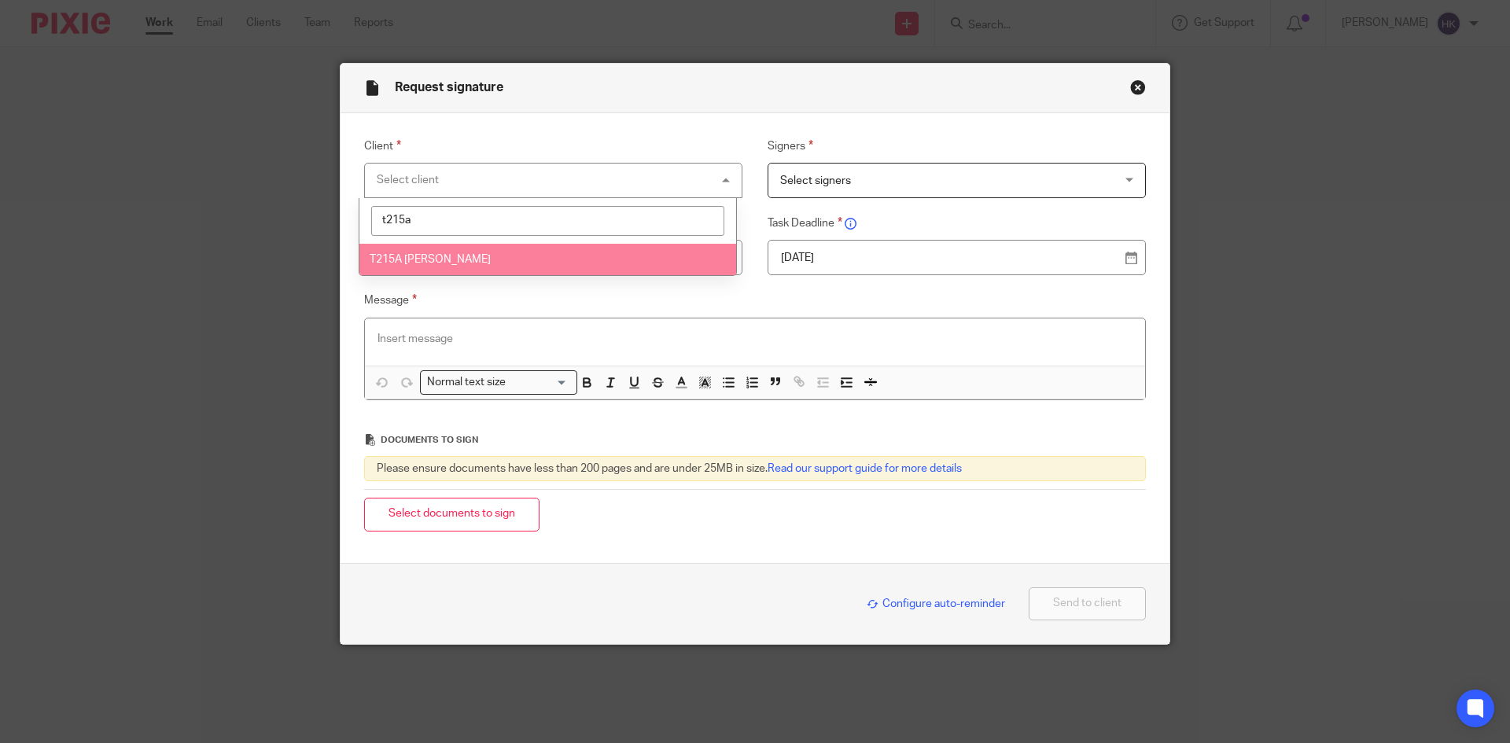
type input "t215a"
click at [447, 265] on li "T215A [PERSON_NAME]" at bounding box center [547, 260] width 377 height 32
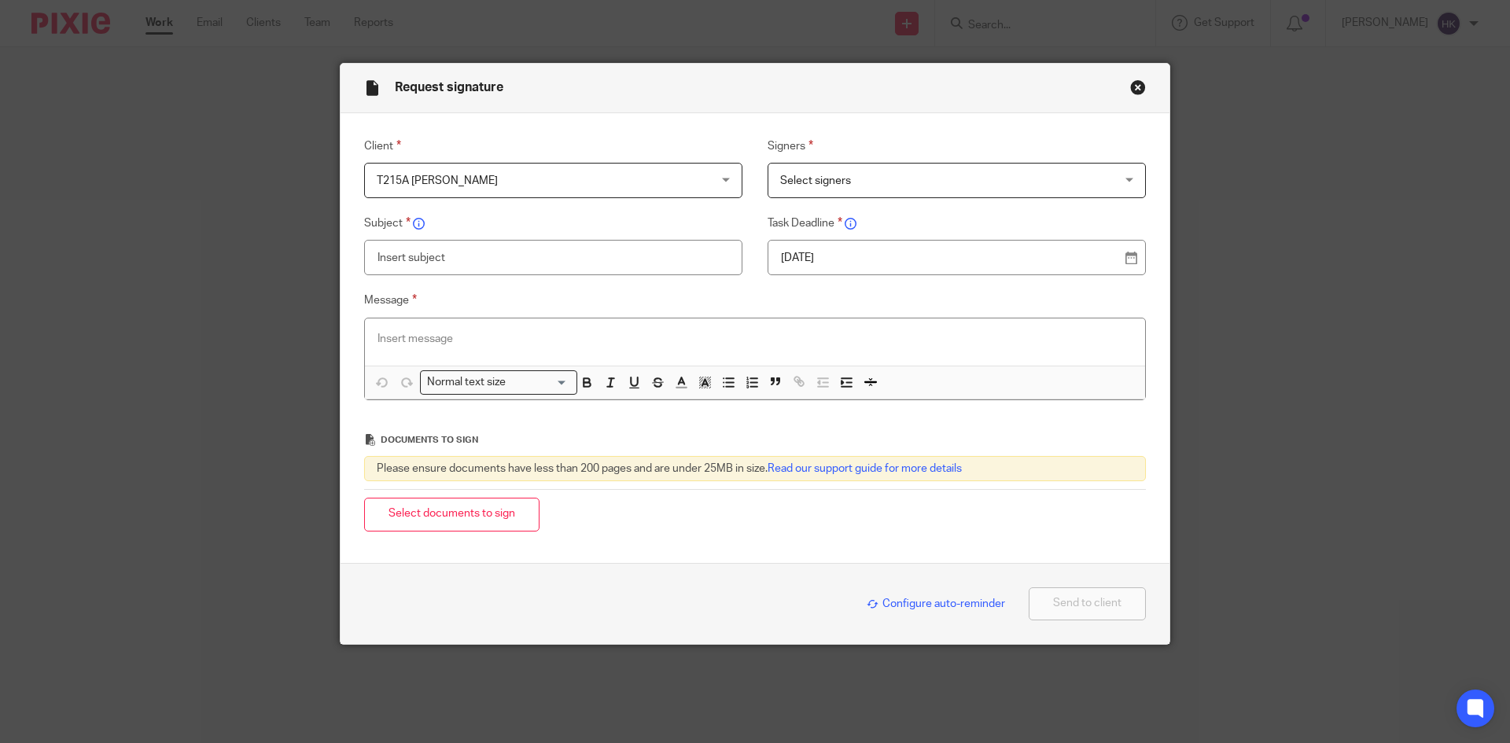
click at [831, 171] on span "Select signers" at bounding box center [926, 180] width 293 height 33
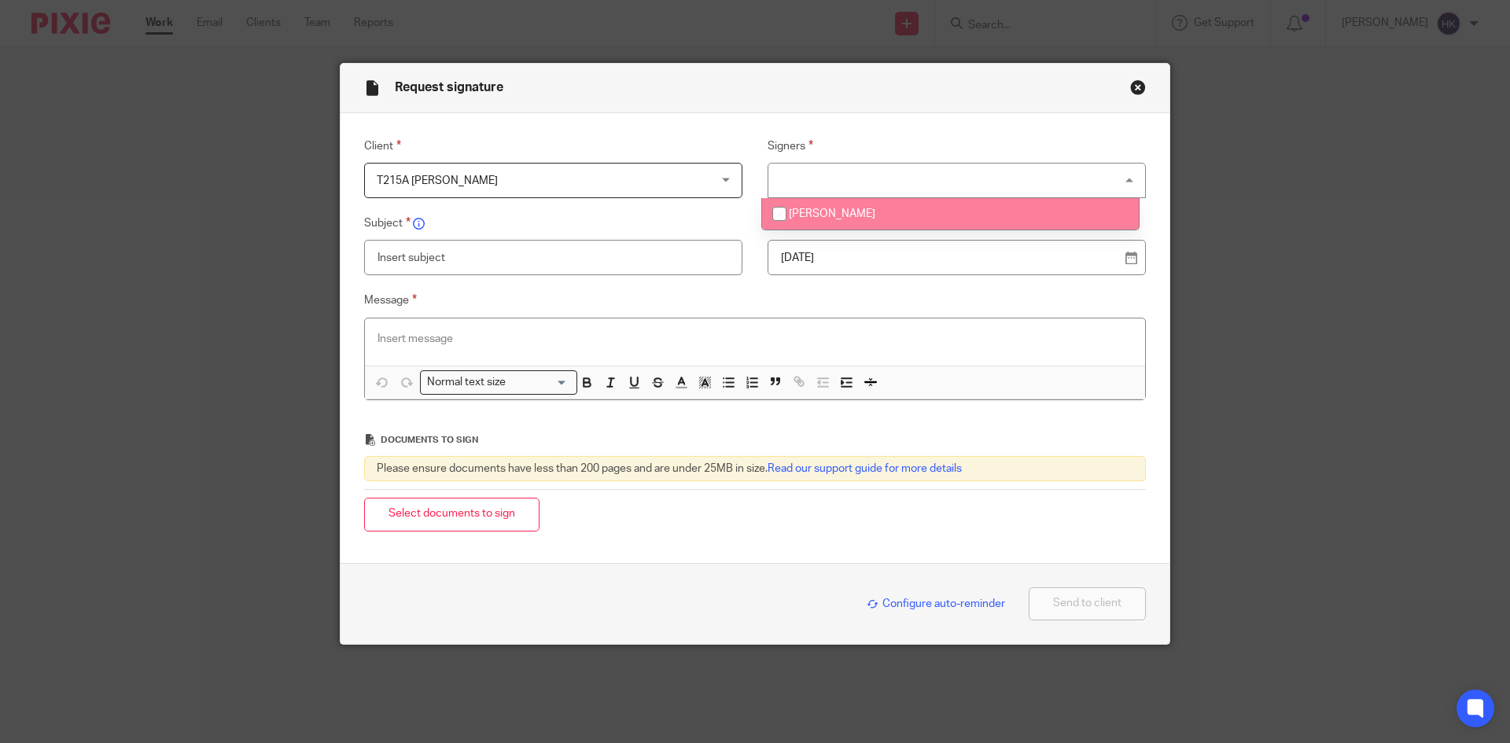
click at [875, 215] on span "[PERSON_NAME]" at bounding box center [832, 213] width 87 height 11
checkbox input "true"
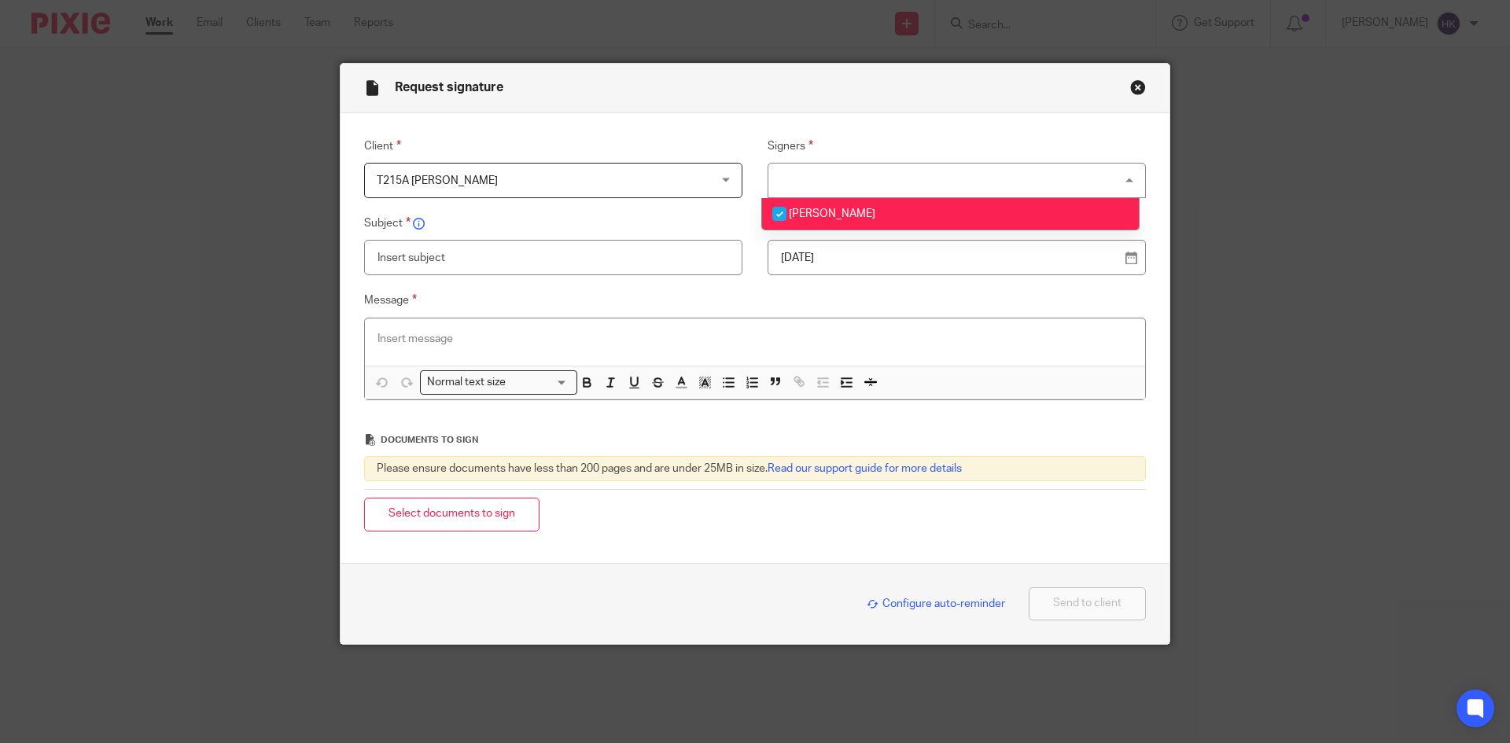
click at [882, 251] on p "19 Aug 2025" at bounding box center [950, 258] width 339 height 16
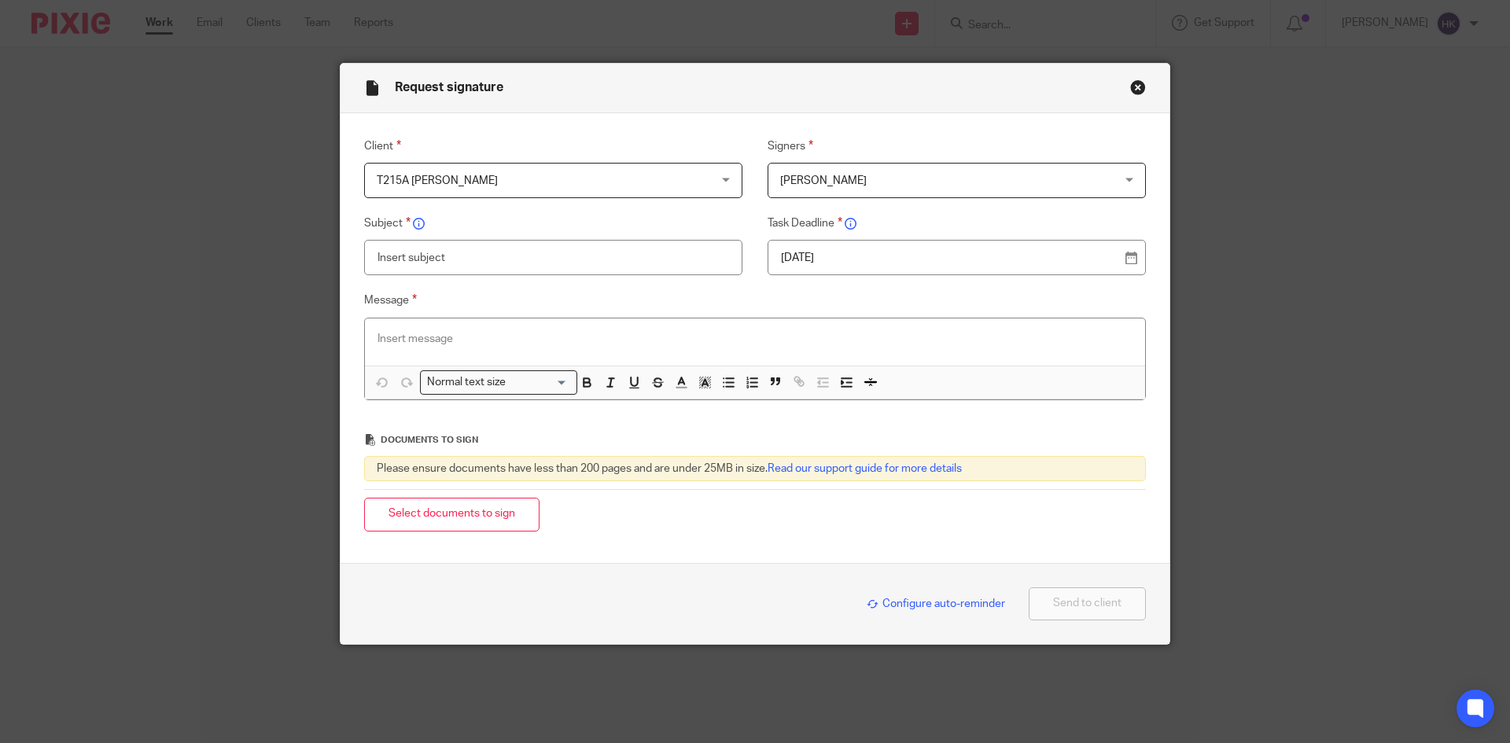
click at [479, 252] on input "text" at bounding box center [553, 257] width 378 height 35
type input "T215A - Personal Tax Return Pack"
paste div
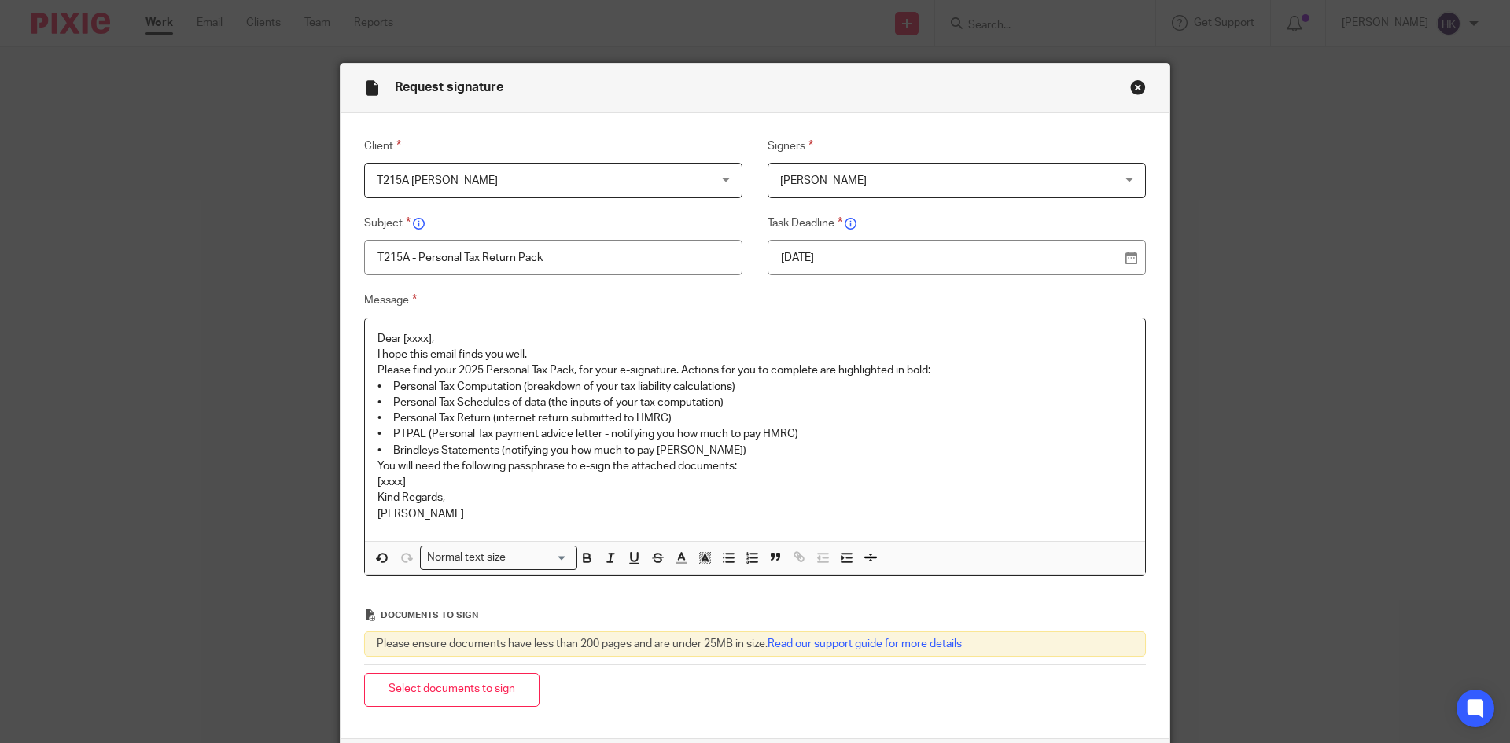
click at [487, 337] on p "Dear [xxxx]," at bounding box center [755, 339] width 755 height 16
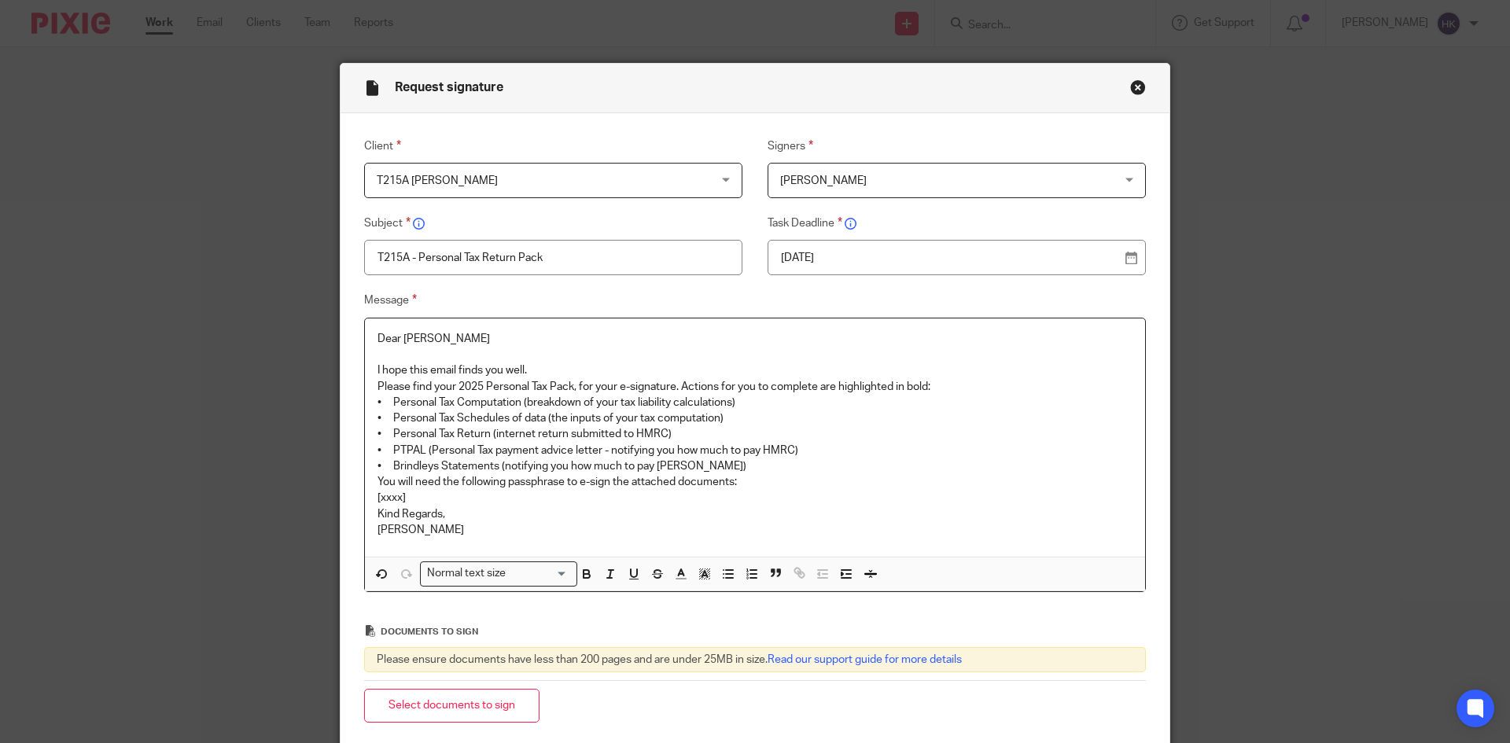
click at [554, 365] on p "I hope this email finds you well." at bounding box center [755, 371] width 755 height 16
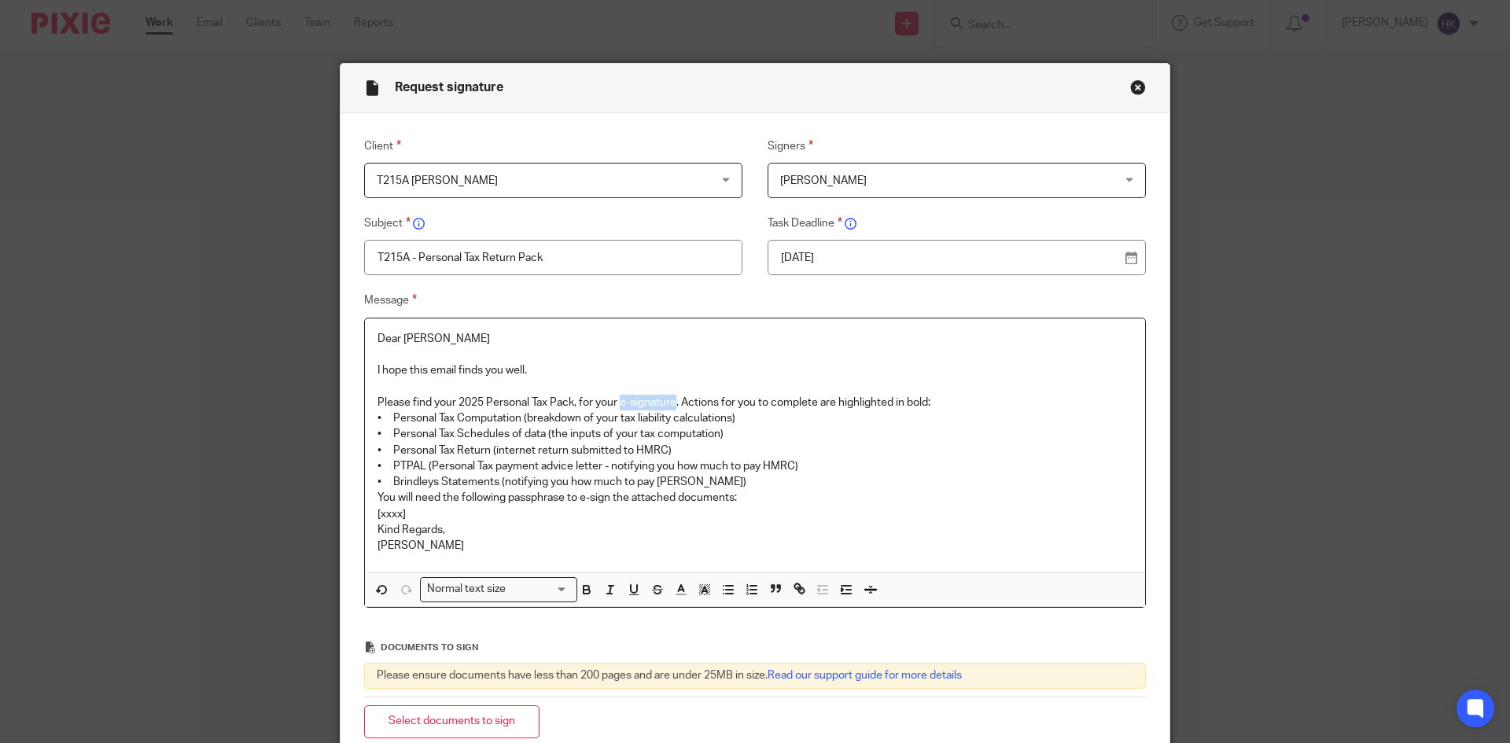
drag, startPoint x: 618, startPoint y: 400, endPoint x: 672, endPoint y: 400, distance: 54.3
click at [672, 400] on p "Please find your 2025 Personal Tax Pack, for your e-signature. Actions for you …" at bounding box center [755, 403] width 755 height 16
click at [952, 403] on p "Please find your 2025 Personal Tax Pack, for your e-signature . Actions for you…" at bounding box center [755, 403] width 755 height 16
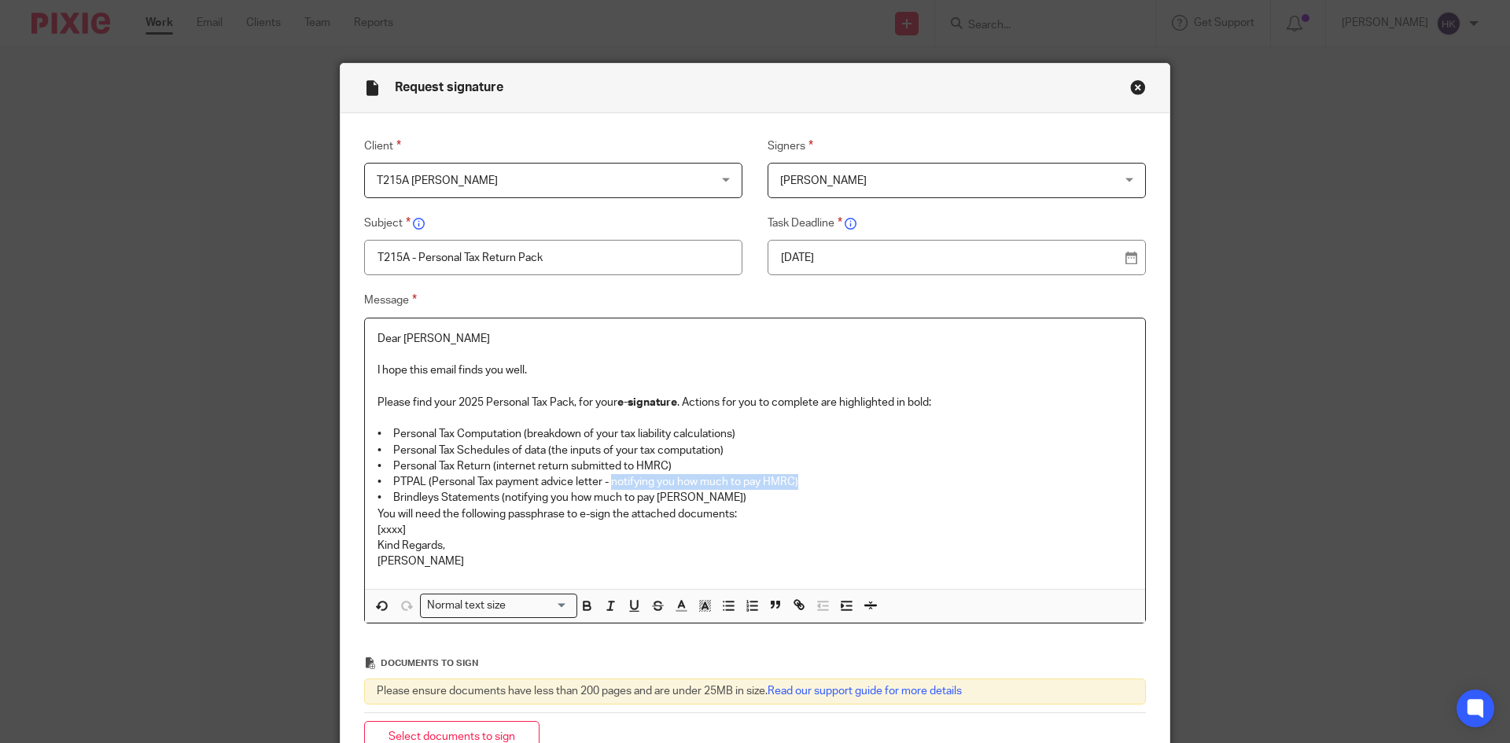
drag, startPoint x: 607, startPoint y: 481, endPoint x: 808, endPoint y: 488, distance: 200.7
click at [808, 488] on p "• PTPAL (Personal Tax payment advice letter - notifying you how much to pay HMR…" at bounding box center [755, 482] width 755 height 16
drag, startPoint x: 496, startPoint y: 496, endPoint x: 706, endPoint y: 502, distance: 209.3
click at [706, 502] on p "• Brindleys Statements (notifying you how much to pay Brindleys)" at bounding box center [755, 498] width 755 height 16
click at [735, 498] on p "• Brindleys Statements (notifying you how much to pay Brindleys)" at bounding box center [755, 498] width 755 height 16
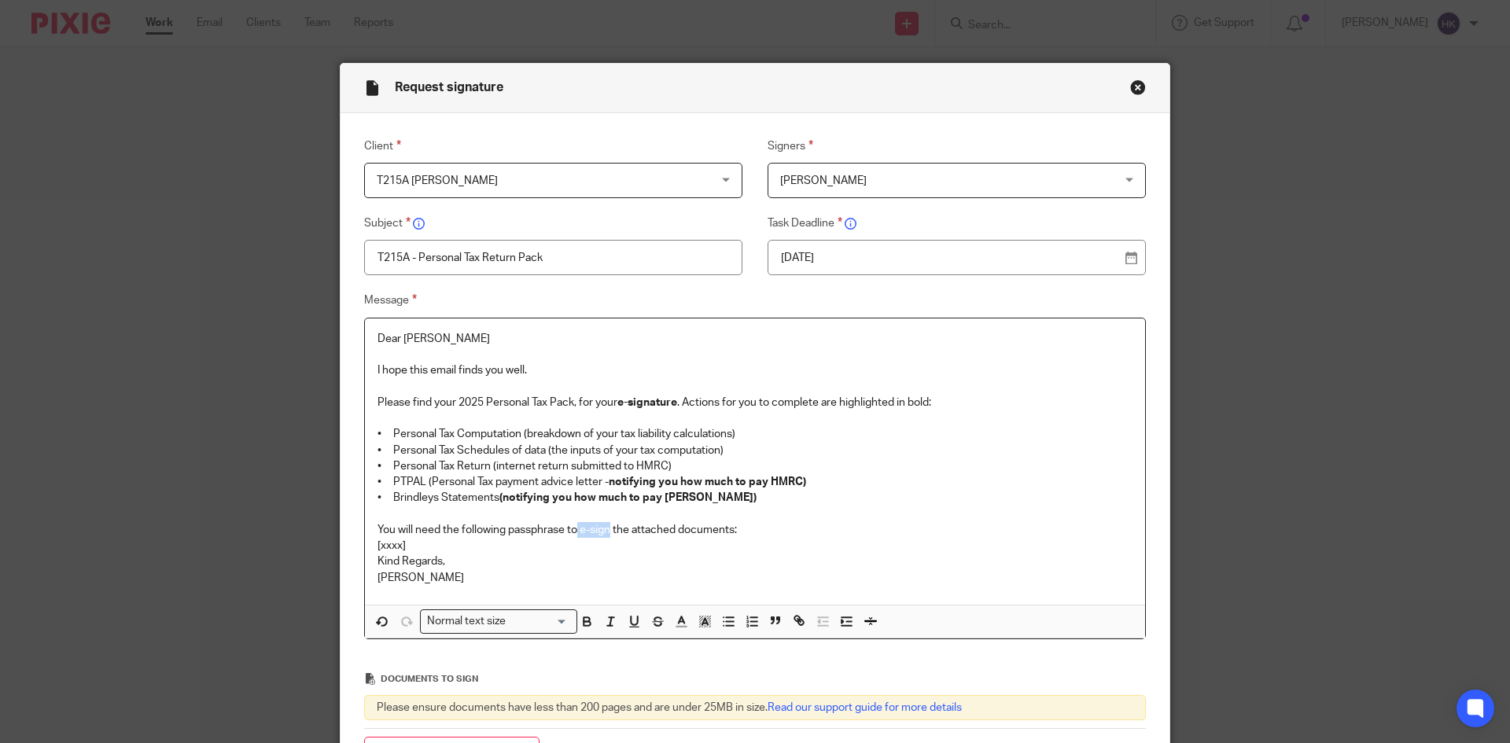
drag, startPoint x: 573, startPoint y: 528, endPoint x: 607, endPoint y: 532, distance: 34.1
click at [607, 532] on p "You will need the following passphrase to e-sign the attached documents:" at bounding box center [755, 530] width 755 height 16
drag, startPoint x: 415, startPoint y: 547, endPoint x: 340, endPoint y: 546, distance: 75.5
click at [340, 546] on div "Message Dear Tarlochan I hope this email finds you well. Please find your 2025 …" at bounding box center [743, 465] width 806 height 348
drag, startPoint x: 561, startPoint y: 548, endPoint x: 360, endPoint y: 551, distance: 200.6
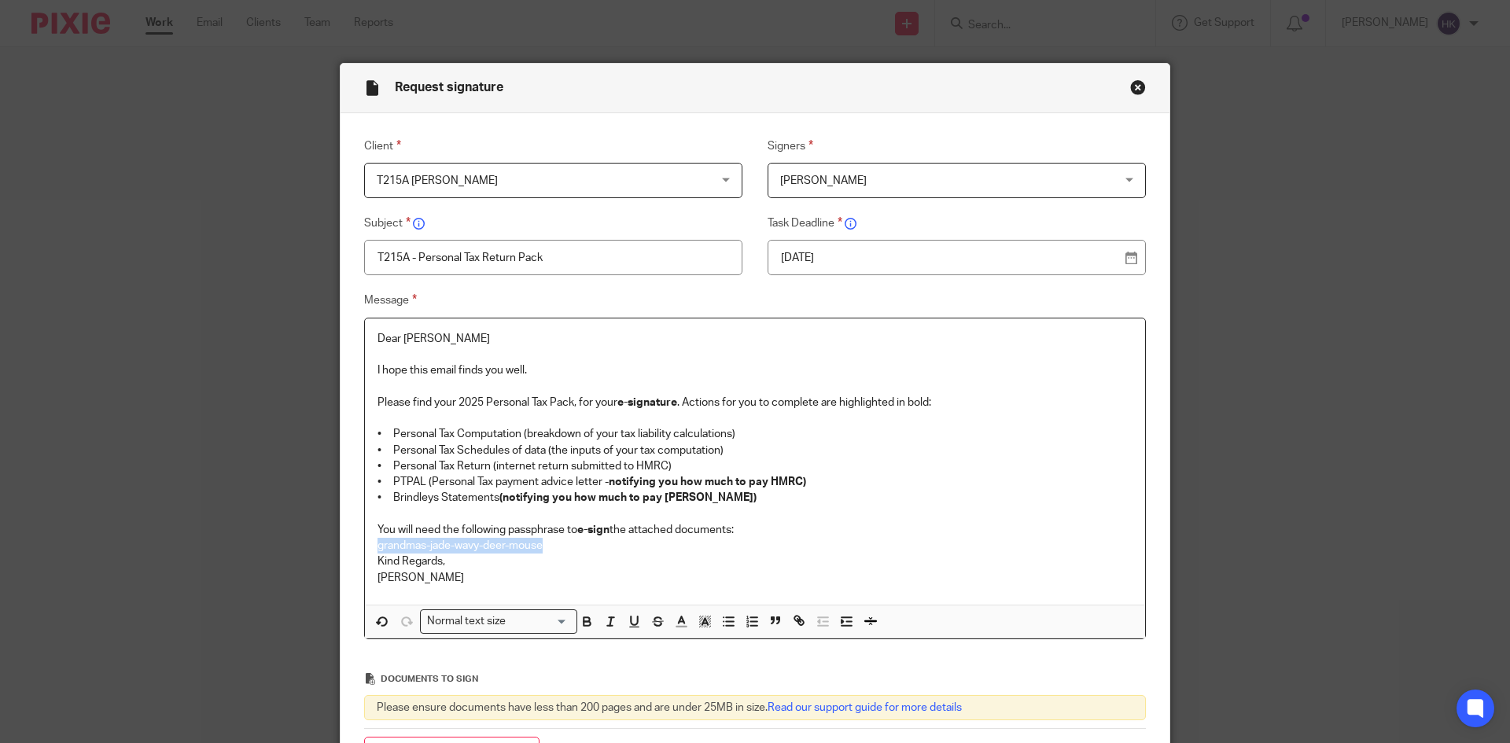
click at [365, 551] on div "Dear Tarlochan I hope this email finds you well. Please find your 2025 Personal…" at bounding box center [755, 462] width 780 height 286
click at [434, 624] on div "Normal text size" at bounding box center [495, 620] width 149 height 20
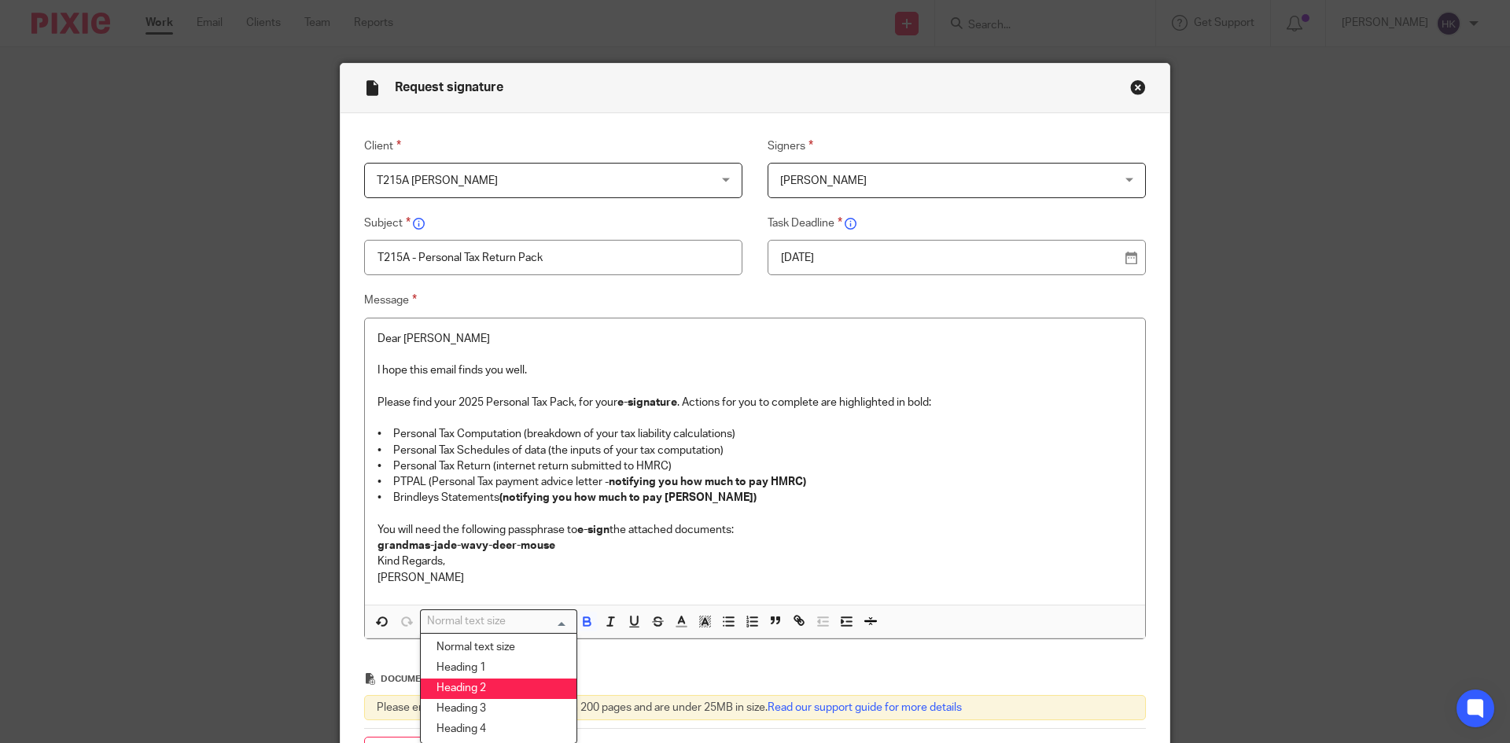
click at [462, 685] on li "Heading 2" at bounding box center [499, 689] width 156 height 20
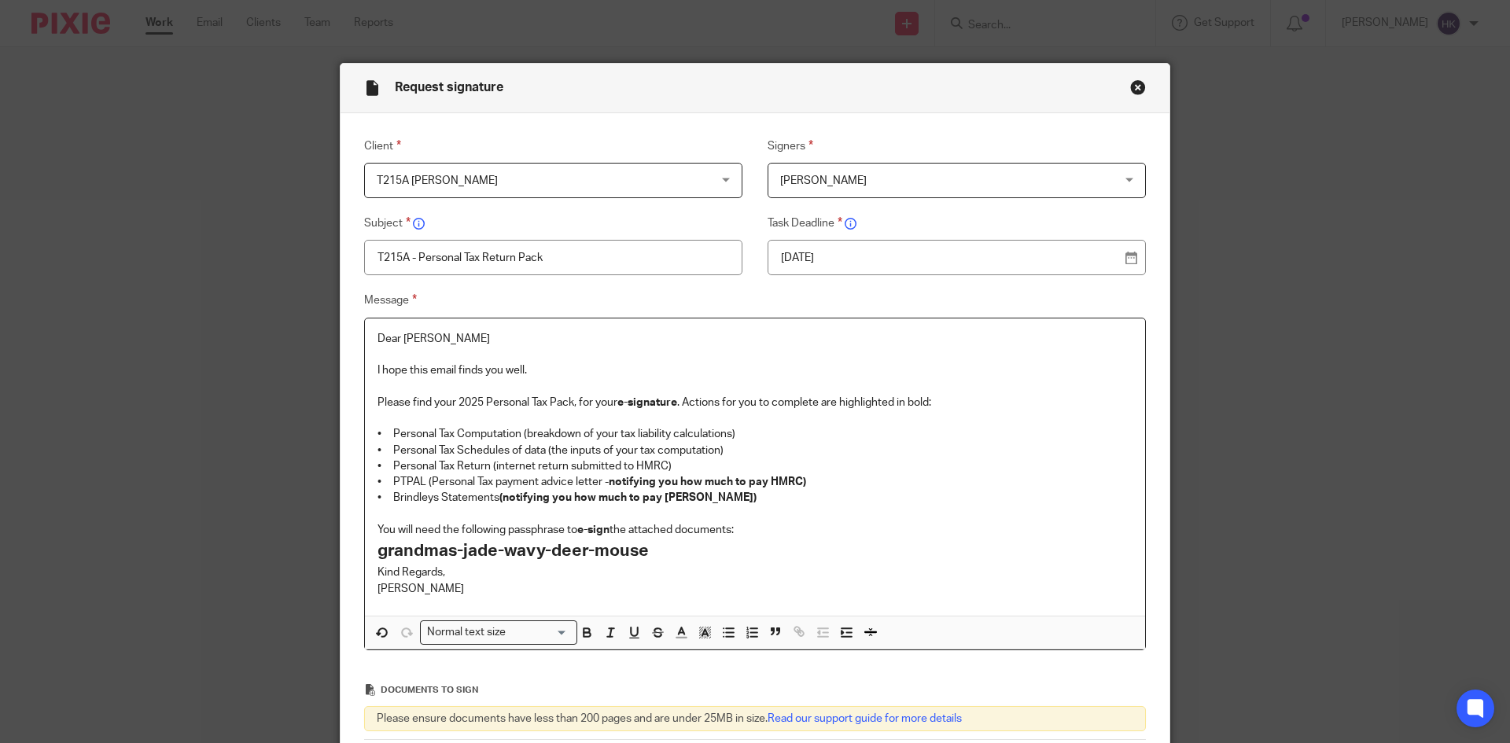
click at [757, 529] on p "You will need the following passphrase to e-sign the attached documents:" at bounding box center [755, 530] width 755 height 16
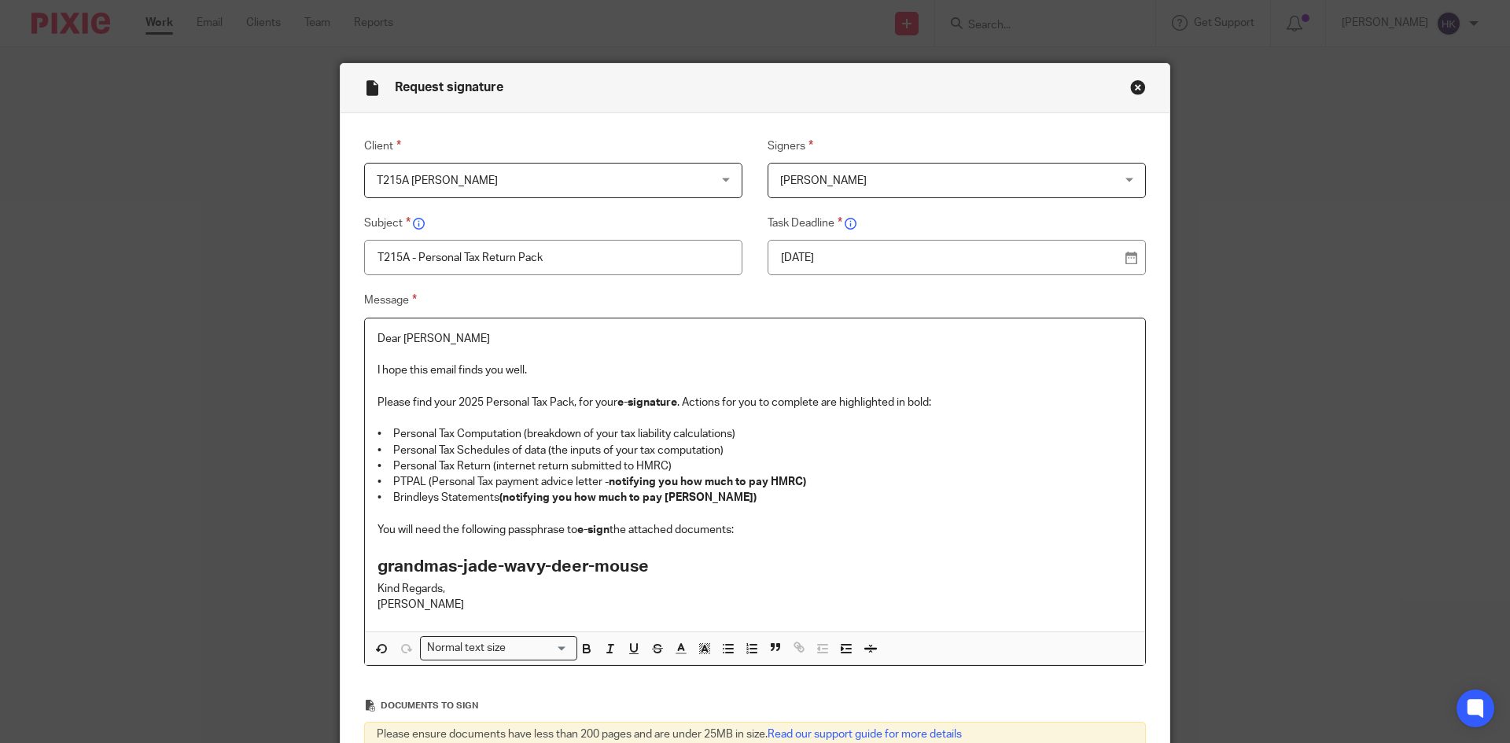
click at [646, 562] on h2 "grandmas-jade-wavy-deer-mouse" at bounding box center [755, 567] width 755 height 27
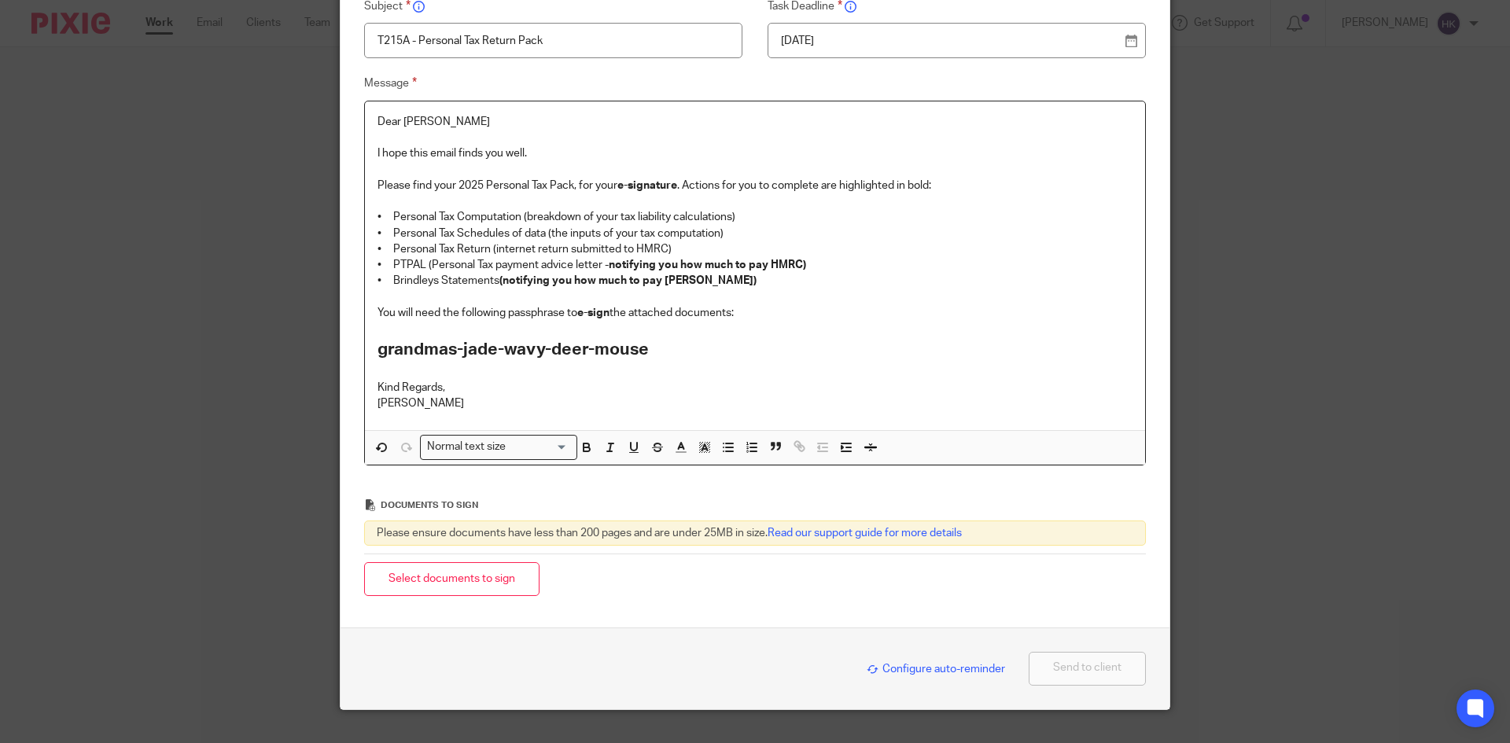
scroll to position [247, 0]
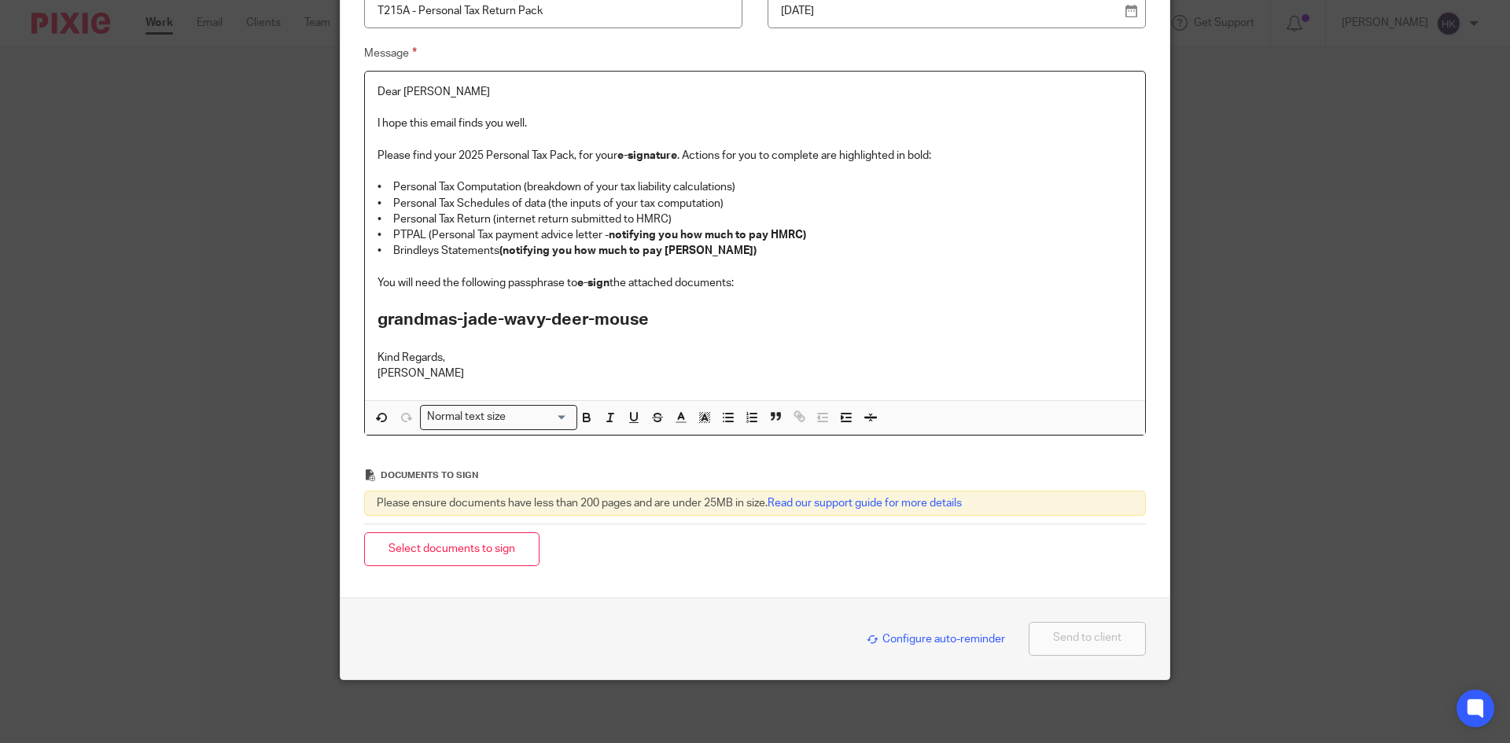
click at [427, 555] on button "Select documents to sign" at bounding box center [451, 549] width 175 height 34
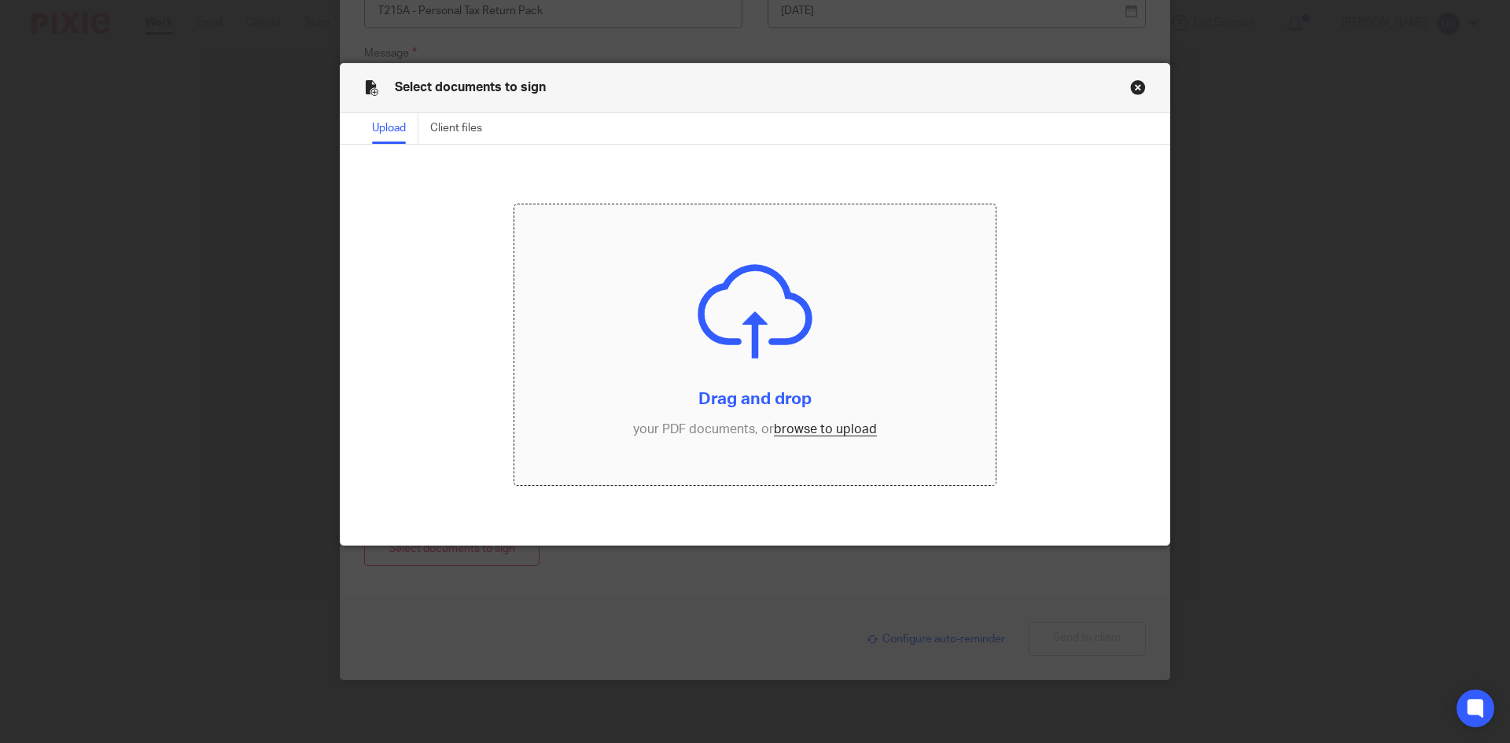
click at [823, 421] on input "file" at bounding box center [755, 345] width 482 height 282
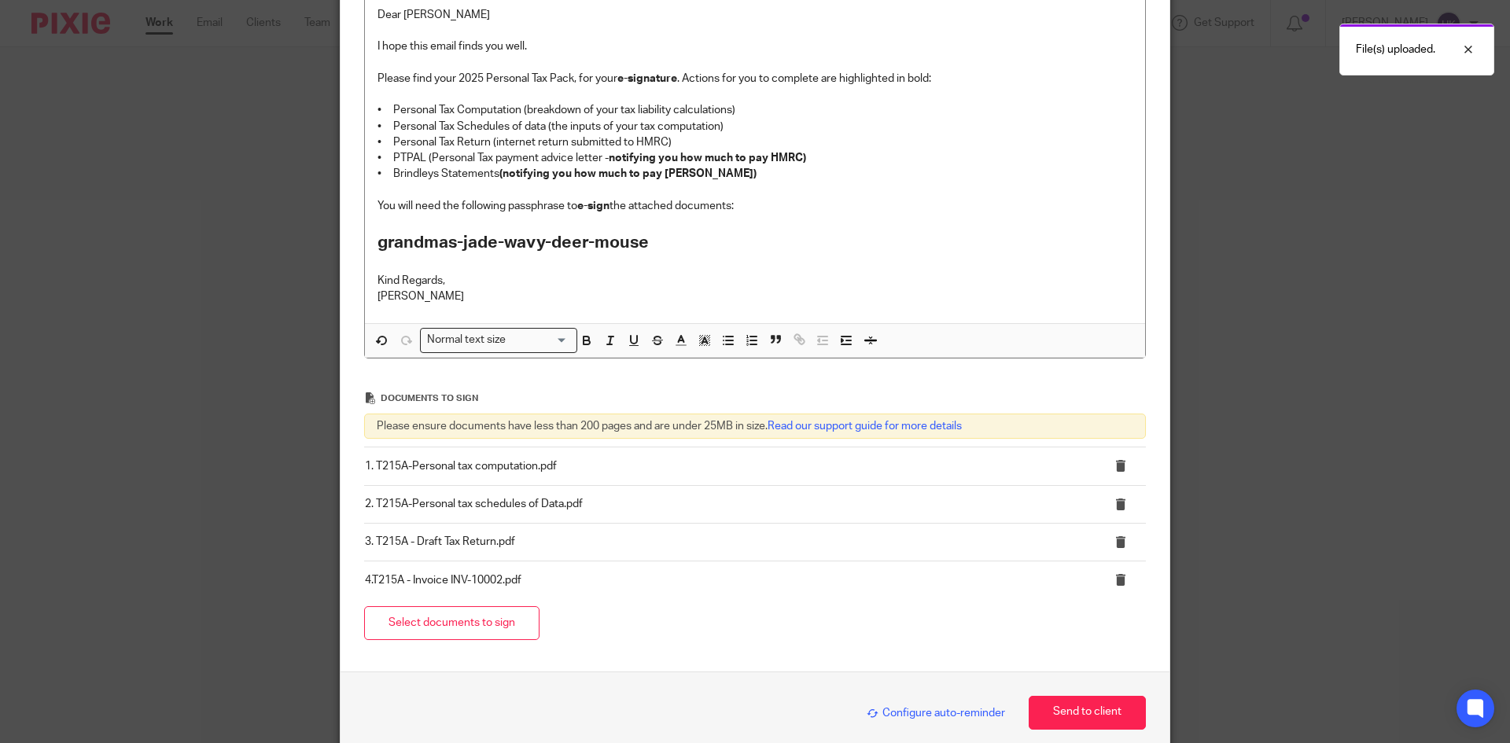
scroll to position [398, 0]
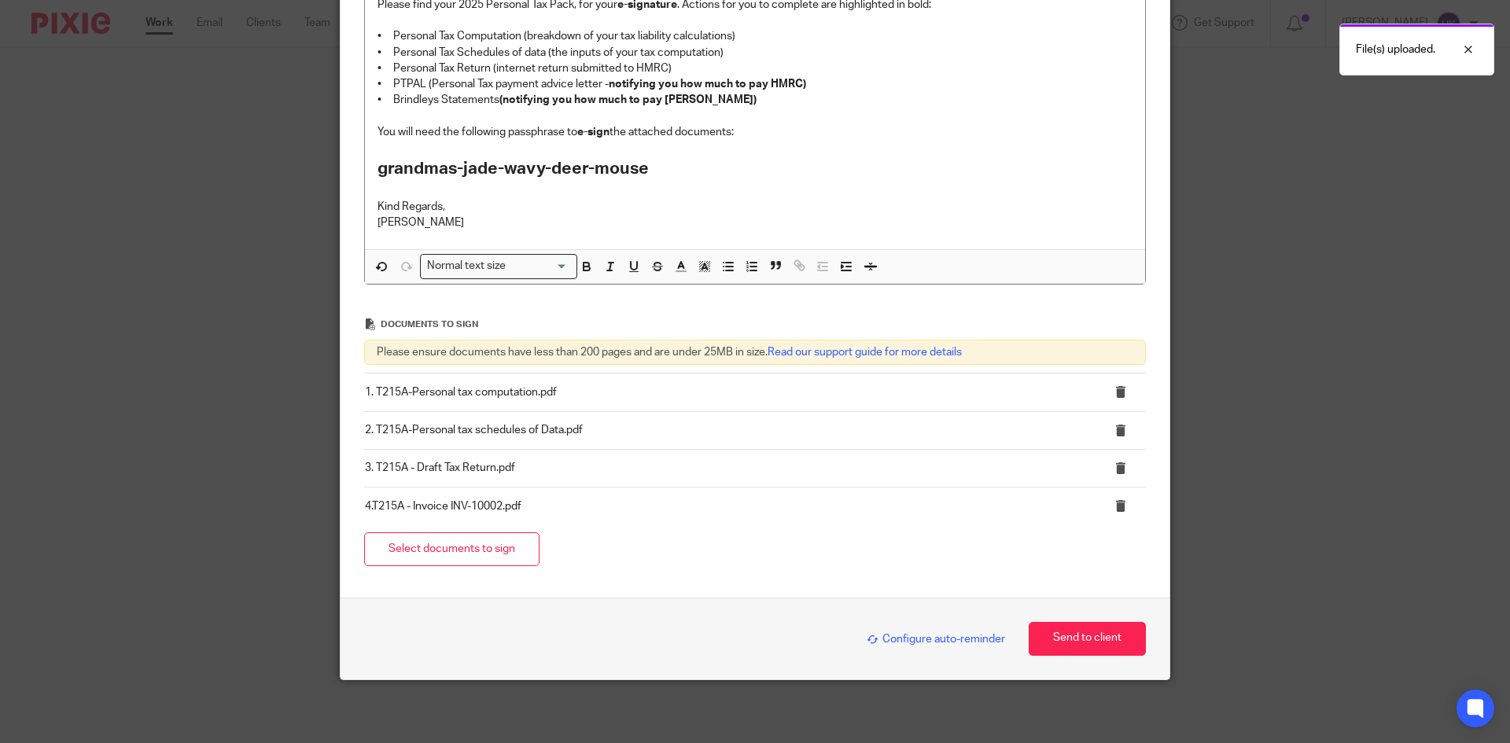
click at [920, 641] on span "Configure auto-reminder" at bounding box center [936, 639] width 138 height 11
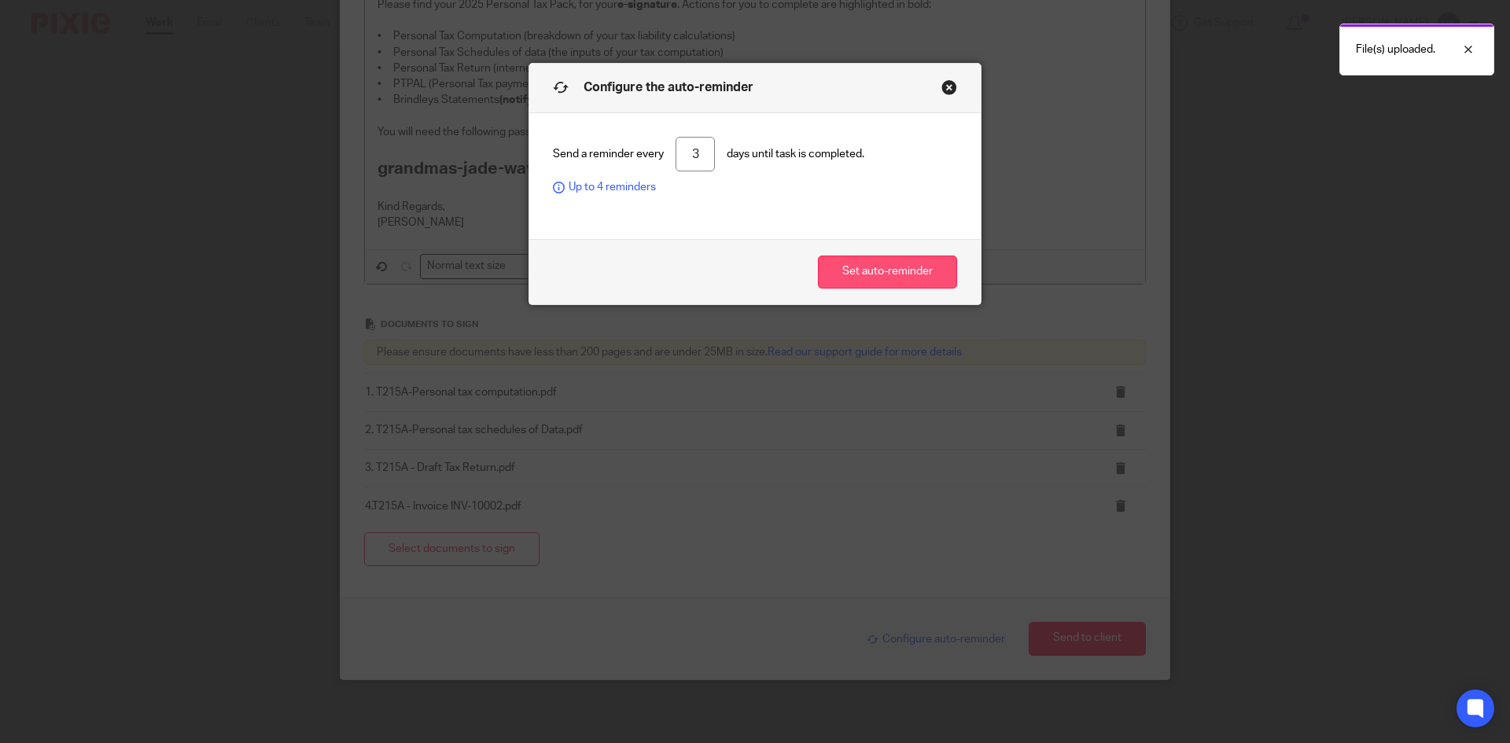
click at [885, 278] on button "Set auto-reminder" at bounding box center [887, 273] width 139 height 34
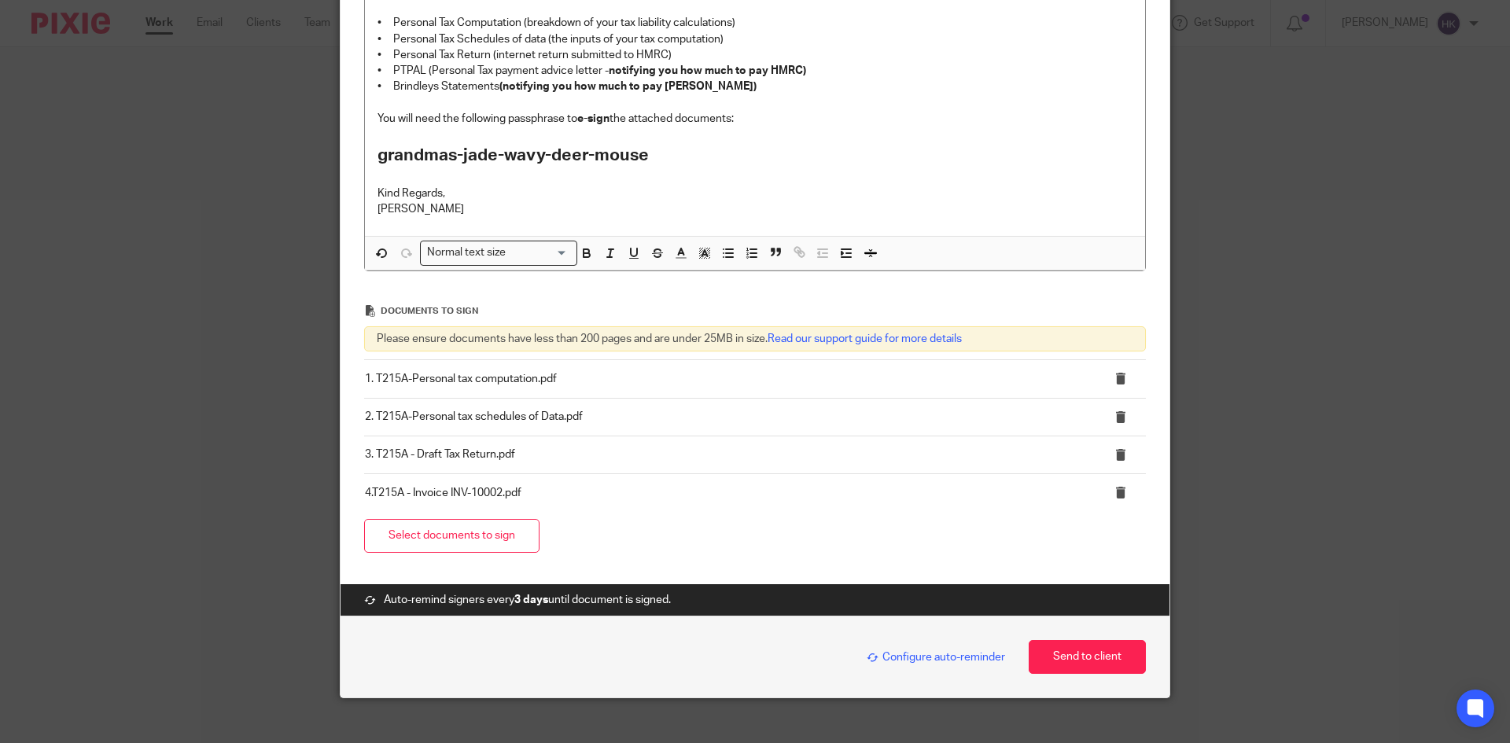
scroll to position [429, 0]
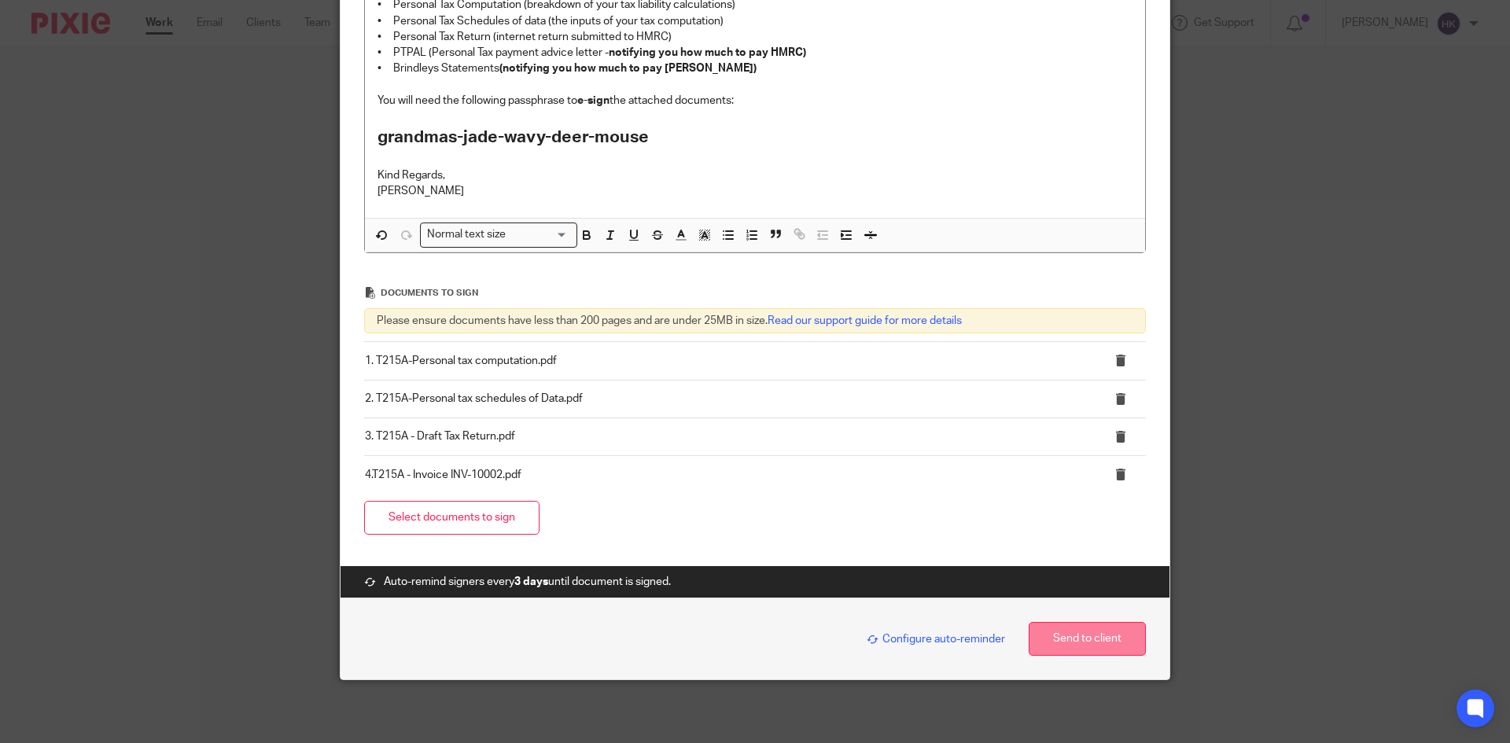
click at [1111, 639] on button "Send to client" at bounding box center [1087, 639] width 117 height 34
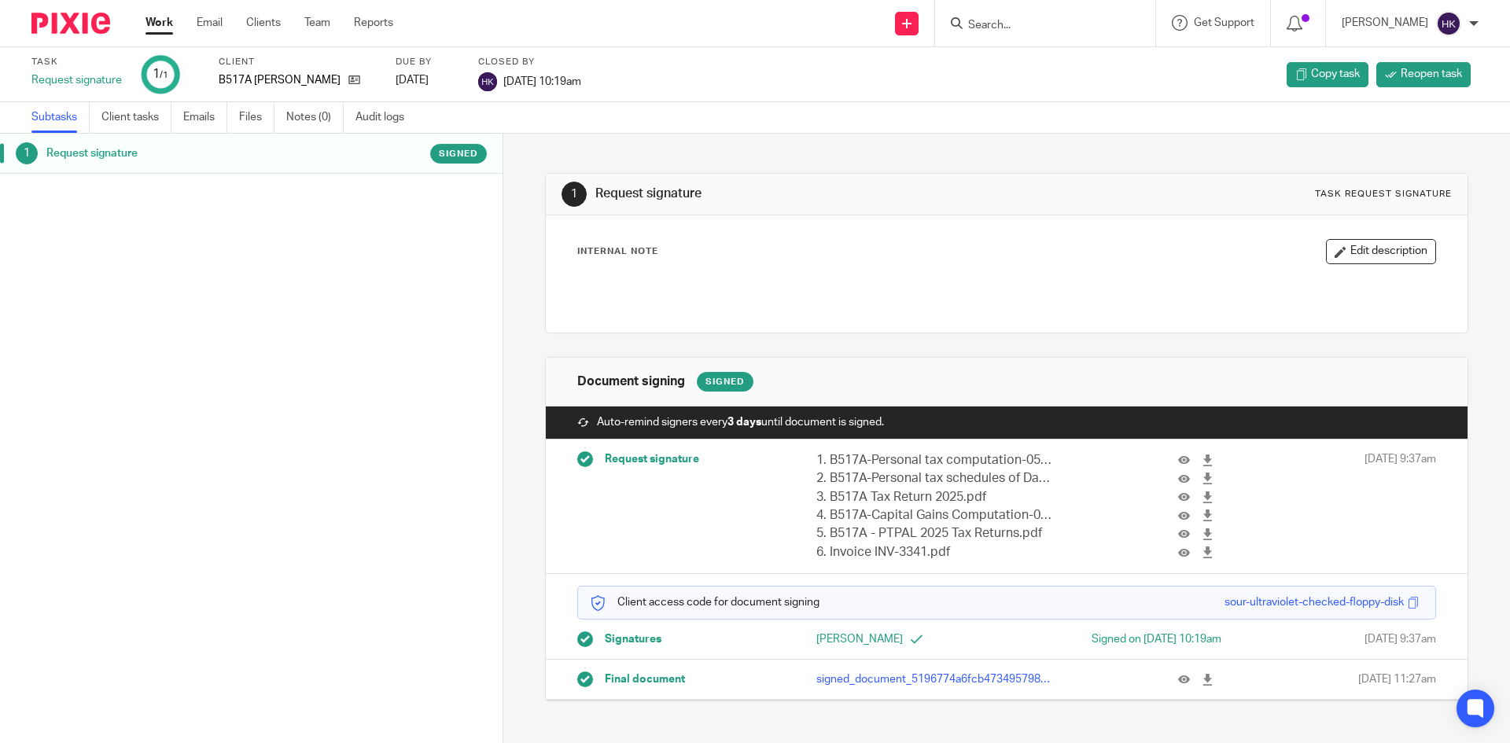
drag, startPoint x: 1188, startPoint y: 674, endPoint x: 1106, endPoint y: 674, distance: 82.6
click at [1202, 674] on icon at bounding box center [1208, 680] width 12 height 12
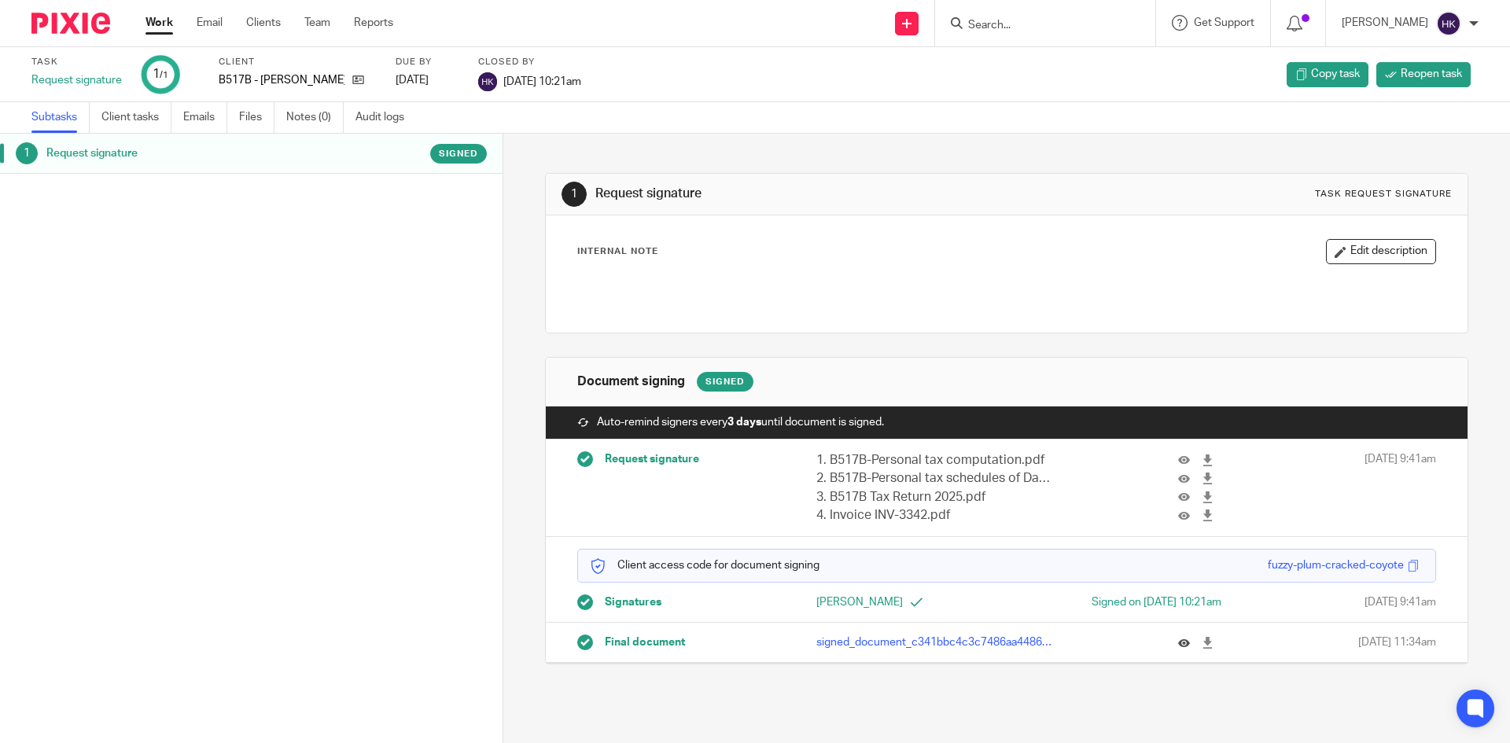
drag, startPoint x: 1188, startPoint y: 637, endPoint x: 1163, endPoint y: 643, distance: 25.8
click at [1202, 637] on icon at bounding box center [1208, 643] width 12 height 12
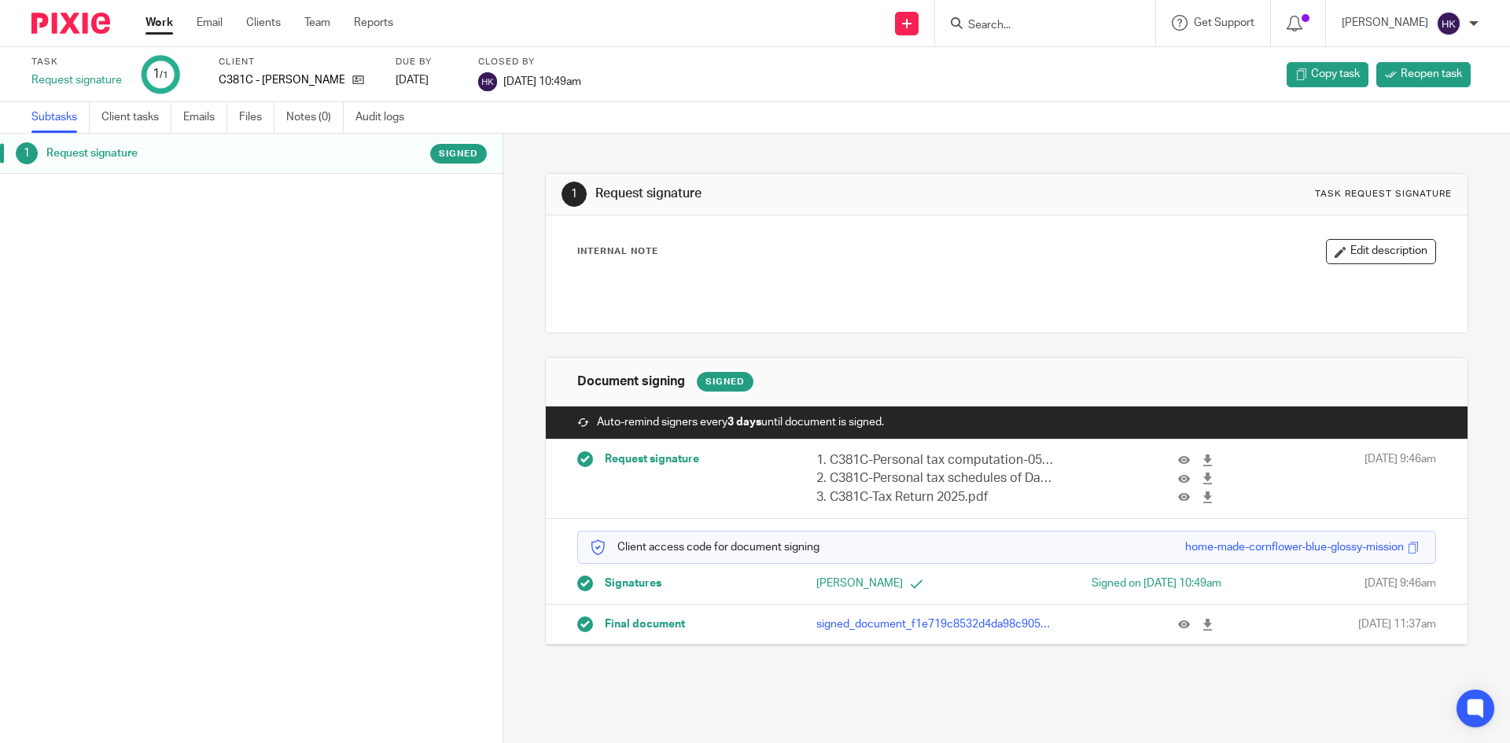
drag, startPoint x: 1192, startPoint y: 623, endPoint x: 1112, endPoint y: 588, distance: 87.4
click at [1202, 623] on icon at bounding box center [1208, 625] width 12 height 12
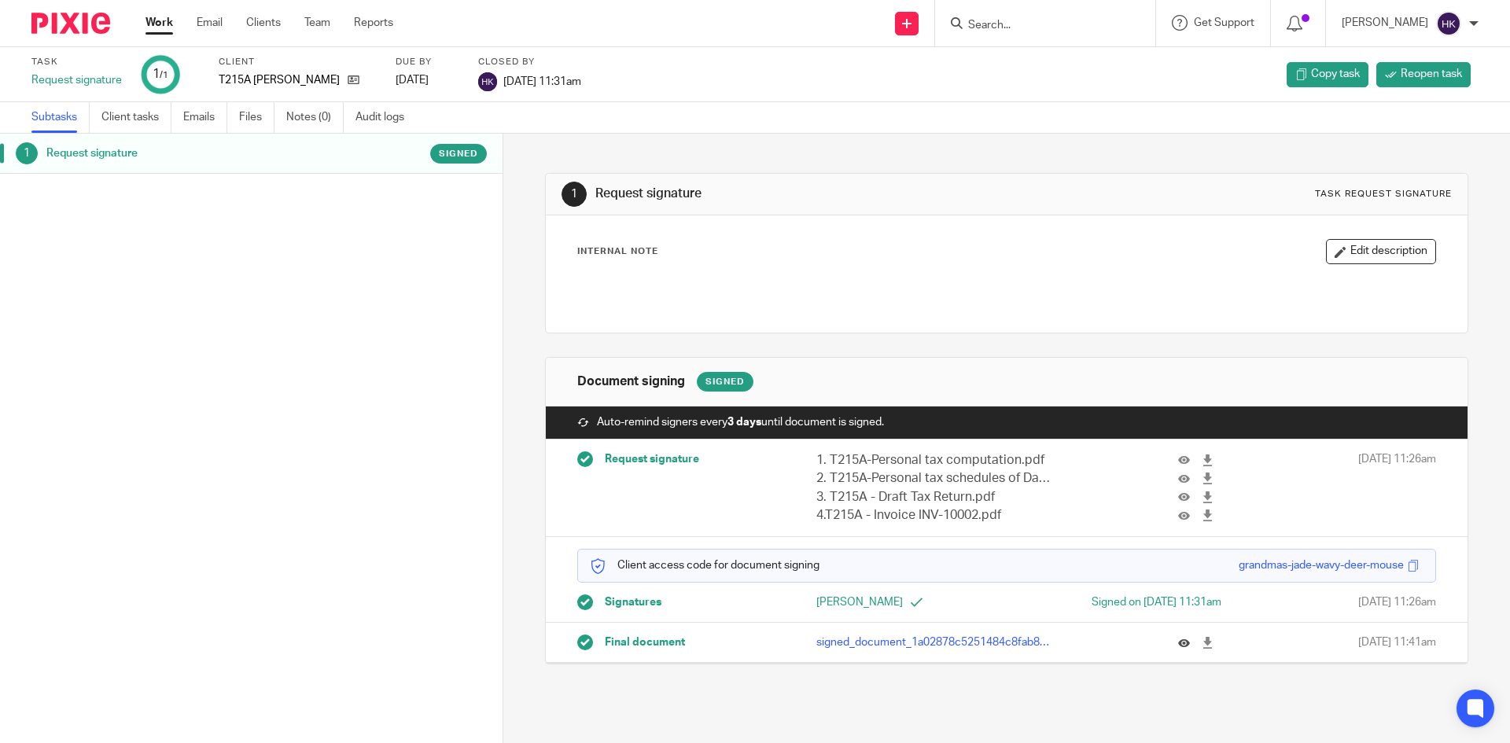
drag, startPoint x: 1188, startPoint y: 643, endPoint x: 1177, endPoint y: 641, distance: 12.0
click at [1202, 643] on icon at bounding box center [1208, 643] width 12 height 12
click at [919, 26] on link at bounding box center [907, 24] width 24 height 24
click at [924, 138] on link "Request signature" at bounding box center [923, 142] width 110 height 23
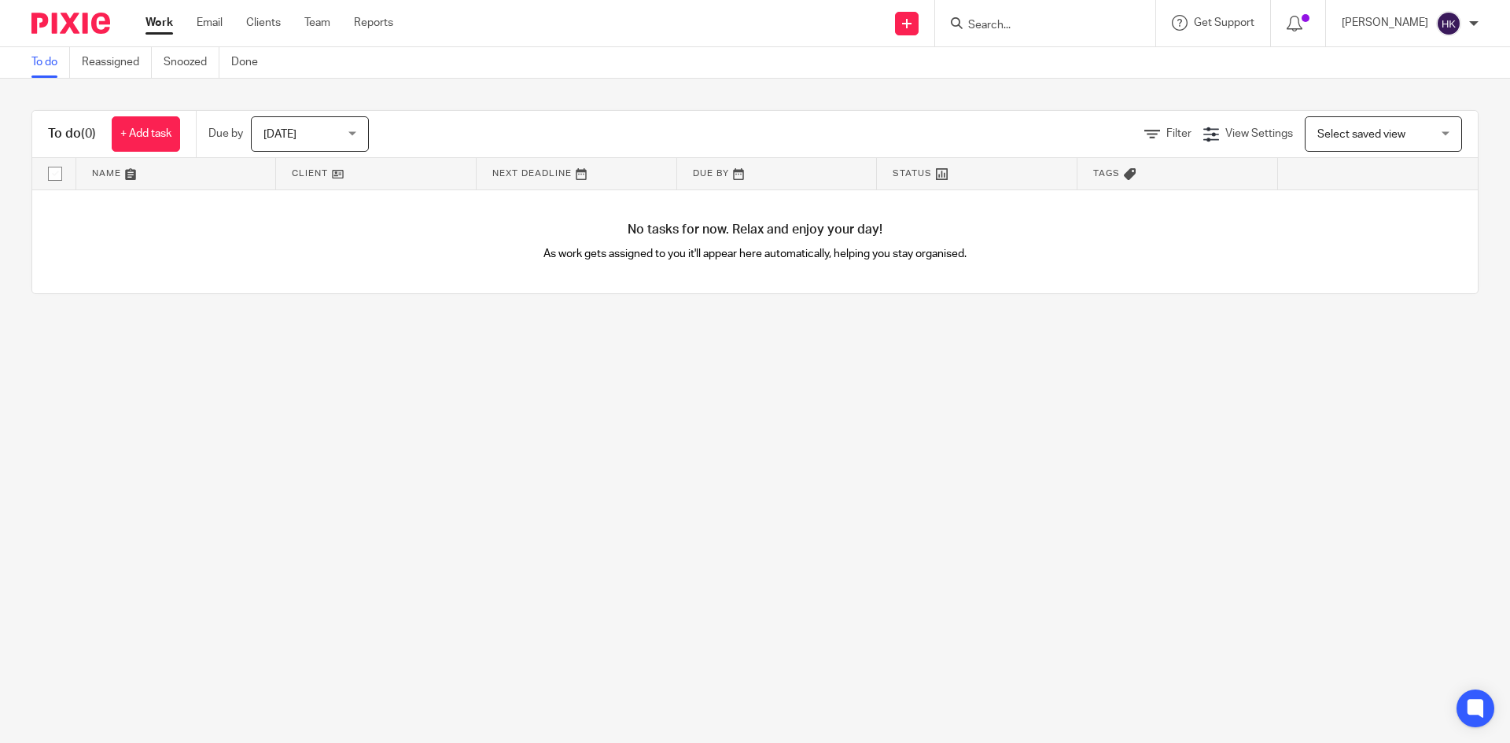
click at [1018, 26] on input "Search" at bounding box center [1038, 26] width 142 height 14
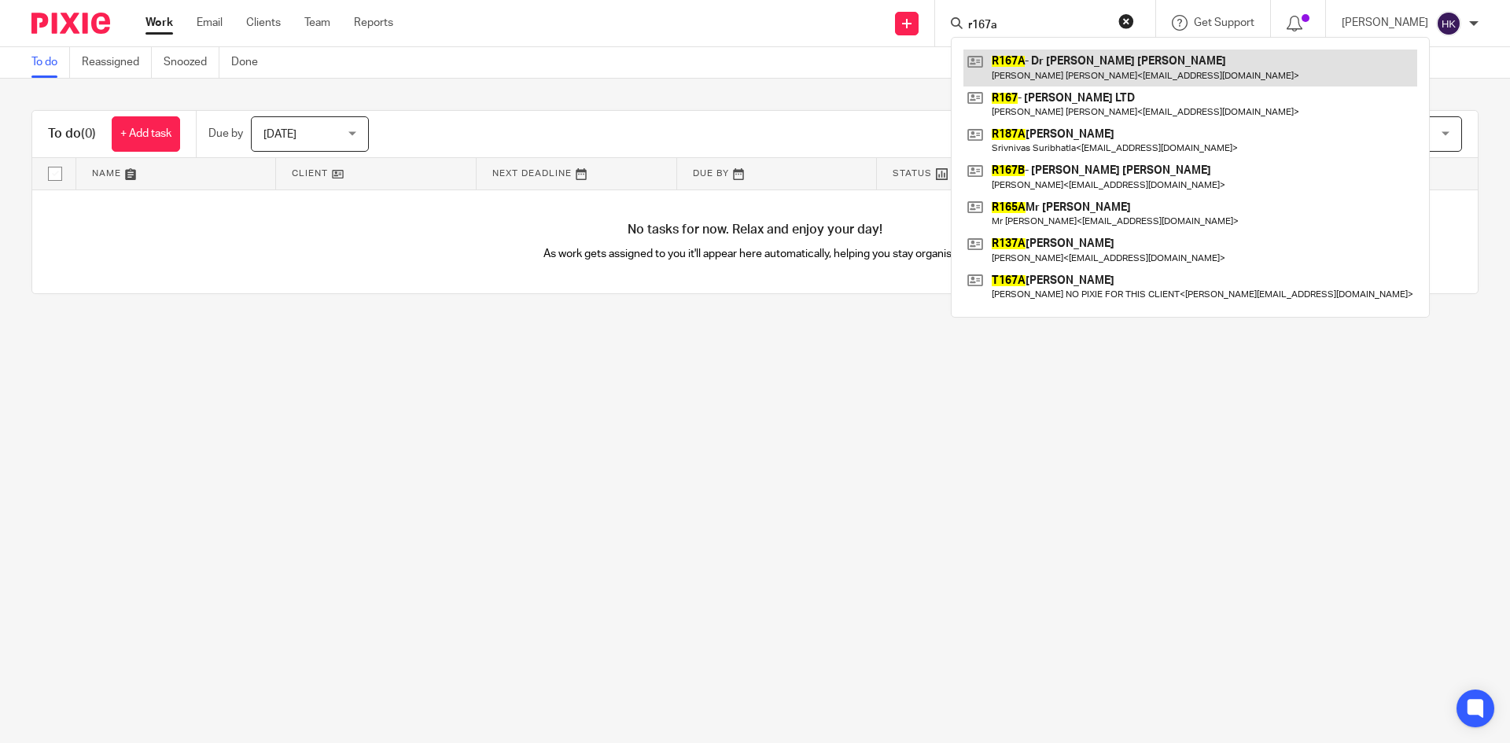
type input "r167a"
click at [1063, 53] on link at bounding box center [1190, 68] width 454 height 36
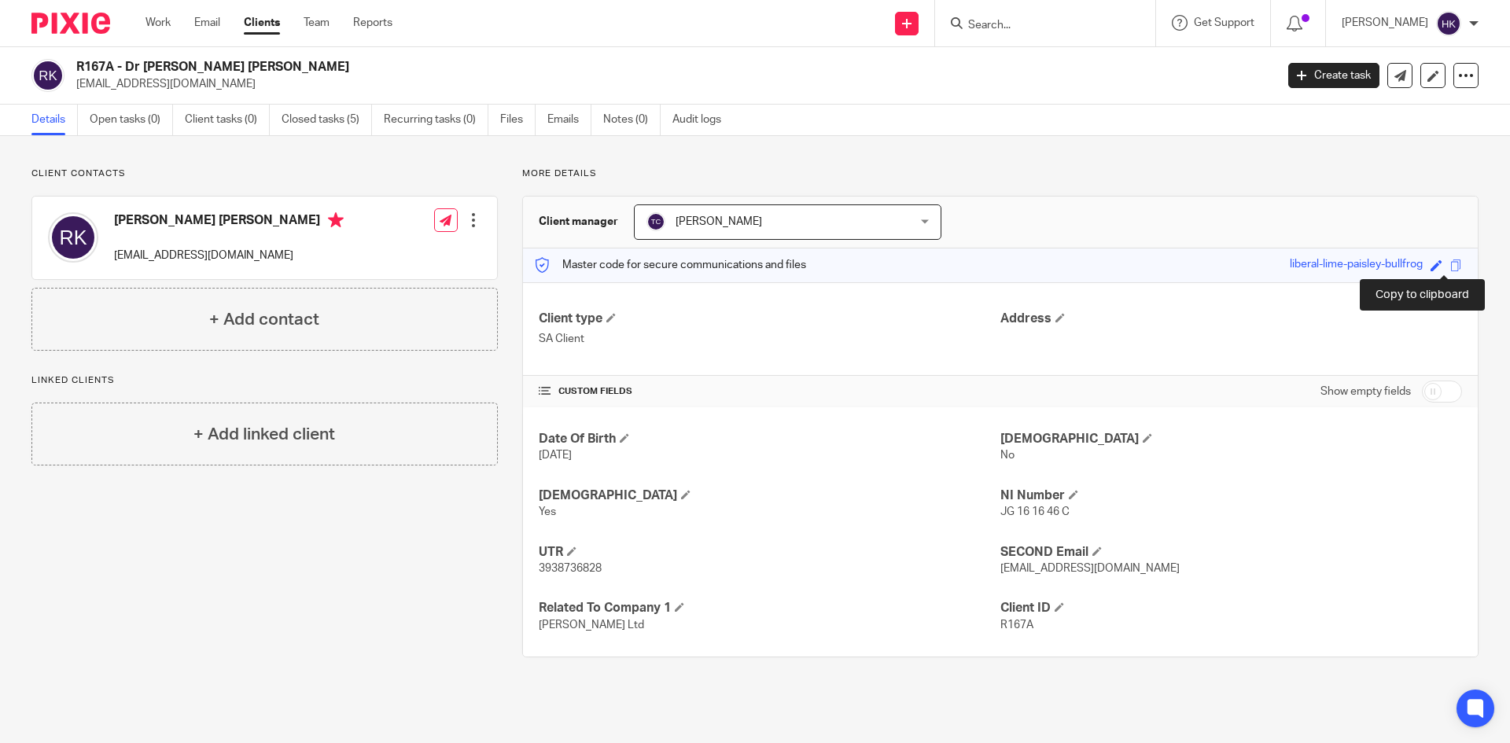
click at [1450, 260] on span at bounding box center [1456, 266] width 12 height 12
click at [1002, 28] on input "Search" at bounding box center [1038, 26] width 142 height 14
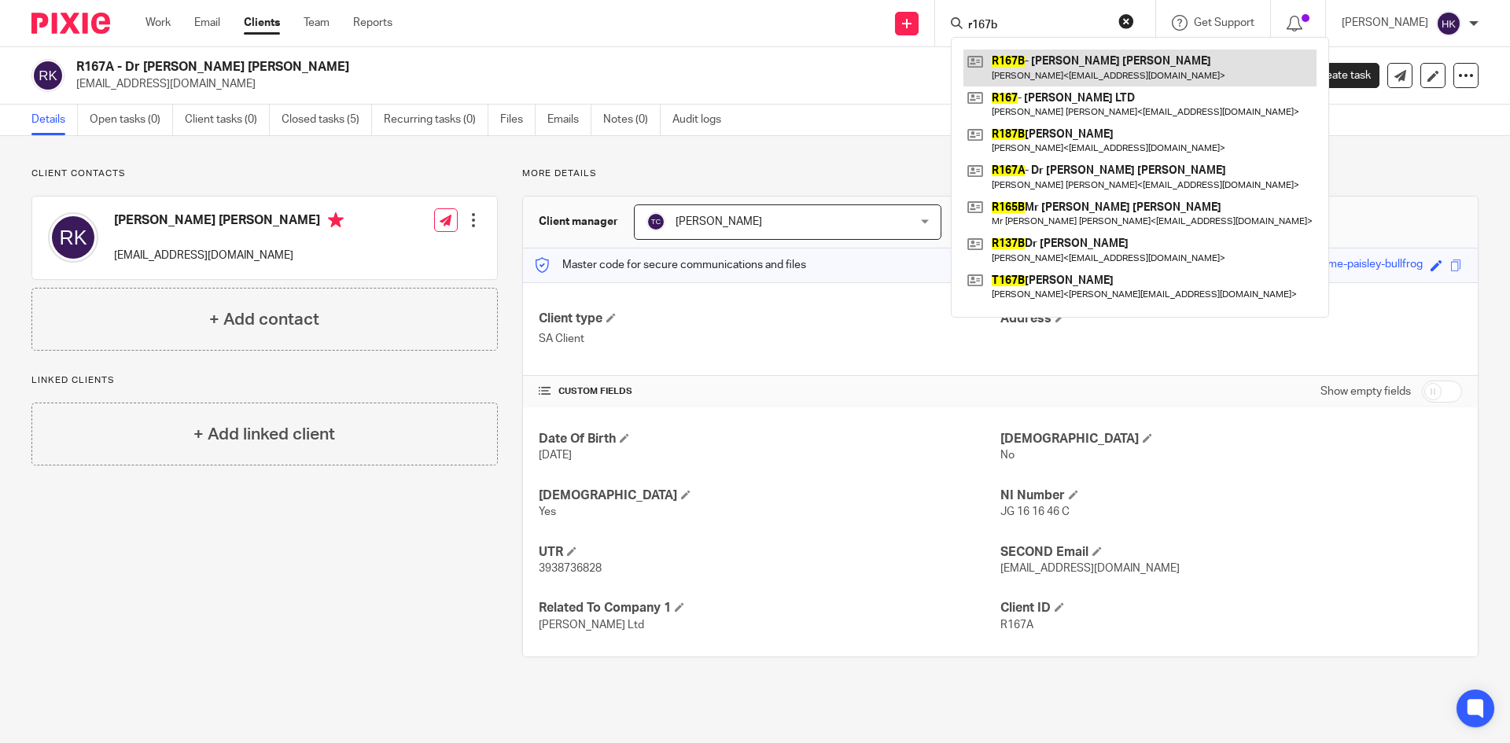
type input "r167b"
click at [1049, 76] on link at bounding box center [1139, 68] width 353 height 36
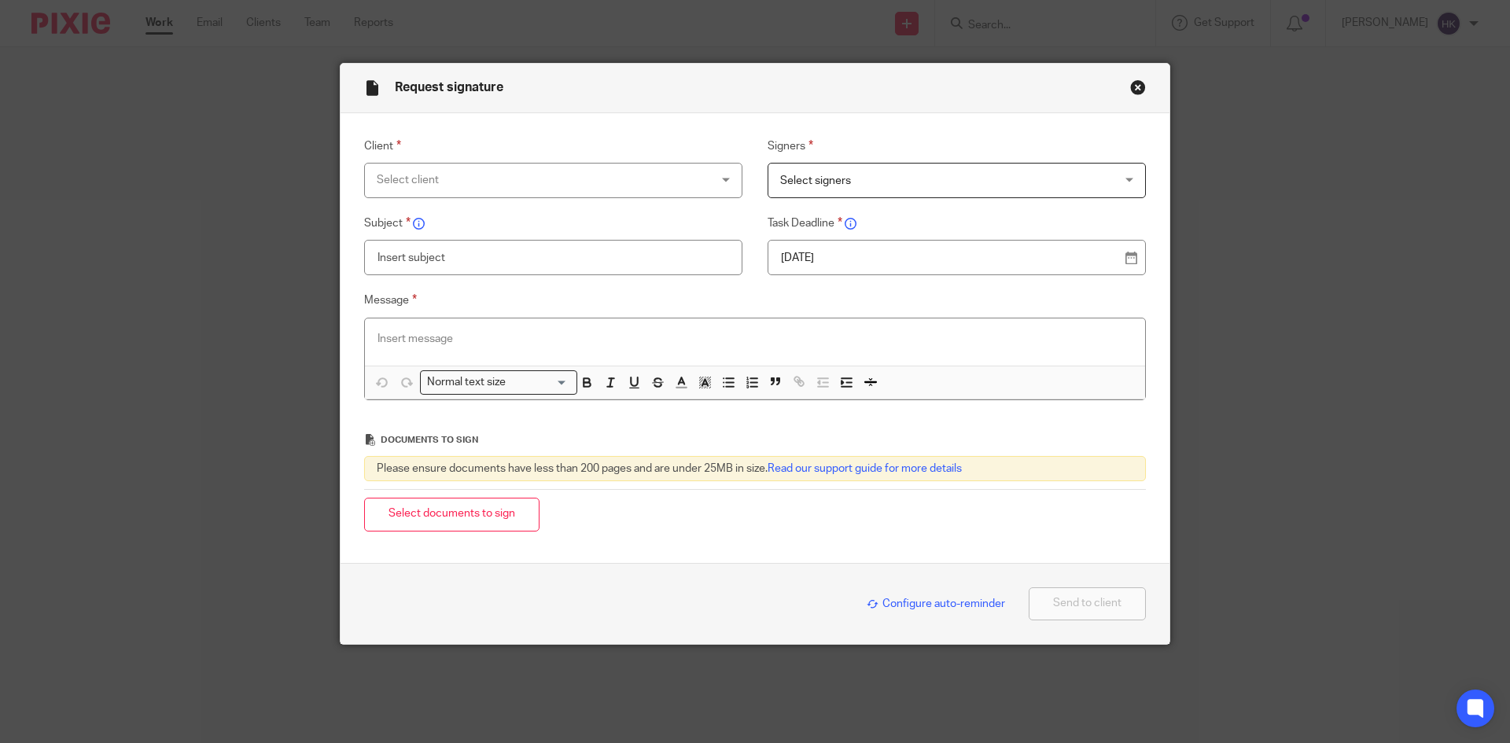
click at [455, 180] on div "Select client" at bounding box center [523, 180] width 293 height 33
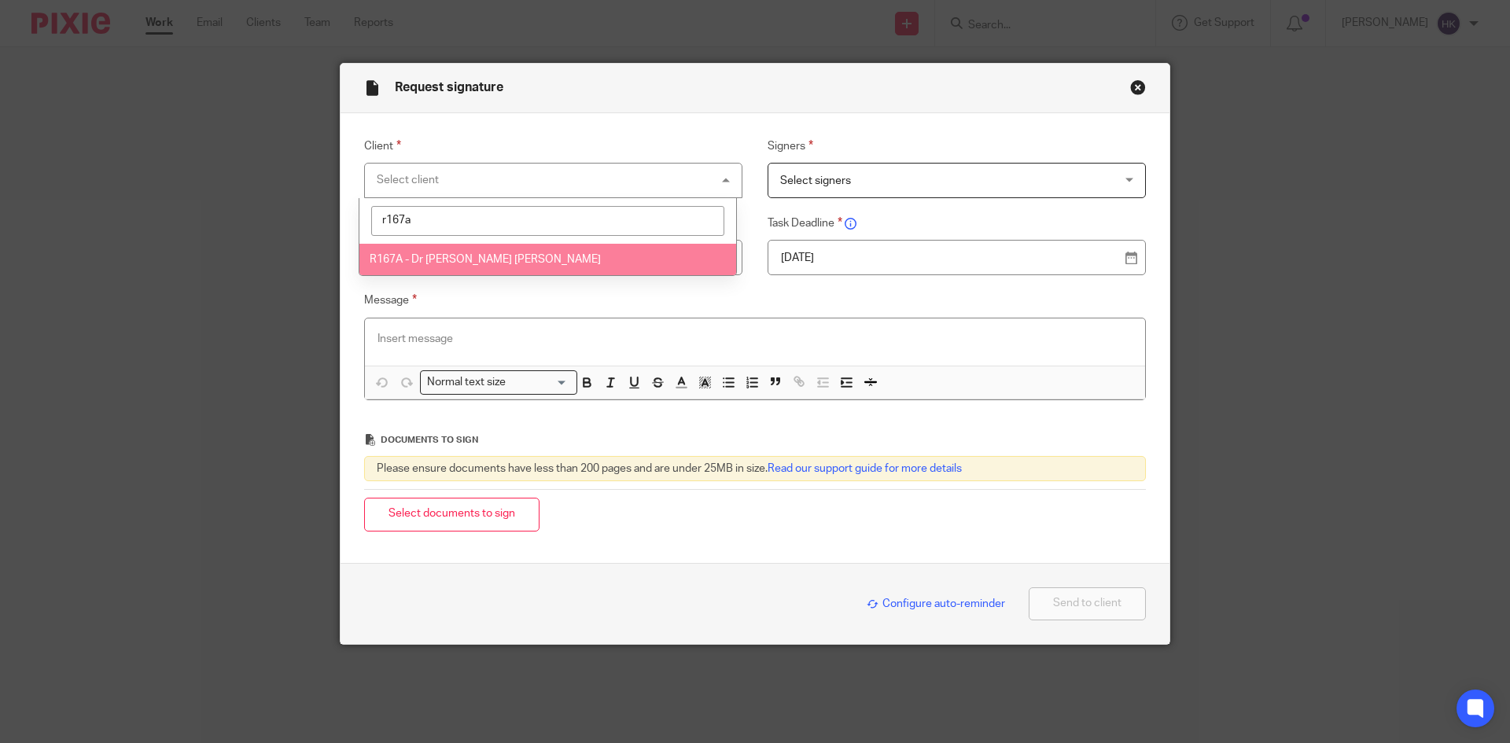
type input "r167a"
click at [488, 267] on li "R167A - Dr [PERSON_NAME] [PERSON_NAME]" at bounding box center [547, 260] width 377 height 32
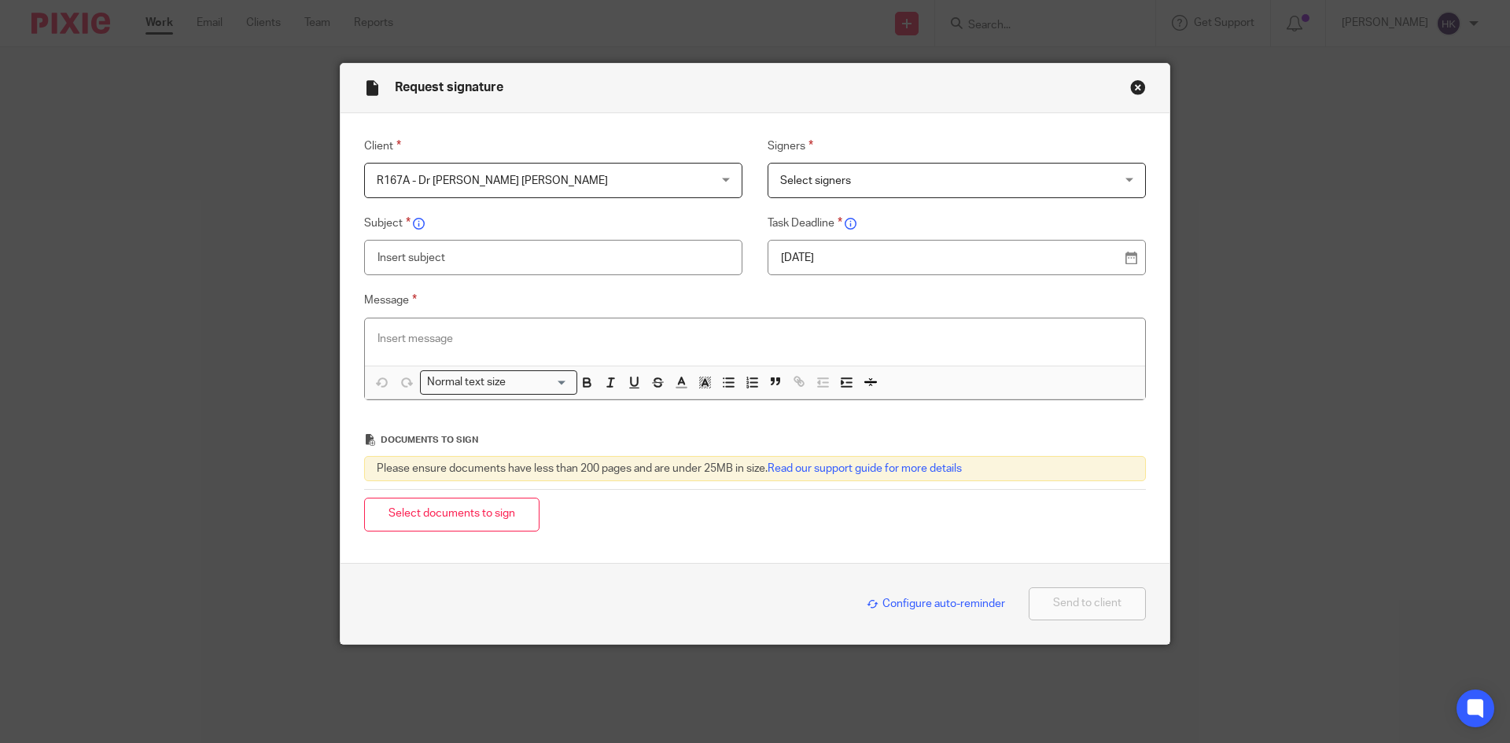
click at [841, 176] on span "Select signers" at bounding box center [815, 180] width 71 height 11
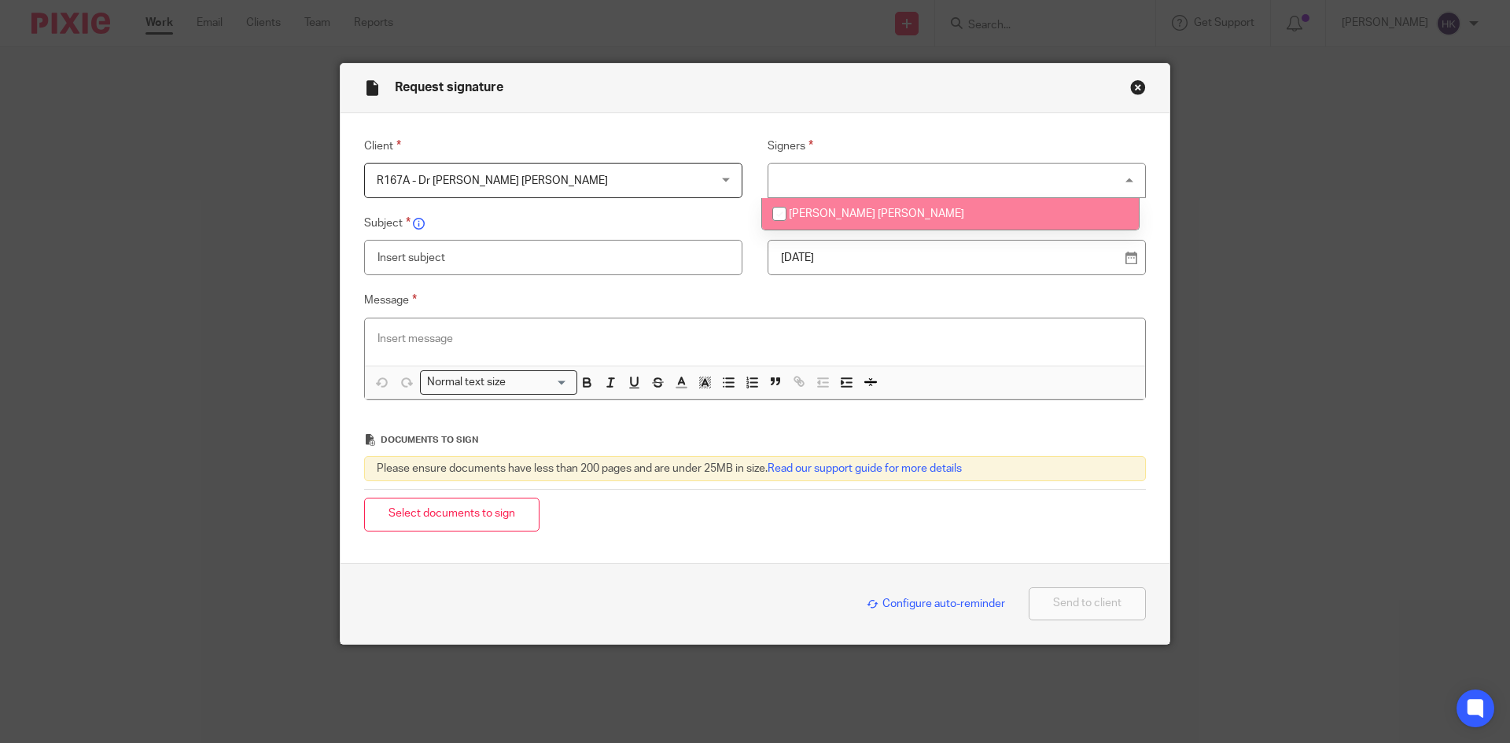
click at [854, 207] on li "[PERSON_NAME] [PERSON_NAME]" at bounding box center [950, 214] width 377 height 32
checkbox input "true"
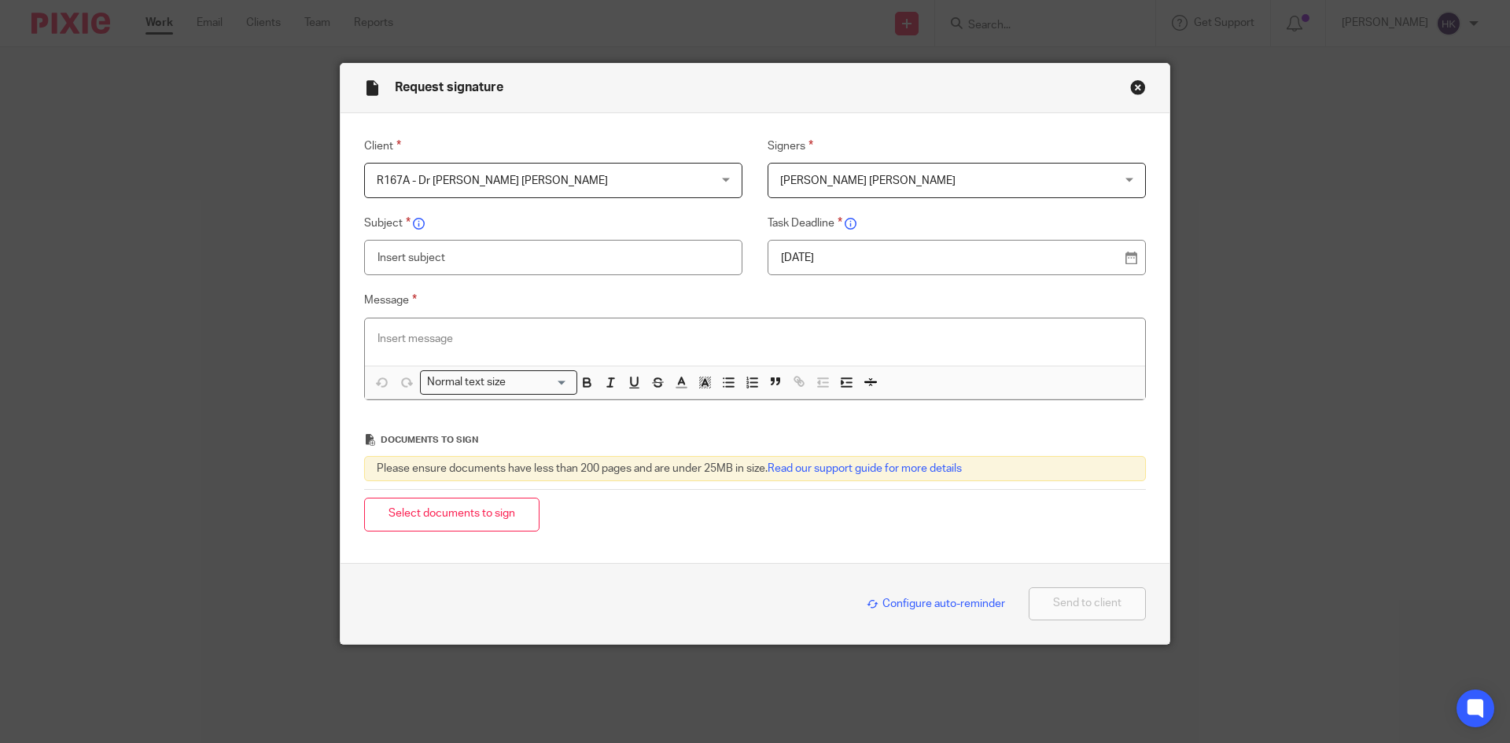
click at [861, 264] on p "19 Aug 2025" at bounding box center [950, 258] width 339 height 16
click at [451, 258] on input "text" at bounding box center [553, 257] width 378 height 35
type input "R167A - Personal Tax Return Pack"
paste div
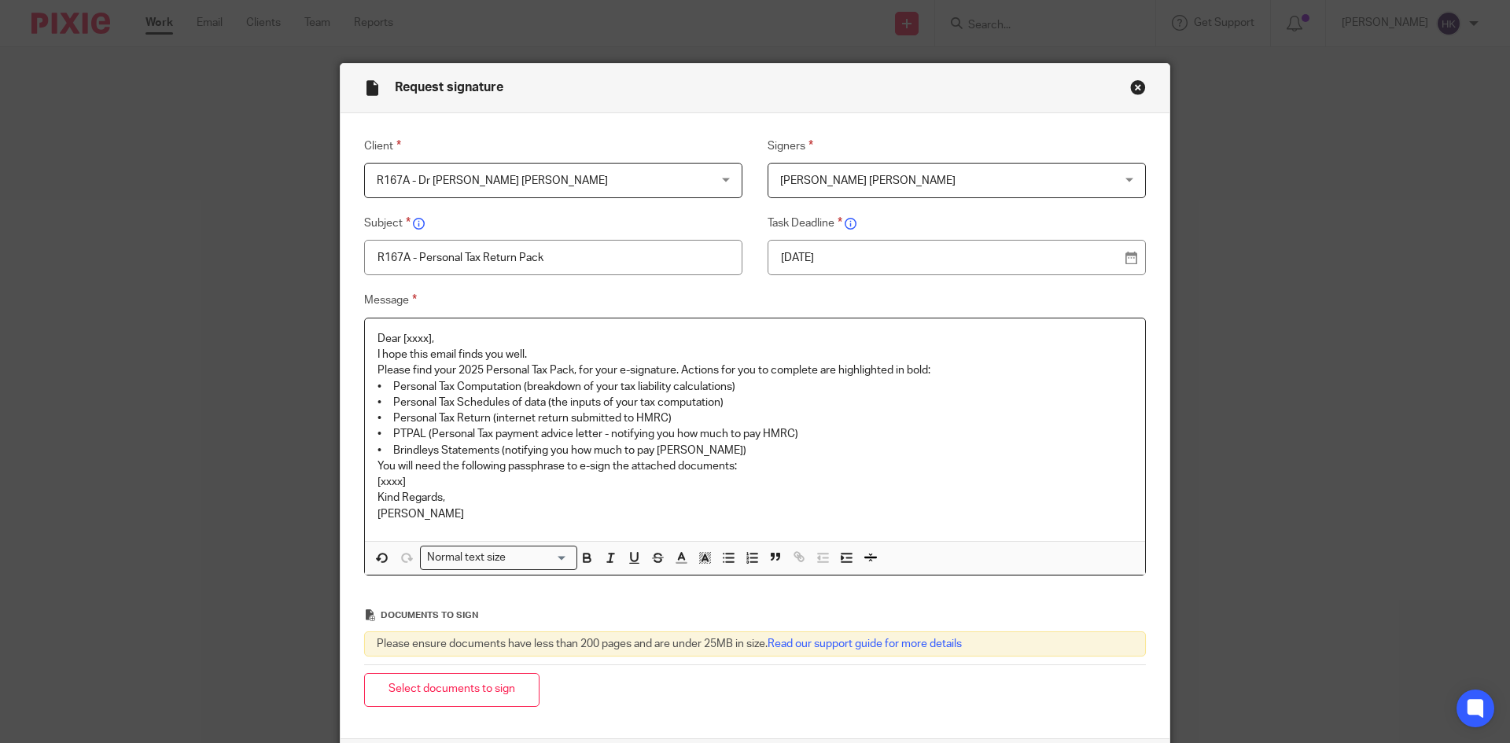
click at [444, 337] on p "Dear [xxxx]," at bounding box center [755, 339] width 755 height 16
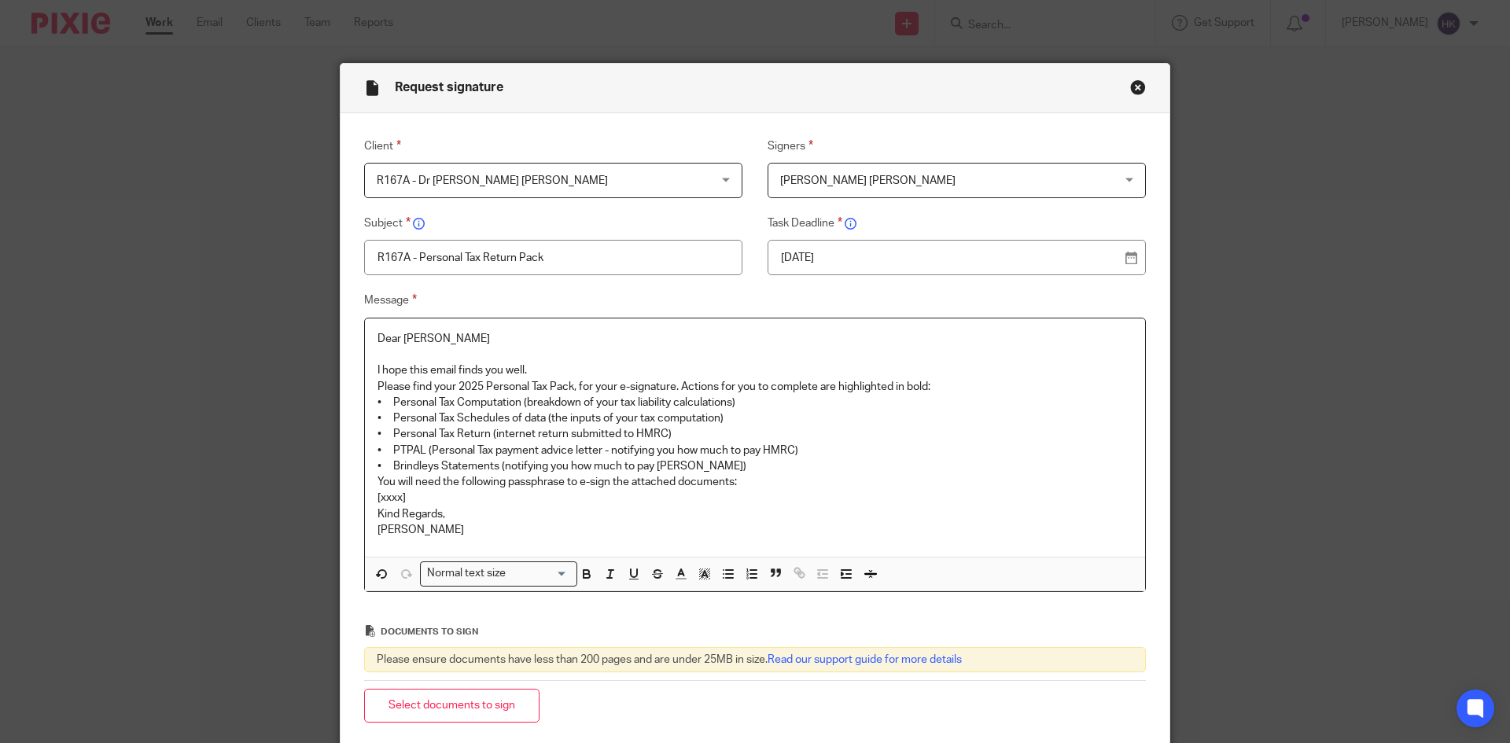
click at [540, 367] on p "I hope this email finds you well." at bounding box center [755, 371] width 755 height 16
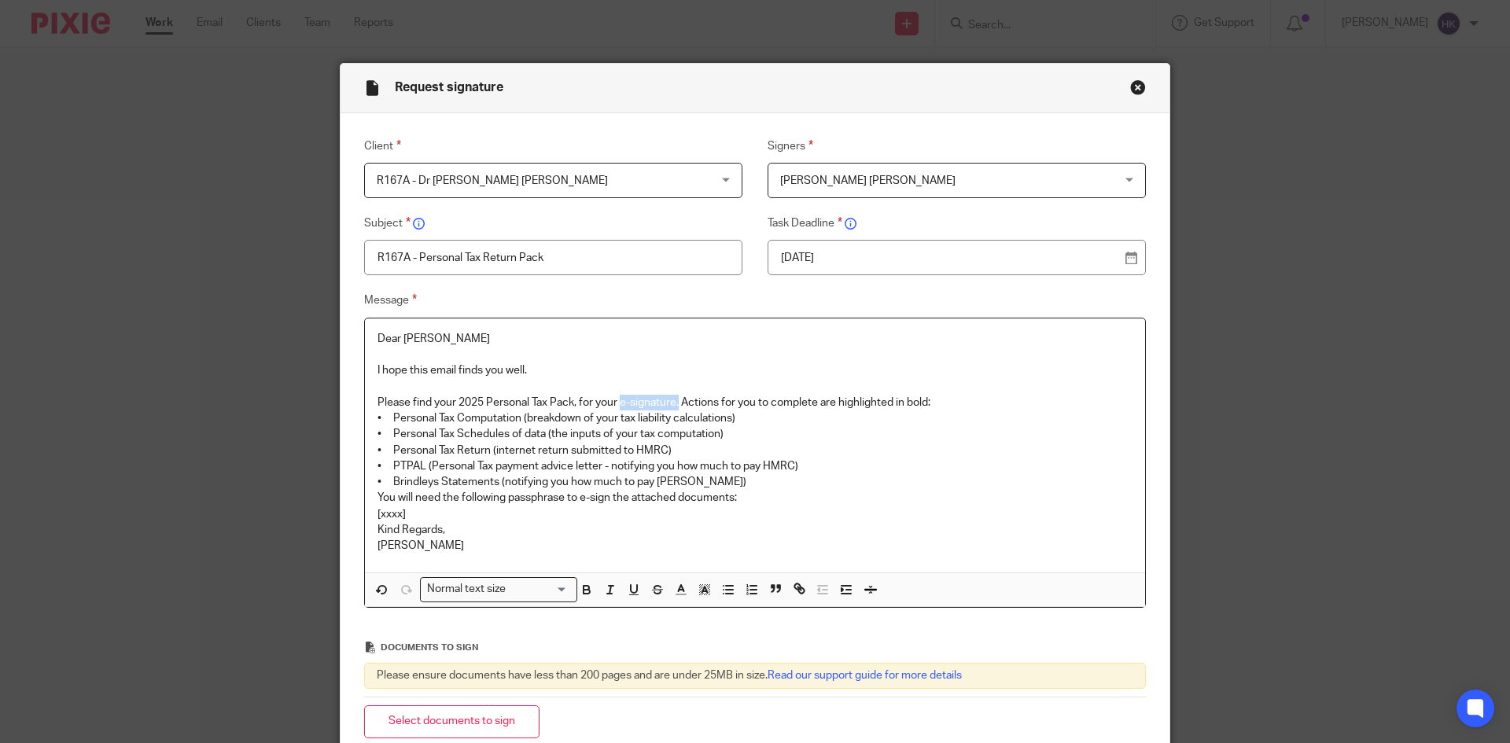
drag, startPoint x: 617, startPoint y: 396, endPoint x: 676, endPoint y: 399, distance: 58.2
click at [676, 399] on p "Please find your 2025 Personal Tax Pack, for your e-signature. Actions for you …" at bounding box center [755, 403] width 755 height 16
click at [974, 405] on p "Please find your 2025 Personal Tax Pack, for your e-signature. Actions for you …" at bounding box center [755, 403] width 755 height 16
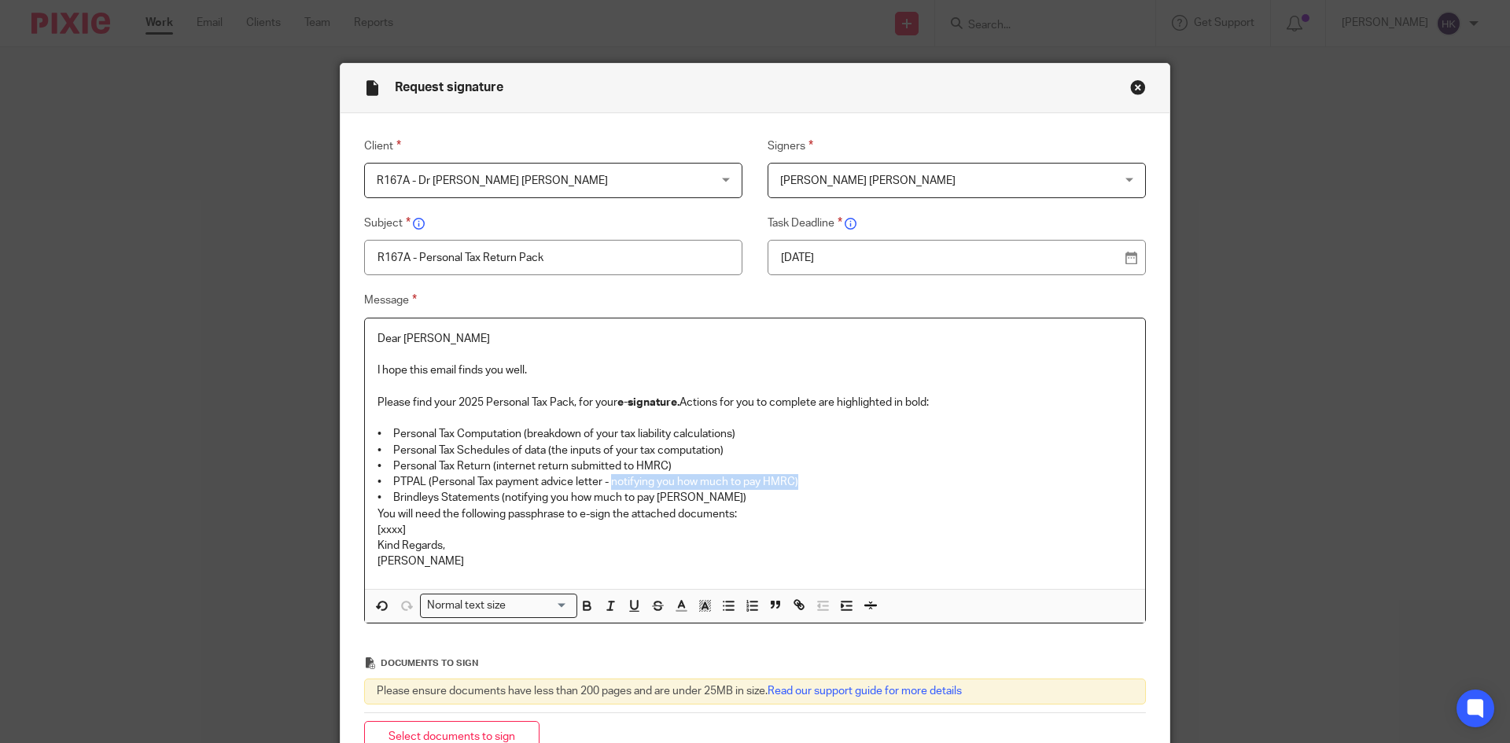
drag, startPoint x: 607, startPoint y: 483, endPoint x: 803, endPoint y: 484, distance: 195.8
click at [803, 484] on p "• PTPAL (Personal Tax payment advice letter - notifying you how much to pay HMR…" at bounding box center [755, 482] width 755 height 16
drag, startPoint x: 497, startPoint y: 497, endPoint x: 707, endPoint y: 497, distance: 210.0
click at [707, 497] on p "• Brindleys Statements (notifying you how much to pay Brindleys)" at bounding box center [755, 498] width 755 height 16
click at [724, 497] on p "• Brindleys Statements (notifying you how much to pay Brindleys)" at bounding box center [755, 498] width 755 height 16
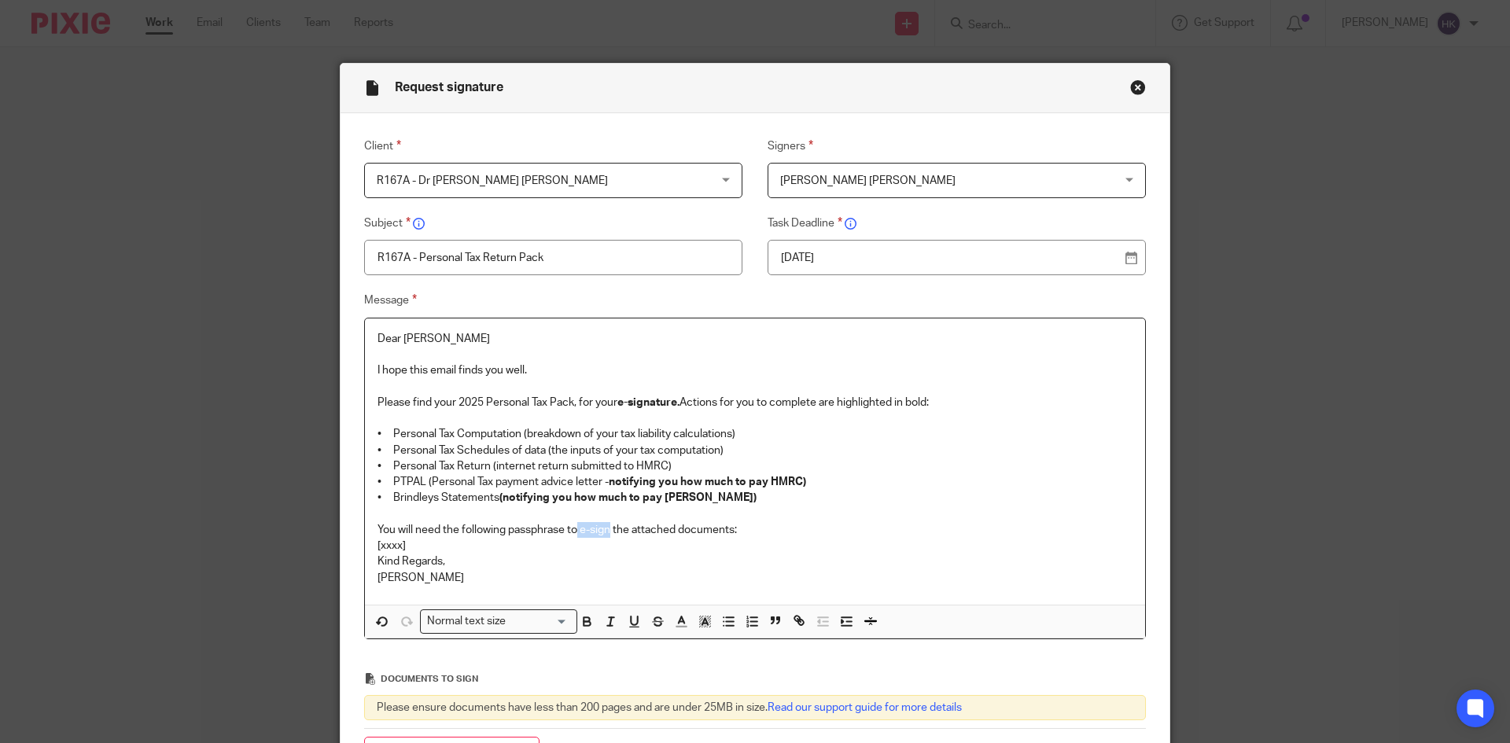
drag, startPoint x: 574, startPoint y: 528, endPoint x: 606, endPoint y: 530, distance: 31.5
click at [606, 530] on p "You will need the following passphrase to e-sign the attached documents:" at bounding box center [755, 530] width 755 height 16
drag, startPoint x: 407, startPoint y: 541, endPoint x: 341, endPoint y: 541, distance: 66.1
click at [341, 541] on div "Message Dear Rajendra I hope this email finds you well. Please find your 2025 P…" at bounding box center [743, 465] width 806 height 348
drag, startPoint x: 511, startPoint y: 547, endPoint x: 333, endPoint y: 546, distance: 178.5
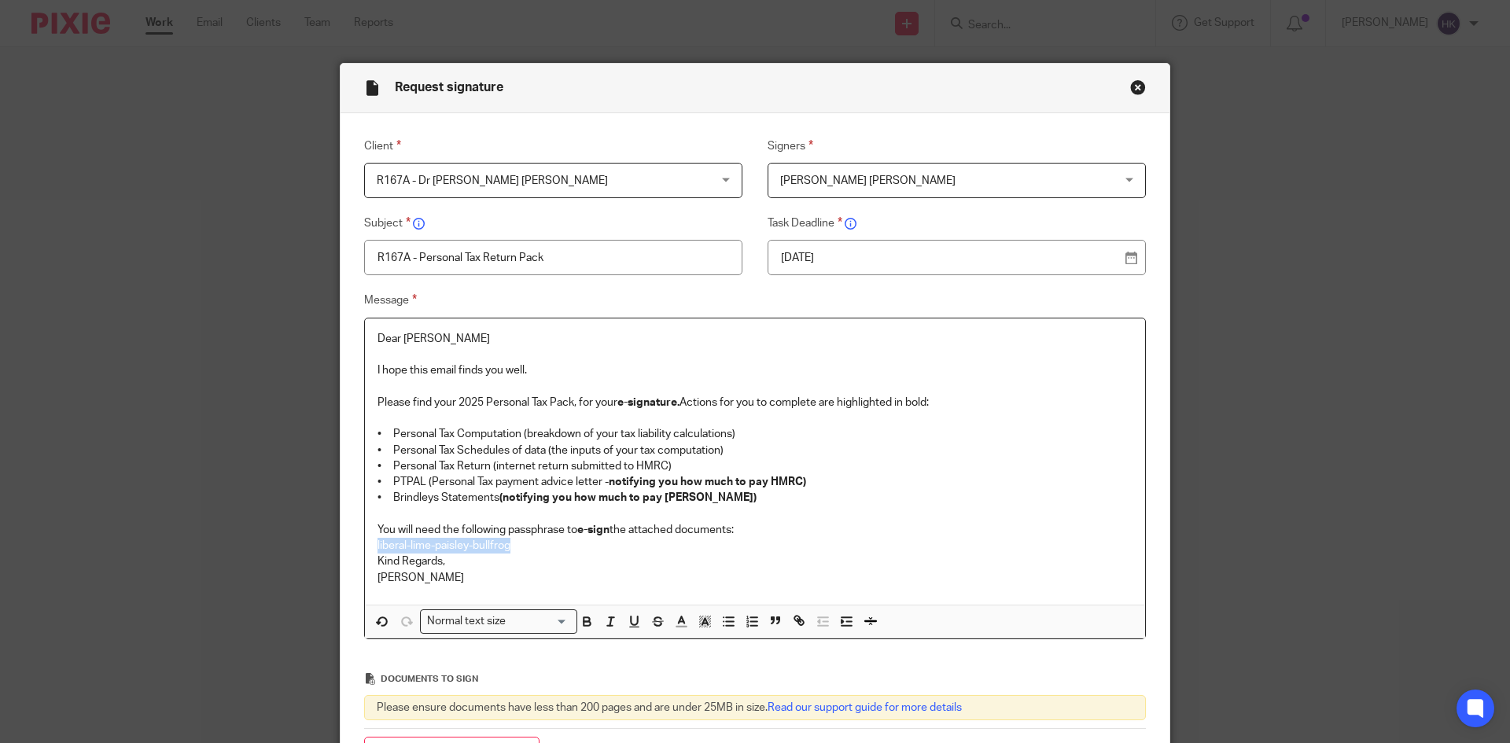
click at [333, 546] on div "Request signature Client R167A - Dr Rajendra Baburao Kulkarni R167A - Dr Rajend…" at bounding box center [755, 371] width 1510 height 743
click at [485, 621] on div "Normal text size" at bounding box center [495, 620] width 149 height 20
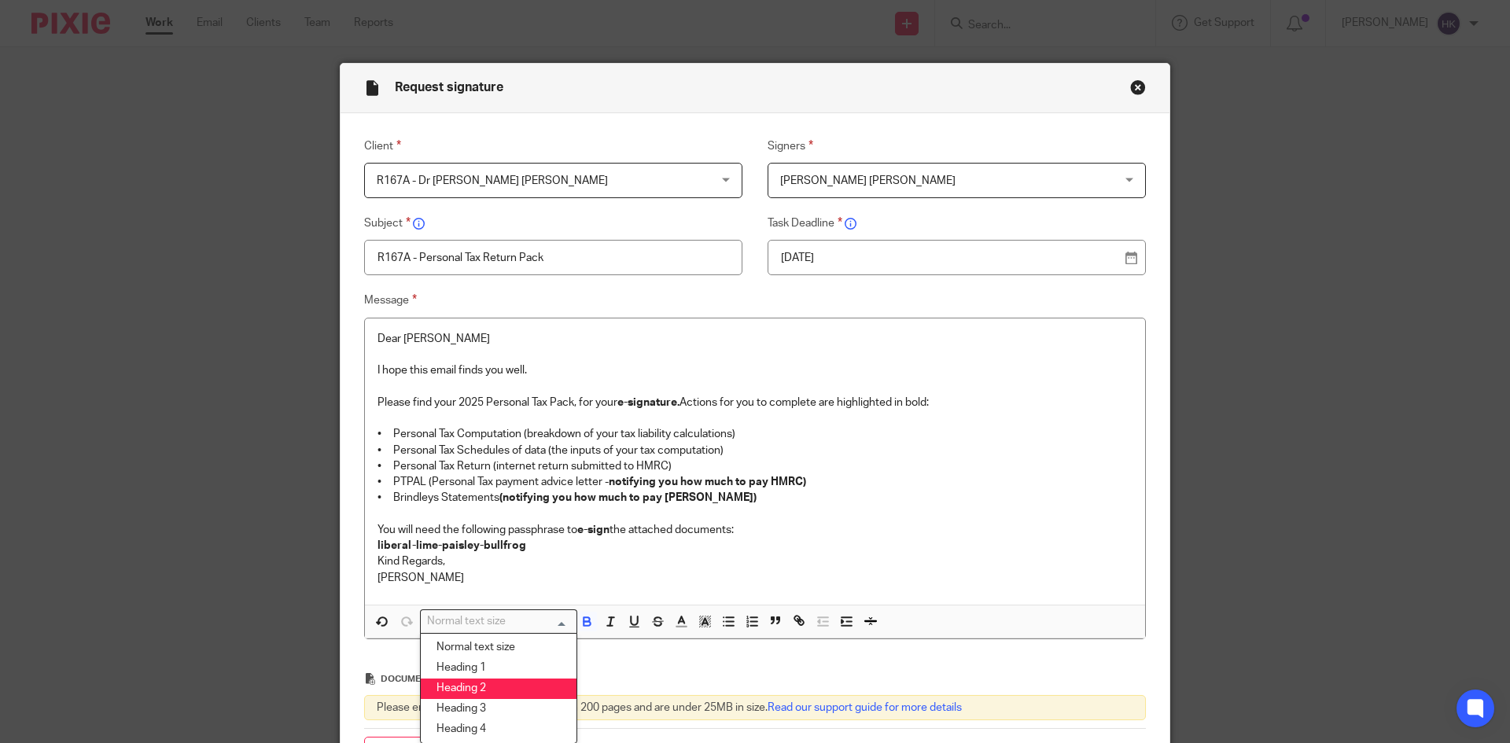
click at [496, 686] on li "Heading 2" at bounding box center [499, 689] width 156 height 20
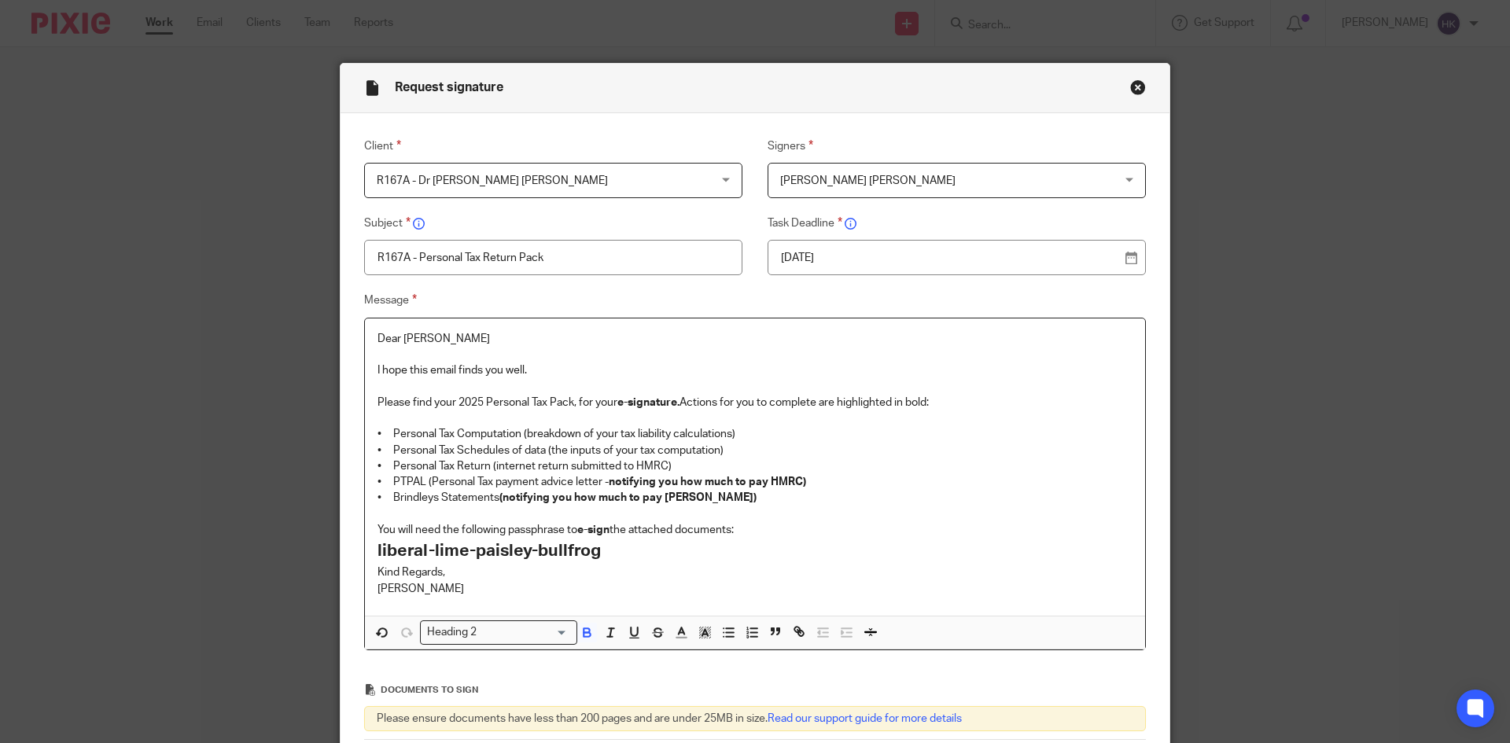
click at [640, 543] on h2 "liberal-lime-paisley-bullfrog" at bounding box center [755, 551] width 755 height 27
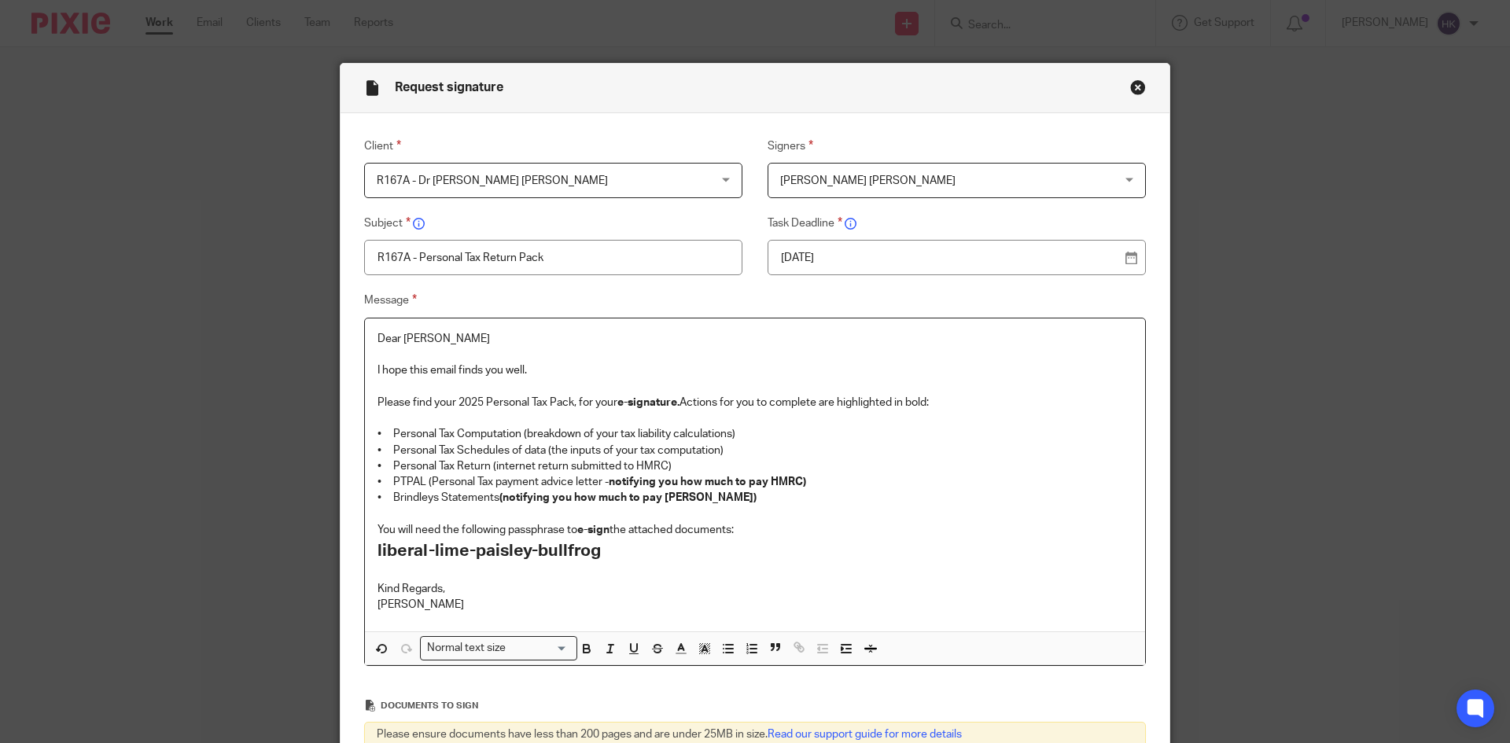
click at [747, 529] on p "You will need the following passphrase to e-sign the attached documents:" at bounding box center [755, 530] width 755 height 16
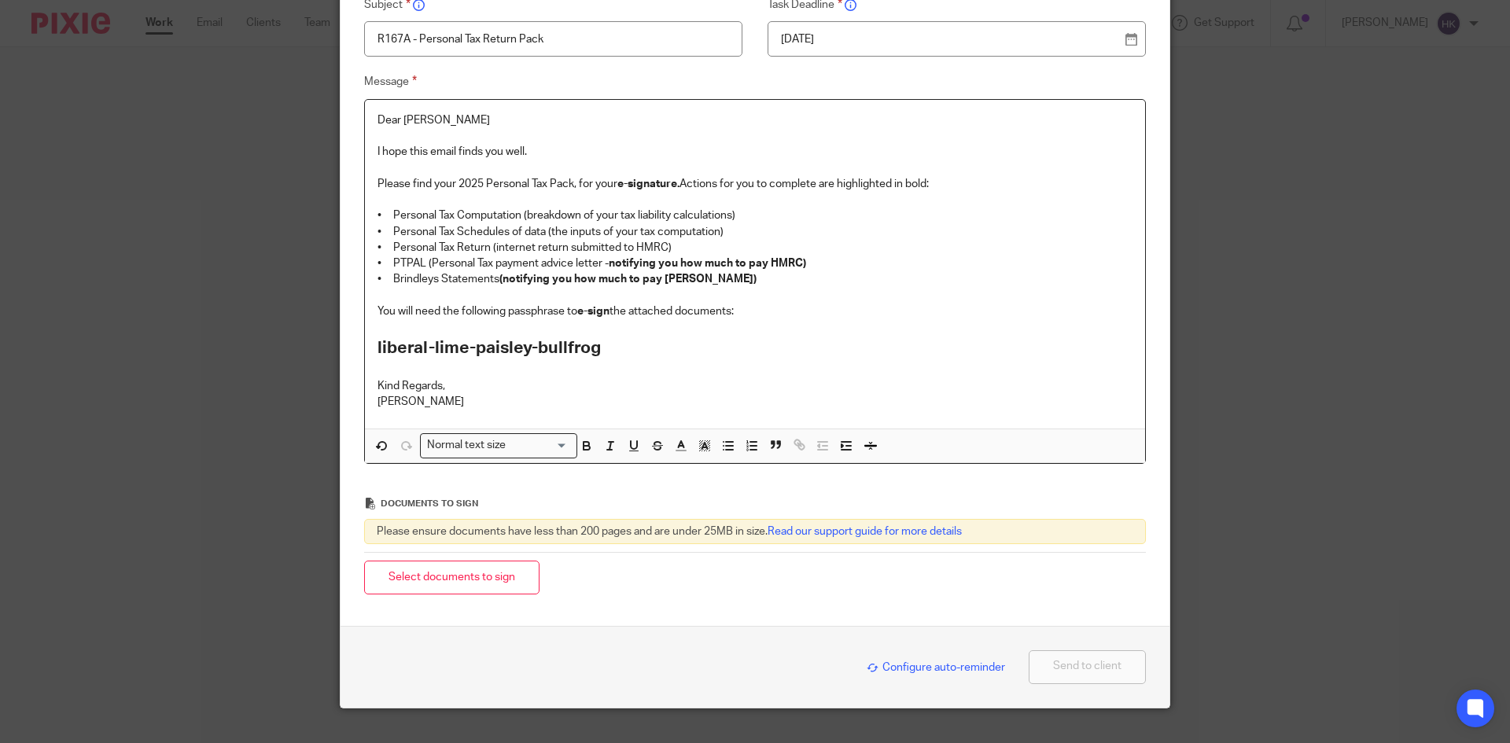
scroll to position [247, 0]
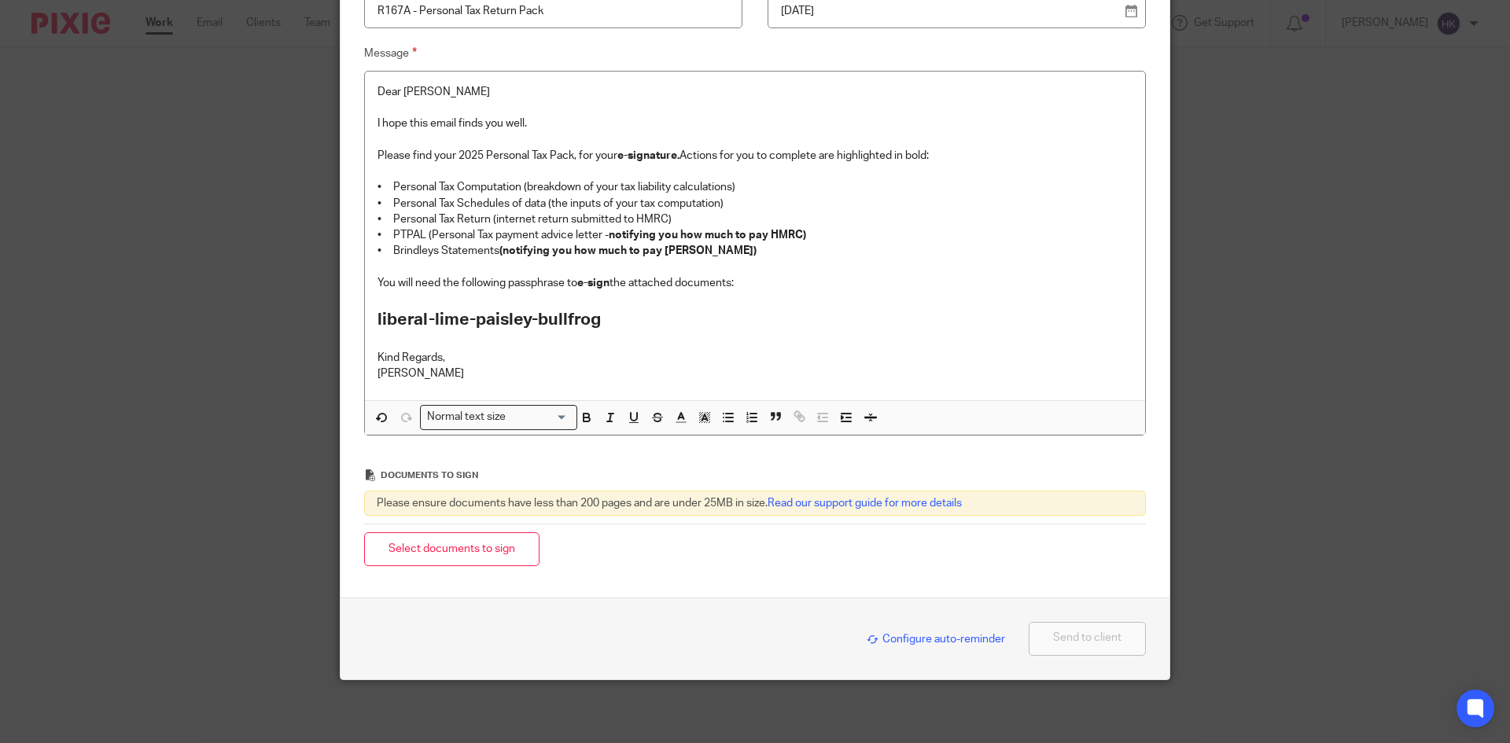
drag, startPoint x: 462, startPoint y: 553, endPoint x: 1188, endPoint y: 204, distance: 805.6
click at [471, 552] on button "Select documents to sign" at bounding box center [451, 549] width 175 height 34
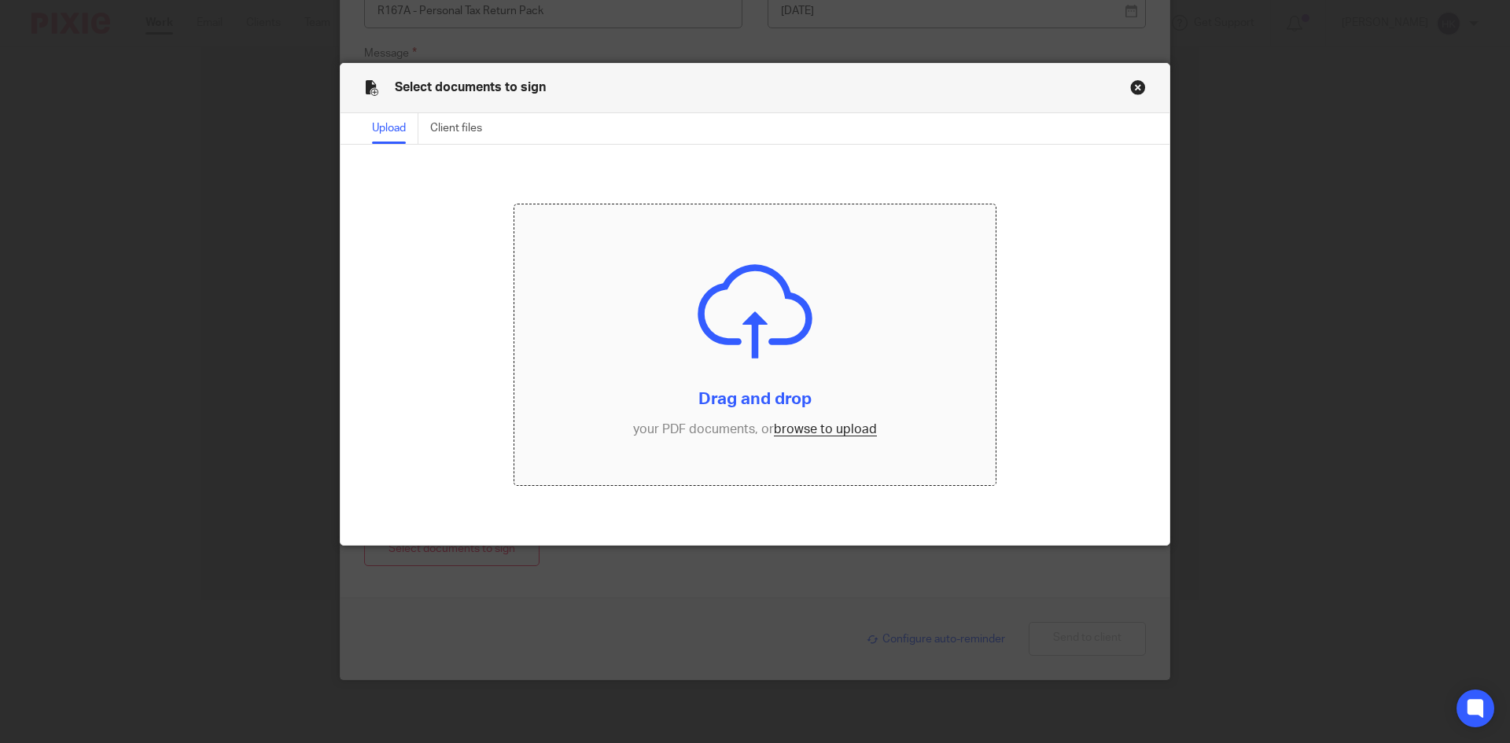
click at [827, 429] on input "file" at bounding box center [755, 345] width 482 height 282
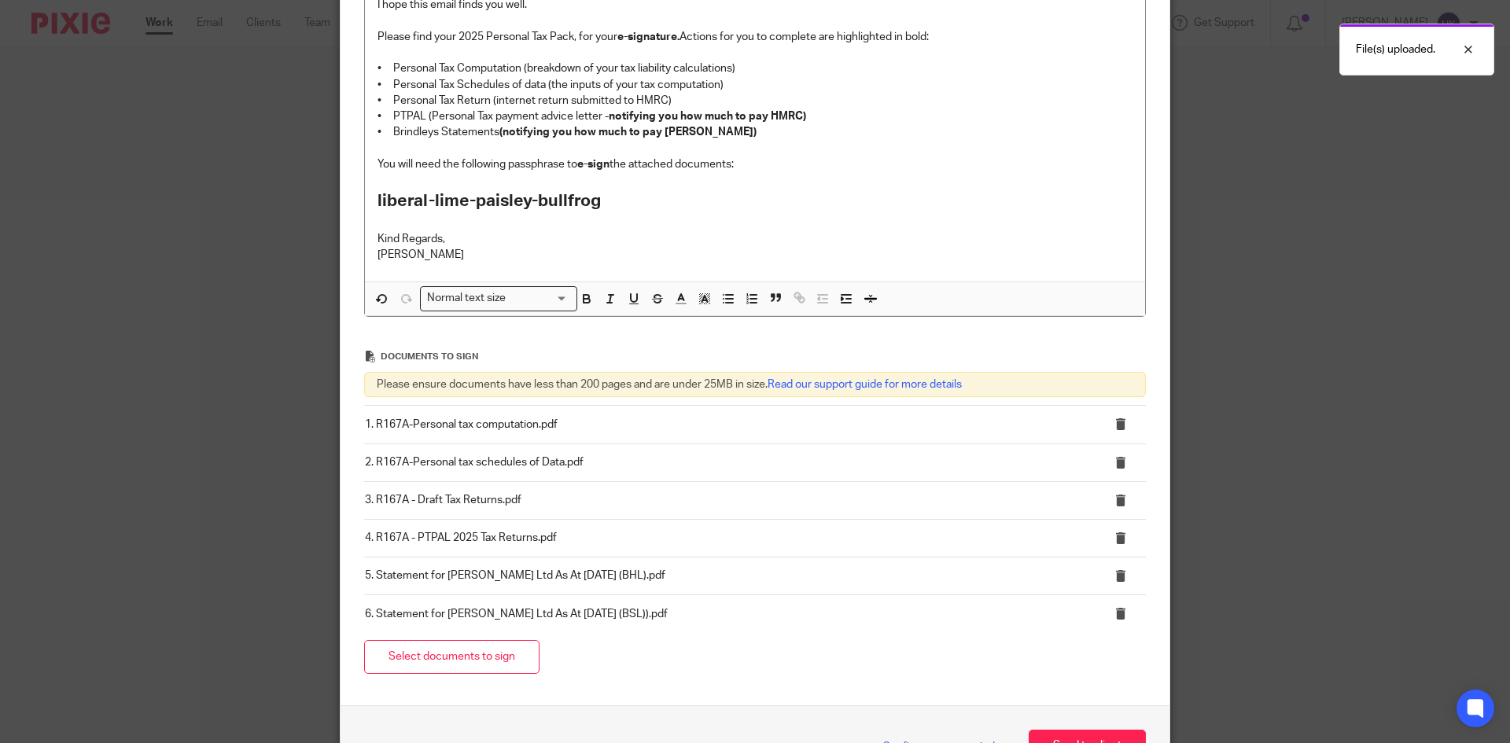
scroll to position [473, 0]
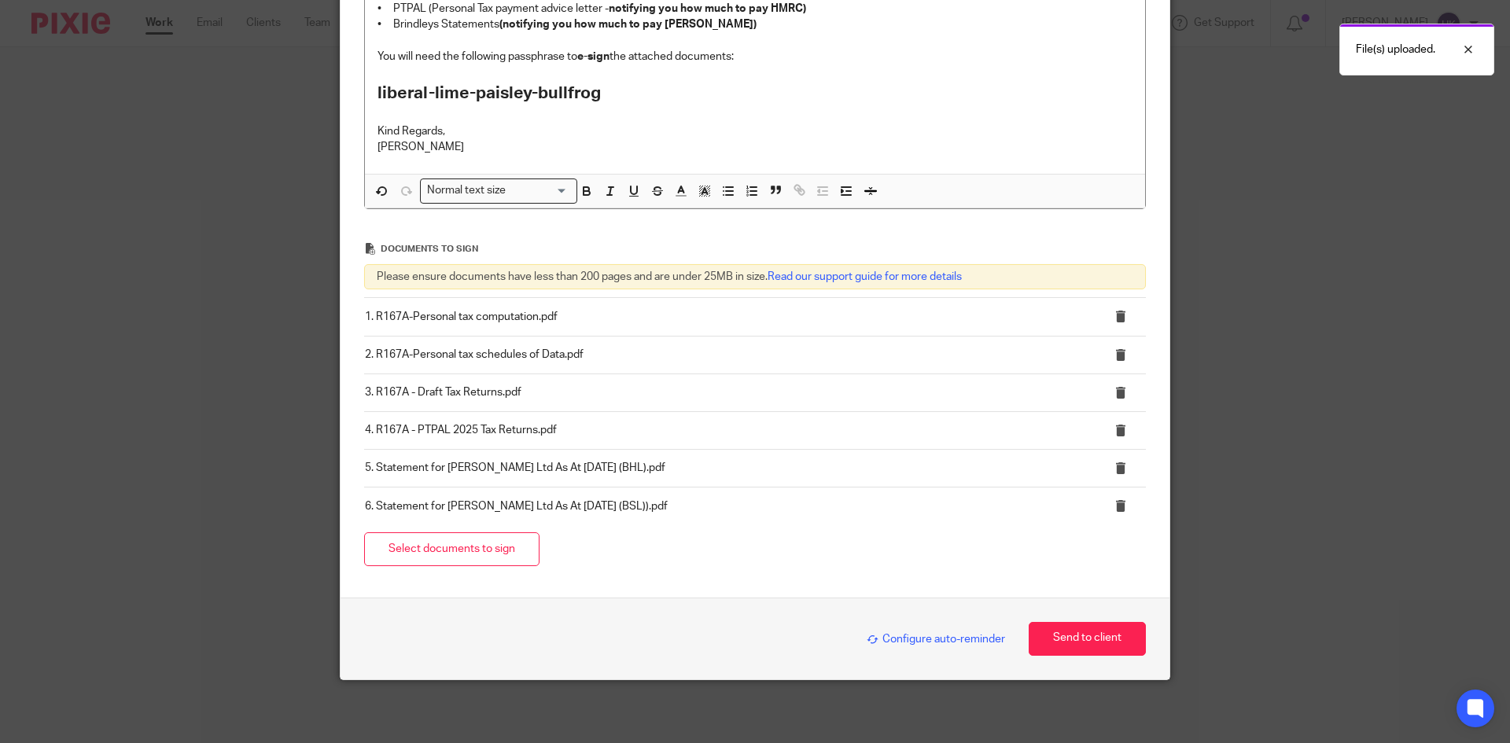
click at [923, 636] on span "Configure auto-reminder" at bounding box center [936, 639] width 138 height 11
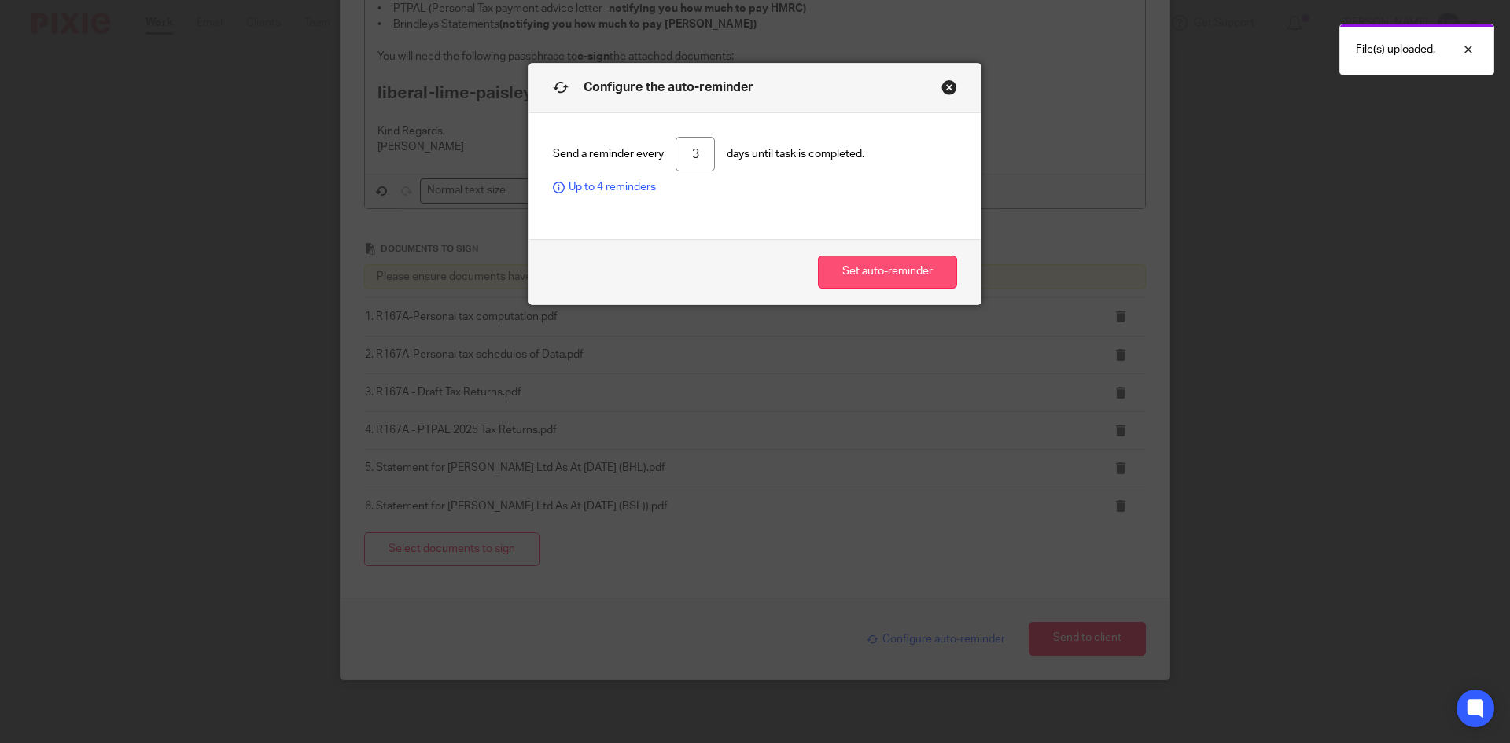
click at [875, 264] on button "Set auto-reminder" at bounding box center [887, 273] width 139 height 34
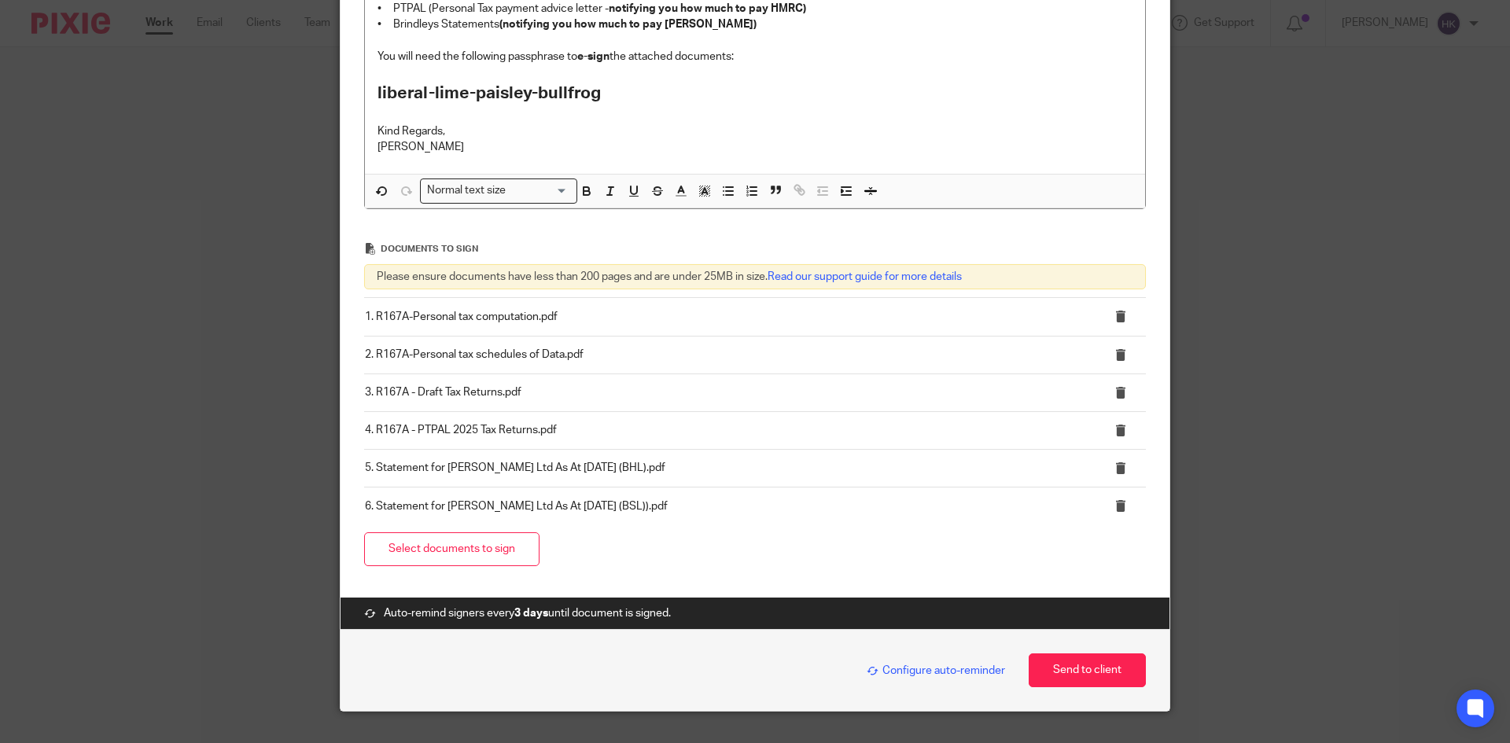
click at [1103, 680] on button "Send to client" at bounding box center [1087, 671] width 117 height 34
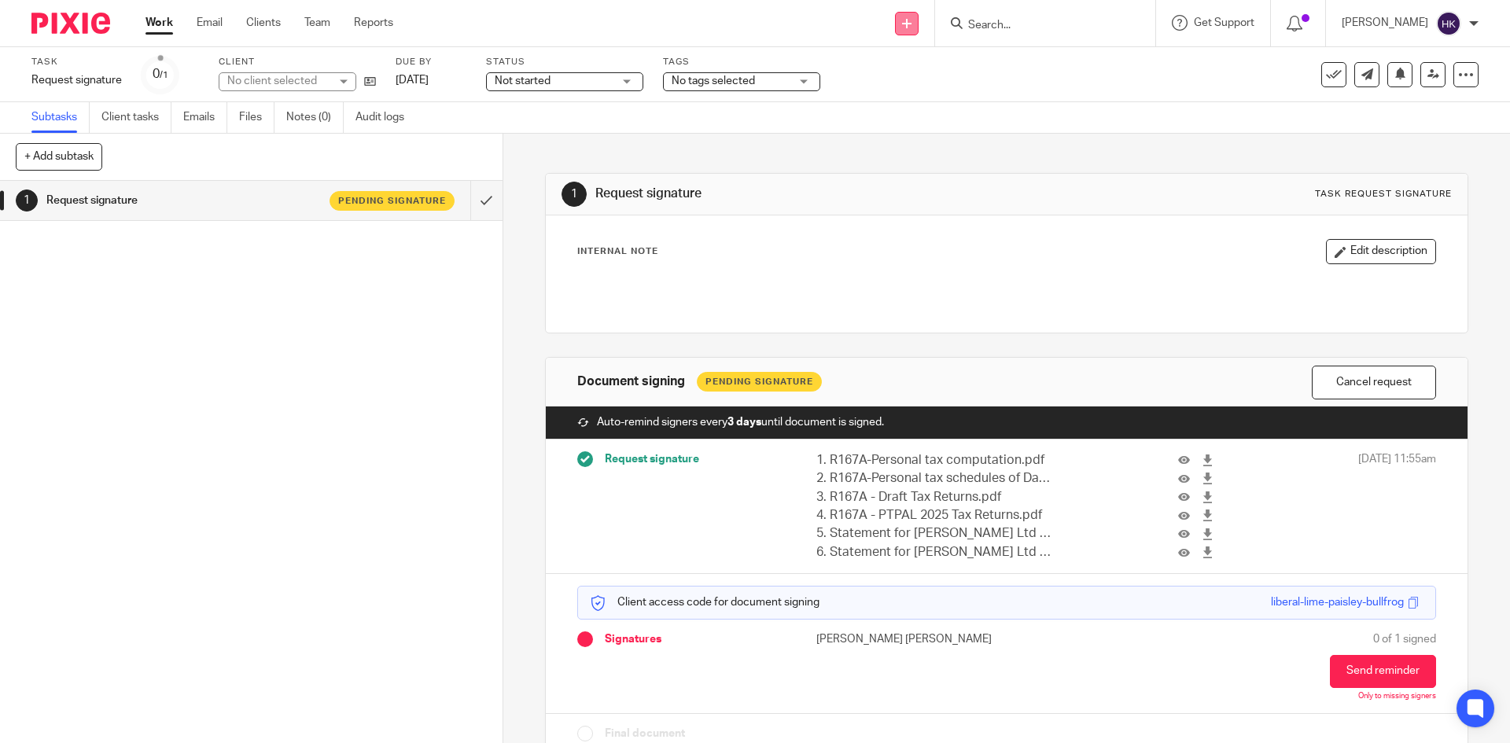
click at [912, 27] on icon at bounding box center [906, 23] width 9 height 9
drag, startPoint x: 909, startPoint y: 140, endPoint x: 1254, endPoint y: 128, distance: 344.7
click at [909, 140] on link "Request signature" at bounding box center [923, 142] width 110 height 23
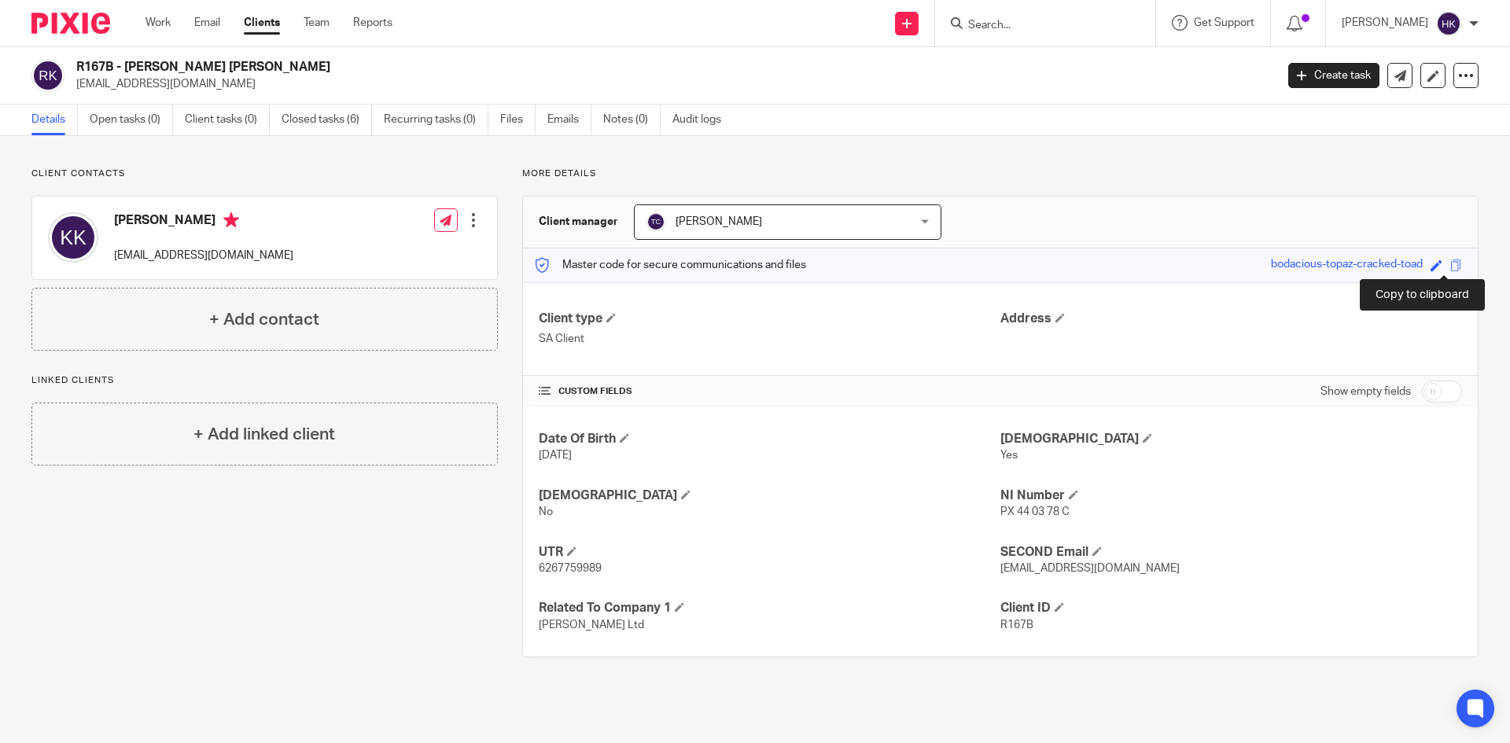
click at [1450, 267] on span at bounding box center [1456, 266] width 12 height 12
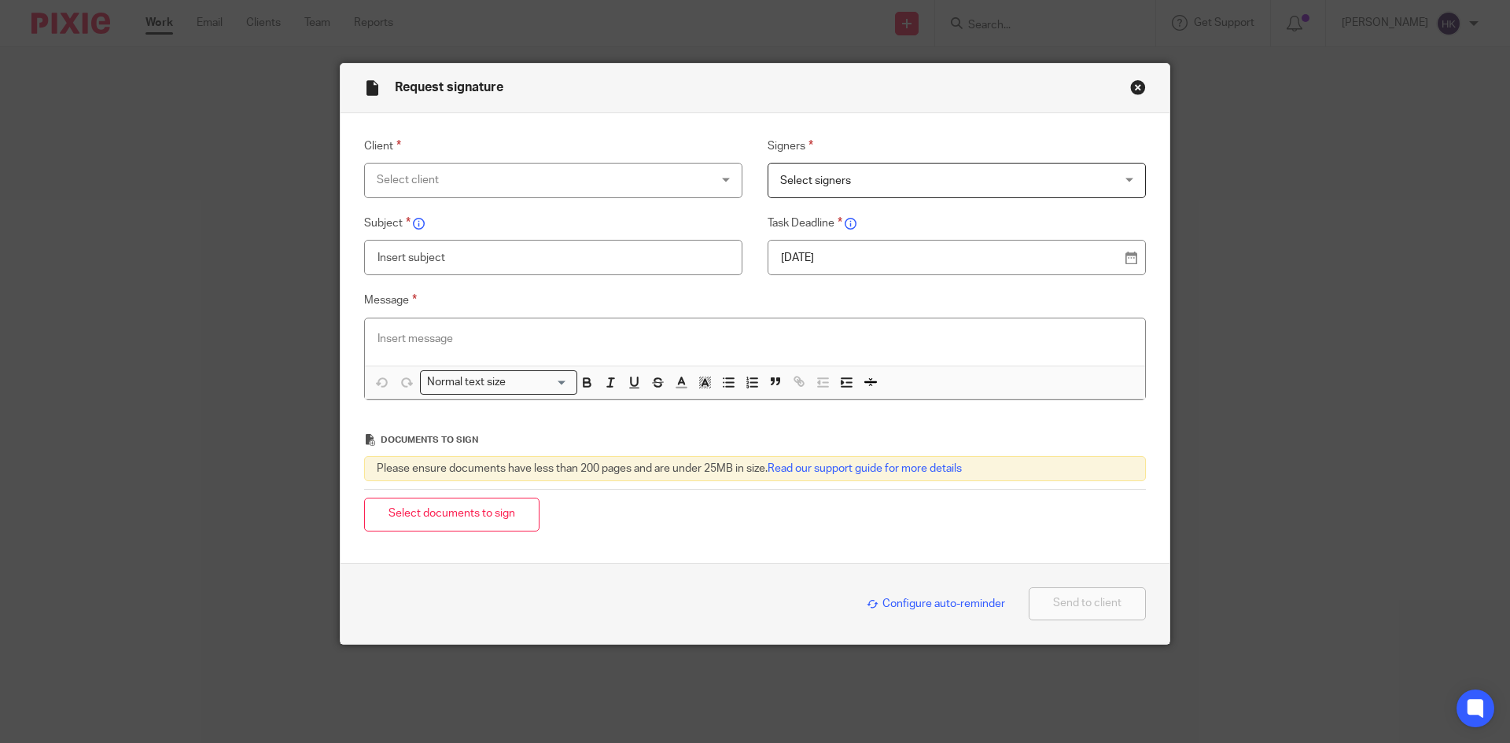
click at [463, 168] on div "Select client" at bounding box center [523, 180] width 293 height 33
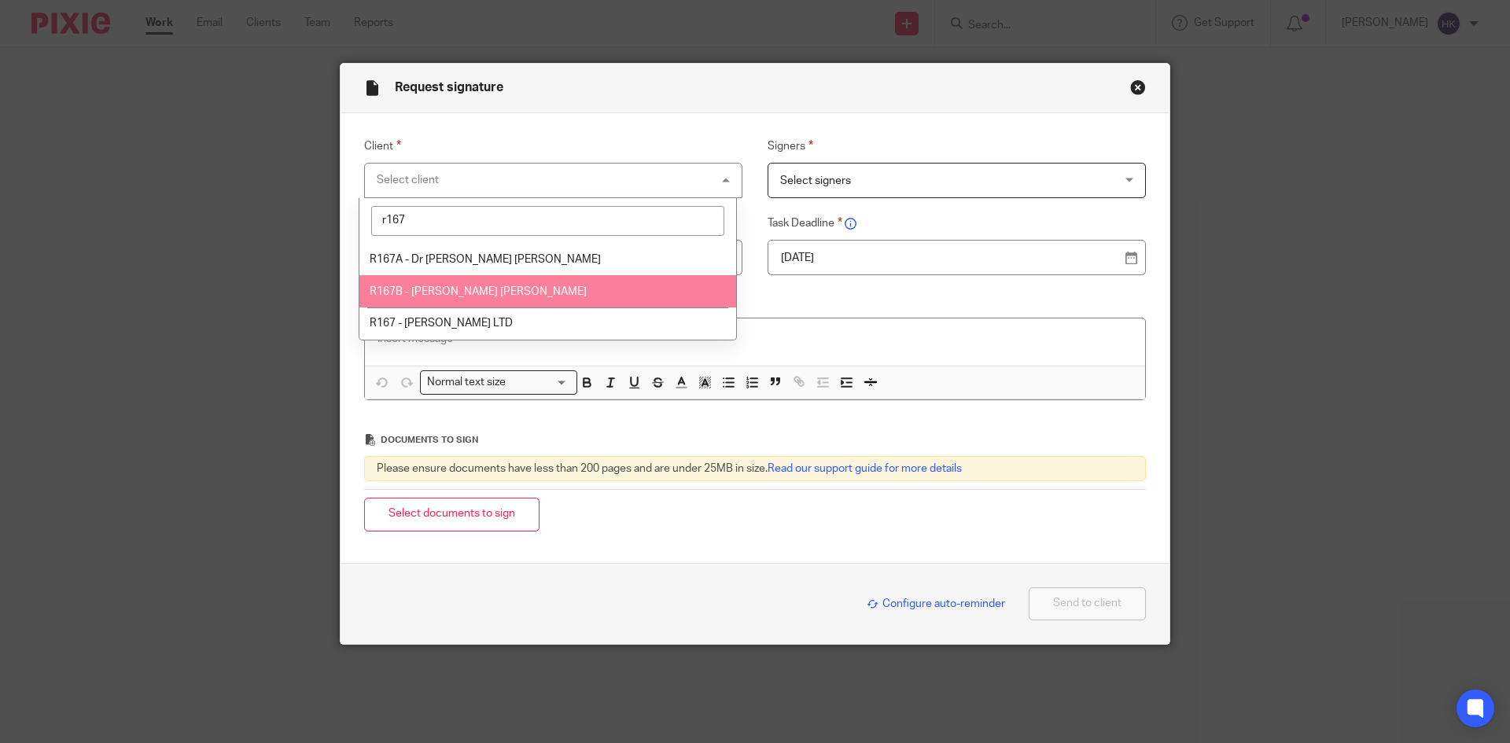
type input "r167"
click at [472, 283] on li "R167B - [PERSON_NAME] [PERSON_NAME]" at bounding box center [547, 291] width 377 height 32
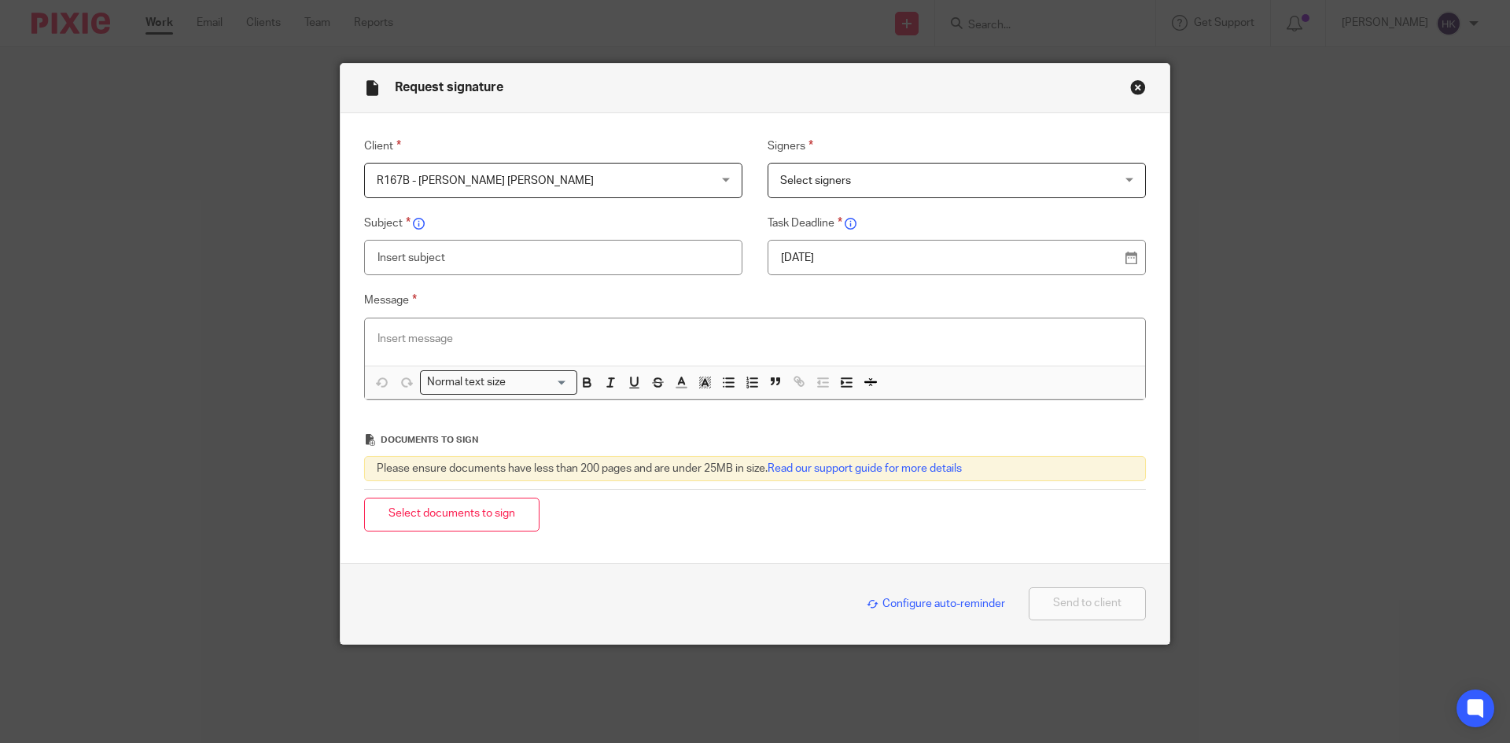
click at [927, 167] on span "Select signers" at bounding box center [926, 180] width 293 height 33
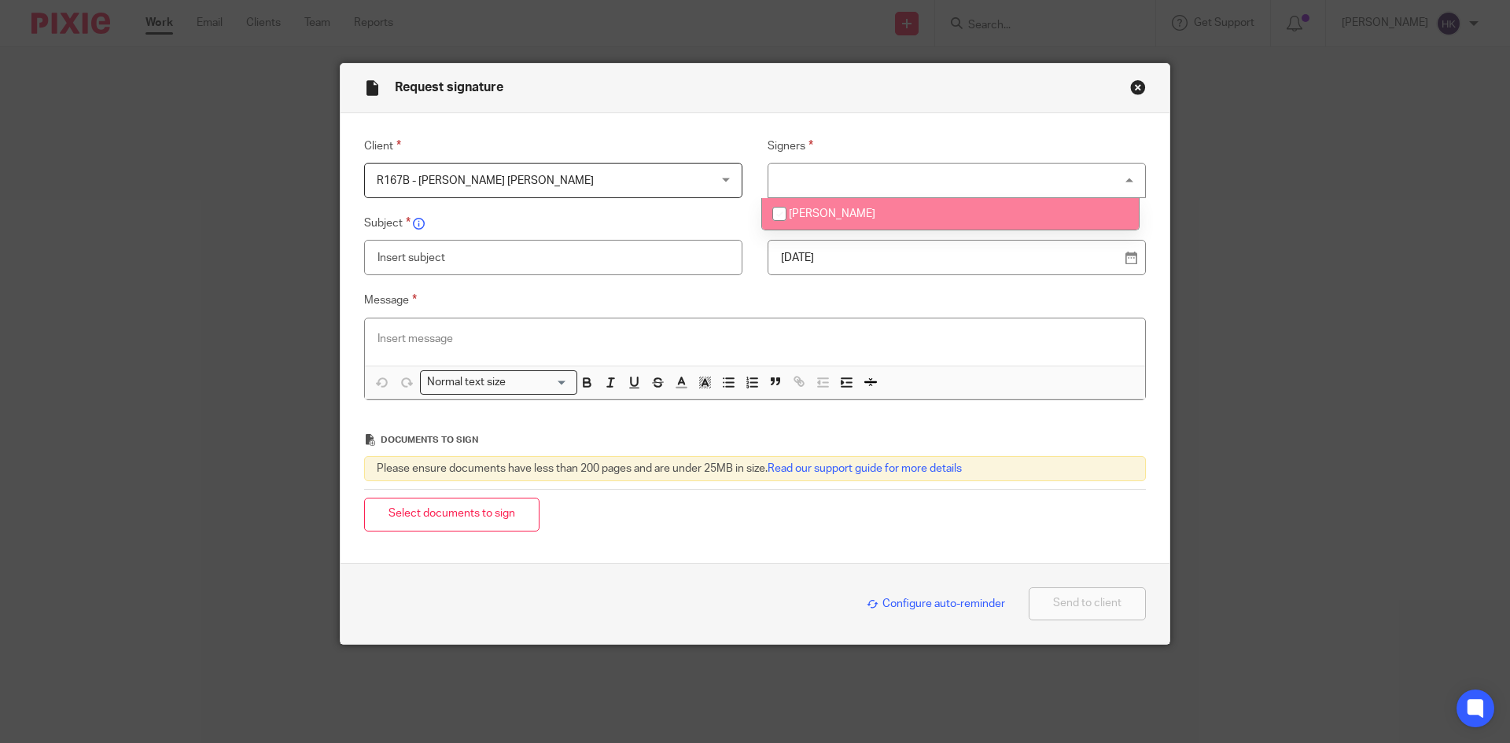
click at [919, 217] on li "[PERSON_NAME]" at bounding box center [950, 214] width 377 height 32
checkbox input "true"
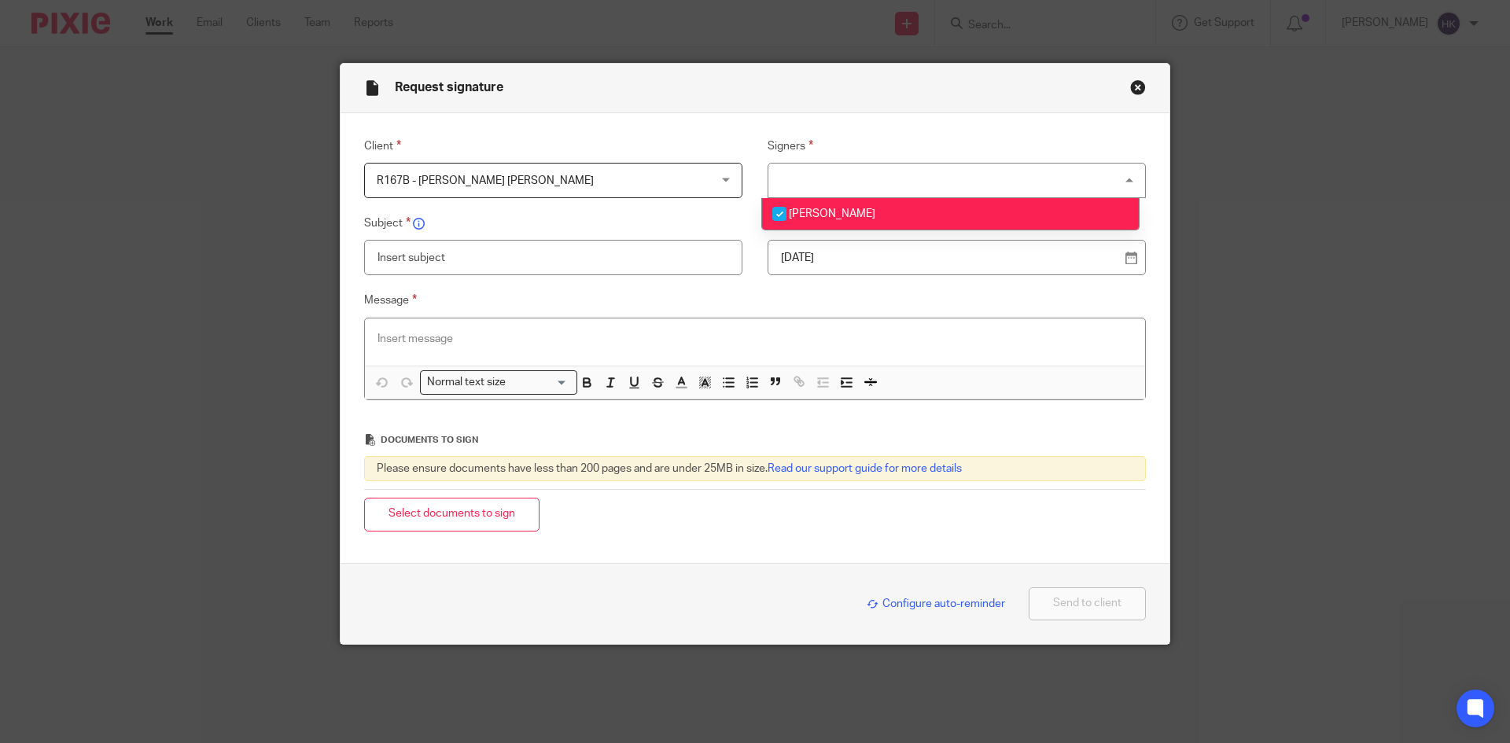
click at [924, 254] on p "19 Aug 2025" at bounding box center [950, 258] width 339 height 16
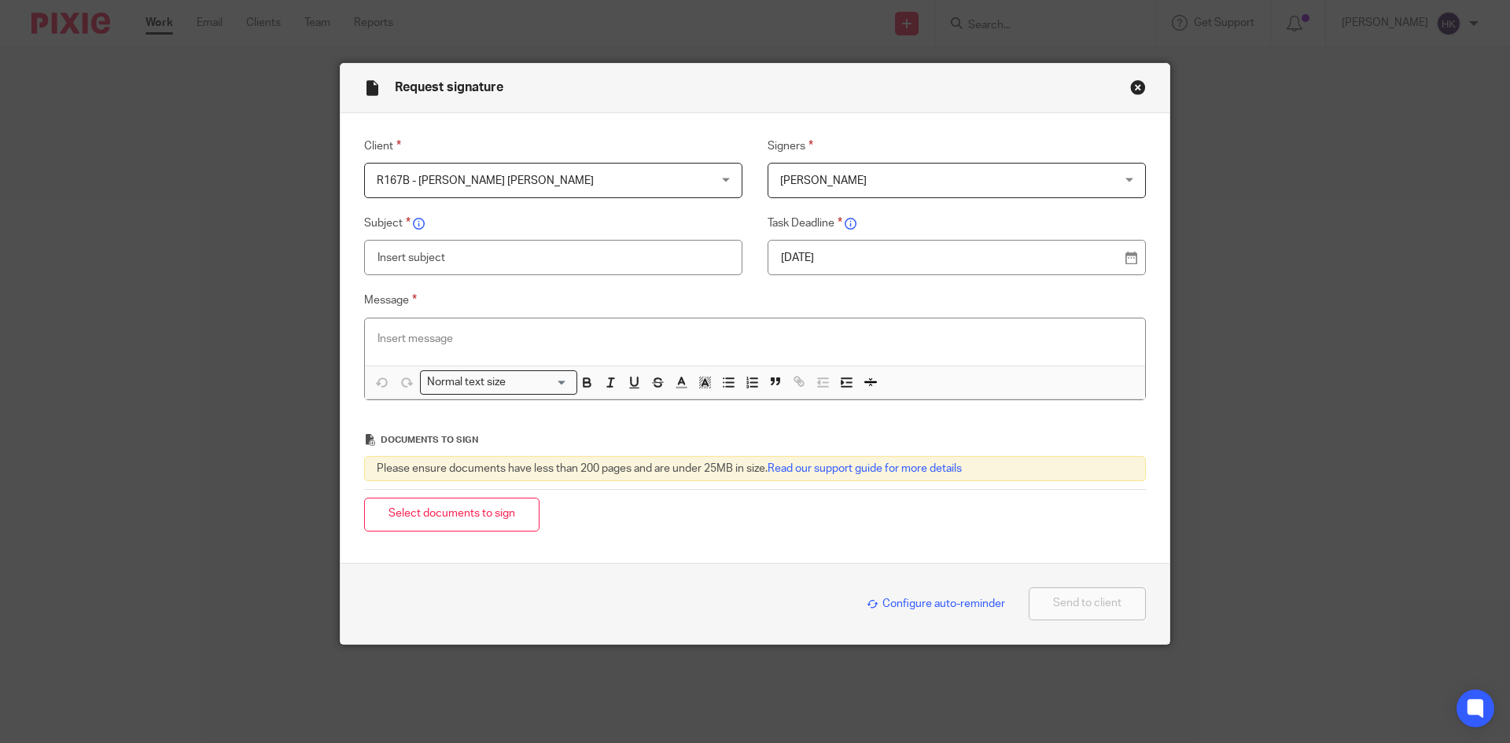
click at [463, 254] on input "text" at bounding box center [553, 257] width 378 height 35
type input "R167B - Personal Tax Return Pack"
paste div
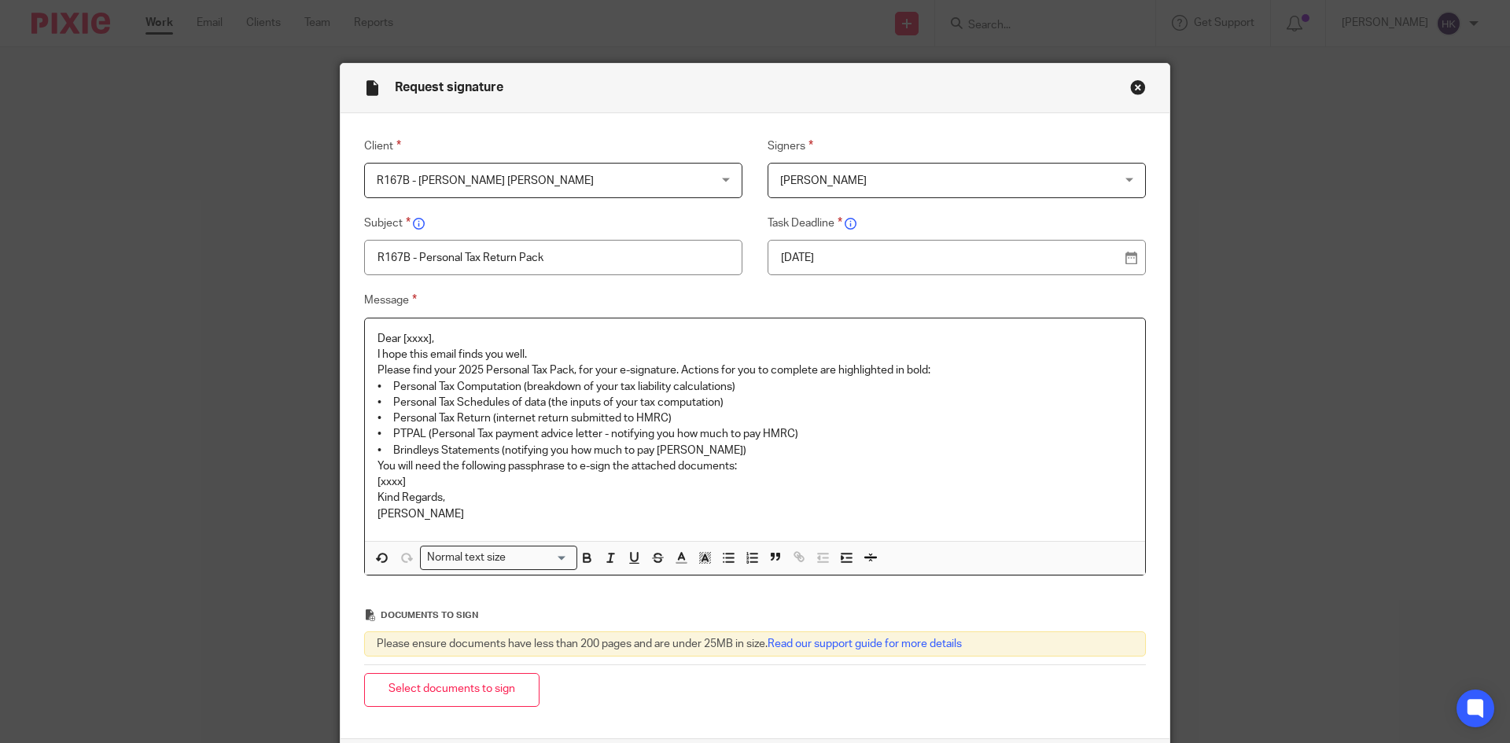
click at [484, 337] on p "Dear [xxxx]," at bounding box center [755, 339] width 755 height 16
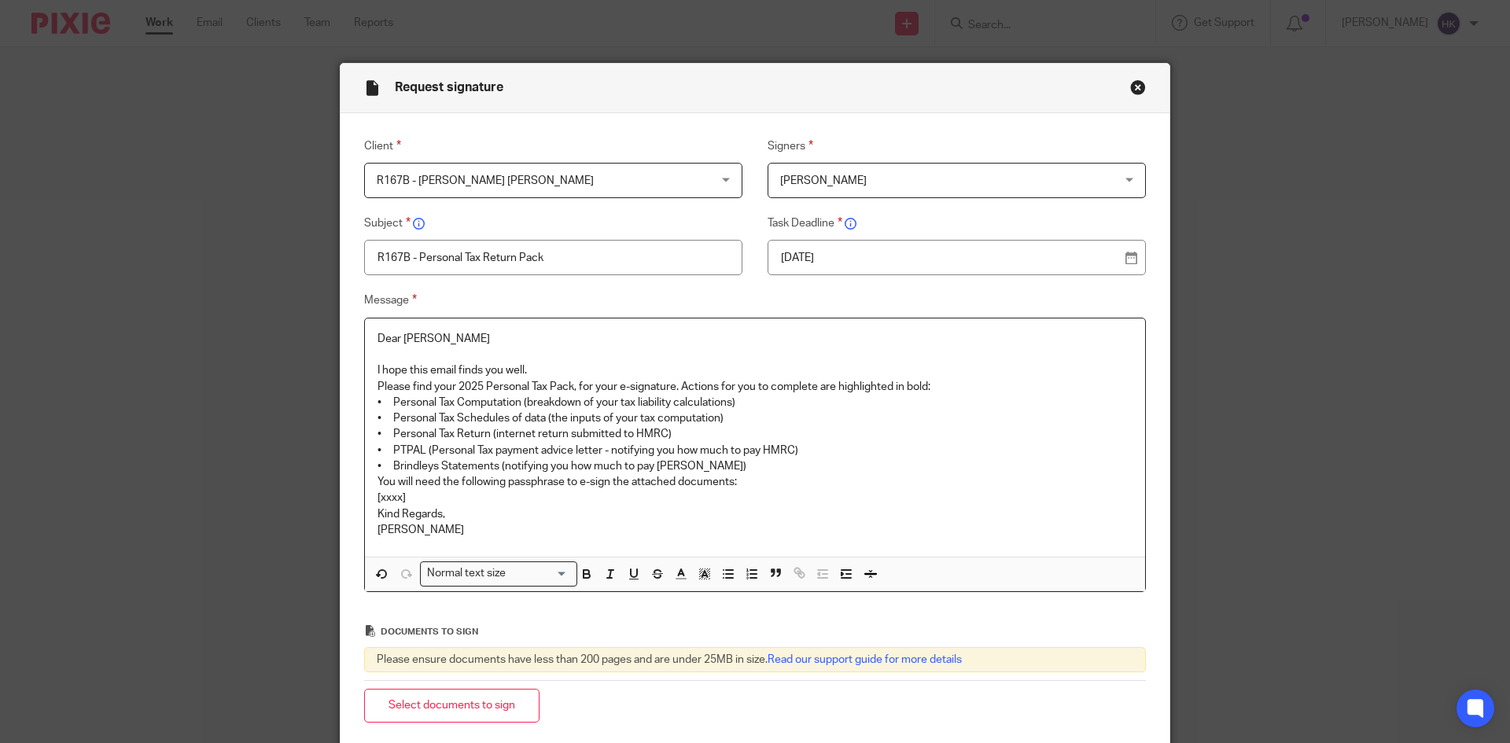
click at [532, 374] on p "I hope this email finds you well." at bounding box center [755, 371] width 755 height 16
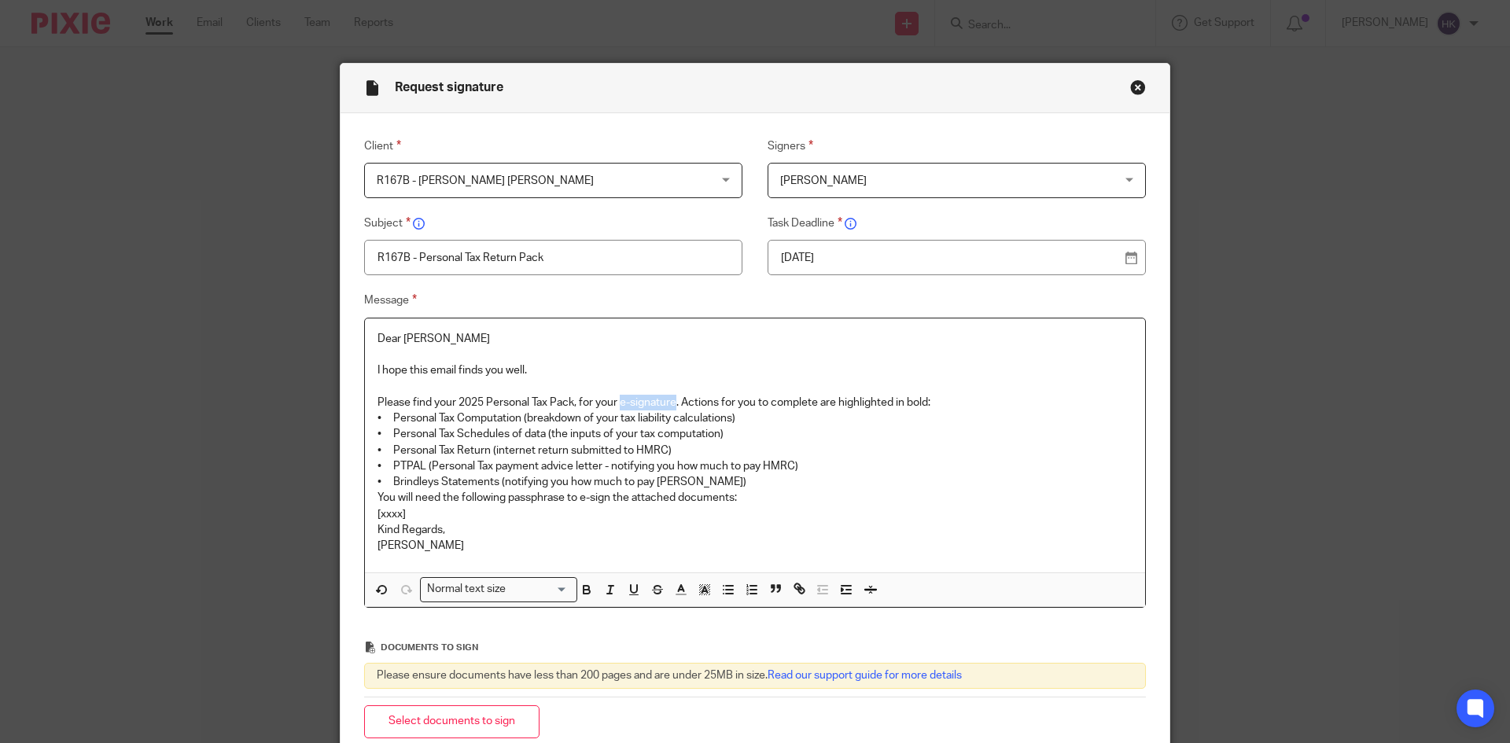
drag, startPoint x: 618, startPoint y: 396, endPoint x: 673, endPoint y: 398, distance: 55.1
click at [673, 398] on p "Please find your 2025 Personal Tax Pack, for your e-signature. Actions for you …" at bounding box center [755, 403] width 755 height 16
click at [954, 397] on p "Please find your 2025 Personal Tax Pack, for your e-signature . Actions for you…" at bounding box center [755, 403] width 755 height 16
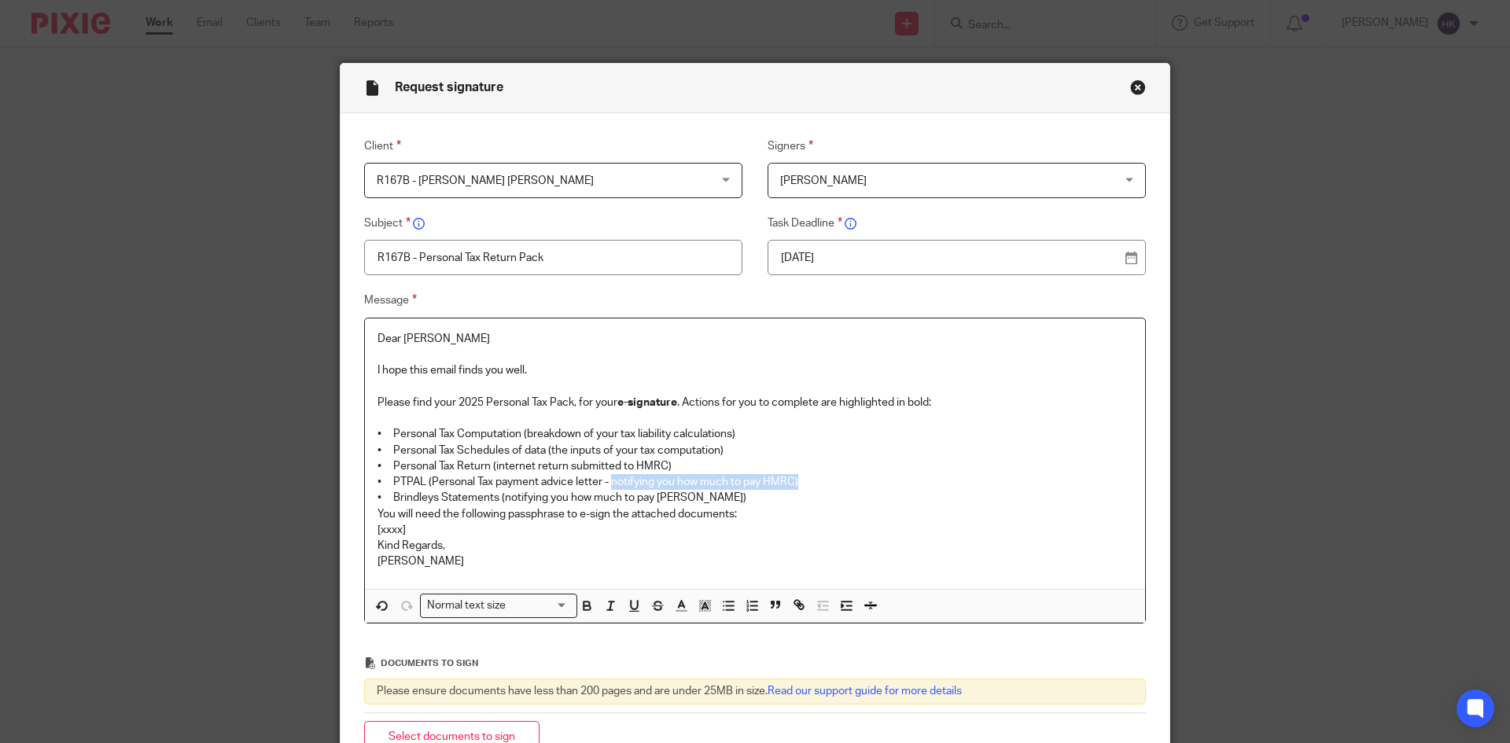
drag, startPoint x: 606, startPoint y: 484, endPoint x: 819, endPoint y: 483, distance: 212.4
click at [819, 483] on p "• PTPAL (Personal Tax payment advice letter - notifying you how much to pay HMR…" at bounding box center [755, 482] width 755 height 16
drag, startPoint x: 371, startPoint y: 495, endPoint x: 732, endPoint y: 496, distance: 361.0
click at [732, 496] on p "• Brindleys Statements (notifying you how much to pay Brindleys)" at bounding box center [755, 498] width 755 height 16
drag, startPoint x: 577, startPoint y: 514, endPoint x: 605, endPoint y: 518, distance: 27.8
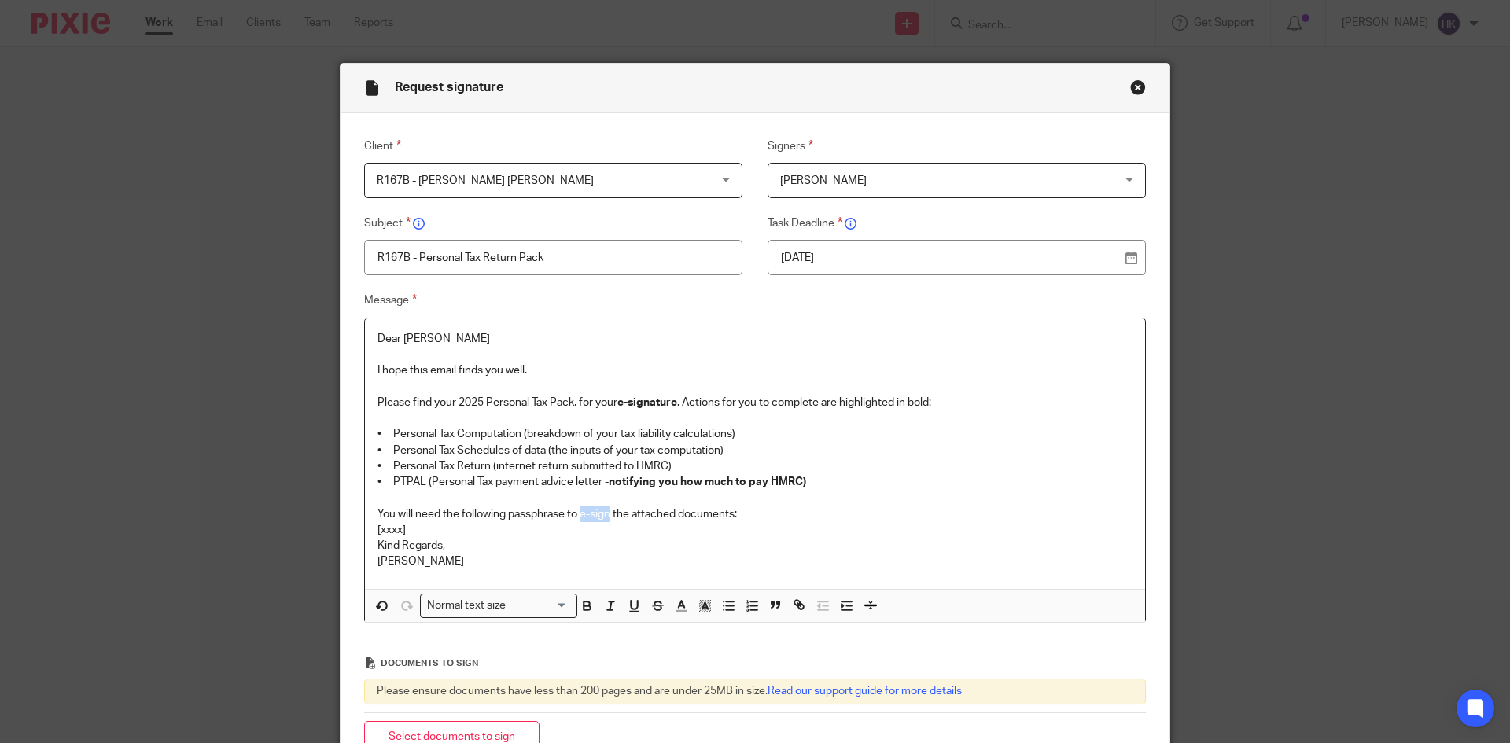
click at [605, 518] on p "You will need the following passphrase to e-sign the attached documents:" at bounding box center [755, 515] width 755 height 16
drag, startPoint x: 413, startPoint y: 530, endPoint x: 359, endPoint y: 532, distance: 54.3
click at [365, 532] on div "Dear Kusuma I hope this email finds you well. Please find your 2025 Personal Ta…" at bounding box center [755, 454] width 780 height 271
drag, startPoint x: 543, startPoint y: 530, endPoint x: 365, endPoint y: 534, distance: 178.6
click at [365, 534] on div "Dear Kusuma I hope this email finds you well. Please find your 2025 Personal Ta…" at bounding box center [755, 454] width 780 height 271
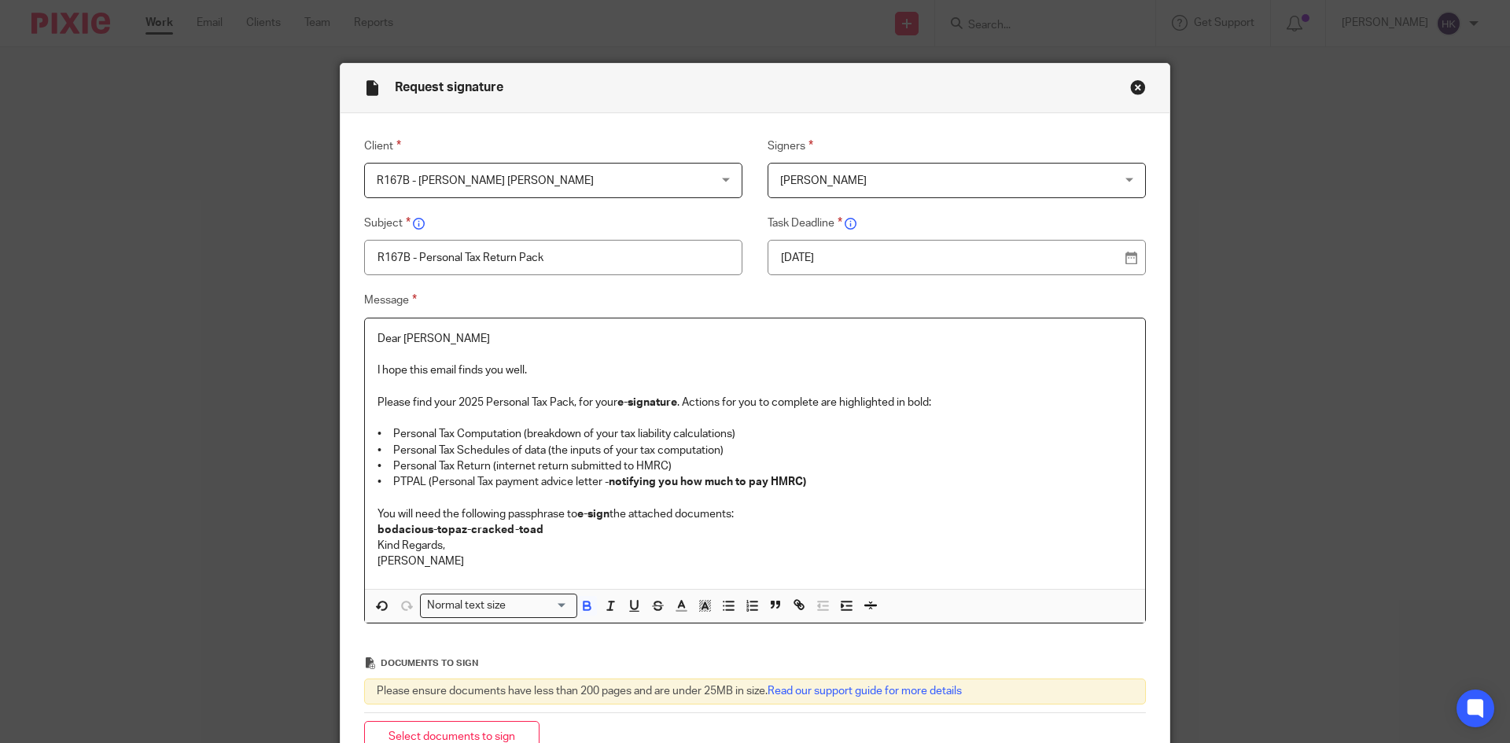
click at [434, 608] on div "Normal text size" at bounding box center [495, 605] width 149 height 20
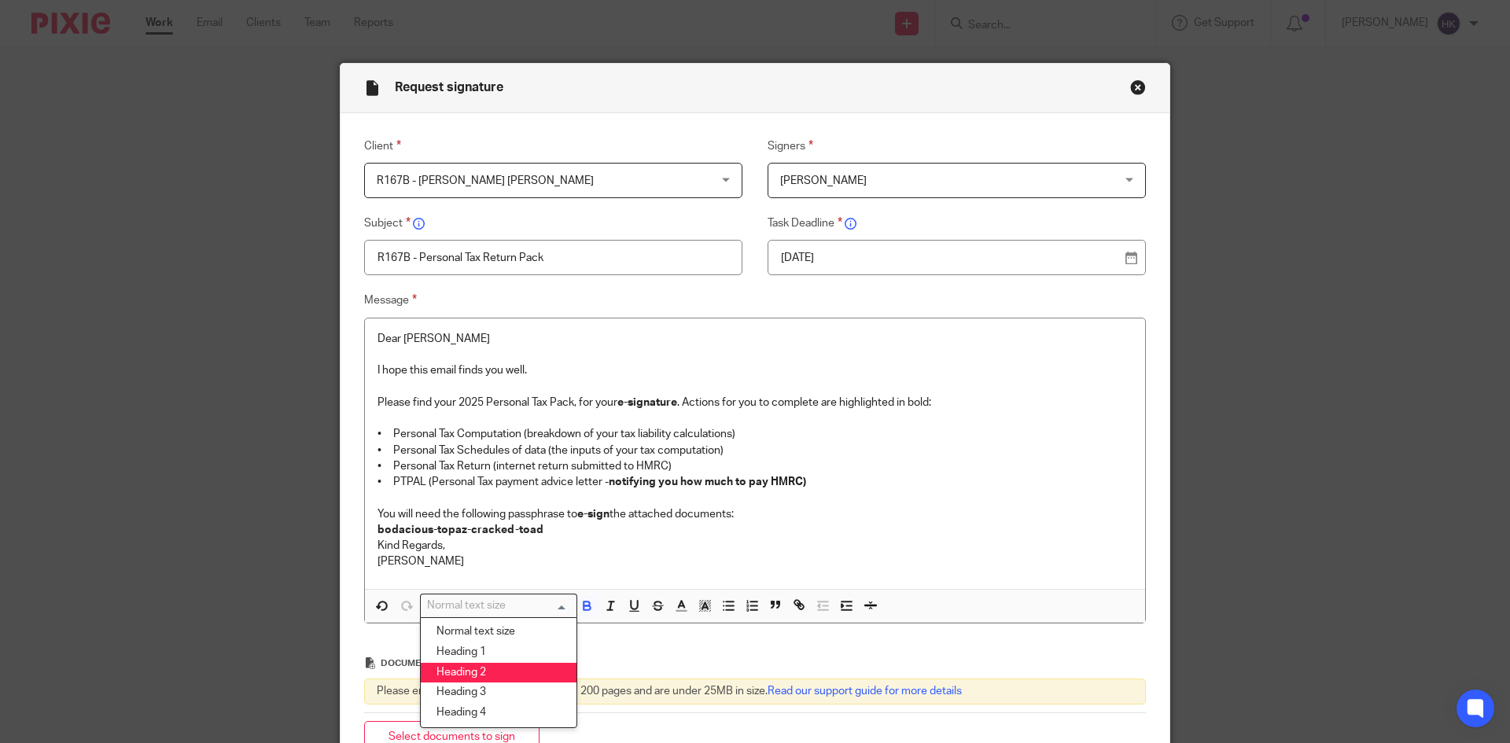
click at [465, 669] on li "Heading 2" at bounding box center [499, 673] width 156 height 20
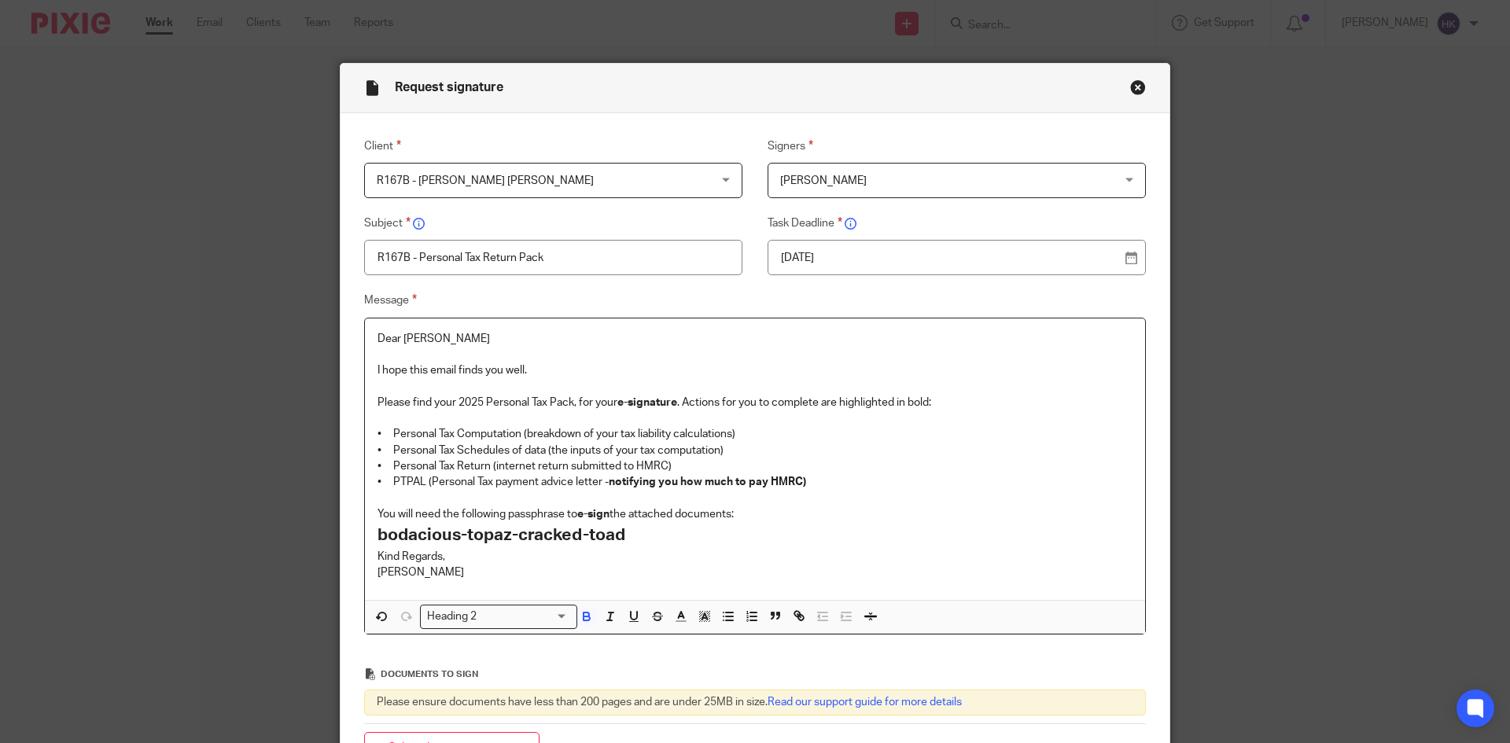
click at [776, 520] on p "You will need the following passphrase to e-sign the attached documents:" at bounding box center [755, 515] width 755 height 16
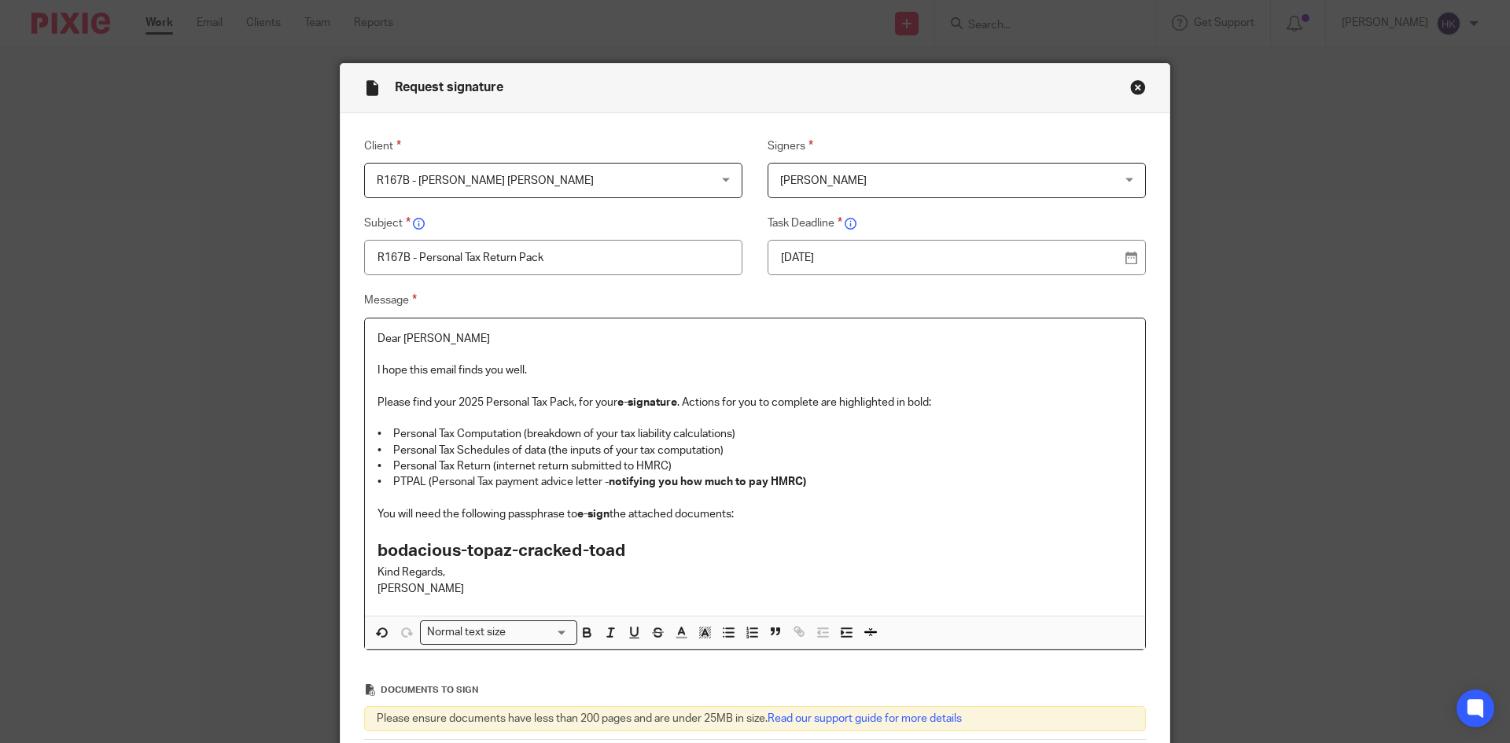
drag, startPoint x: 673, startPoint y: 559, endPoint x: 666, endPoint y: 573, distance: 15.1
click at [671, 561] on h2 "bodacious-topaz-cracked-toad" at bounding box center [755, 551] width 755 height 27
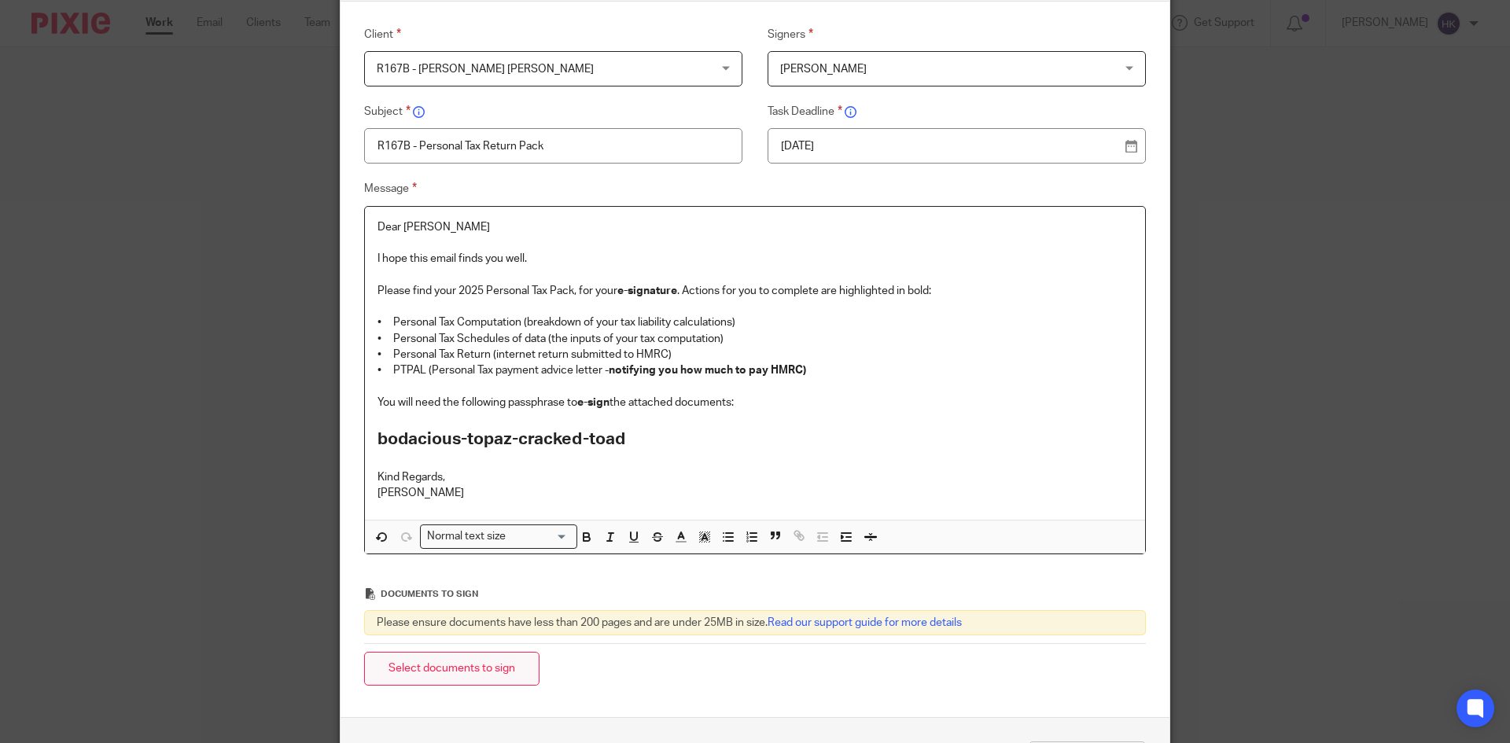
scroll to position [231, 0]
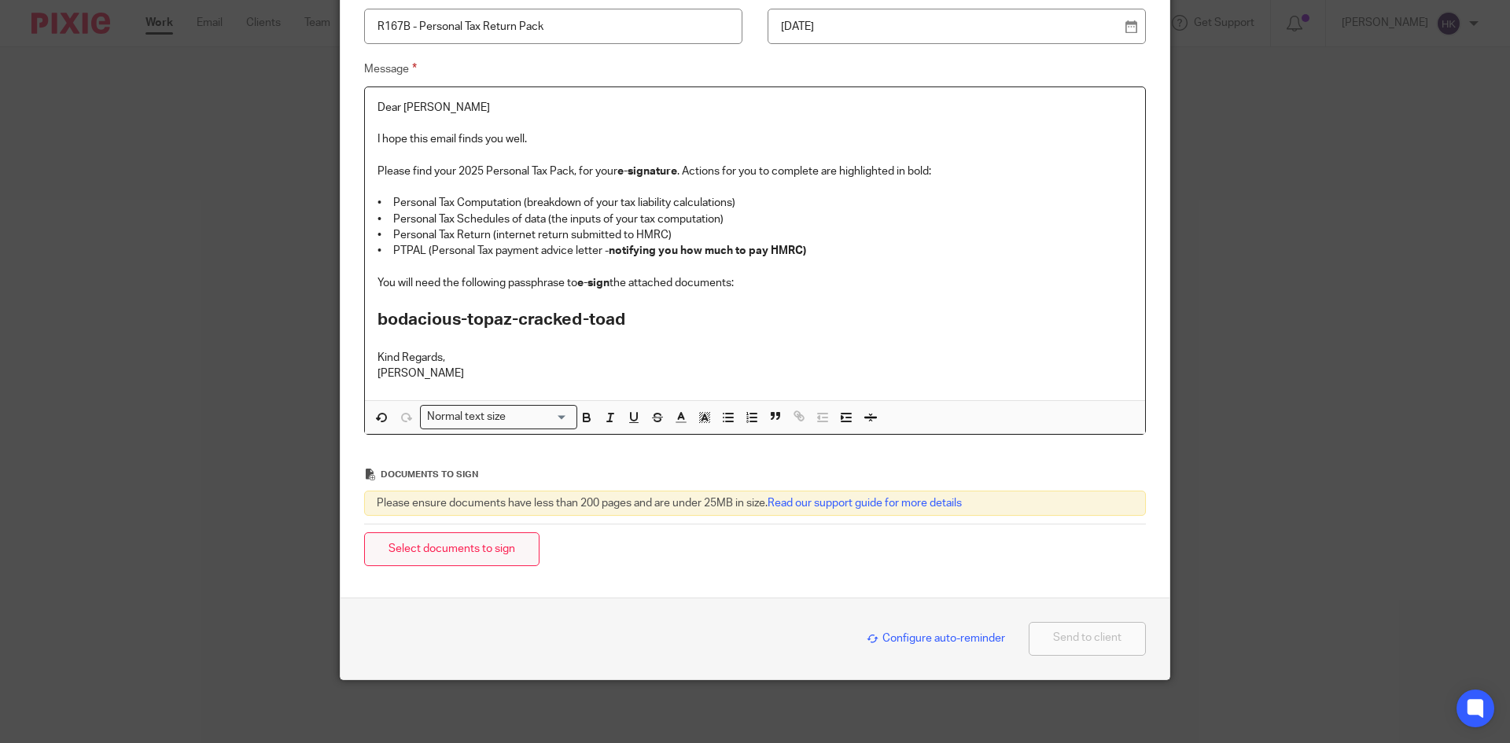
click at [388, 551] on button "Select documents to sign" at bounding box center [451, 549] width 175 height 34
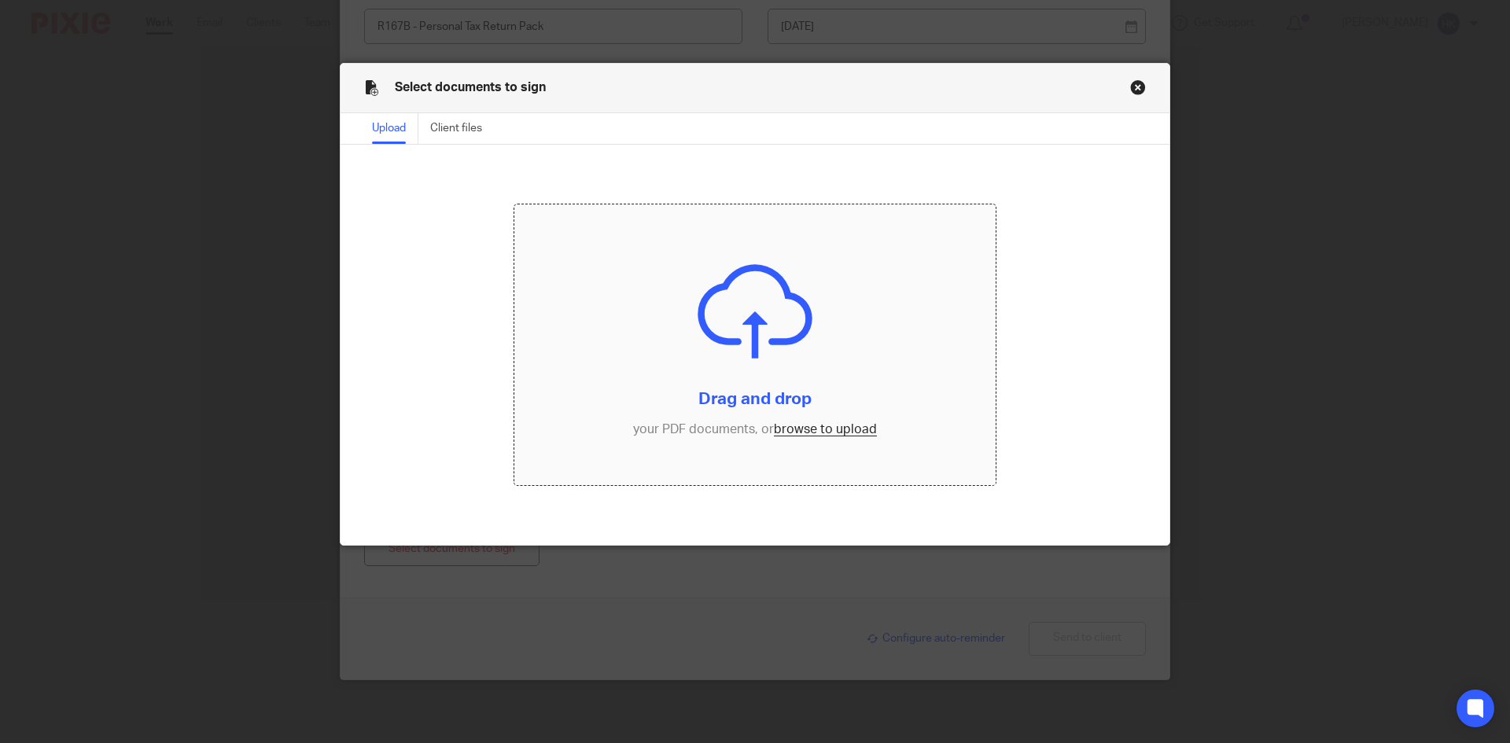
click at [845, 433] on input "file" at bounding box center [755, 345] width 482 height 282
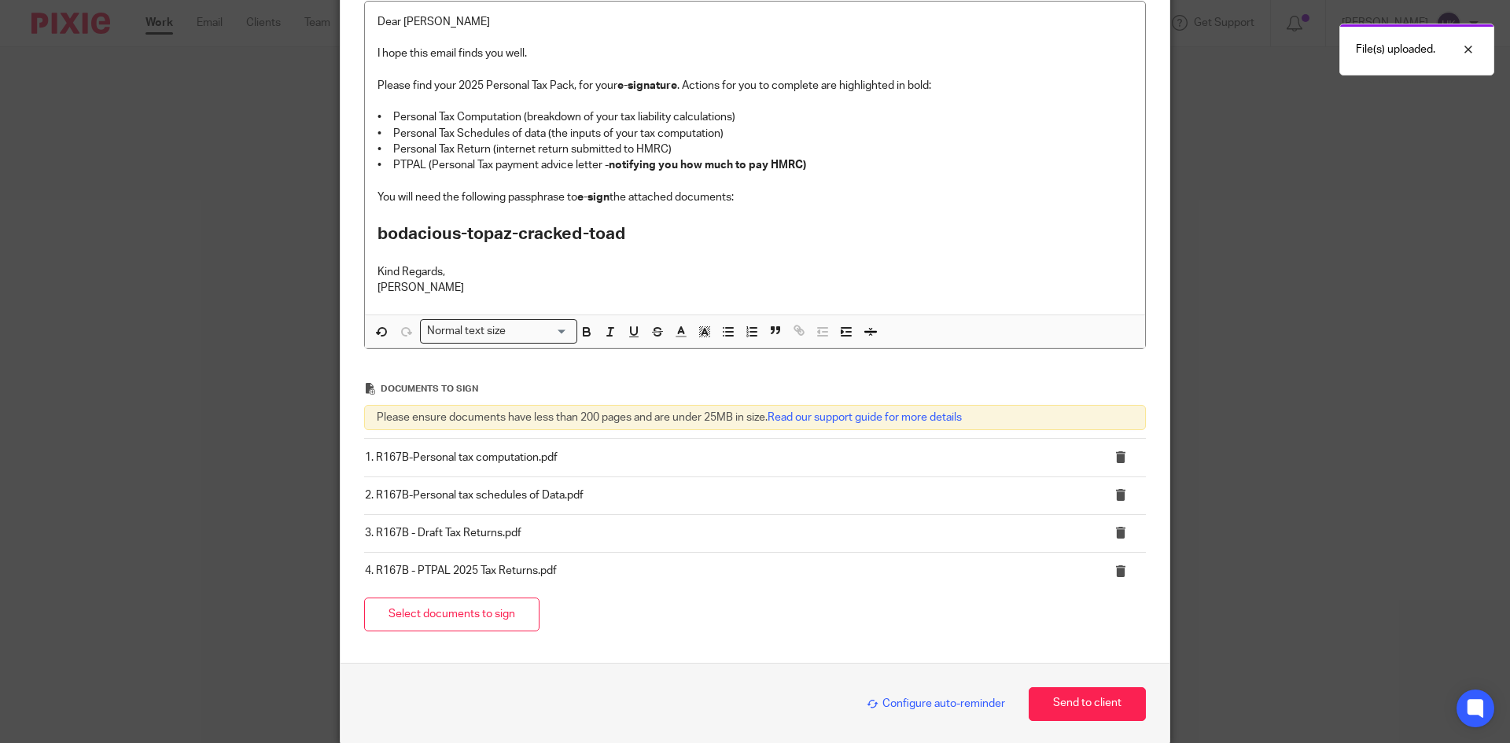
scroll to position [382, 0]
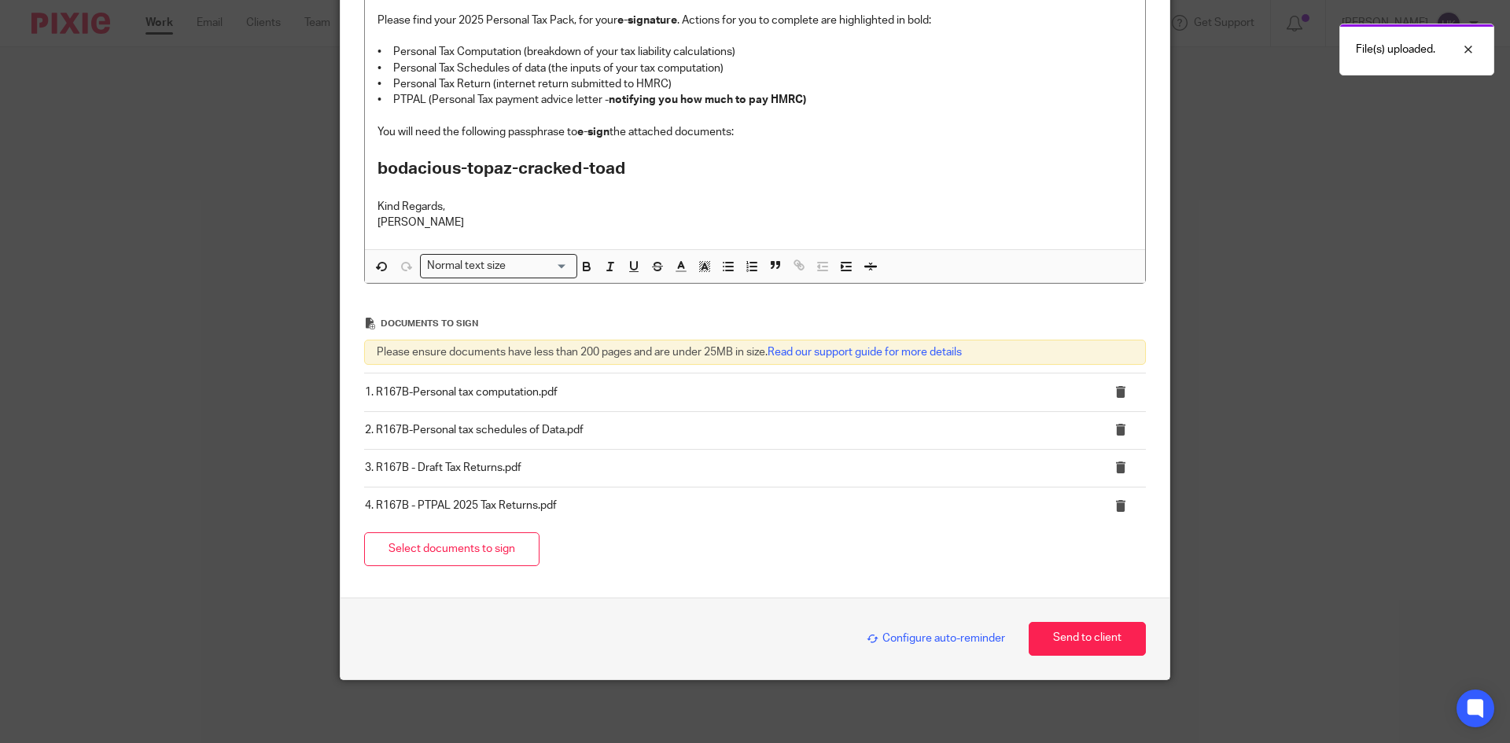
drag, startPoint x: 877, startPoint y: 639, endPoint x: 871, endPoint y: 614, distance: 25.2
click at [877, 636] on span "Configure auto-reminder" at bounding box center [936, 638] width 138 height 11
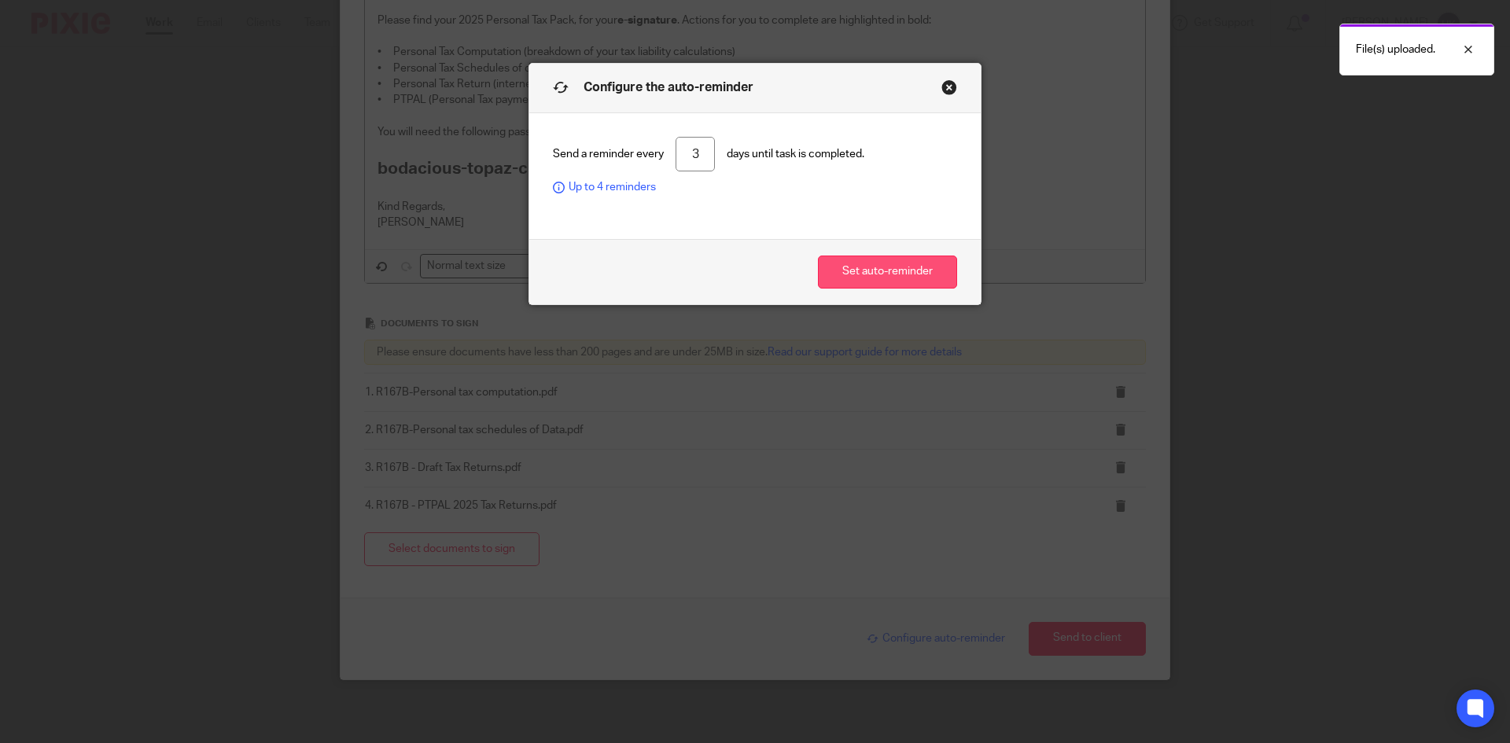
click at [845, 277] on button "Set auto-reminder" at bounding box center [887, 273] width 139 height 34
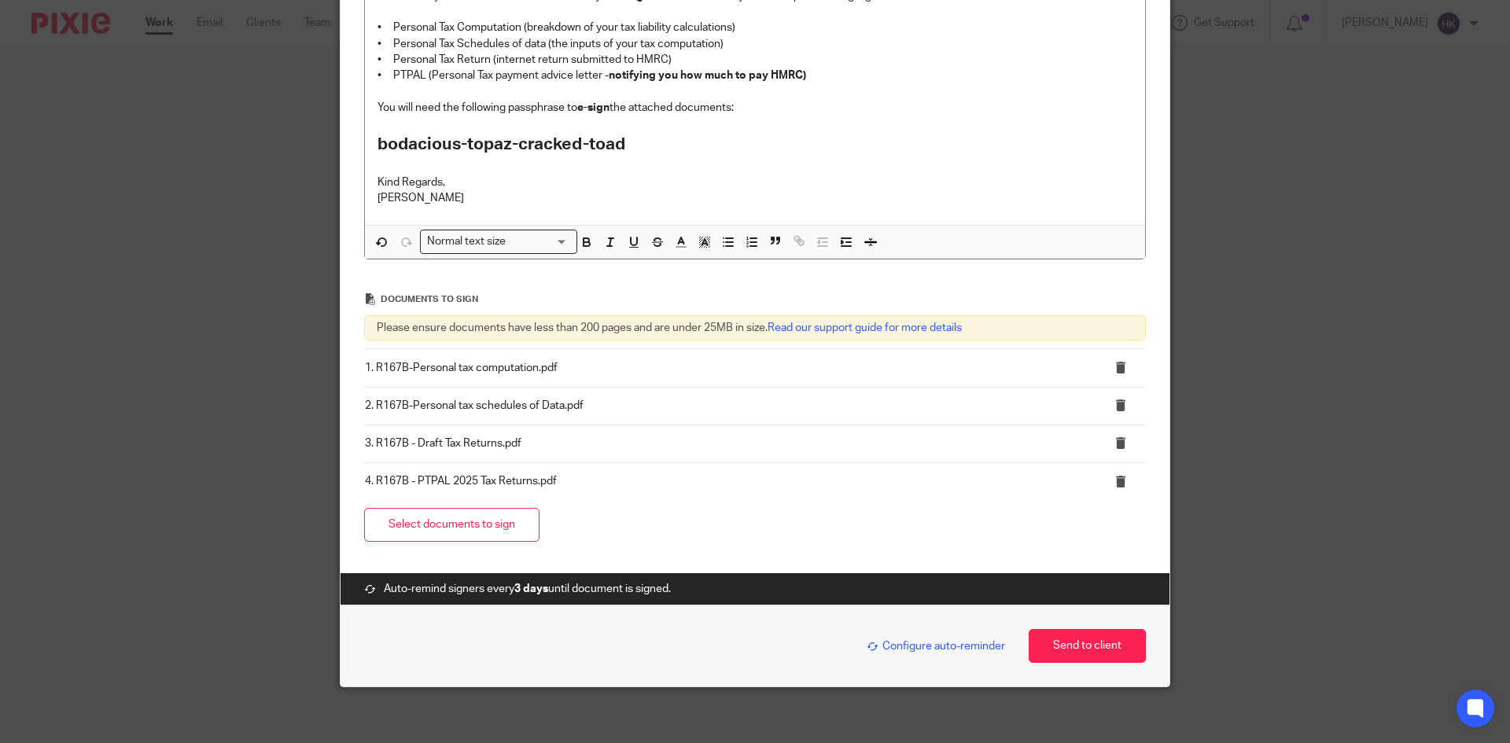
scroll to position [414, 0]
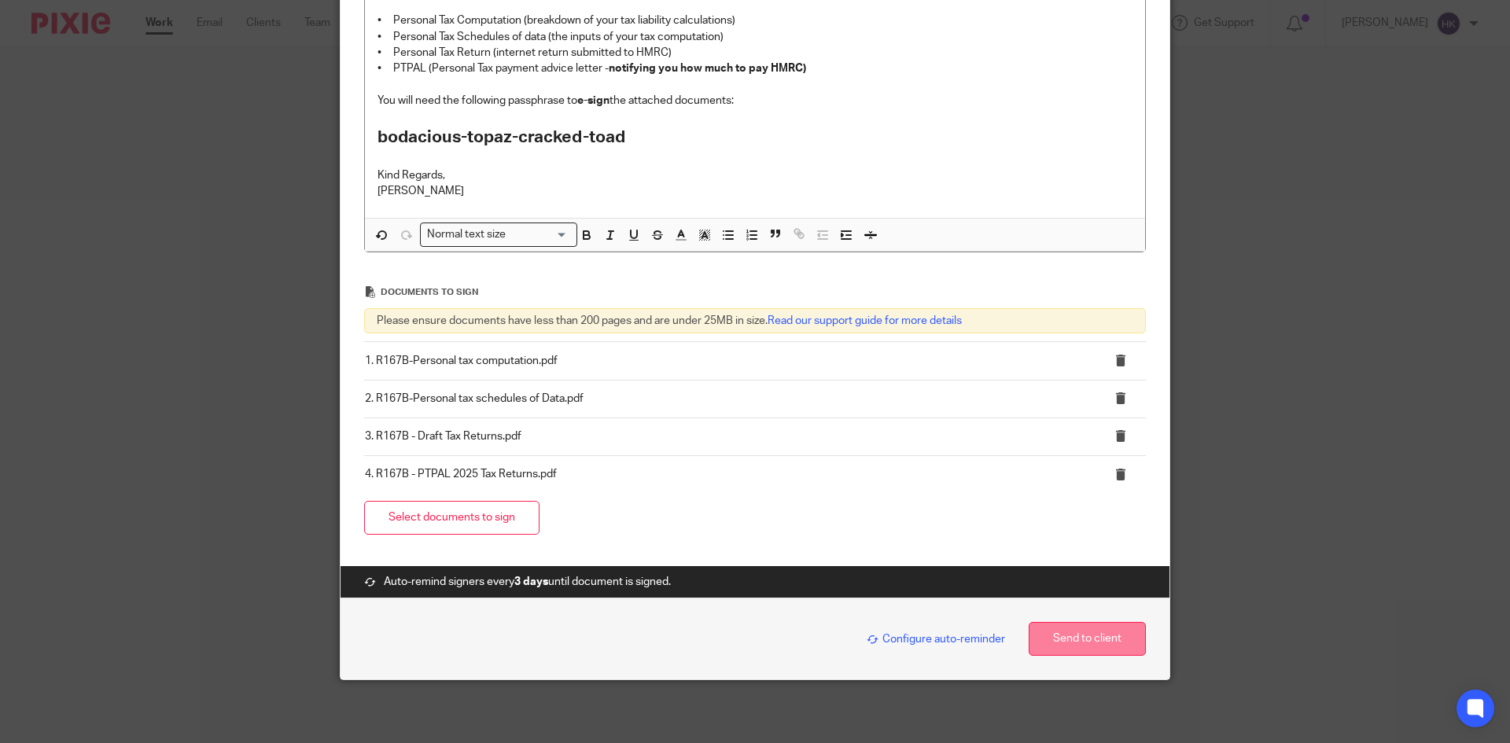
click at [1074, 637] on button "Send to client" at bounding box center [1087, 639] width 117 height 34
